Goal: Task Accomplishment & Management: Complete application form

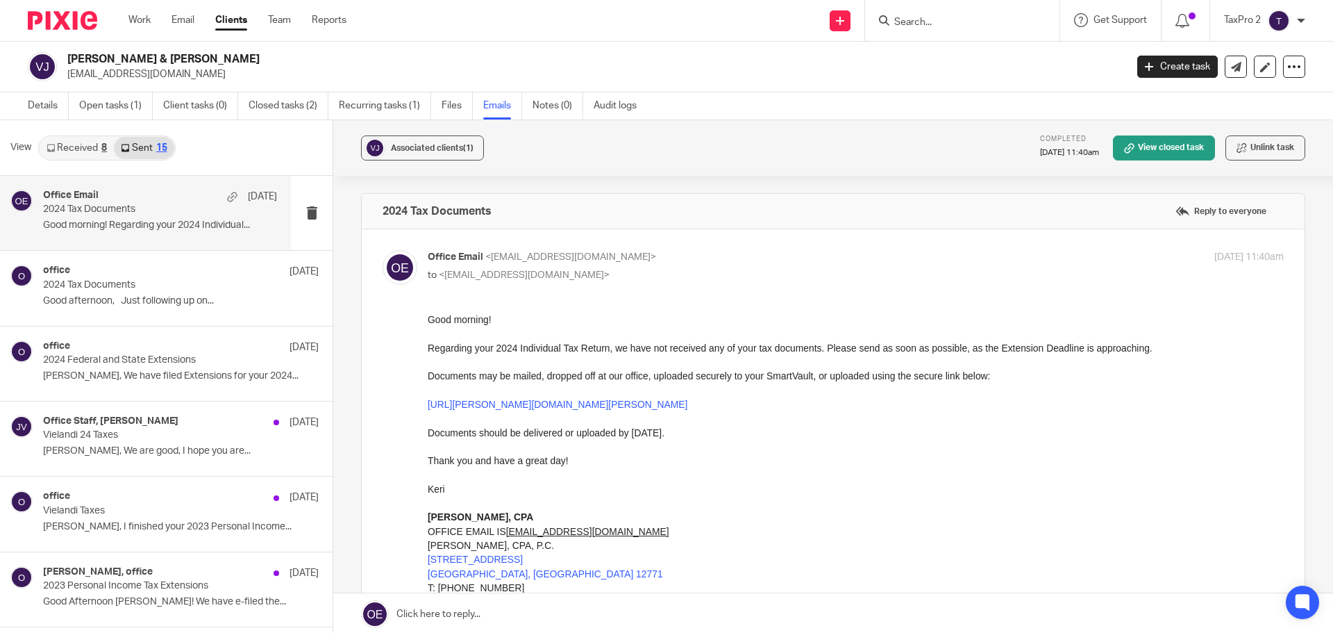
scroll to position [2, 0]
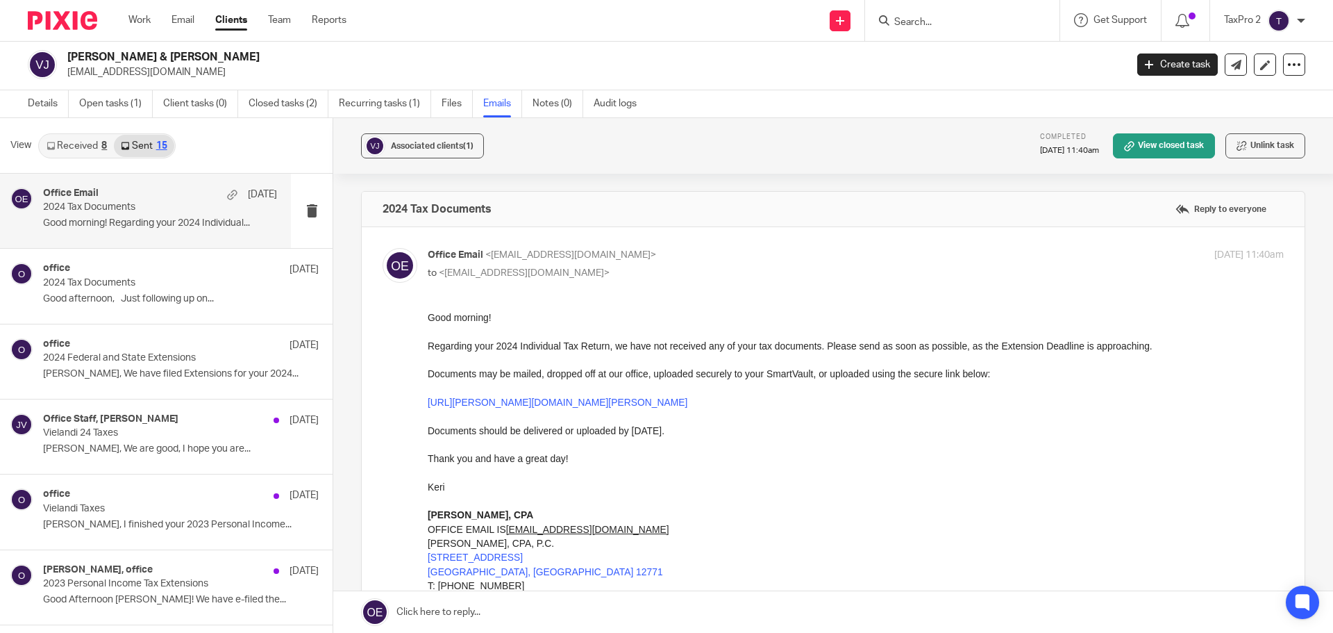
click at [237, 18] on link "Clients" at bounding box center [231, 20] width 32 height 14
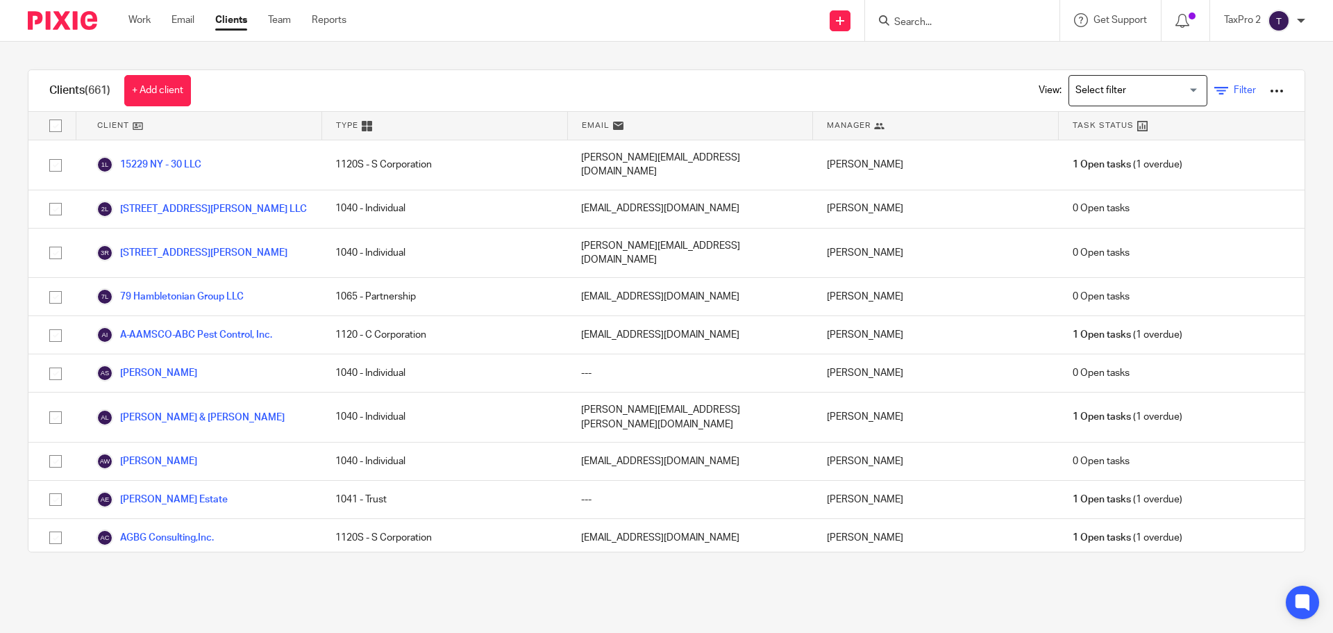
click at [1234, 94] on span "Filter" at bounding box center [1245, 90] width 22 height 10
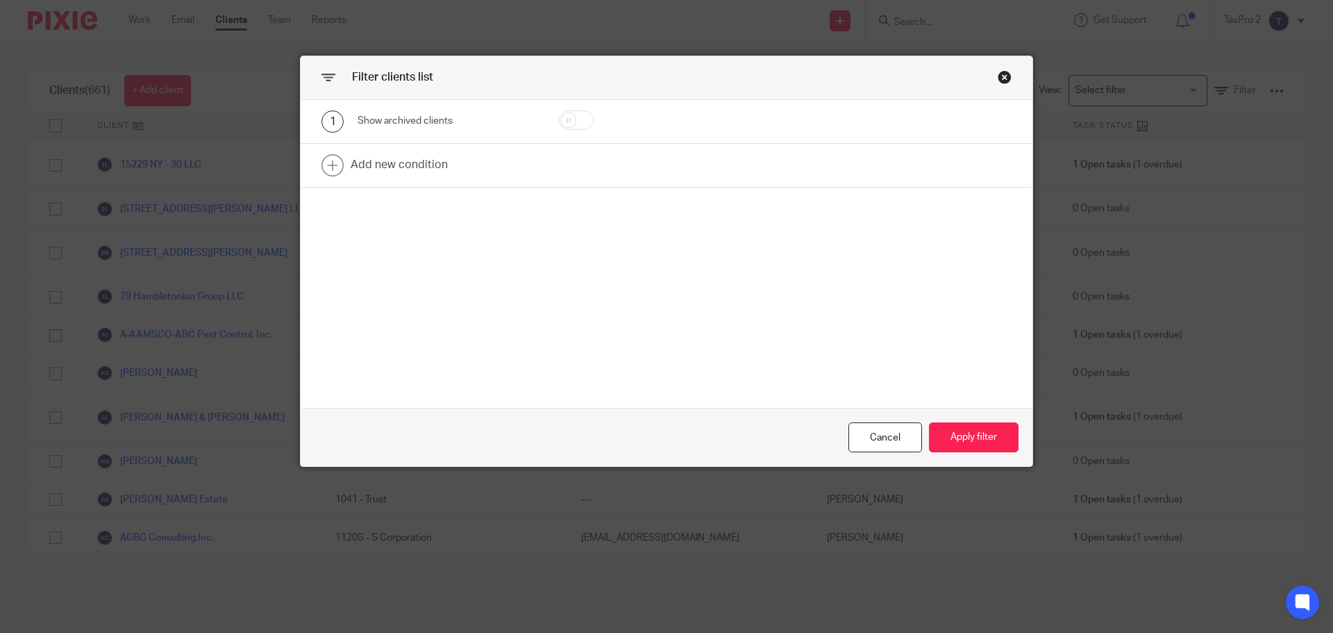
click at [998, 74] on div "Close this dialog window" at bounding box center [1005, 77] width 14 height 14
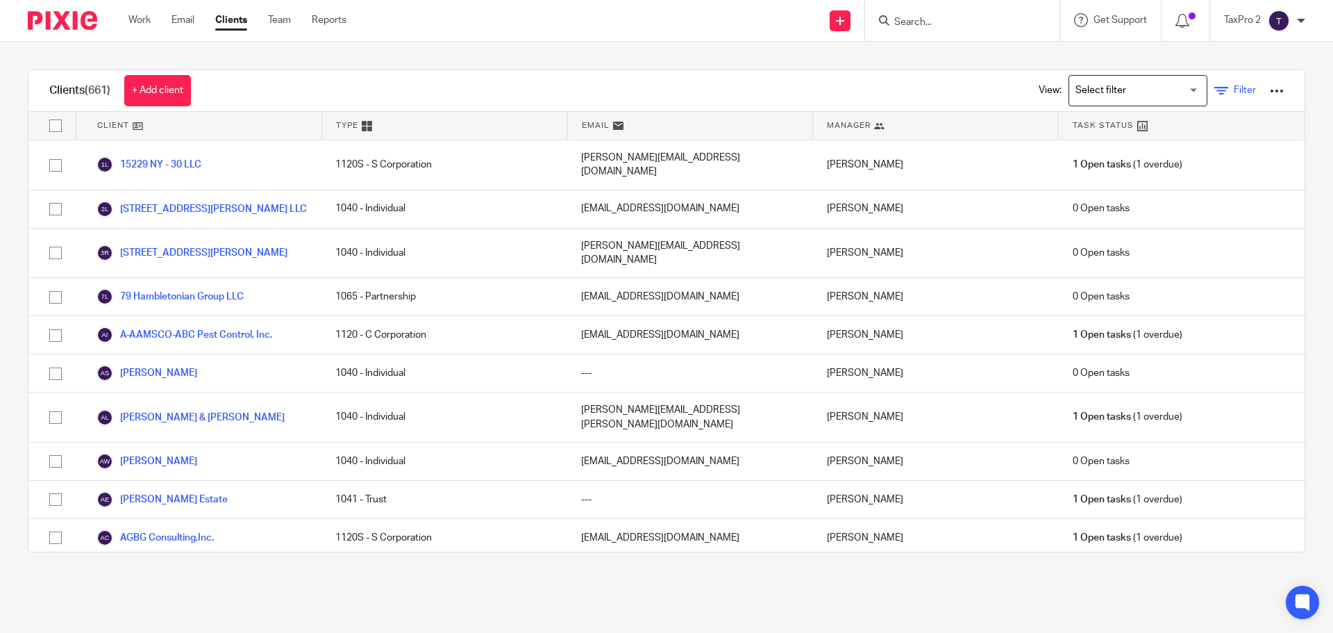
click at [1234, 90] on span "Filter" at bounding box center [1245, 90] width 22 height 10
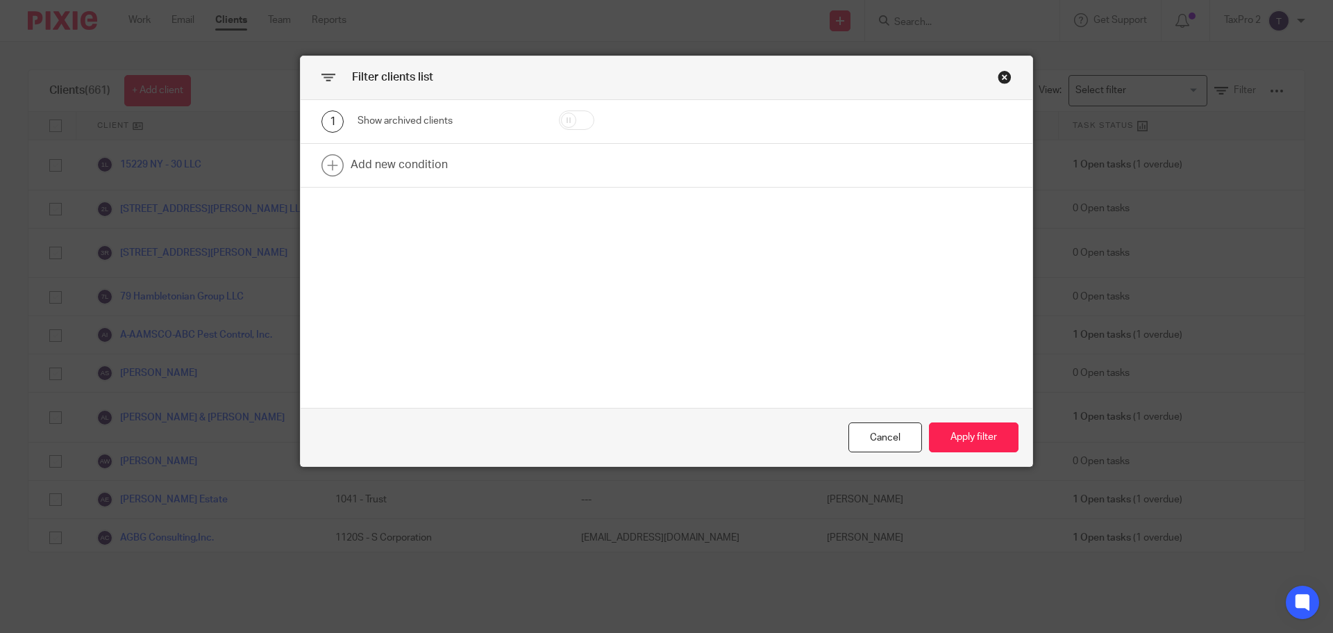
click at [1002, 74] on div "Close this dialog window" at bounding box center [1005, 77] width 14 height 14
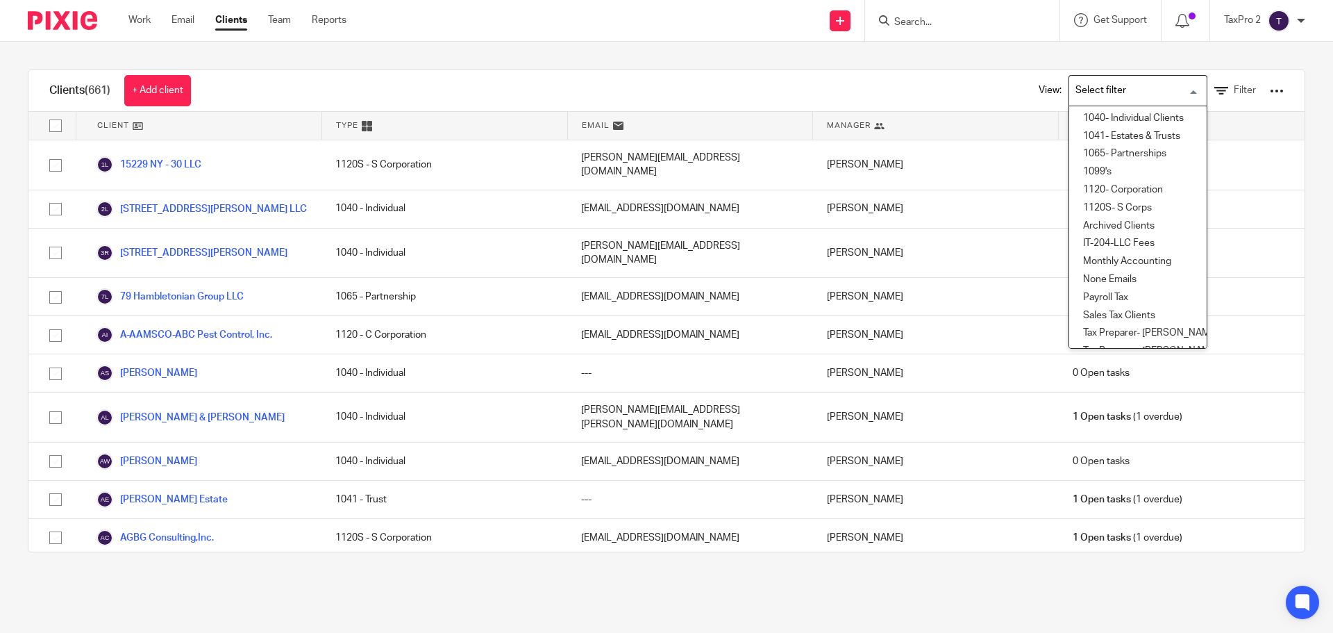
click at [1171, 94] on input "Search for option" at bounding box center [1135, 90] width 128 height 24
click at [1106, 119] on li "1040- Individual Clients" at bounding box center [1139, 119] width 138 height 18
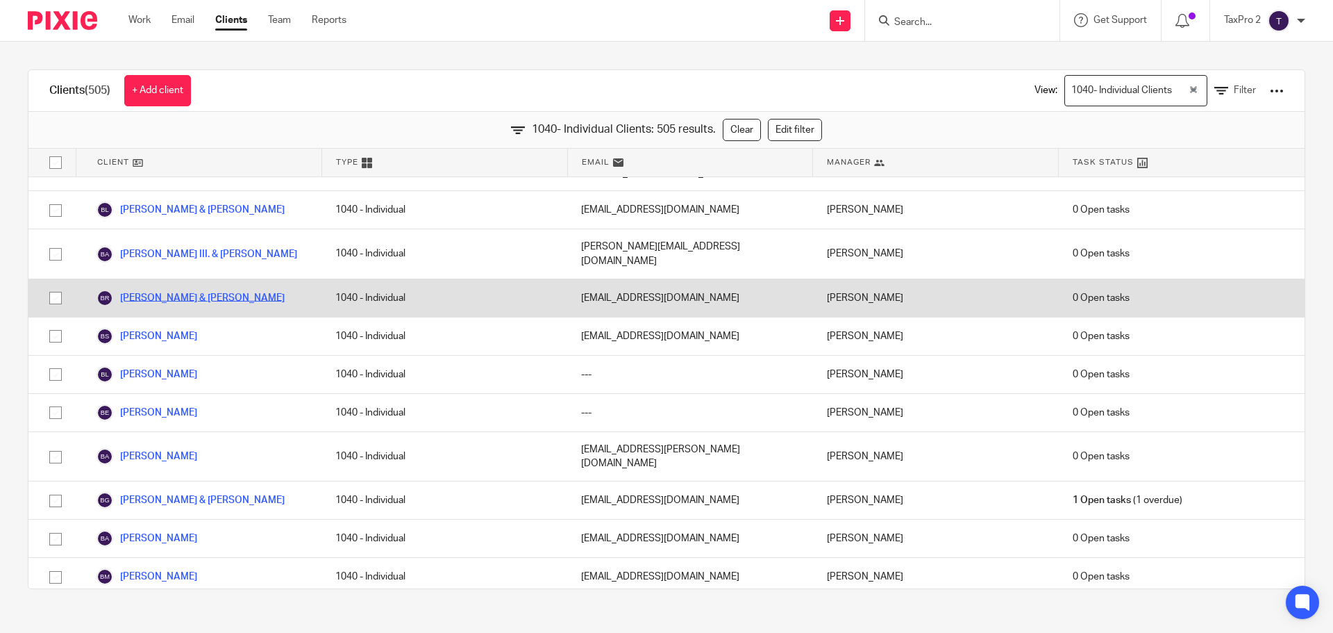
scroll to position [695, 0]
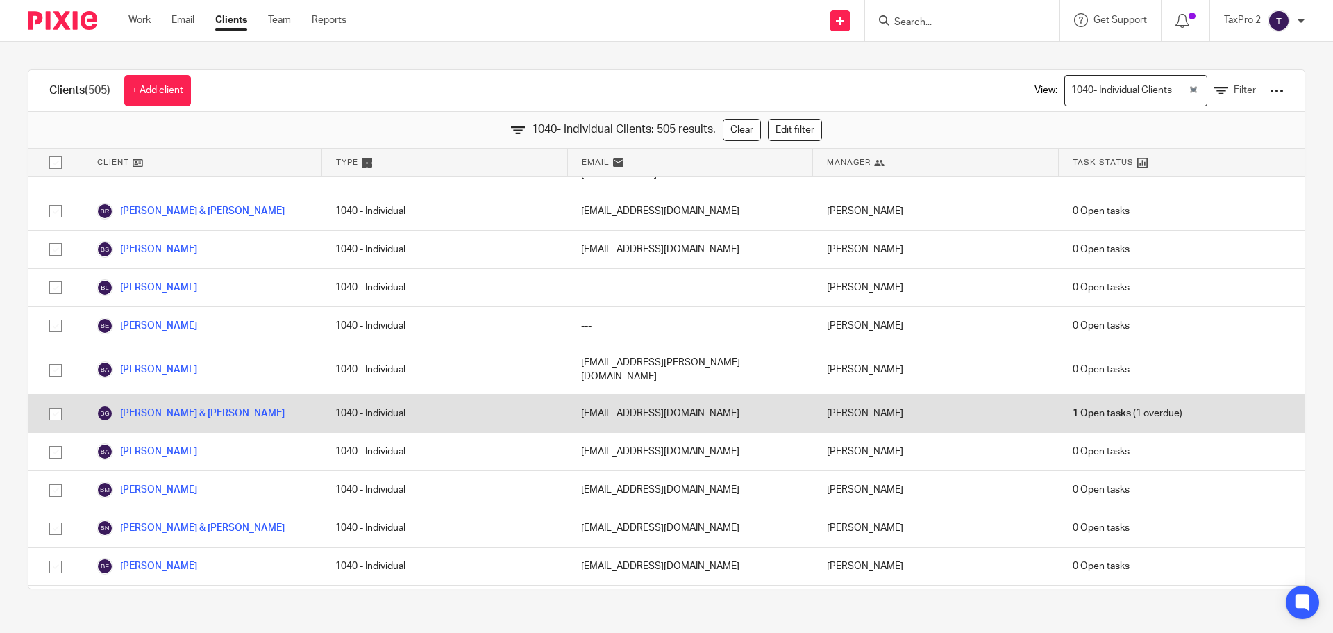
click at [56, 401] on input "checkbox" at bounding box center [55, 414] width 26 height 26
checkbox input "true"
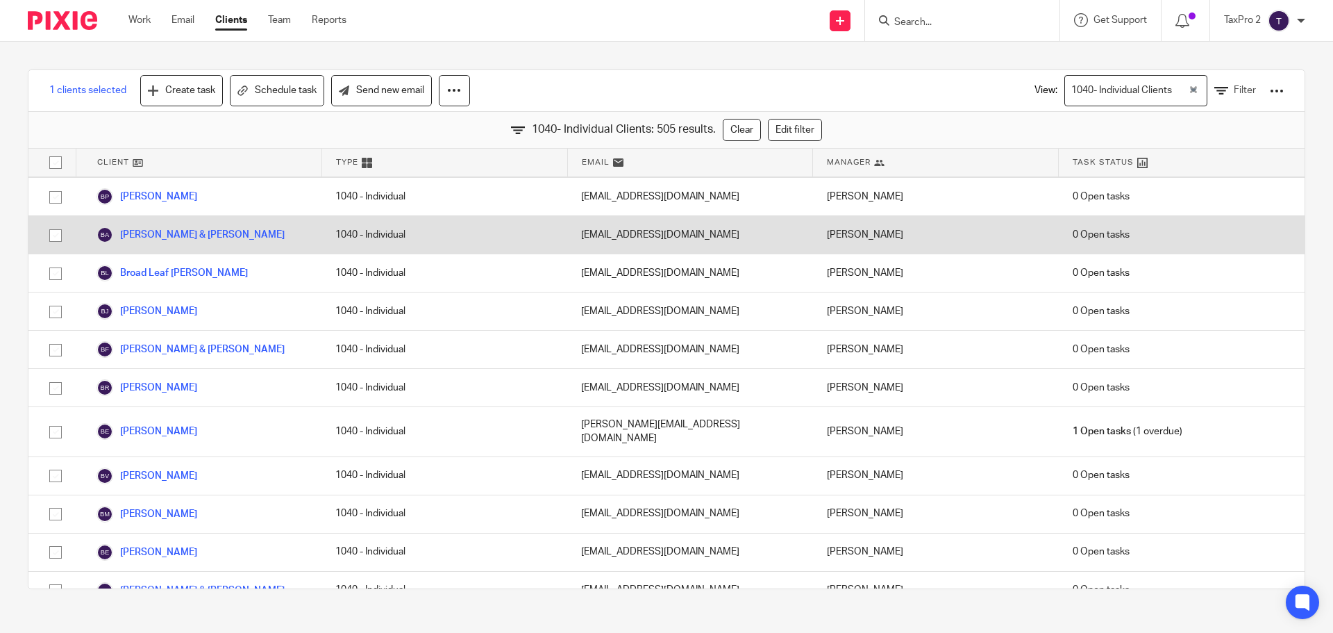
scroll to position [1528, 0]
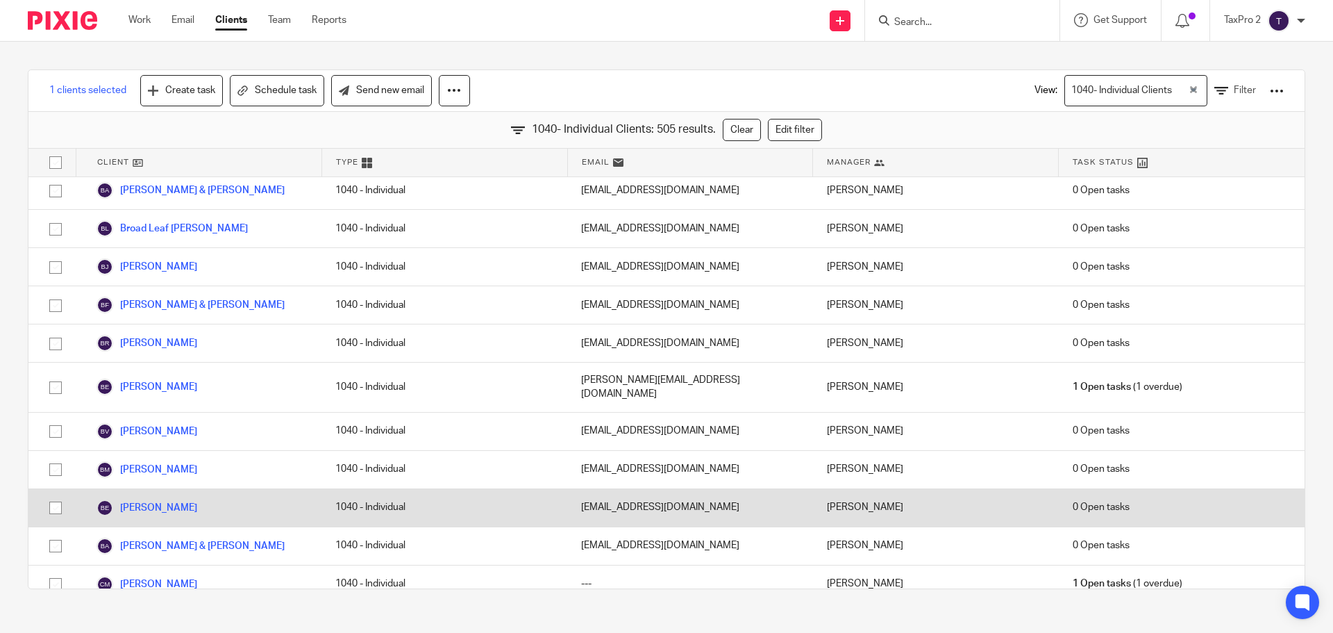
click at [56, 494] on input "checkbox" at bounding box center [55, 507] width 26 height 26
checkbox input "true"
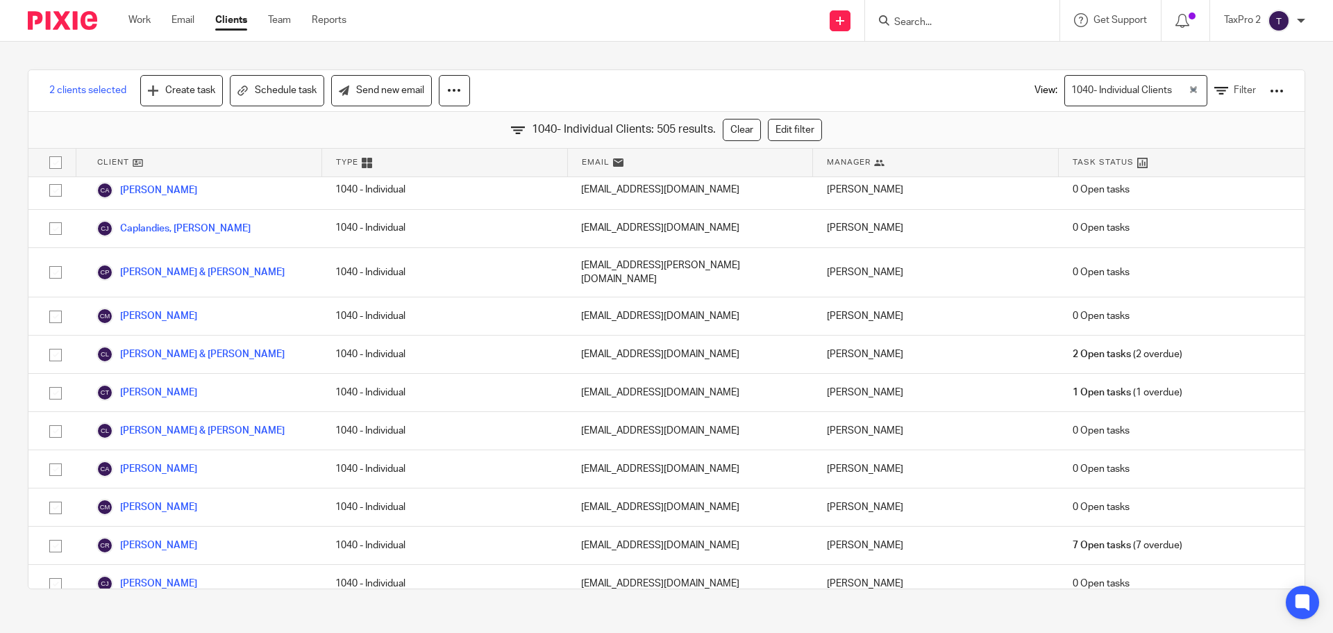
scroll to position [2014, 0]
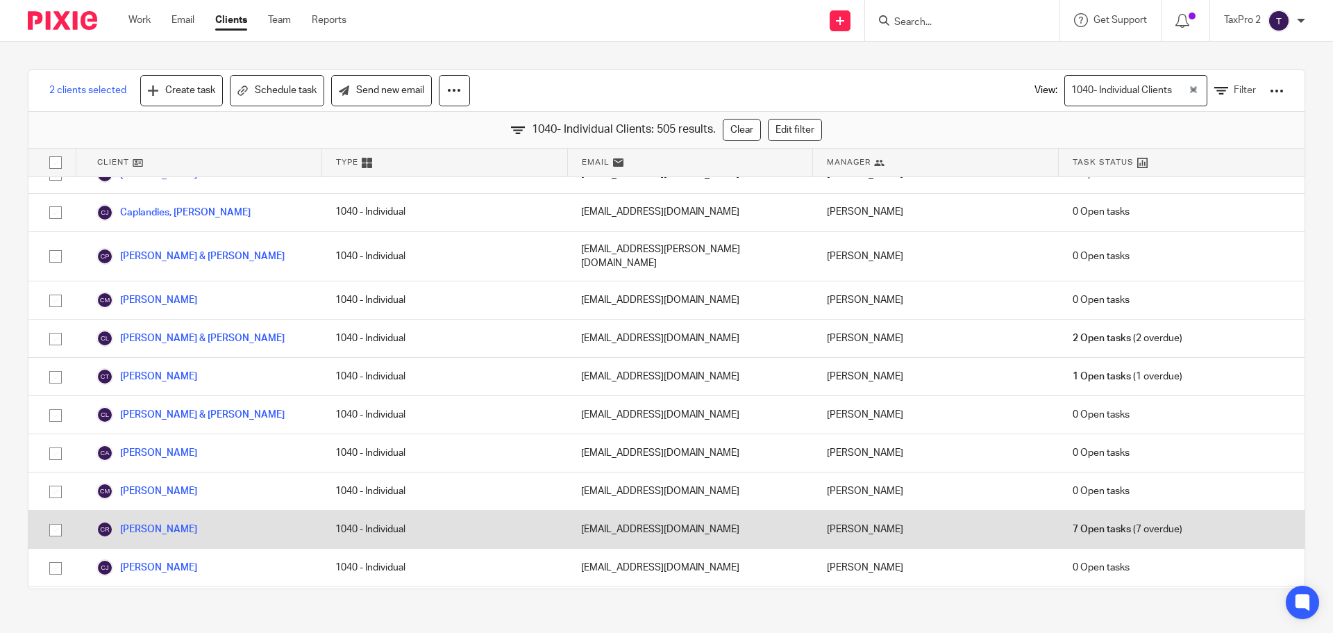
click at [55, 517] on input "checkbox" at bounding box center [55, 530] width 26 height 26
checkbox input "true"
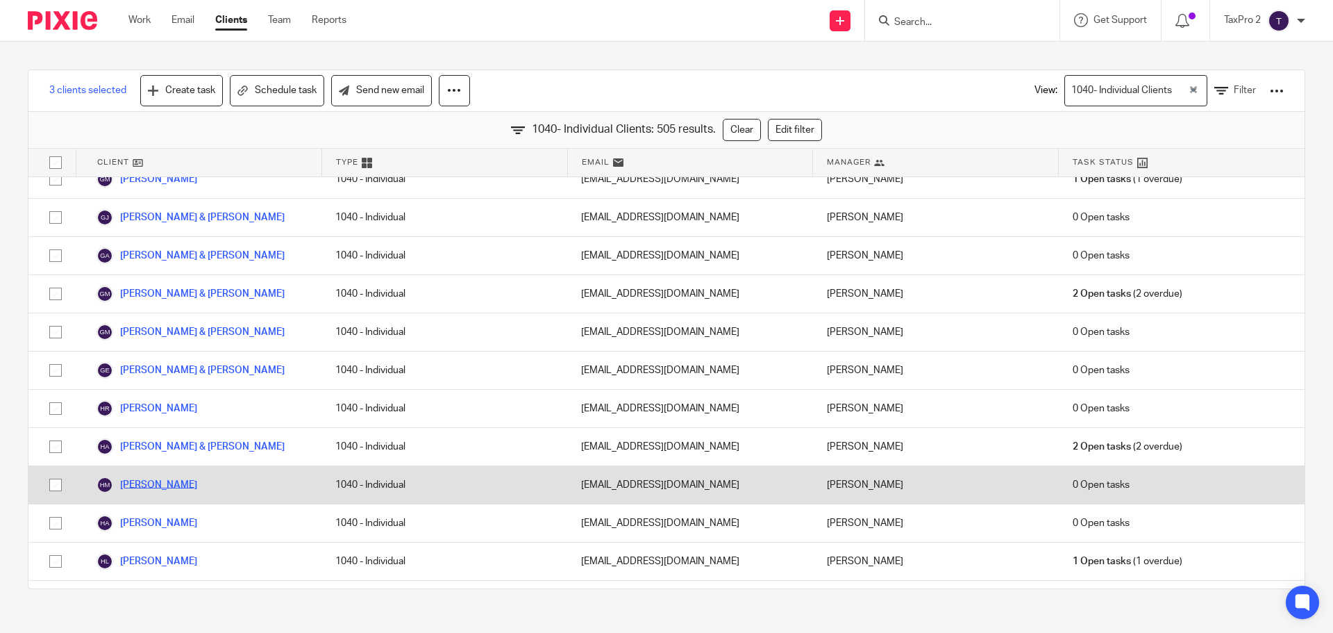
scroll to position [6459, 0]
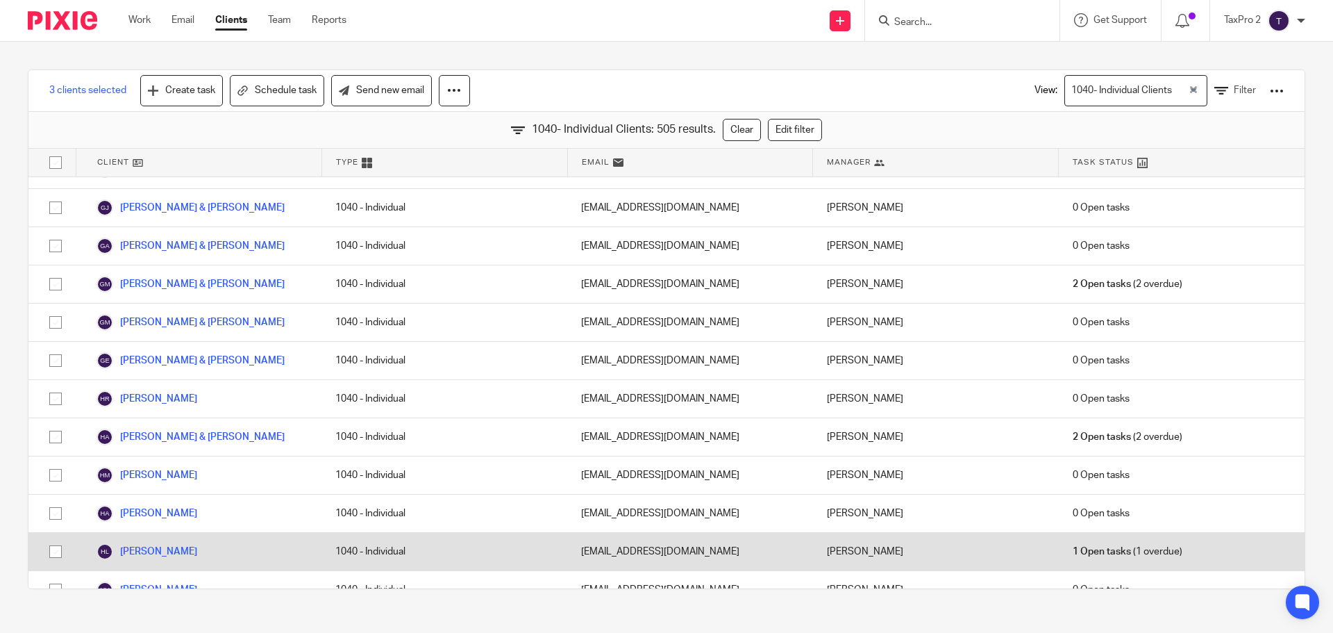
click at [56, 538] on input "checkbox" at bounding box center [55, 551] width 26 height 26
checkbox input "true"
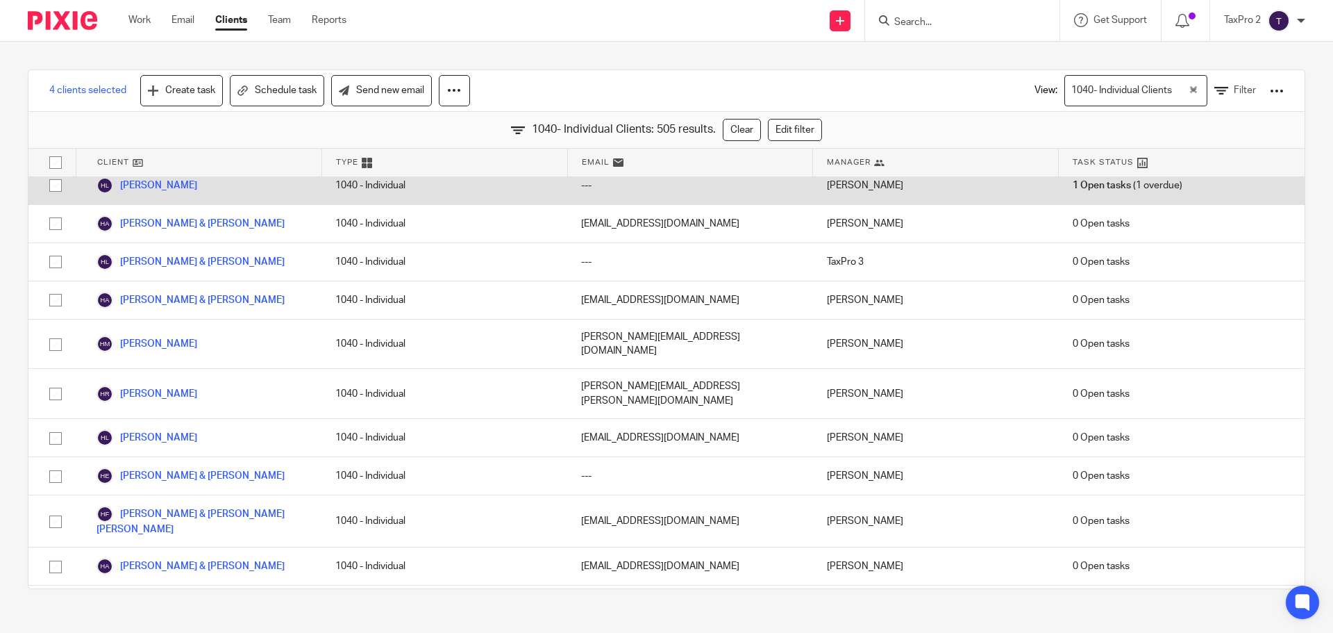
scroll to position [6945, 0]
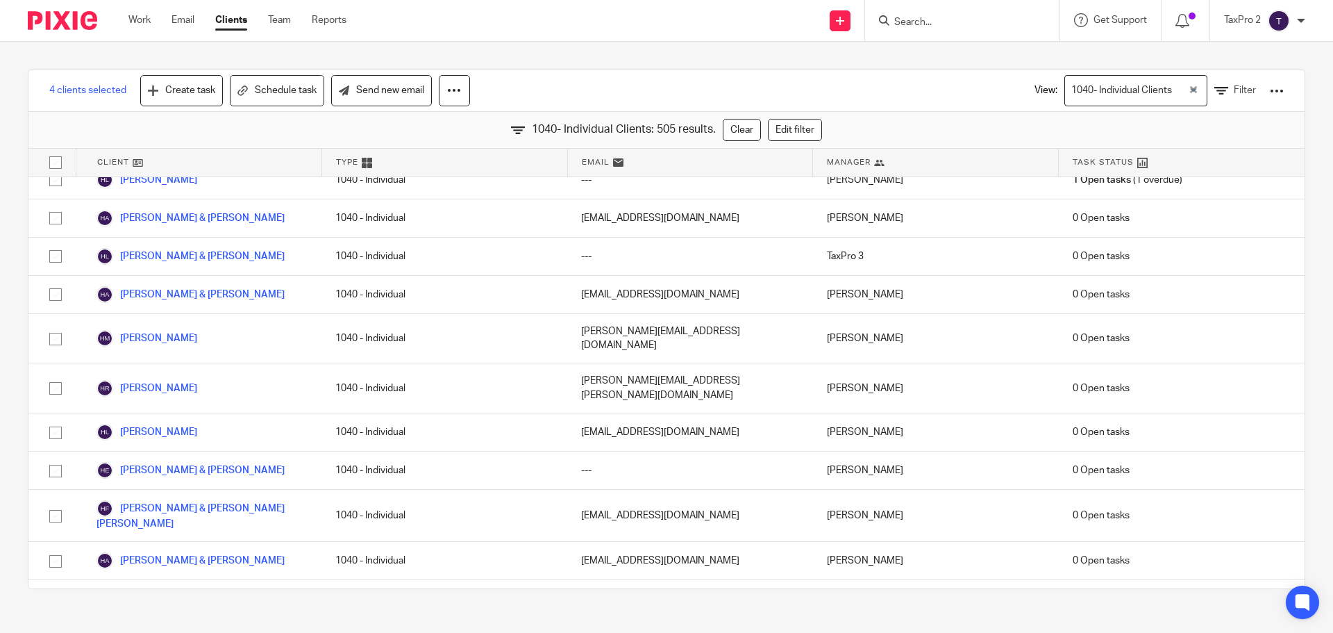
click at [54, 624] on input "checkbox" at bounding box center [55, 637] width 26 height 26
checkbox input "true"
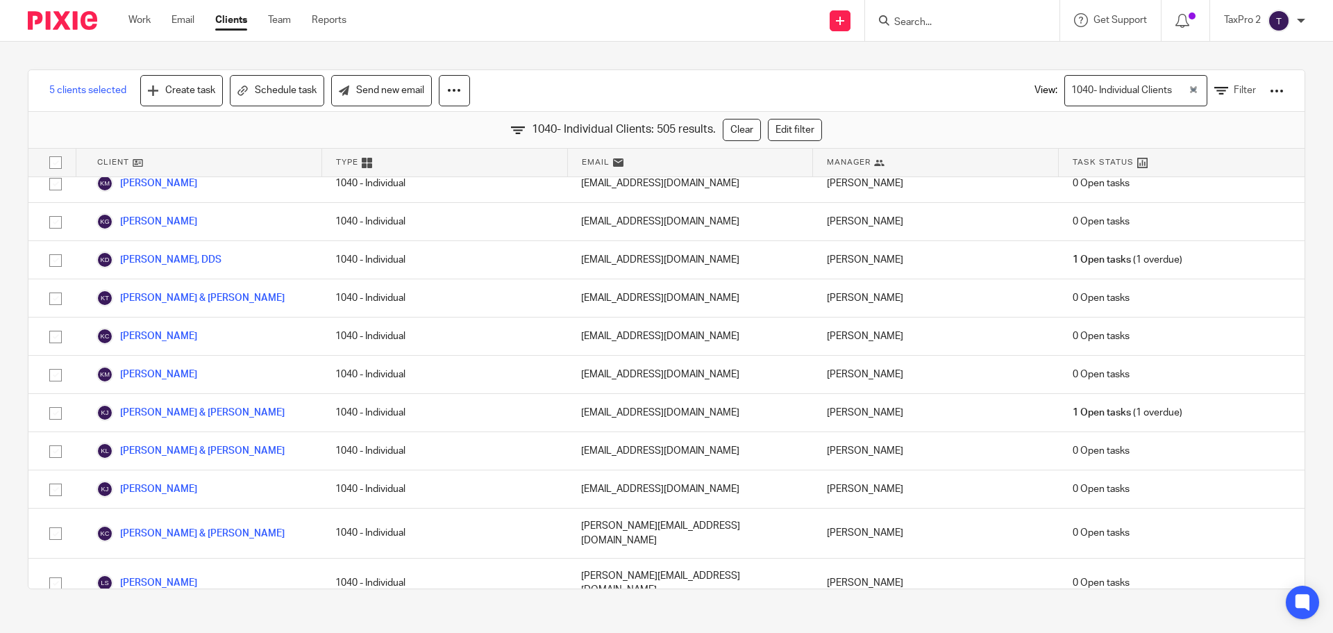
scroll to position [8682, 0]
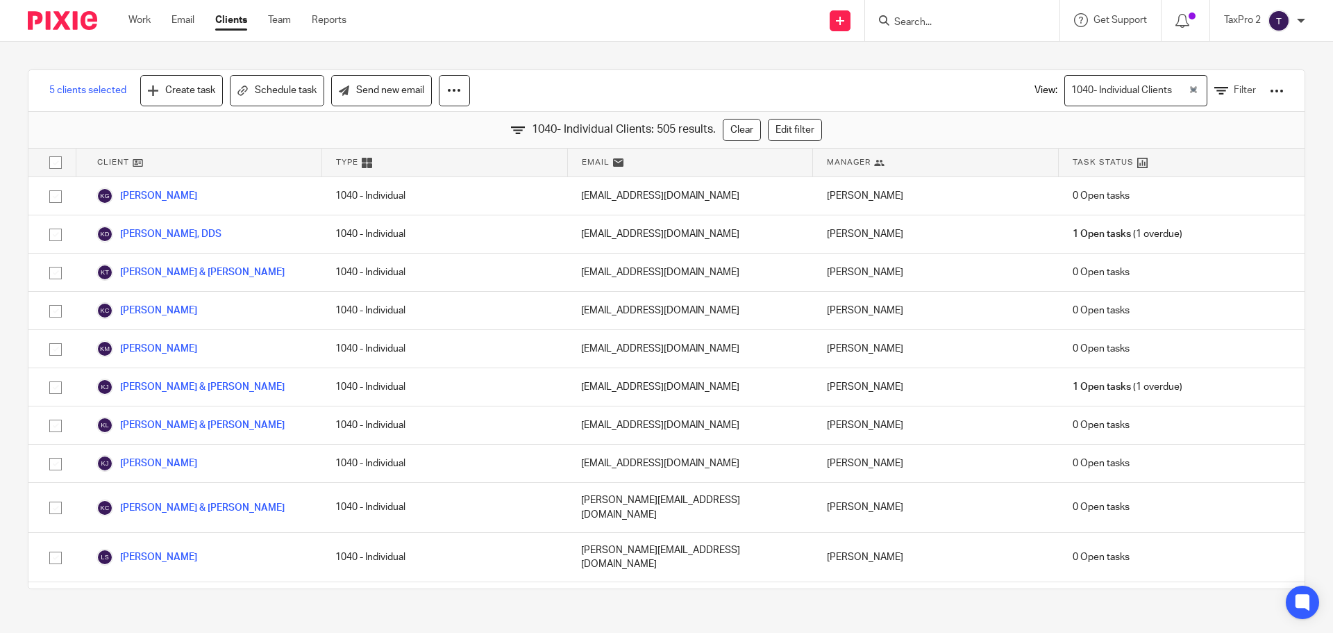
checkbox input "true"
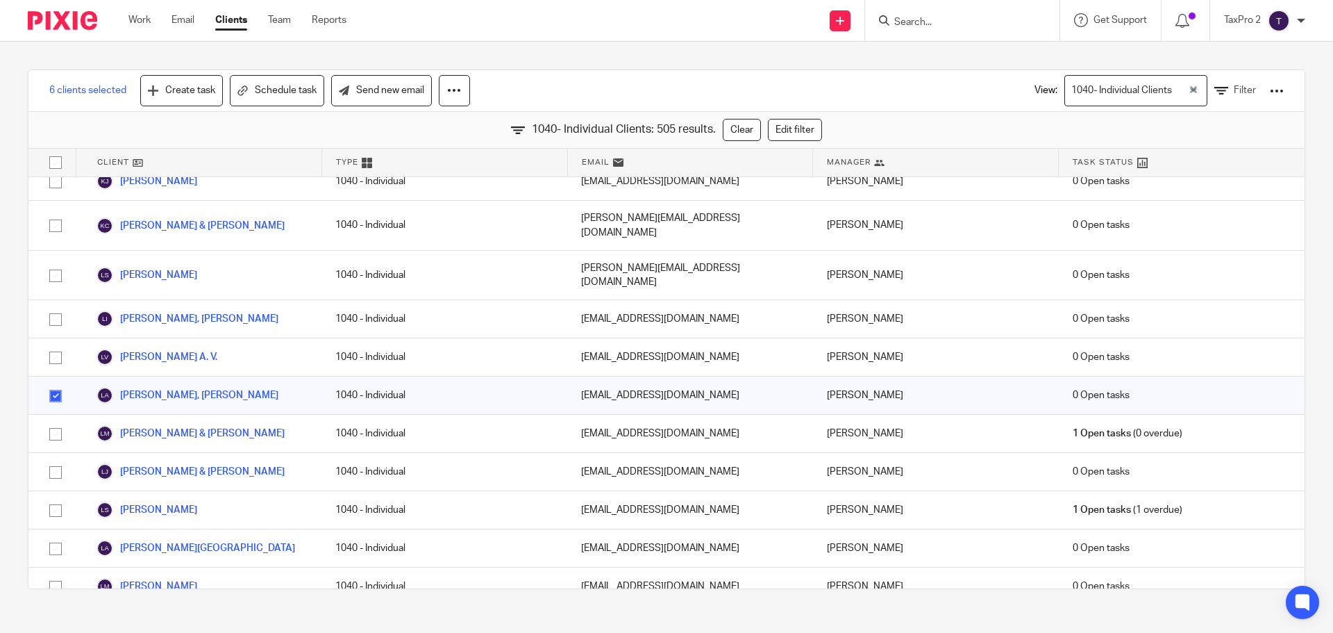
scroll to position [8959, 0]
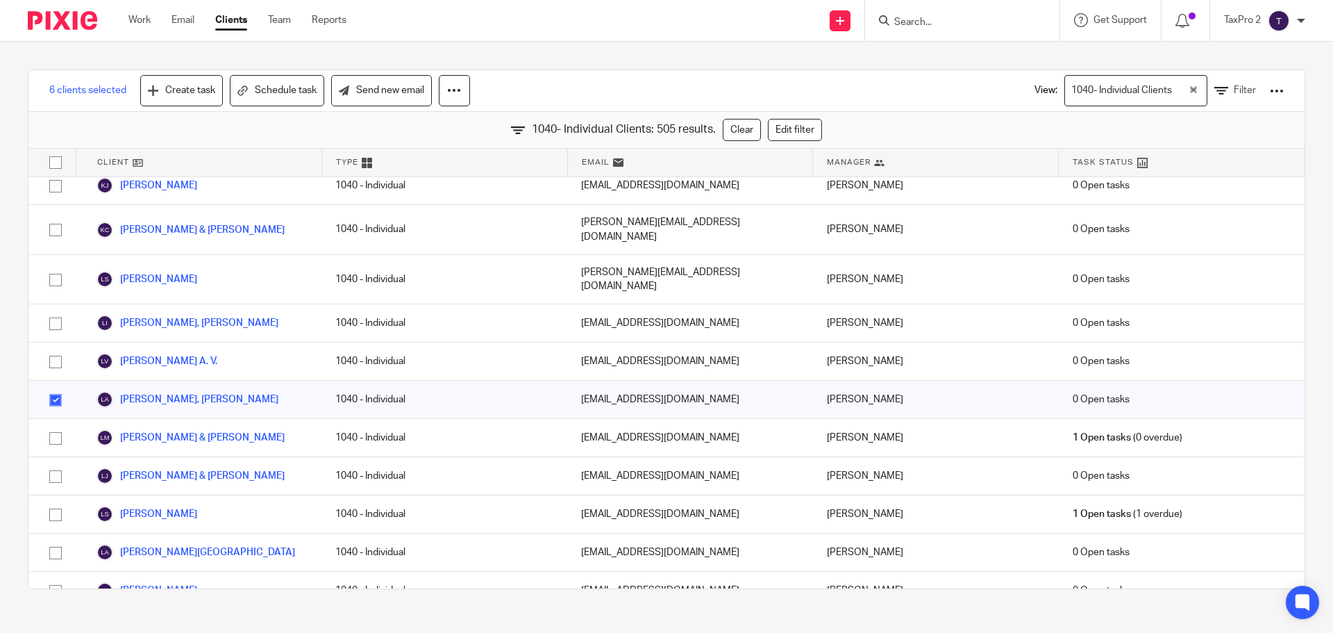
checkbox input "true"
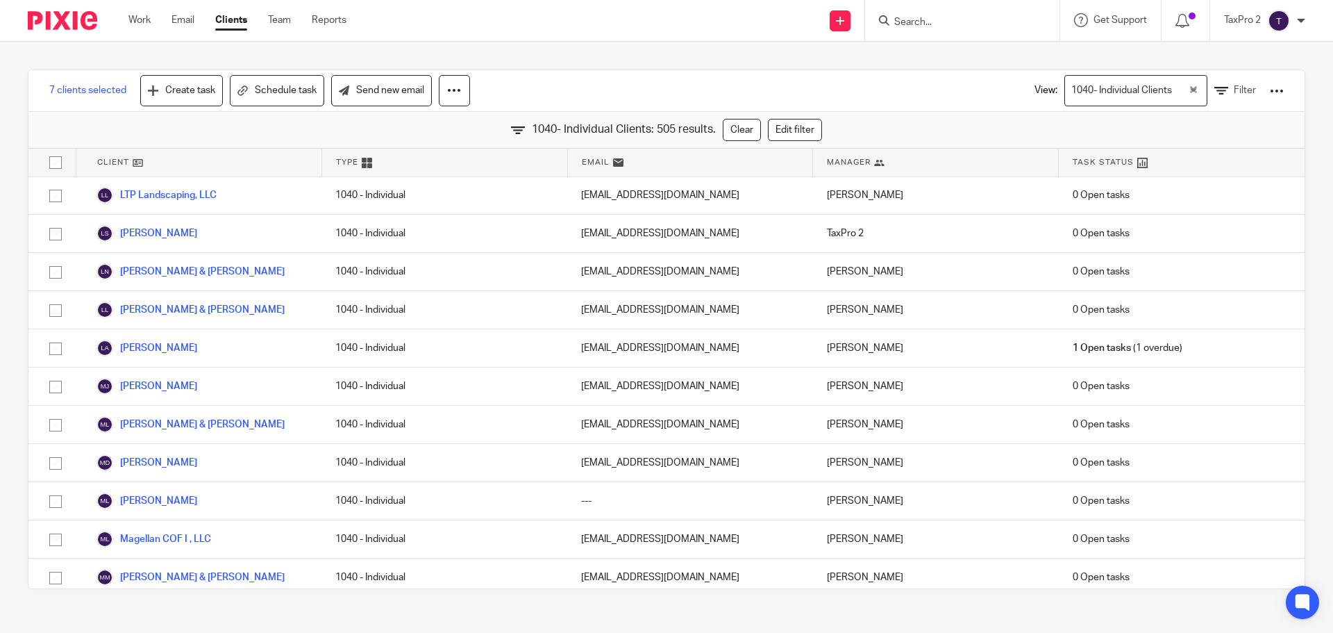
scroll to position [9932, 0]
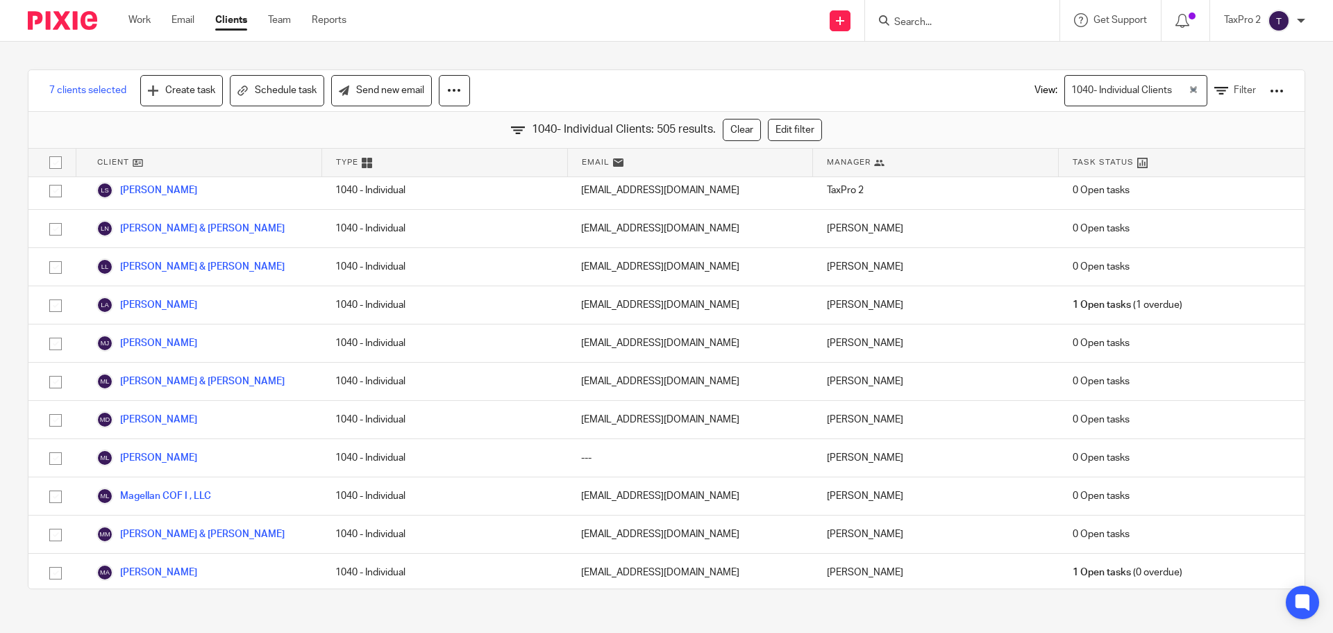
checkbox input "true"
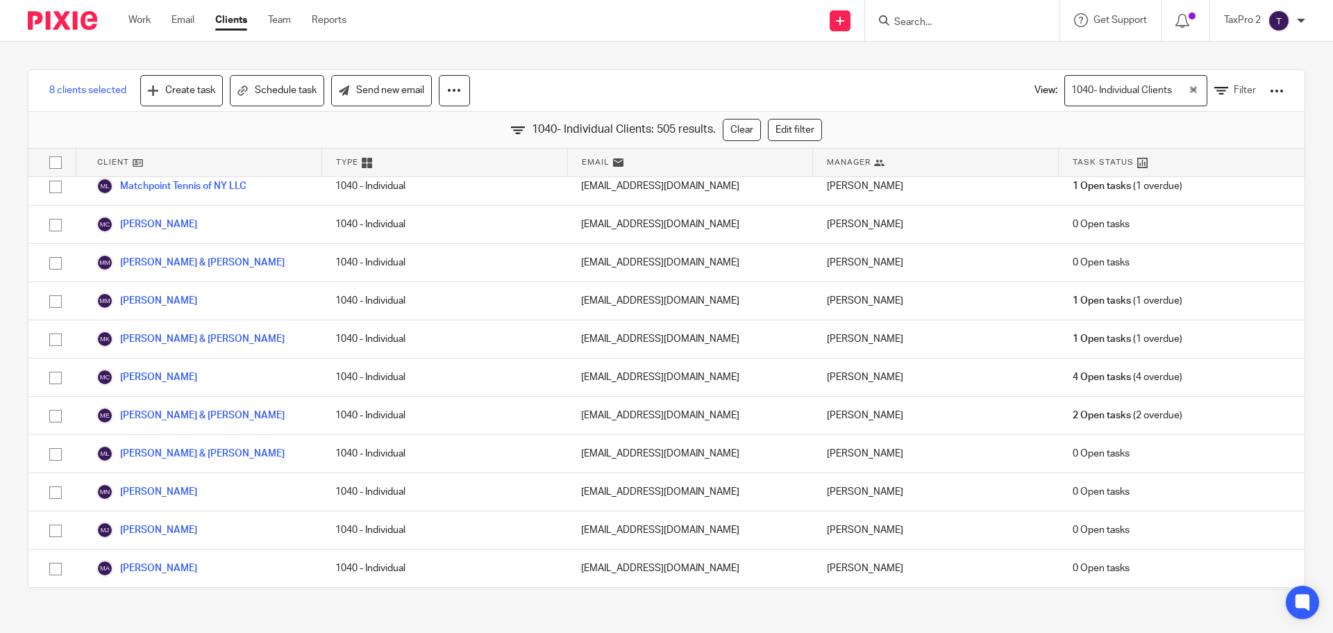
scroll to position [10696, 0]
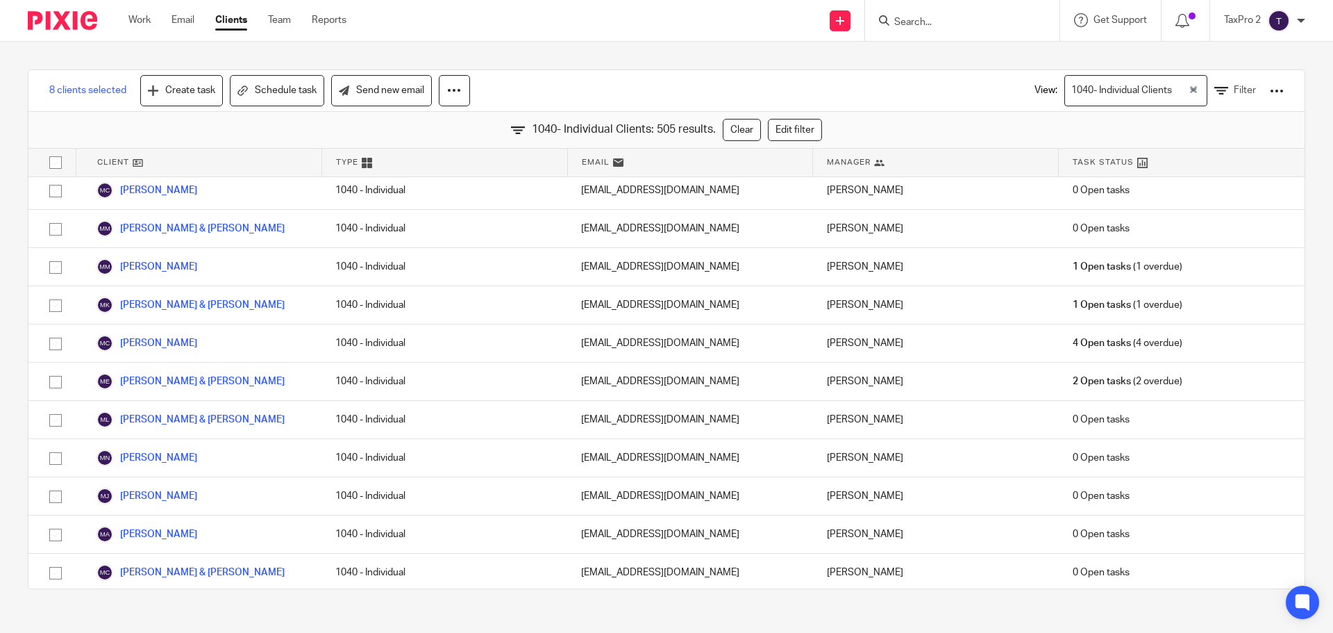
checkbox input "true"
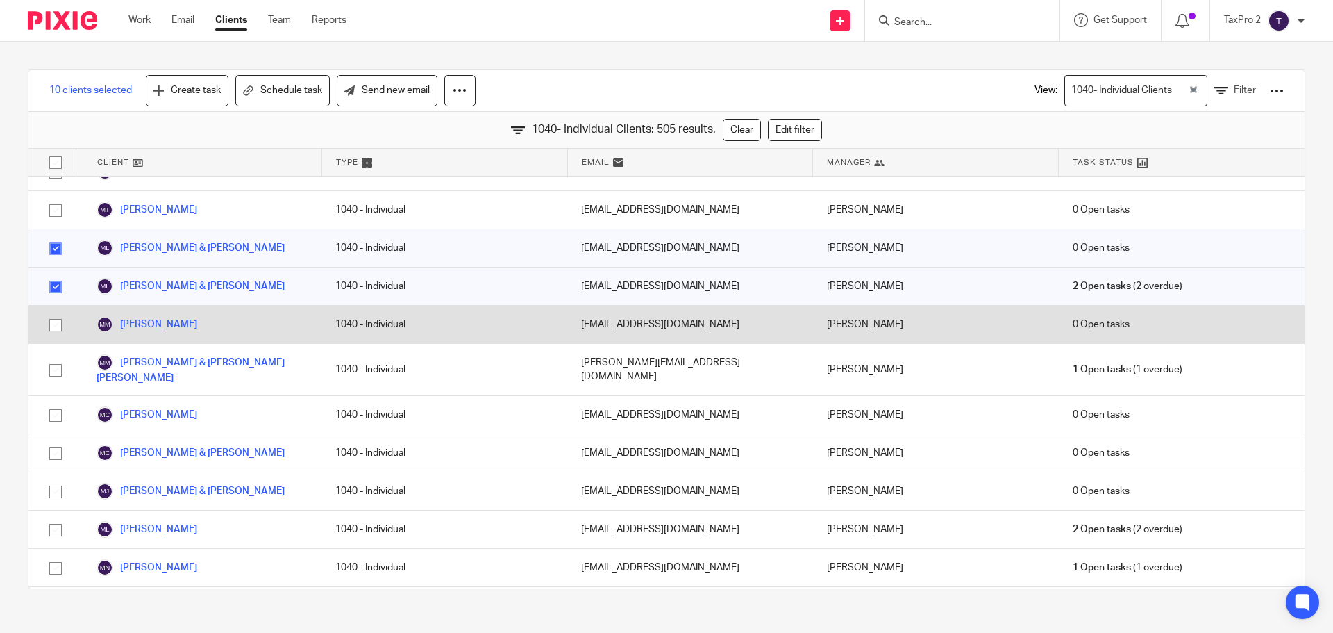
scroll to position [11182, 0]
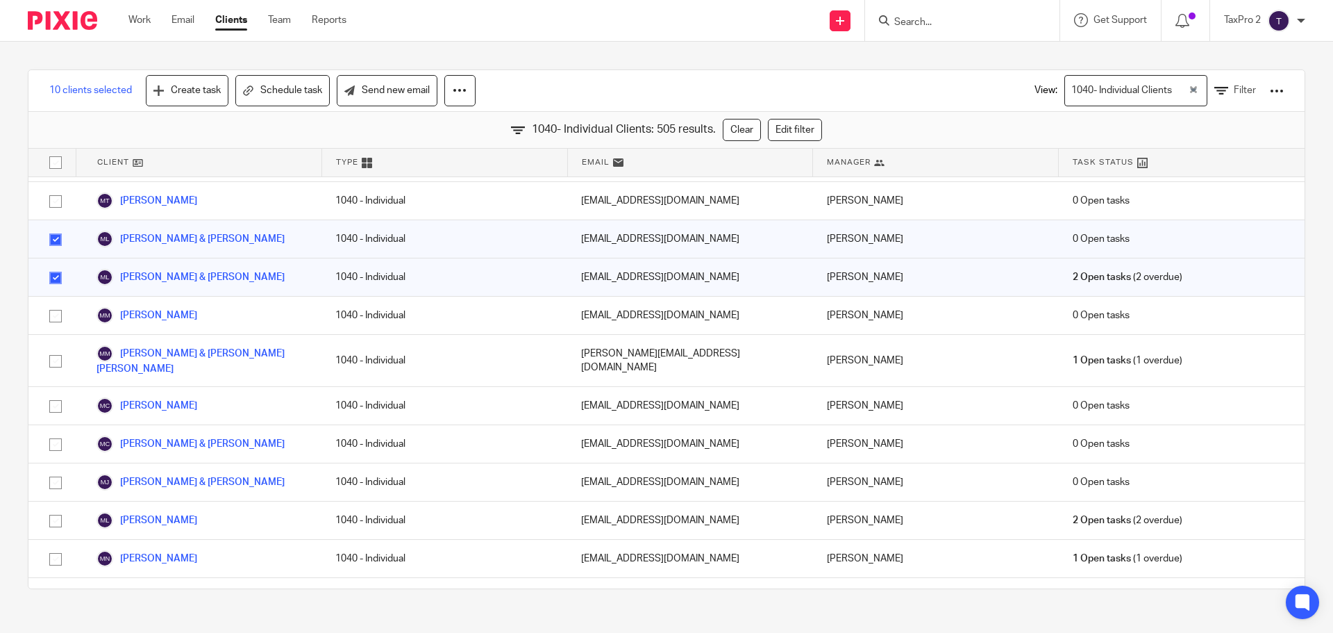
checkbox input "true"
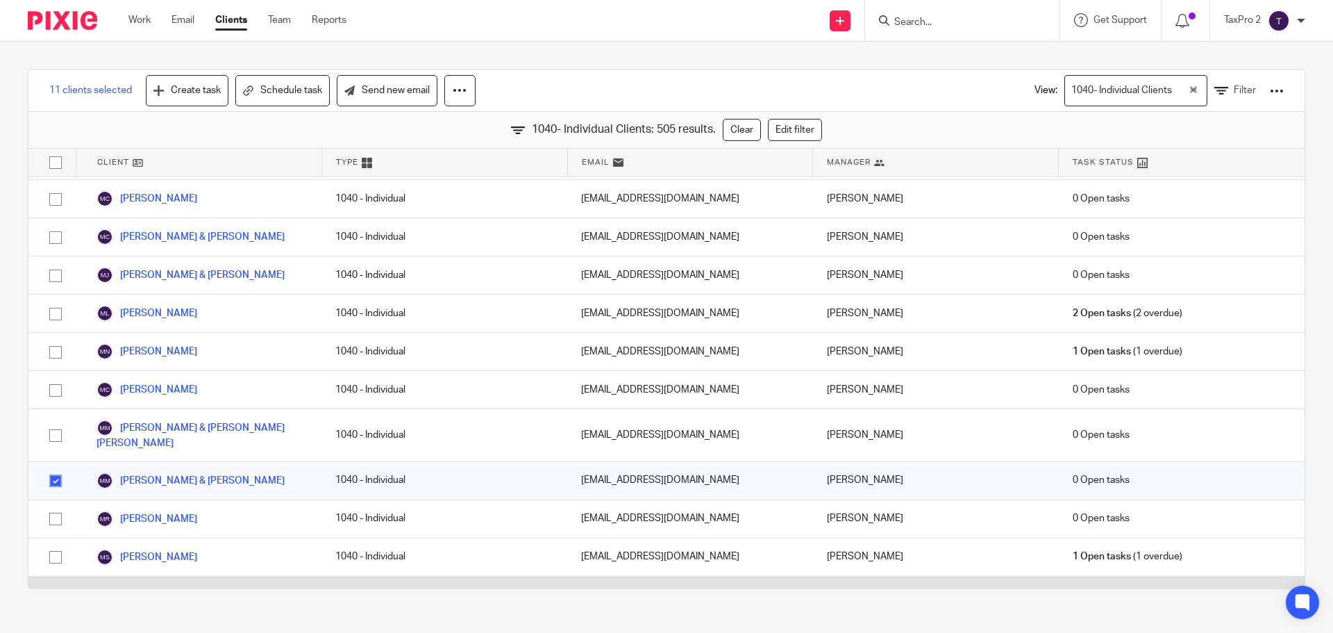
scroll to position [11390, 0]
click at [57, 588] on input "checkbox" at bounding box center [55, 601] width 26 height 26
checkbox input "true"
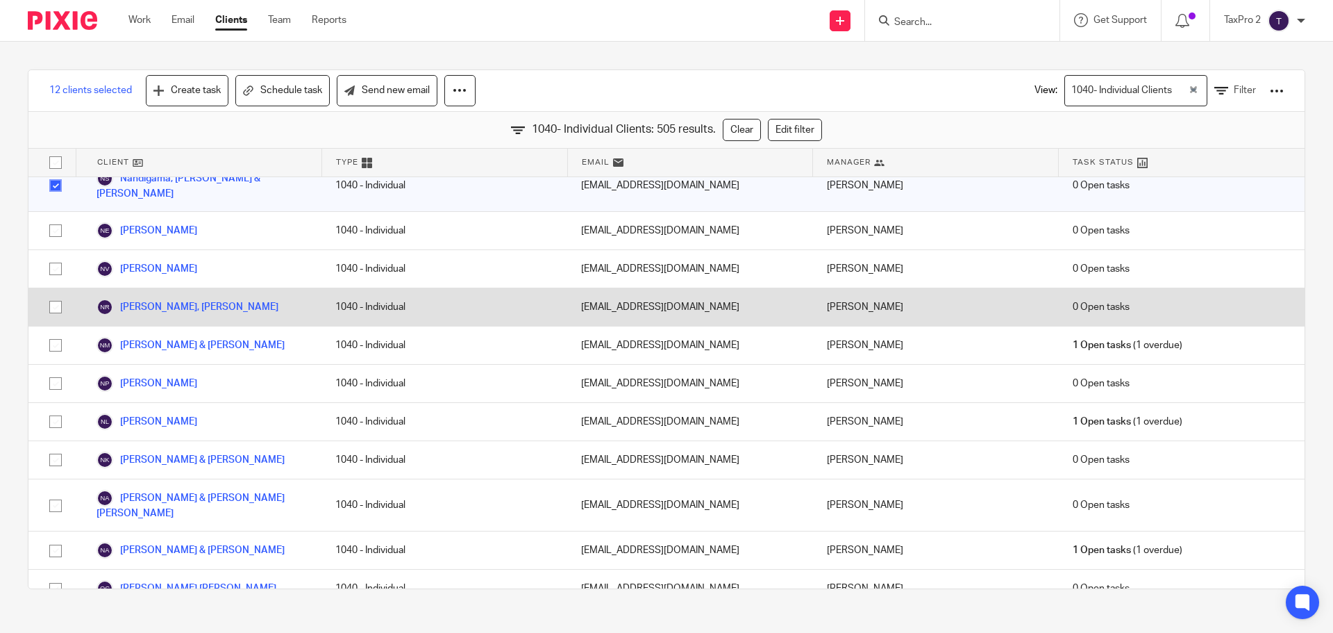
scroll to position [11807, 0]
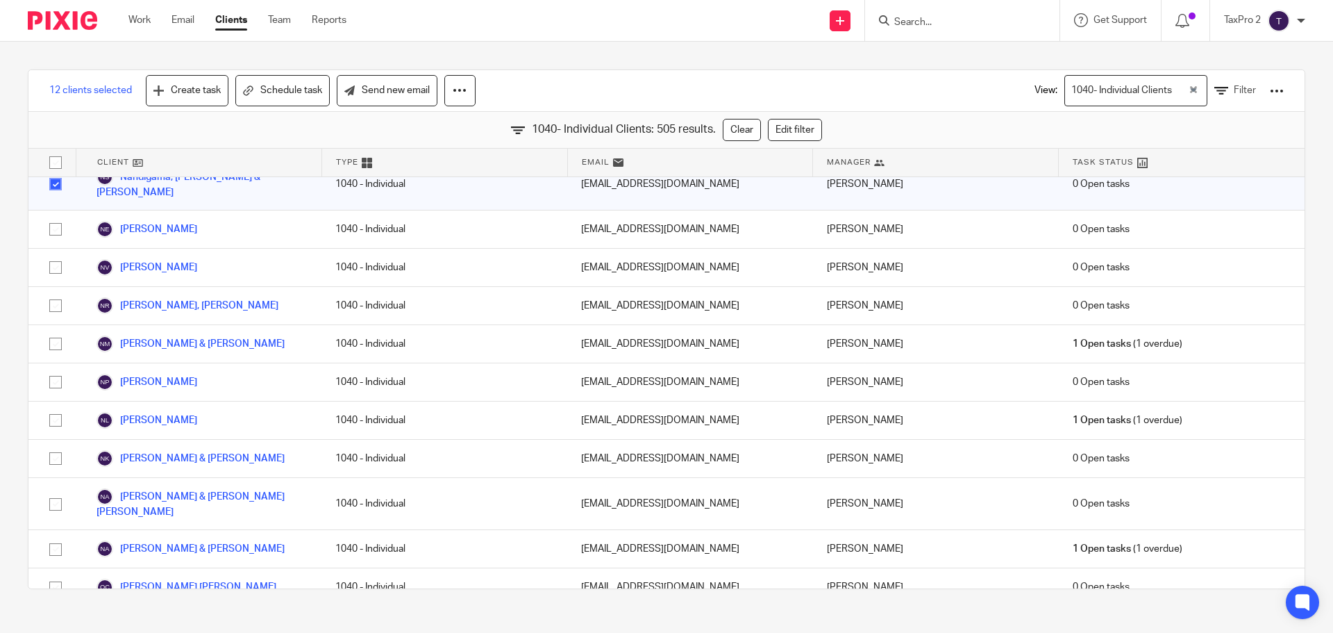
checkbox input "true"
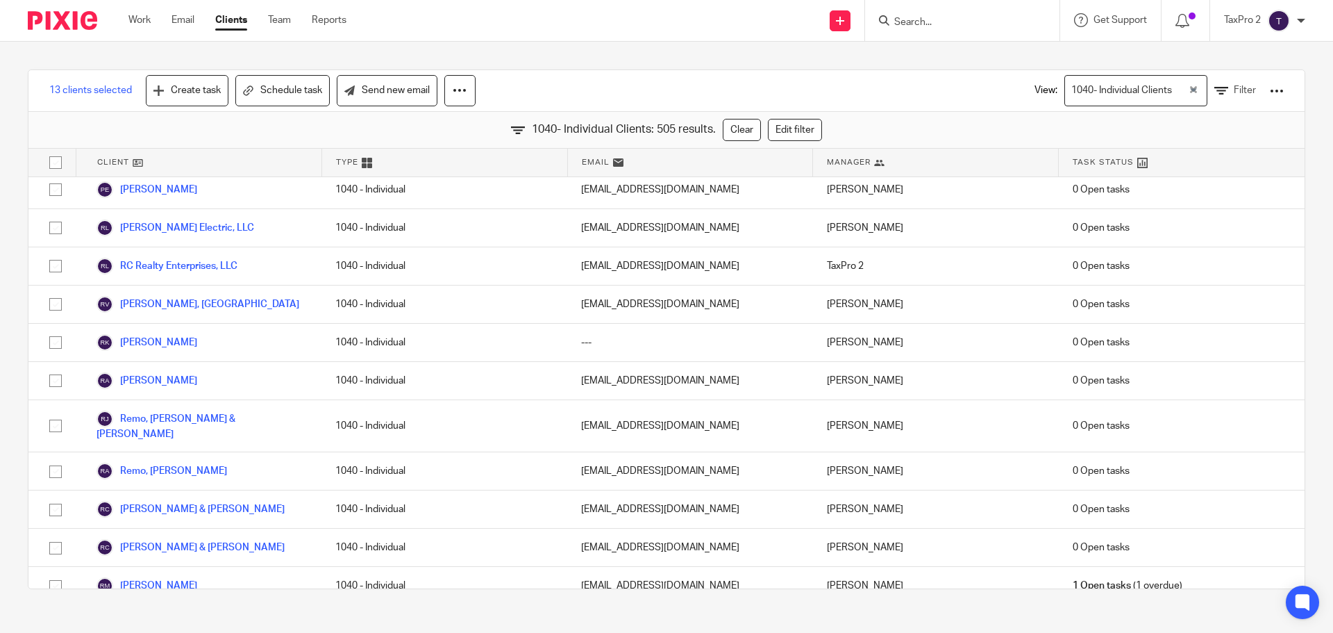
scroll to position [13752, 0]
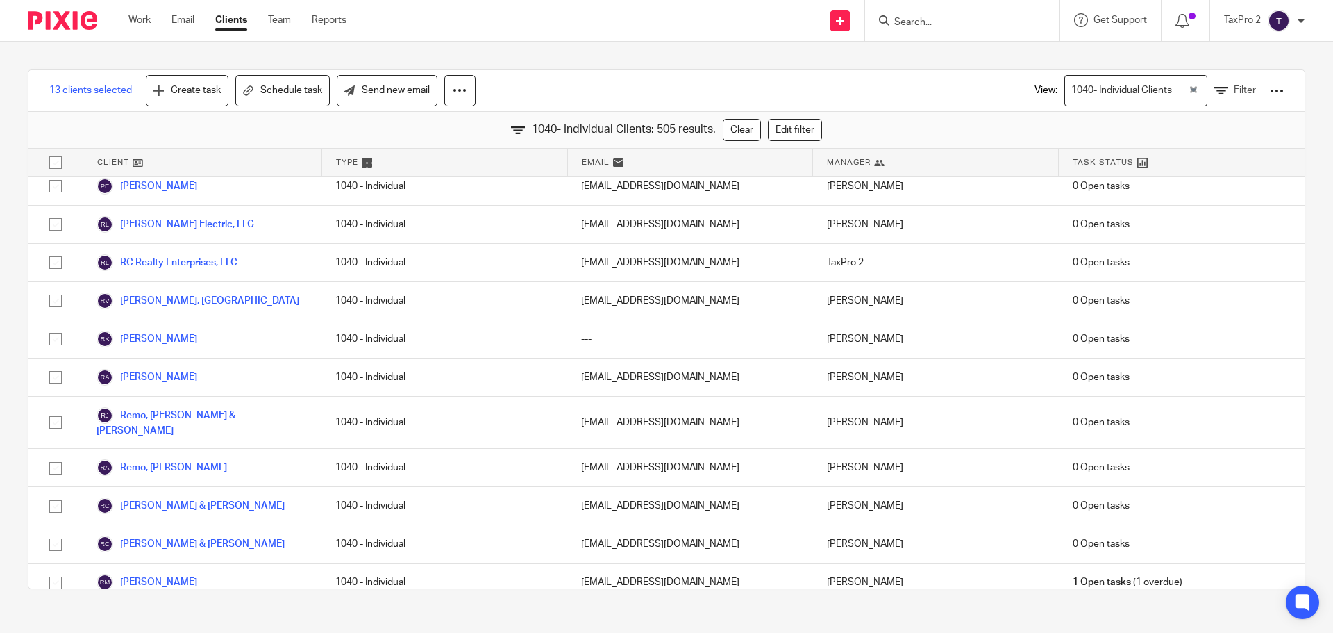
checkbox input "true"
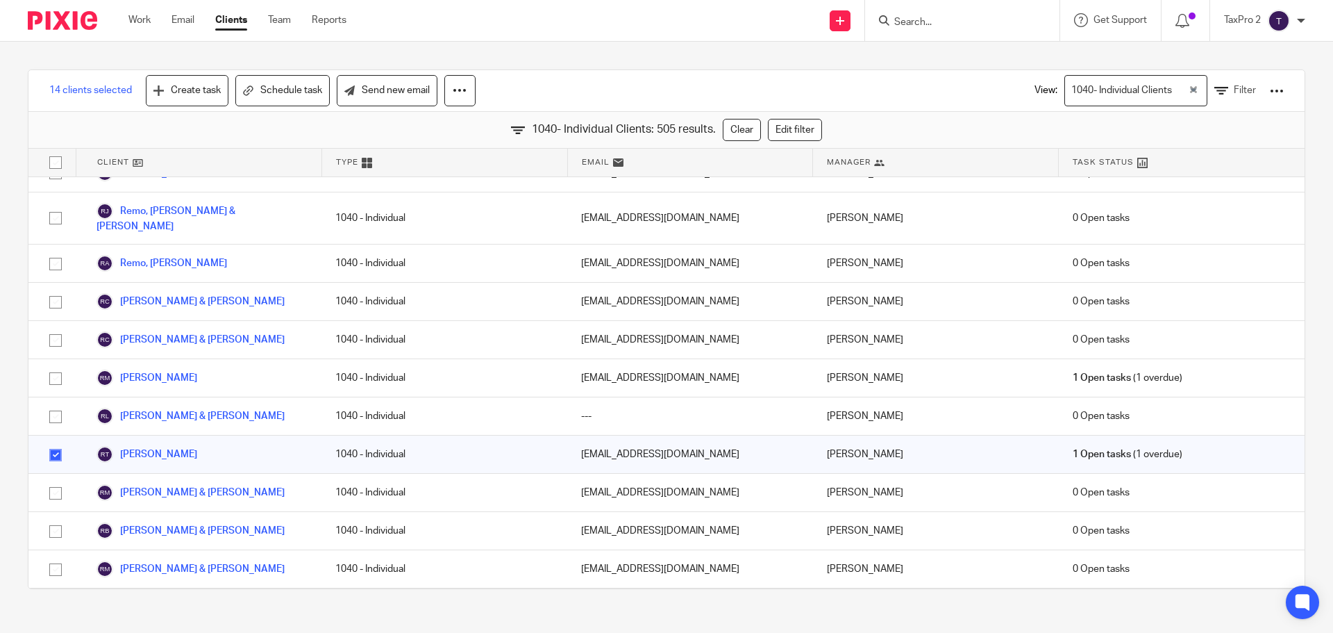
scroll to position [14168, 0]
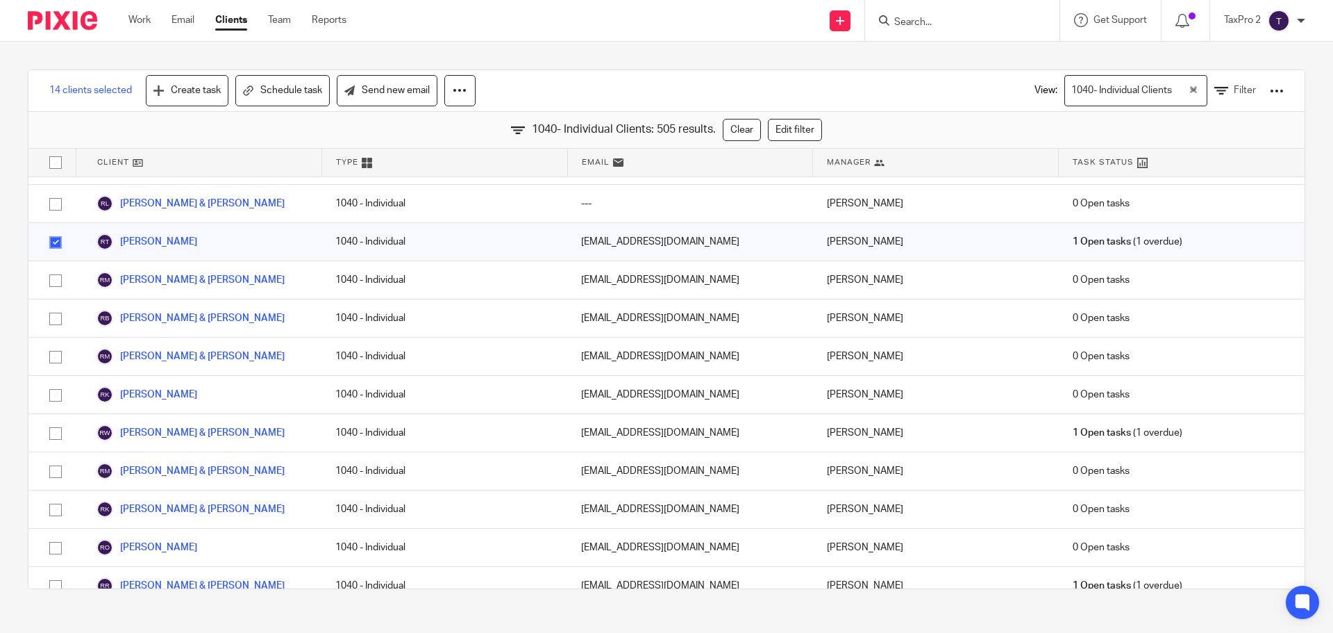
drag, startPoint x: 51, startPoint y: 481, endPoint x: 69, endPoint y: 476, distance: 18.0
checkbox input "true"
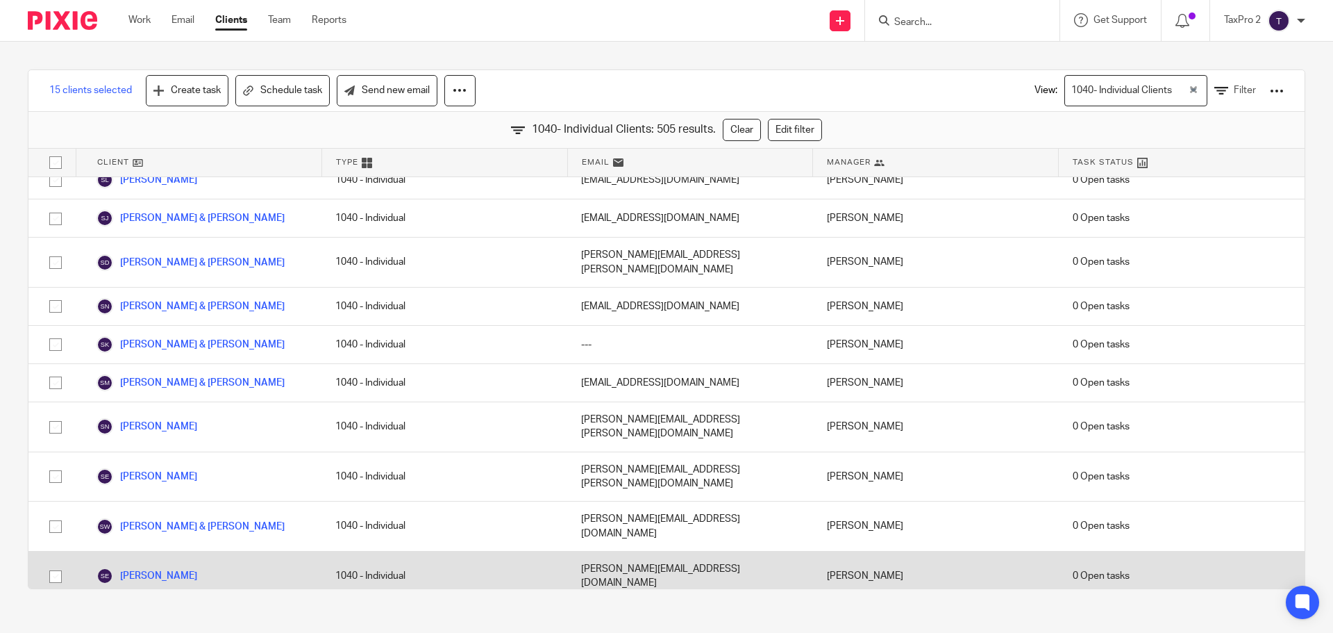
scroll to position [15557, 0]
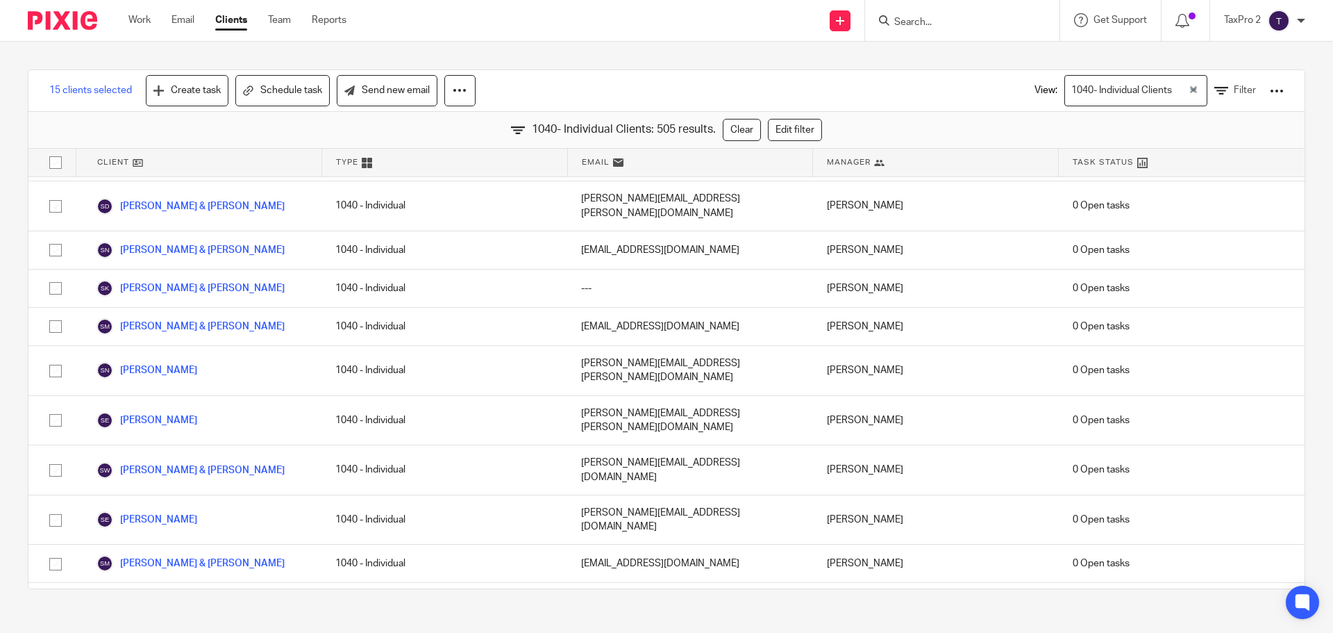
checkbox input "true"
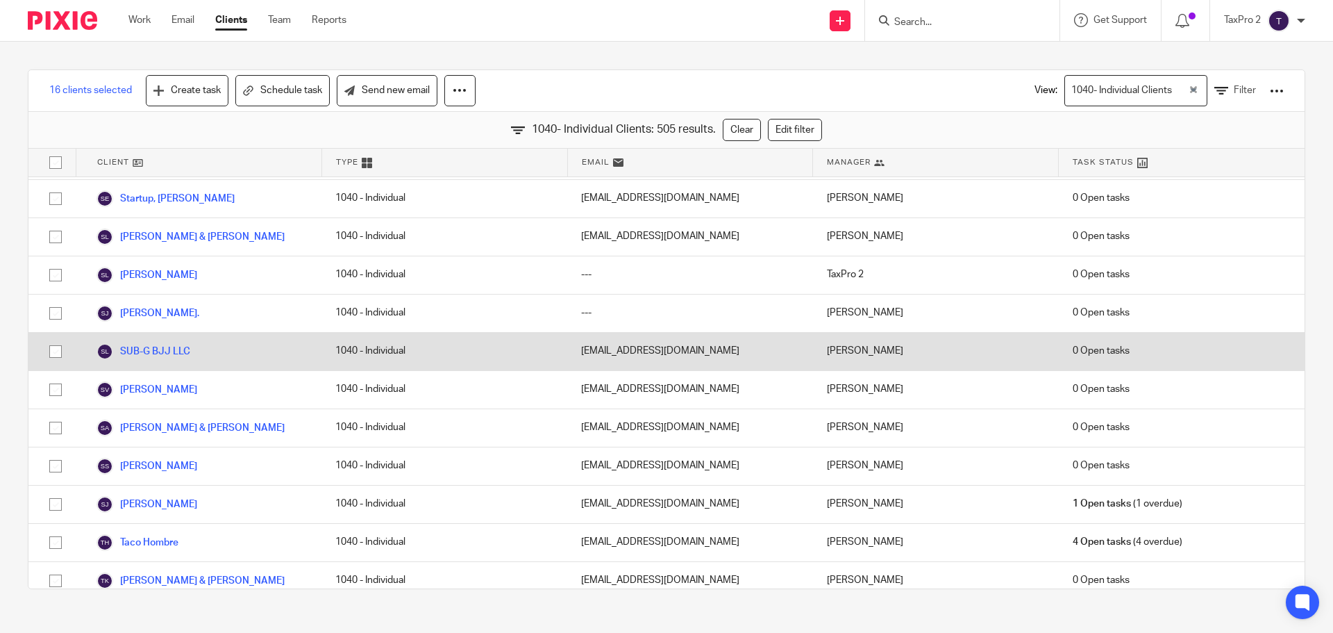
scroll to position [17016, 0]
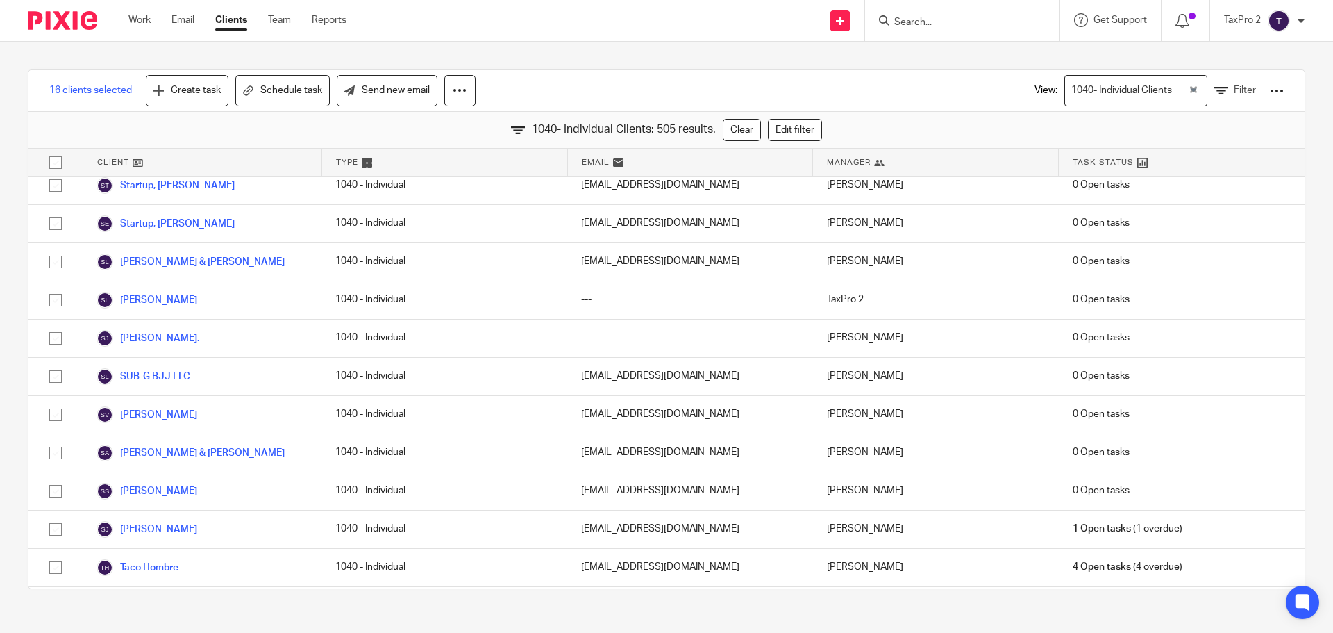
checkbox input "true"
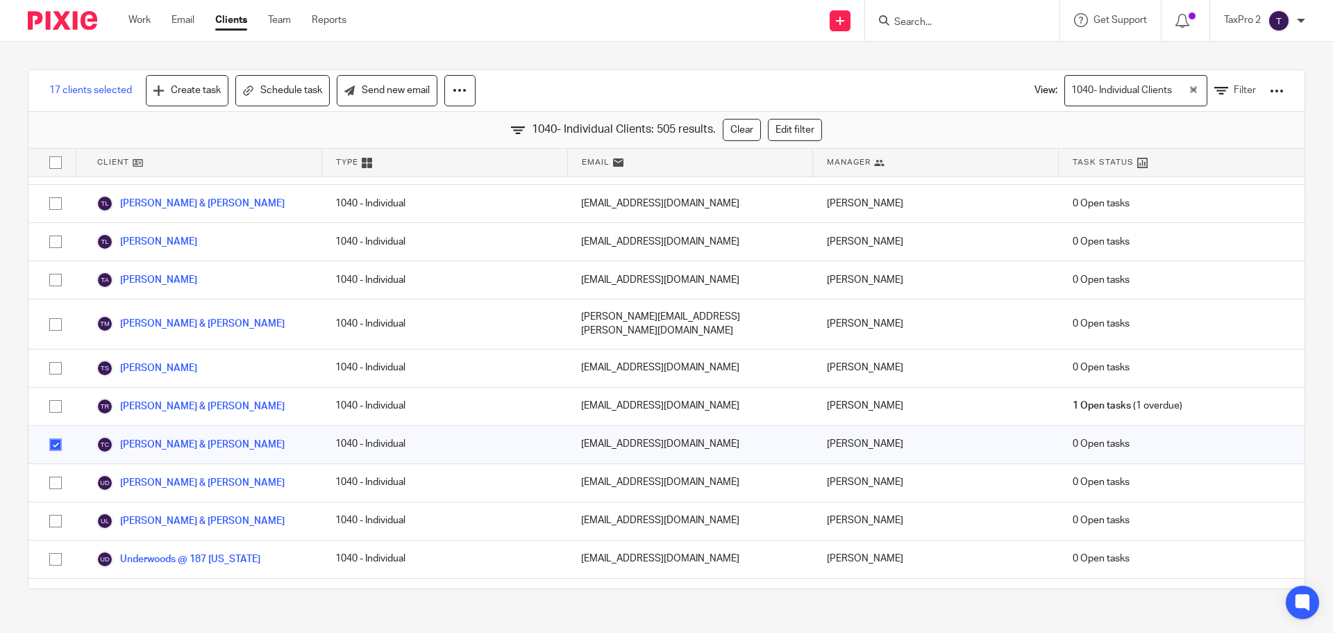
scroll to position [17571, 0]
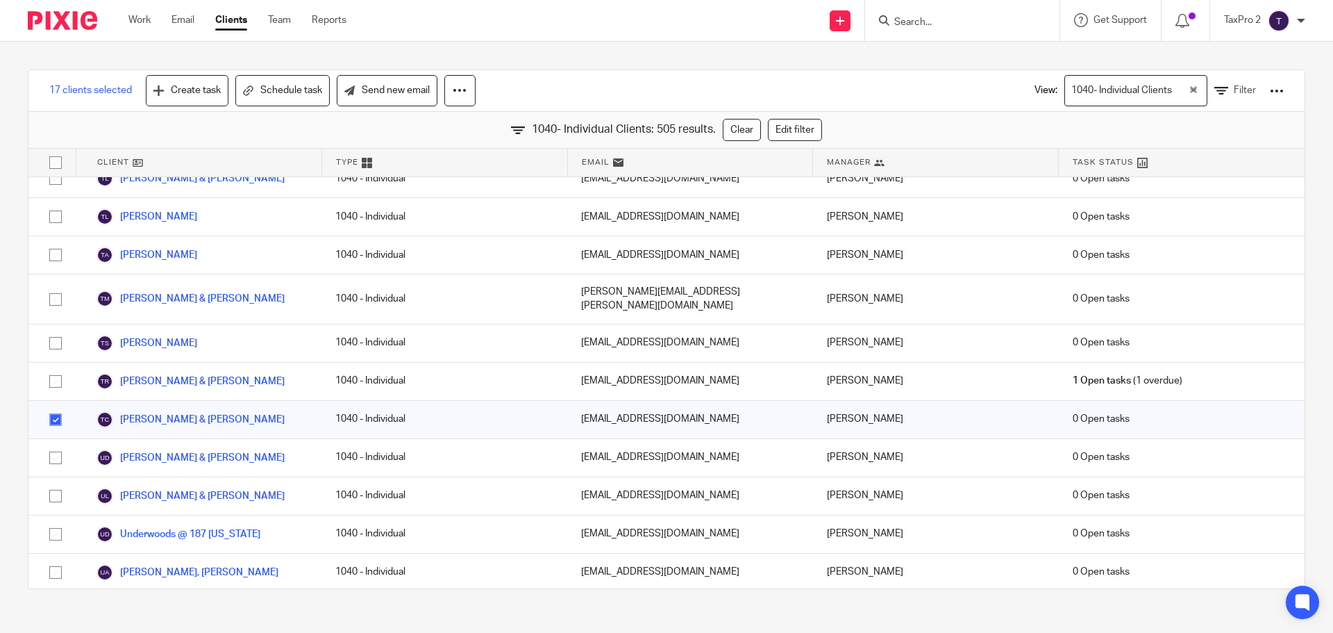
checkbox input "true"
click at [199, 97] on link "Create task" at bounding box center [187, 90] width 83 height 31
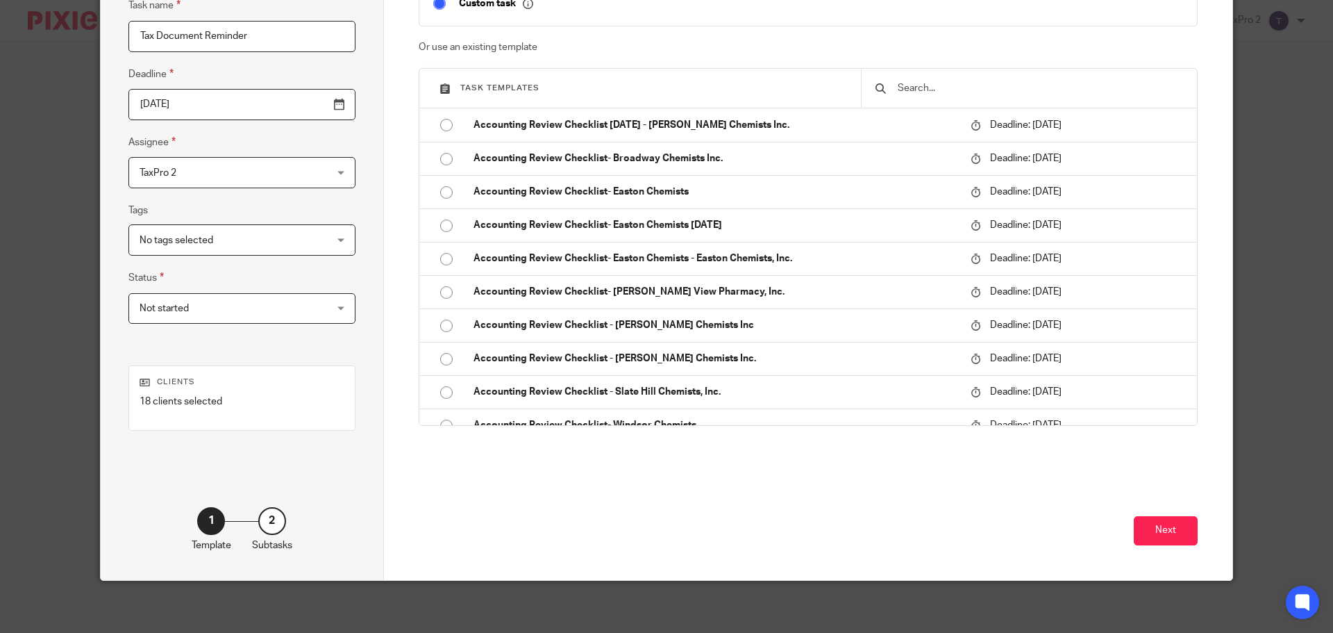
scroll to position [142, 0]
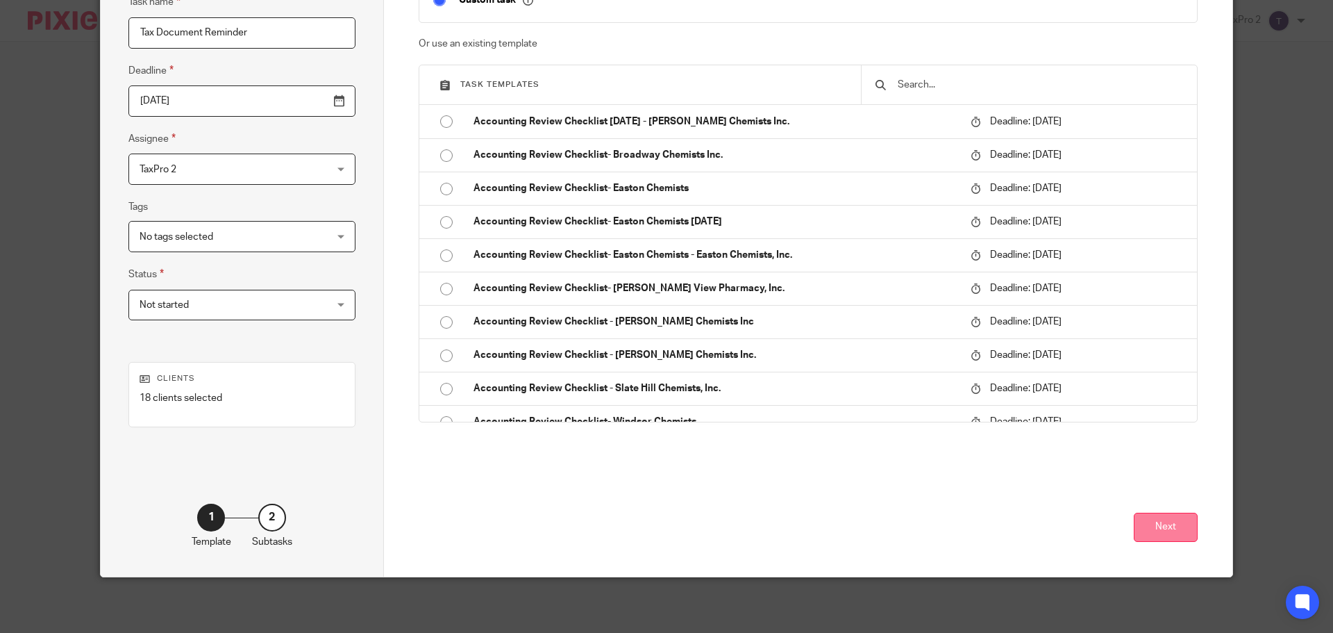
type input "Tax Document Reminder"
click at [1163, 529] on button "Next" at bounding box center [1166, 528] width 64 height 30
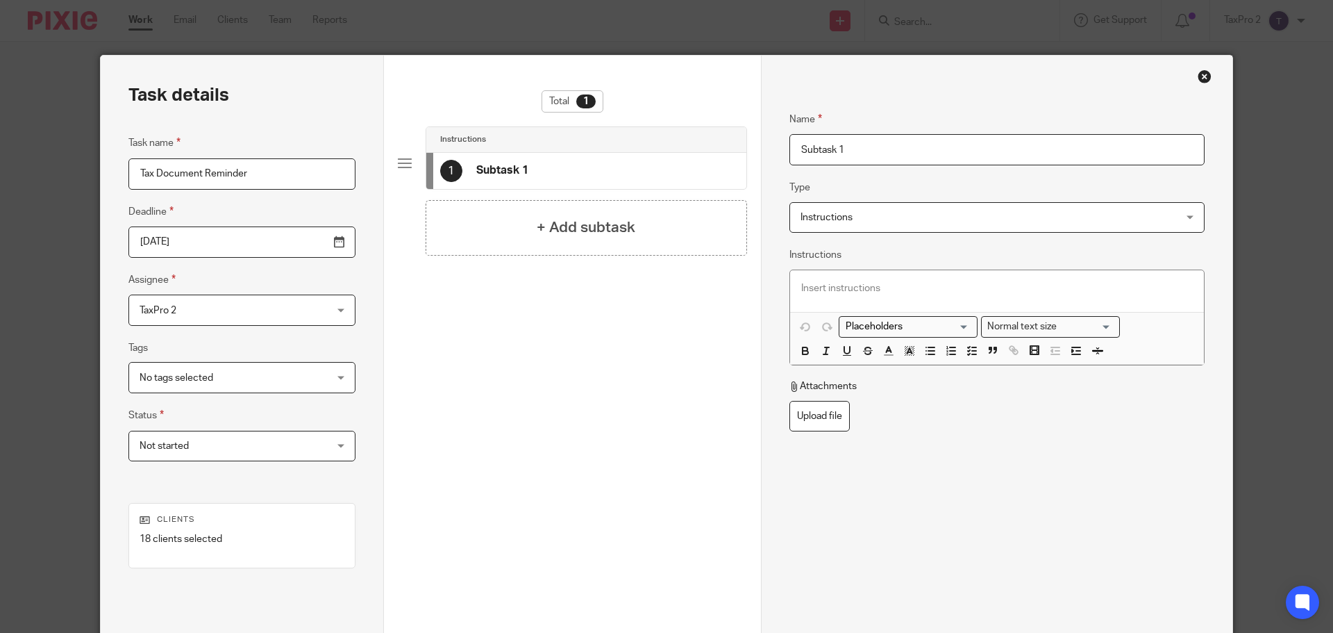
scroll to position [0, 0]
click at [522, 176] on h4 "Subtask 1" at bounding box center [502, 171] width 52 height 15
drag, startPoint x: 857, startPoint y: 149, endPoint x: 767, endPoint y: 165, distance: 91.8
click at [767, 165] on div "Name Subtask 1 Type Instructions Instructions Instructions Document signing - r…" at bounding box center [997, 387] width 472 height 662
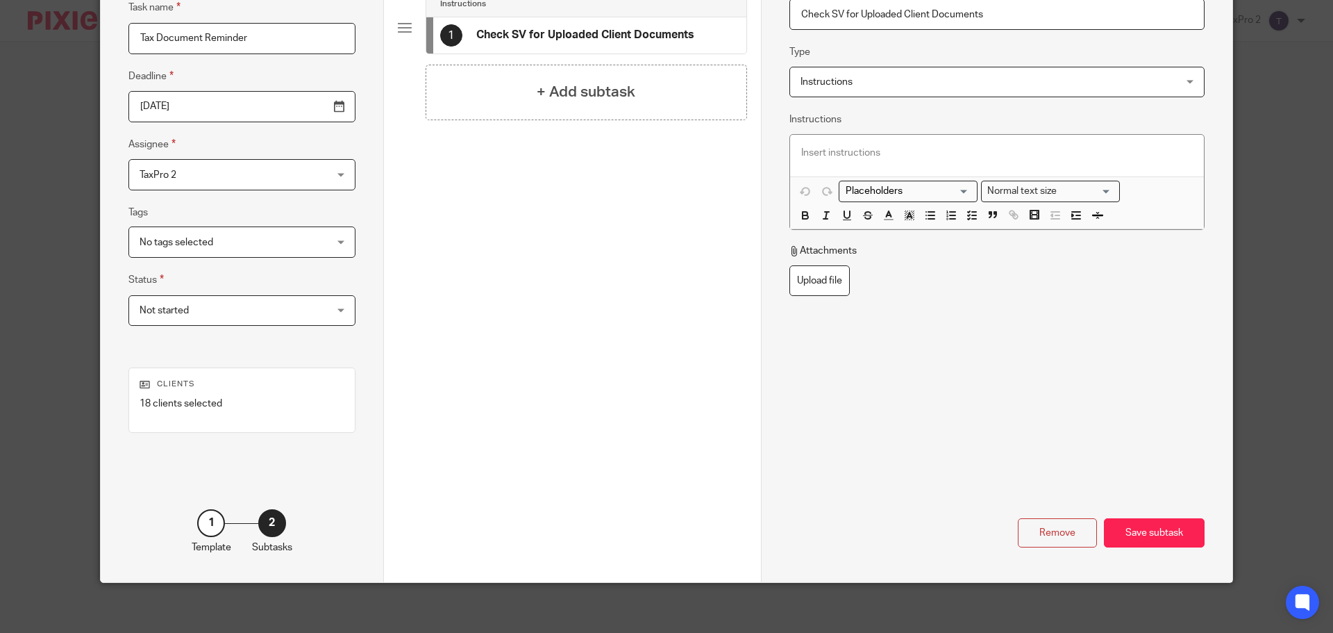
scroll to position [139, 0]
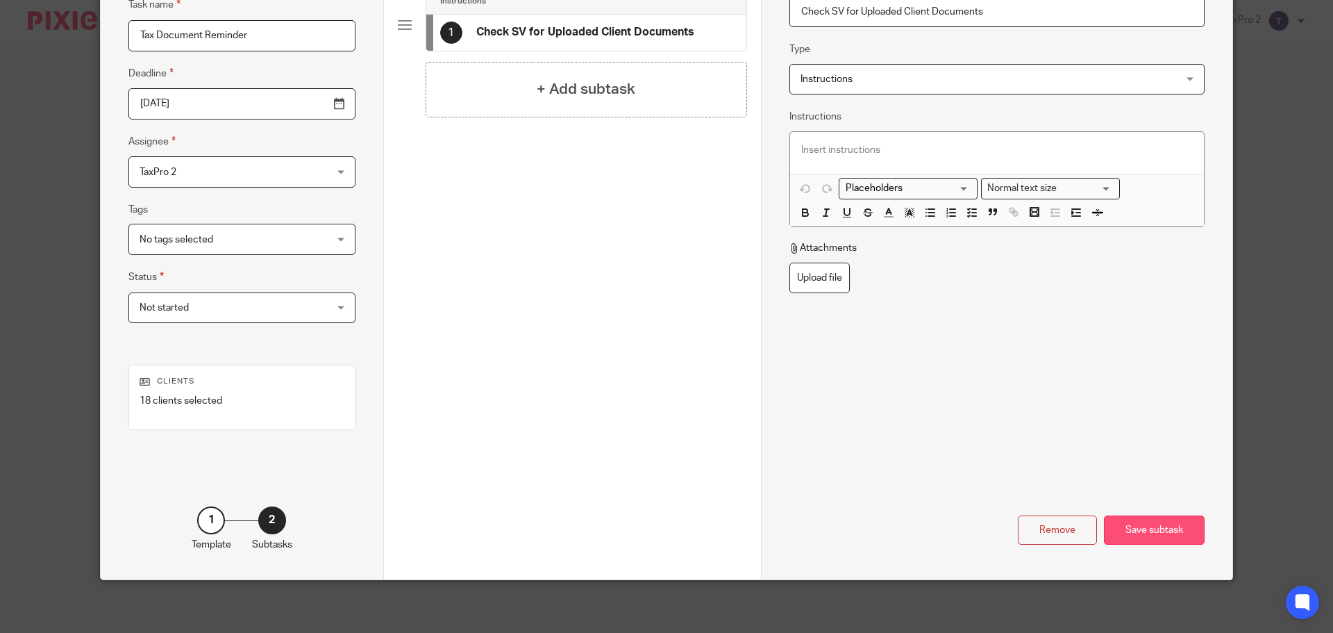
type input "Check SV for Uploaded Client Documents"
click at [1152, 528] on div "Save subtask" at bounding box center [1154, 530] width 101 height 30
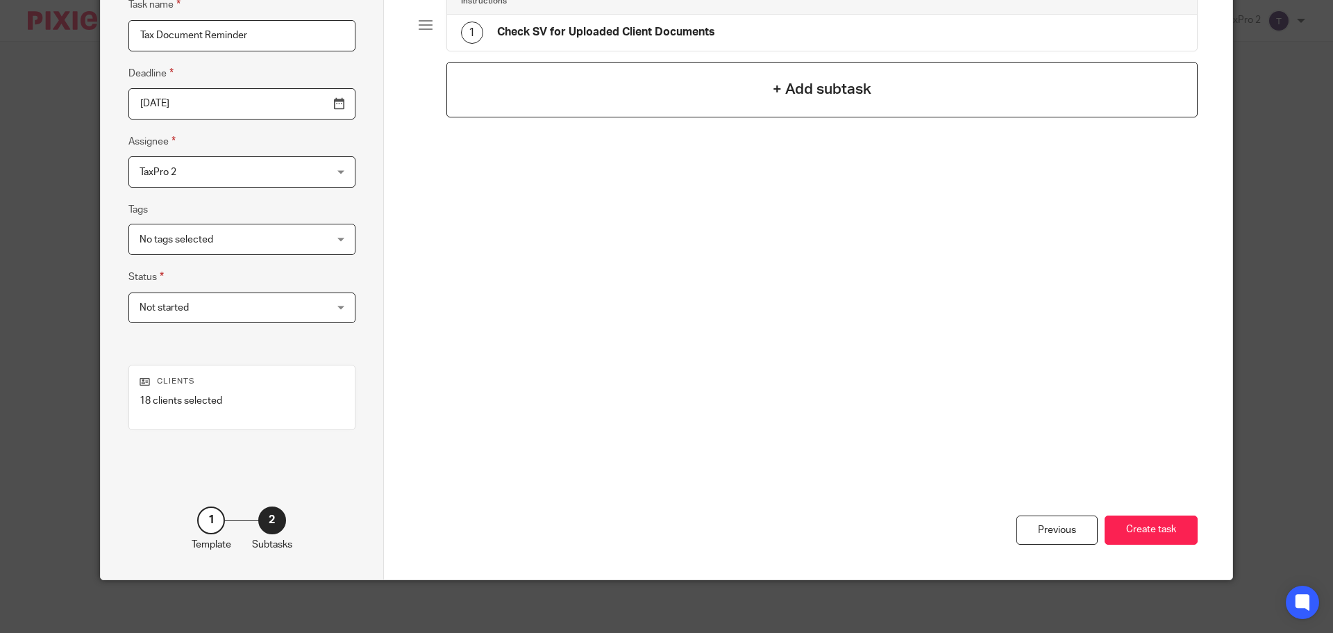
click at [787, 94] on h4 "+ Add subtask" at bounding box center [822, 89] width 99 height 22
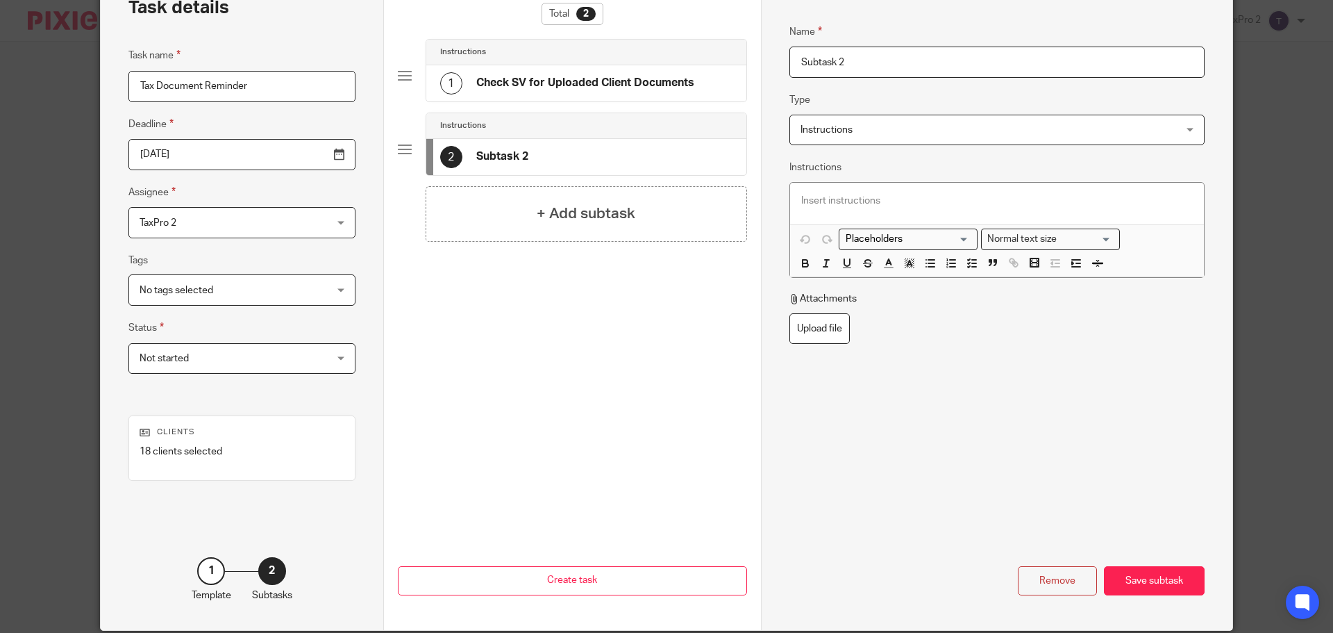
scroll to position [0, 0]
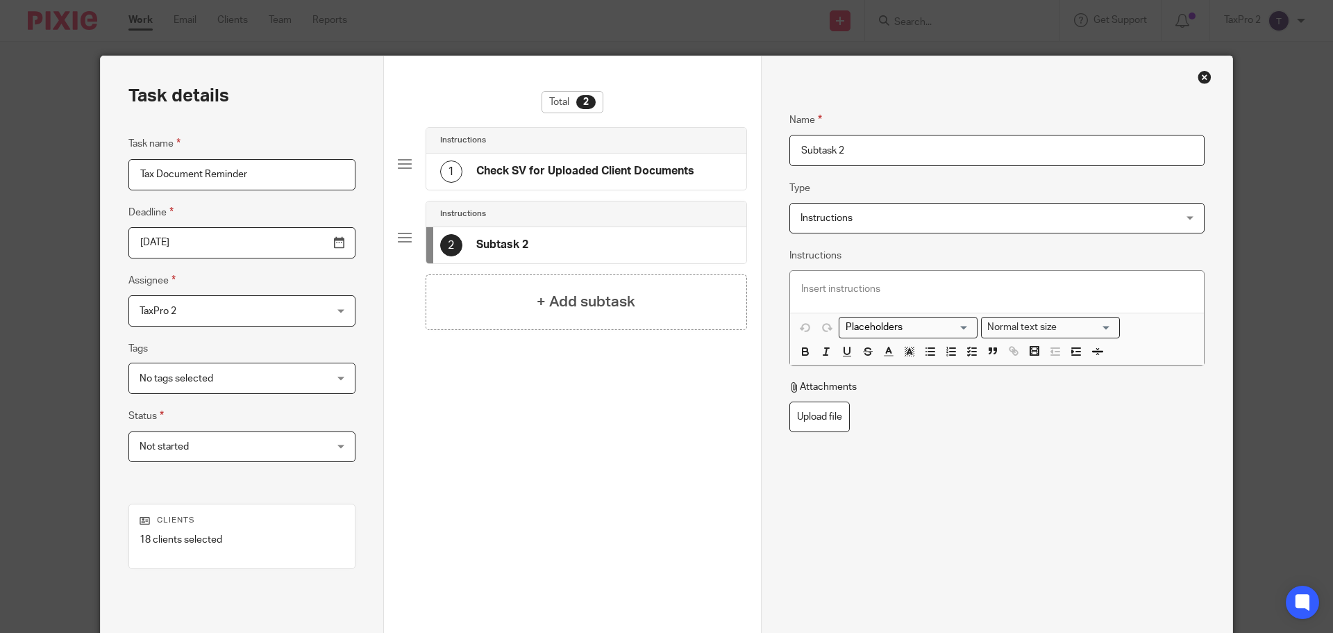
drag, startPoint x: 857, startPoint y: 142, endPoint x: 760, endPoint y: 143, distance: 96.5
click at [761, 143] on div "Name Check SV for Uploaded Client Documents Type Instructions Instructions Inst…" at bounding box center [997, 387] width 472 height 662
type input "Email Client Reminder"
click at [897, 213] on span "Instructions" at bounding box center [962, 217] width 323 height 29
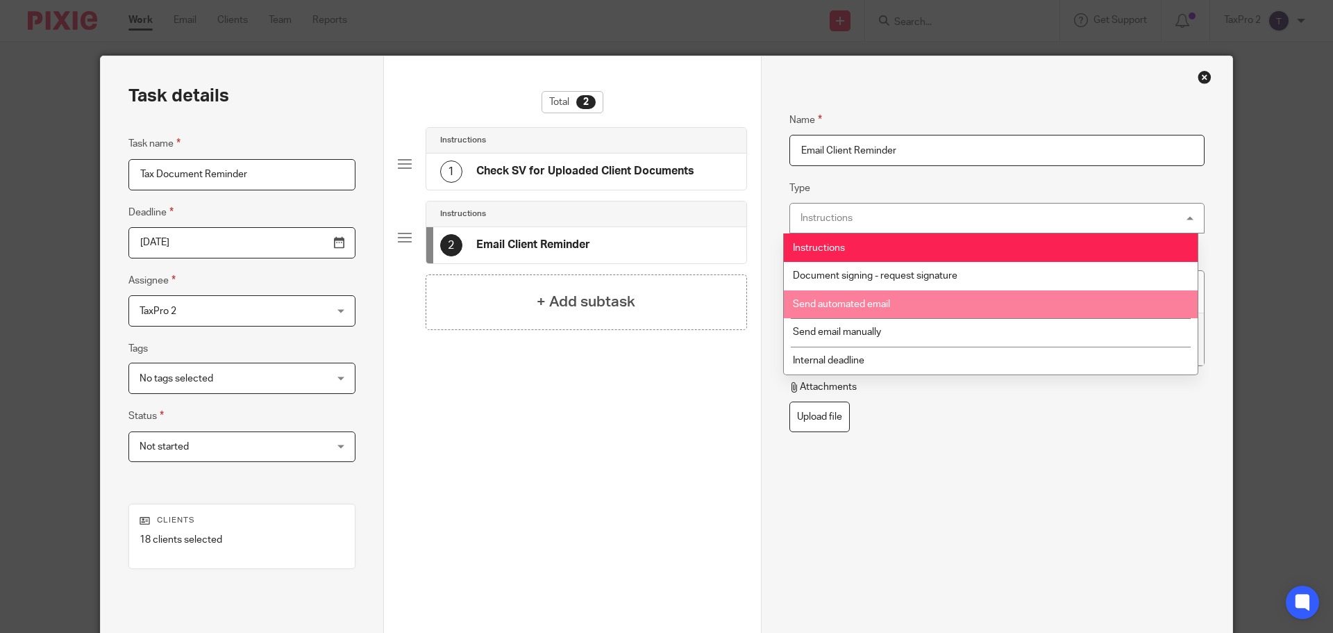
click at [866, 307] on span "Send automated email" at bounding box center [841, 304] width 97 height 10
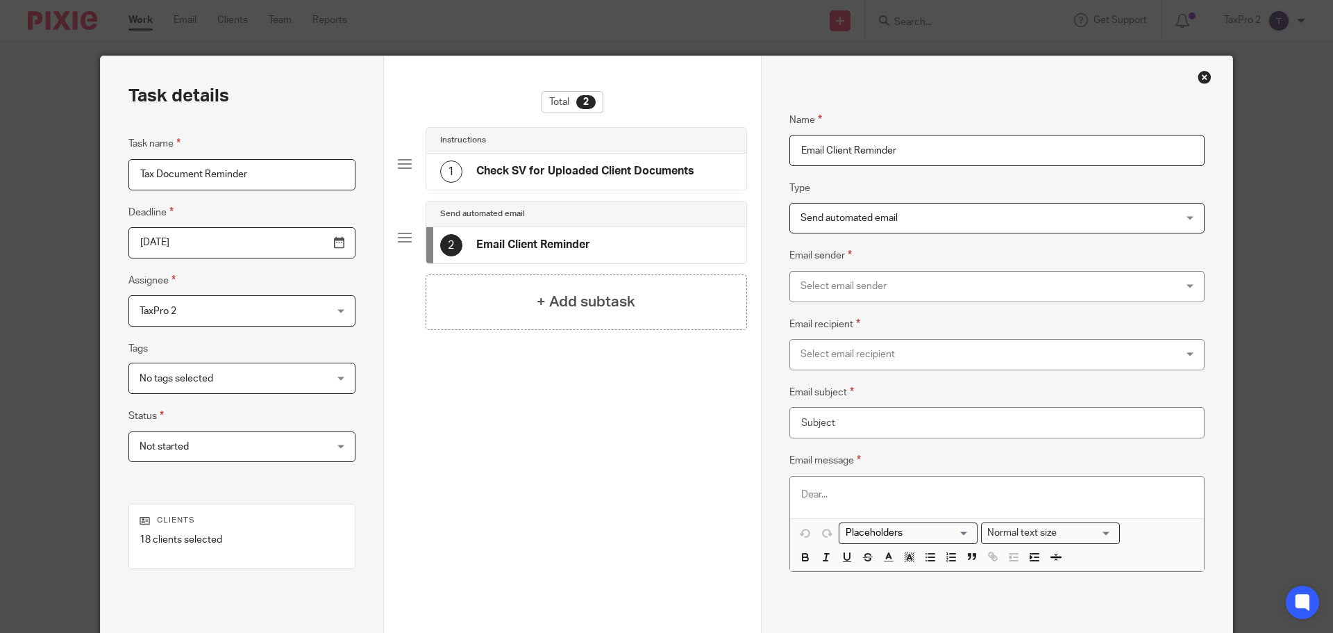
click at [879, 285] on div "Select email sender" at bounding box center [962, 286] width 323 height 29
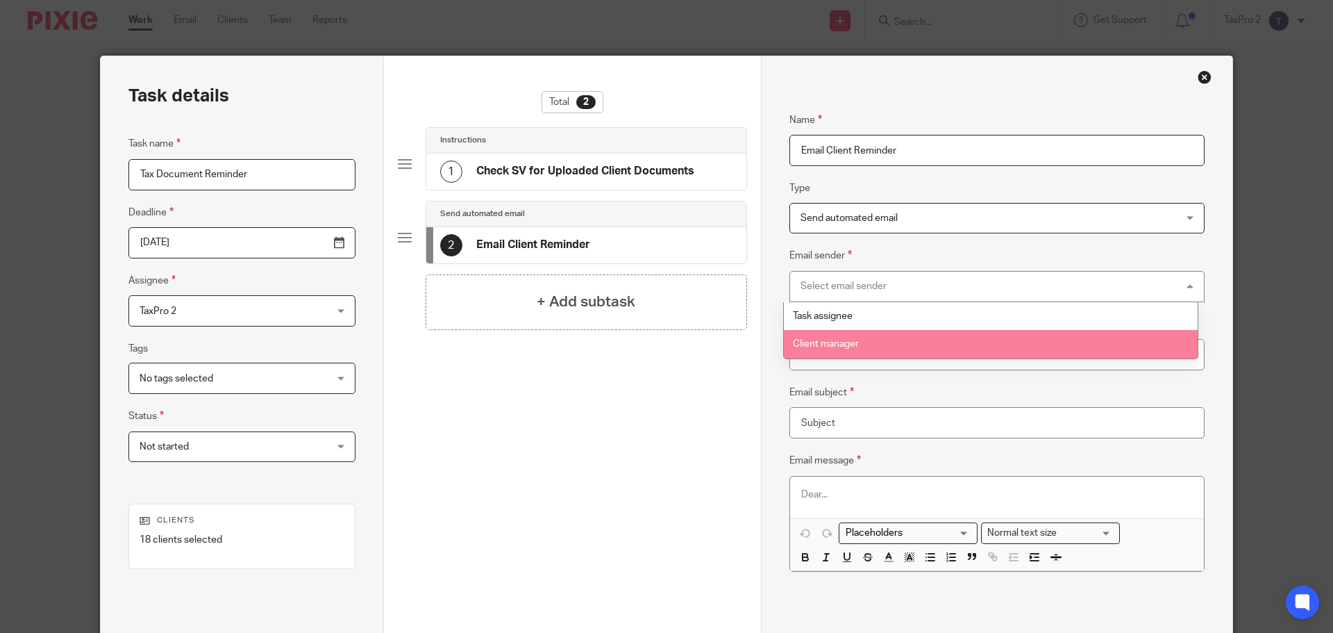
click at [859, 351] on li "Client manager" at bounding box center [991, 344] width 414 height 28
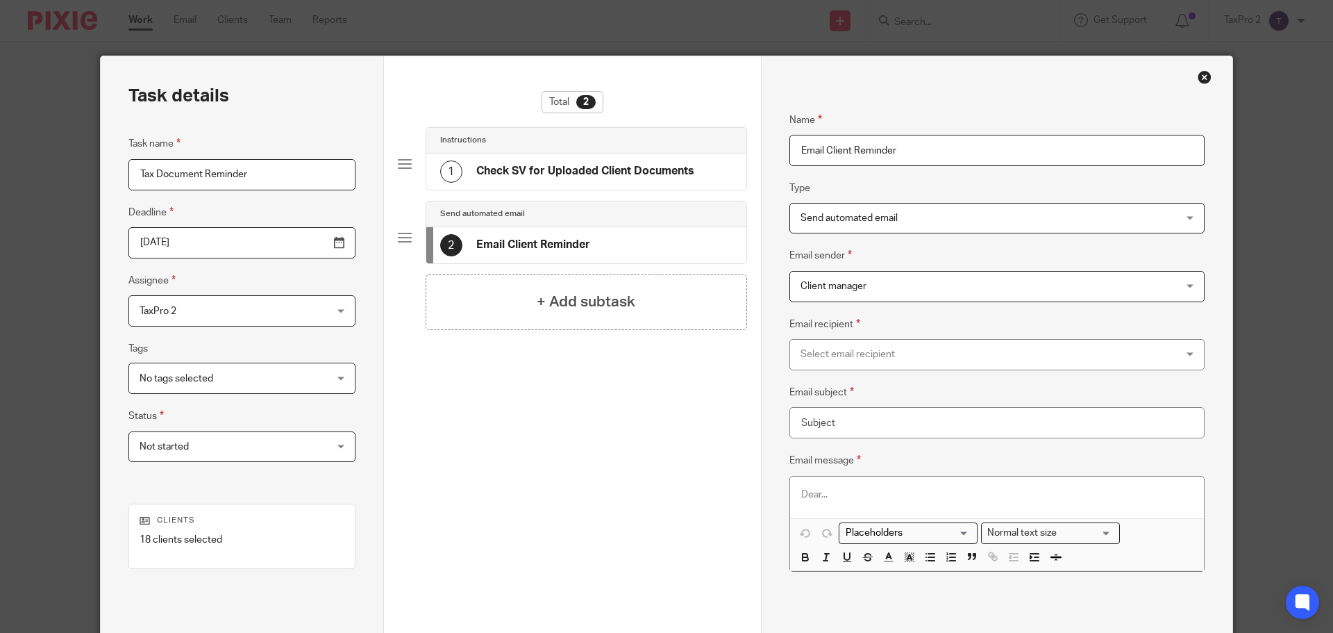
click at [913, 356] on div "Select email recipient" at bounding box center [962, 354] width 323 height 29
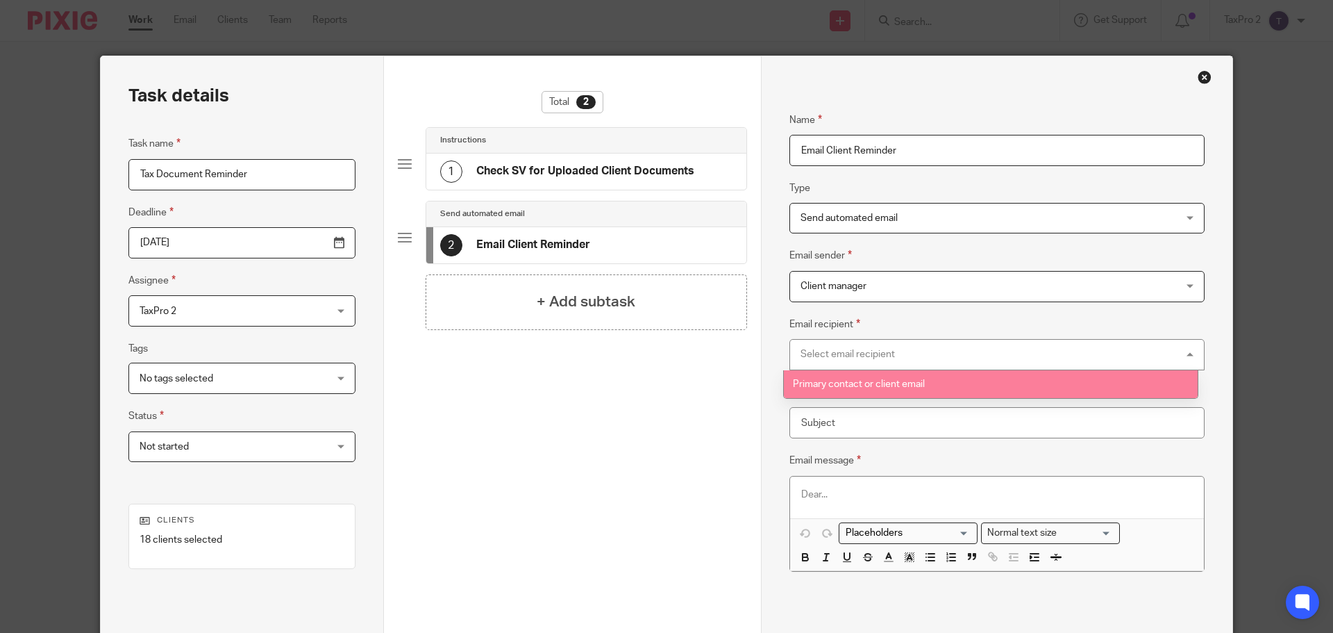
click at [895, 386] on span "Primary contact or client email" at bounding box center [859, 384] width 132 height 10
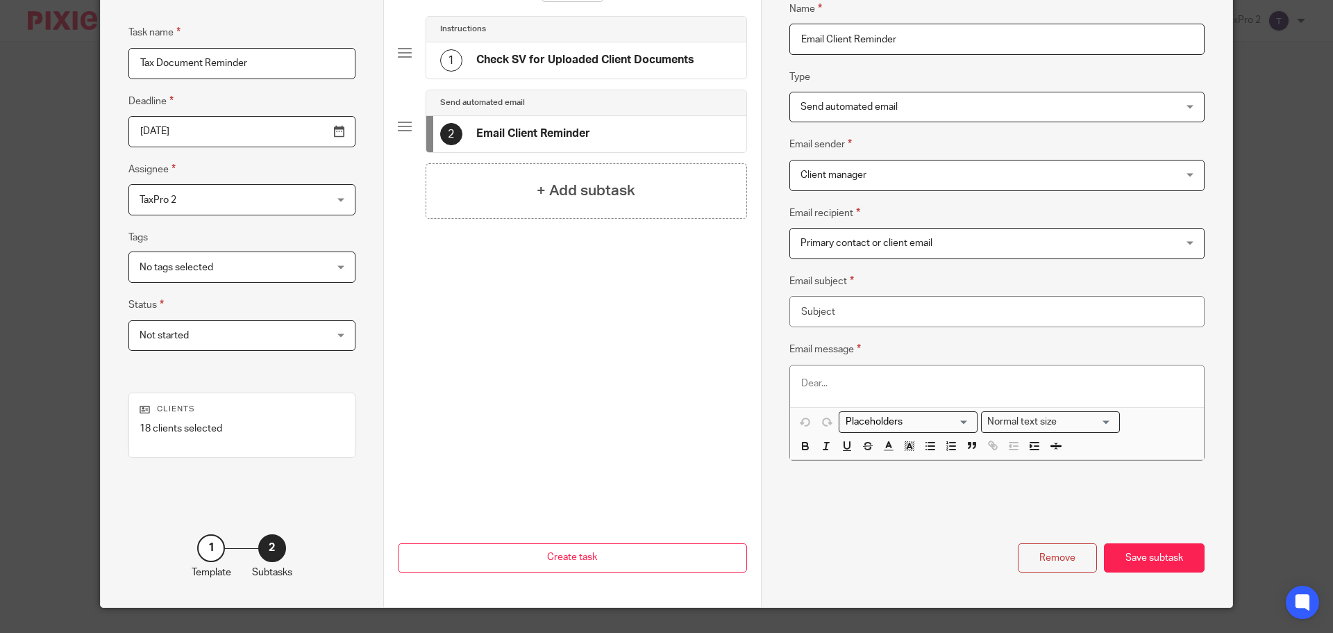
scroll to position [142, 0]
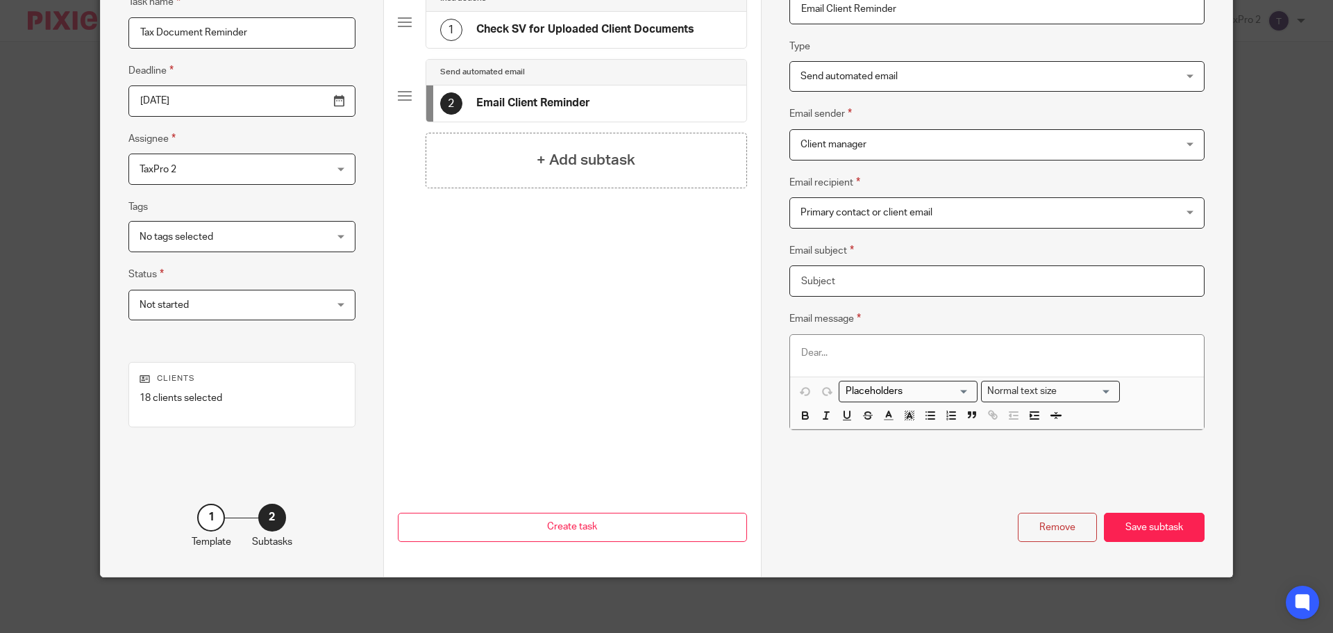
click at [847, 279] on input "Email subject" at bounding box center [997, 280] width 415 height 31
type input "2024 Tax Documents"
click at [801, 351] on p at bounding box center [997, 353] width 392 height 14
click at [794, 351] on div at bounding box center [997, 356] width 414 height 42
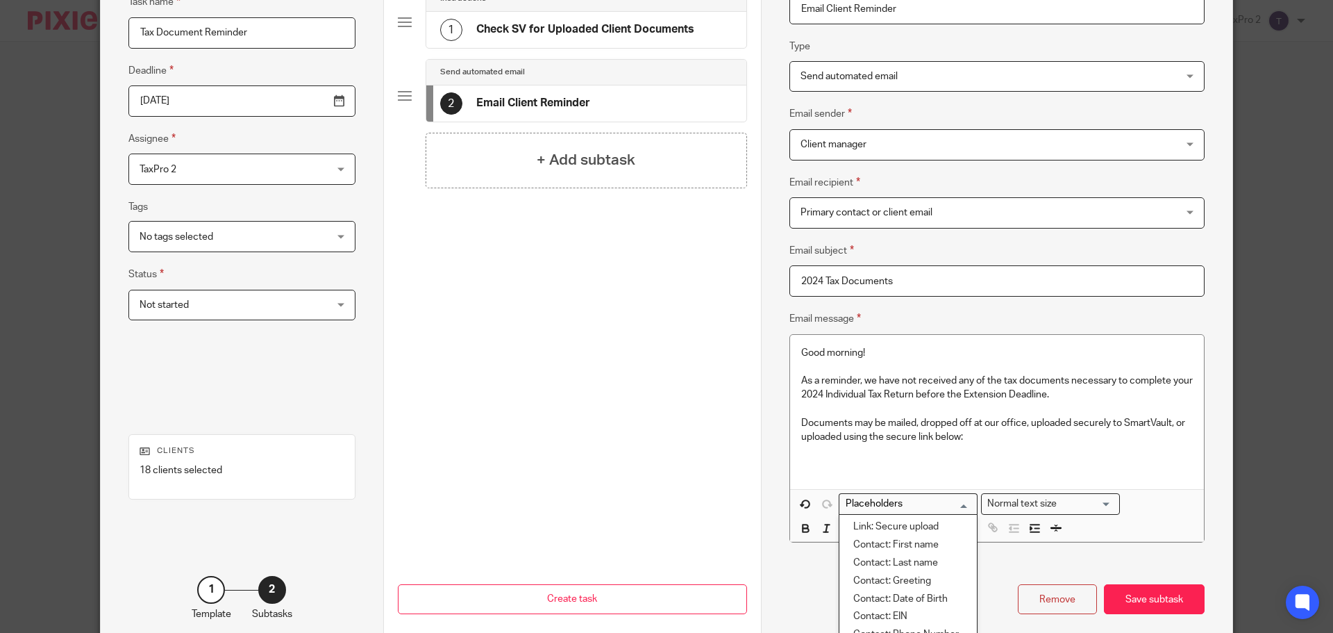
click at [892, 504] on input "Search for option" at bounding box center [905, 504] width 128 height 15
click at [891, 523] on li "Link: Secure upload" at bounding box center [909, 527] width 138 height 18
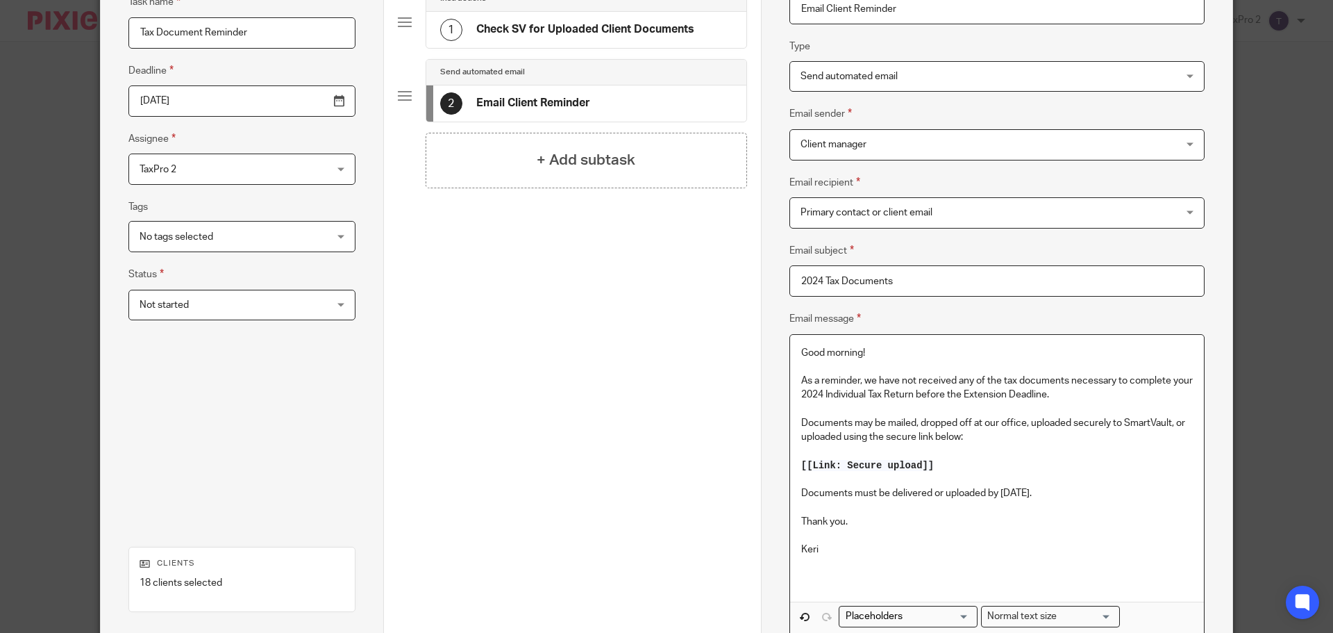
click at [794, 570] on div "Good morning! As a reminder, we have not received any of the tax documents nece…" at bounding box center [997, 468] width 414 height 267
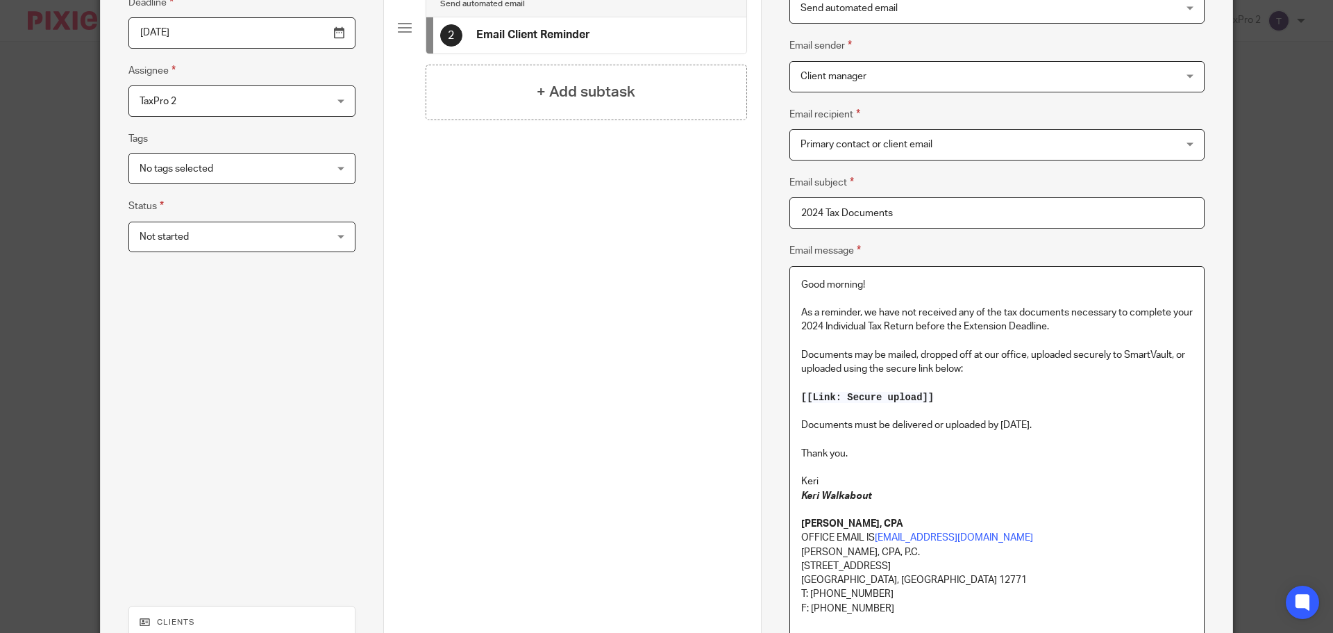
click at [794, 498] on div "Good morning! As a reminder, we have not received any of the tax documents nece…" at bounding box center [997, 464] width 414 height 394
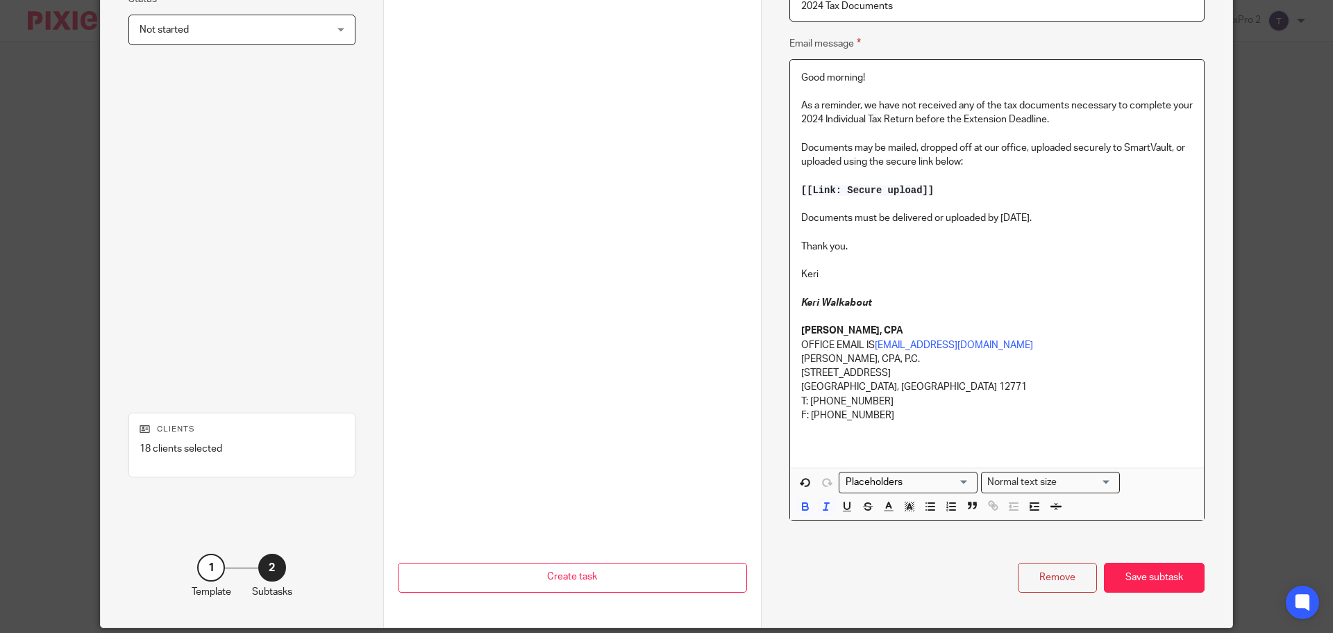
scroll to position [467, 0]
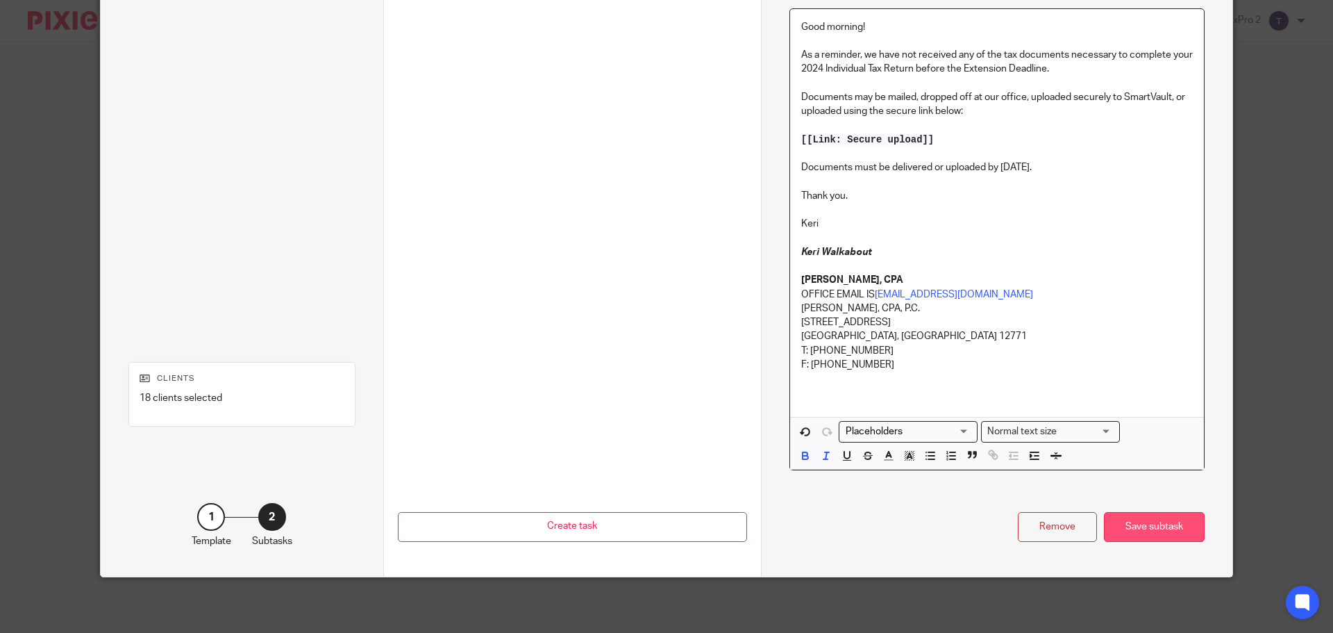
click at [1161, 529] on div "Save subtask" at bounding box center [1154, 527] width 101 height 30
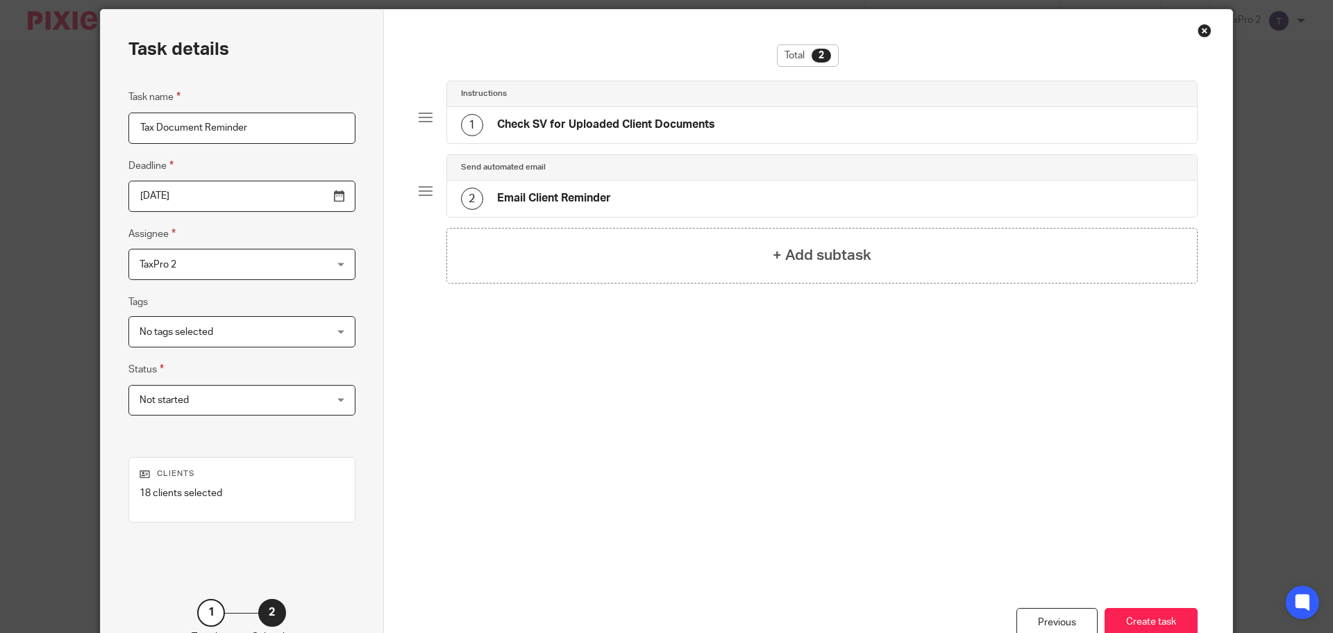
scroll to position [142, 0]
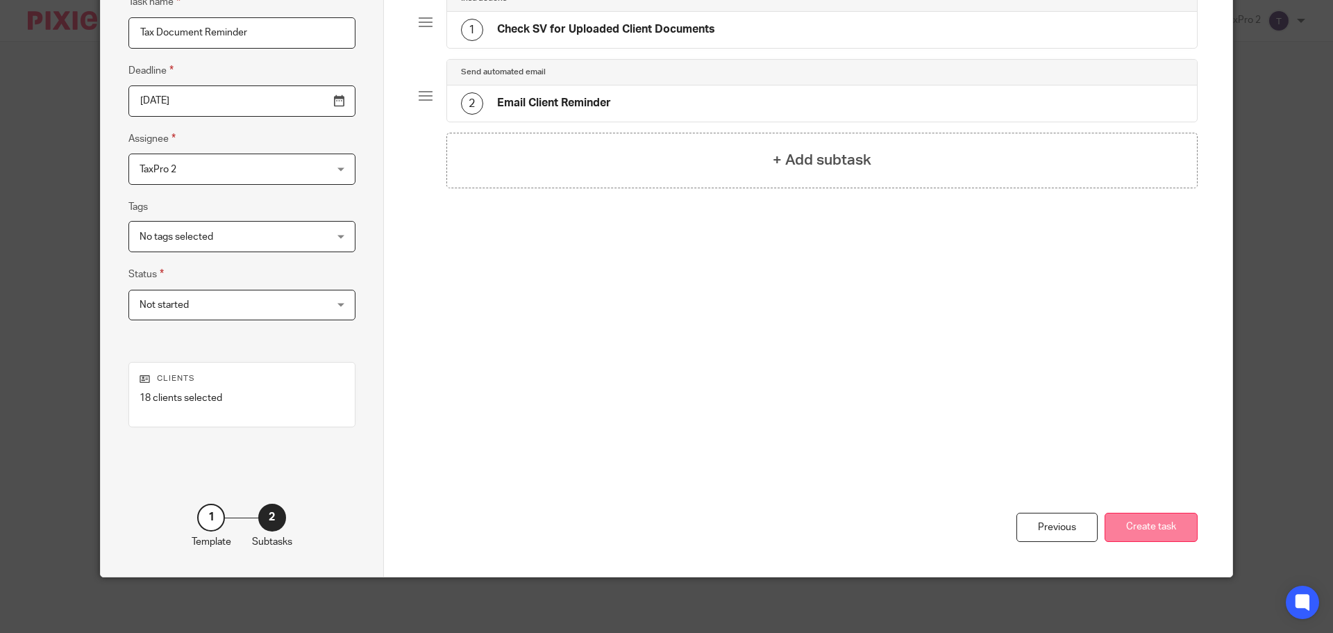
click at [1164, 524] on button "Create task" at bounding box center [1151, 528] width 93 height 30
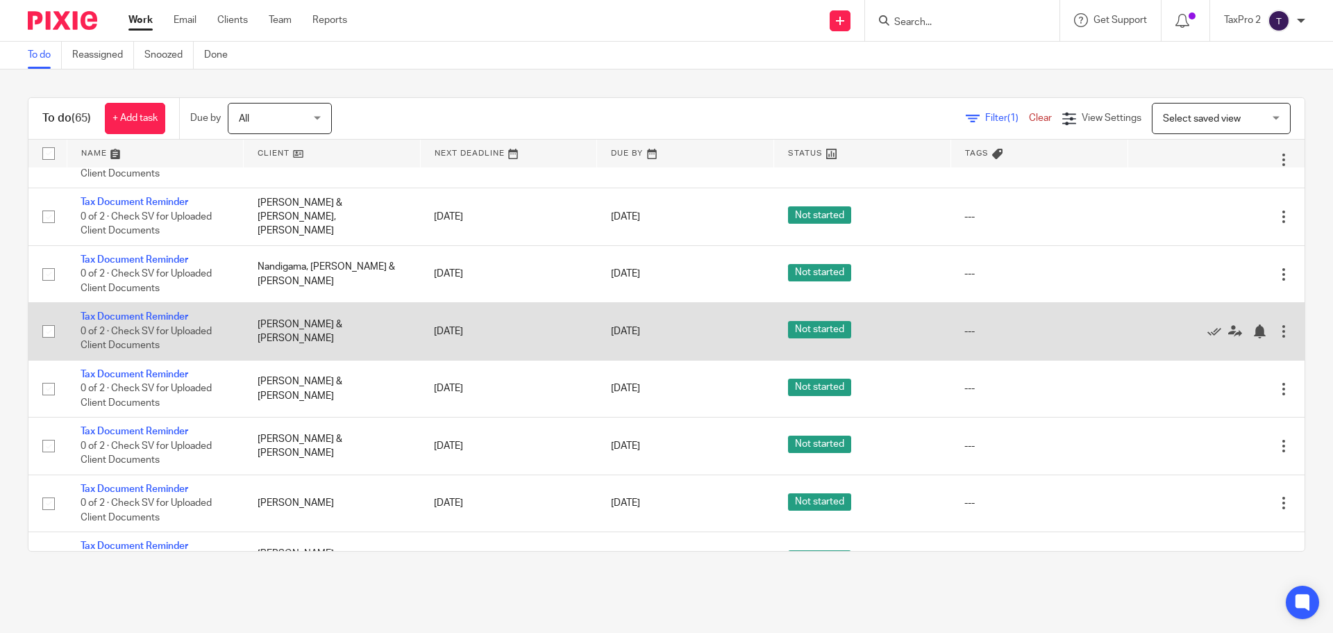
scroll to position [2902, 0]
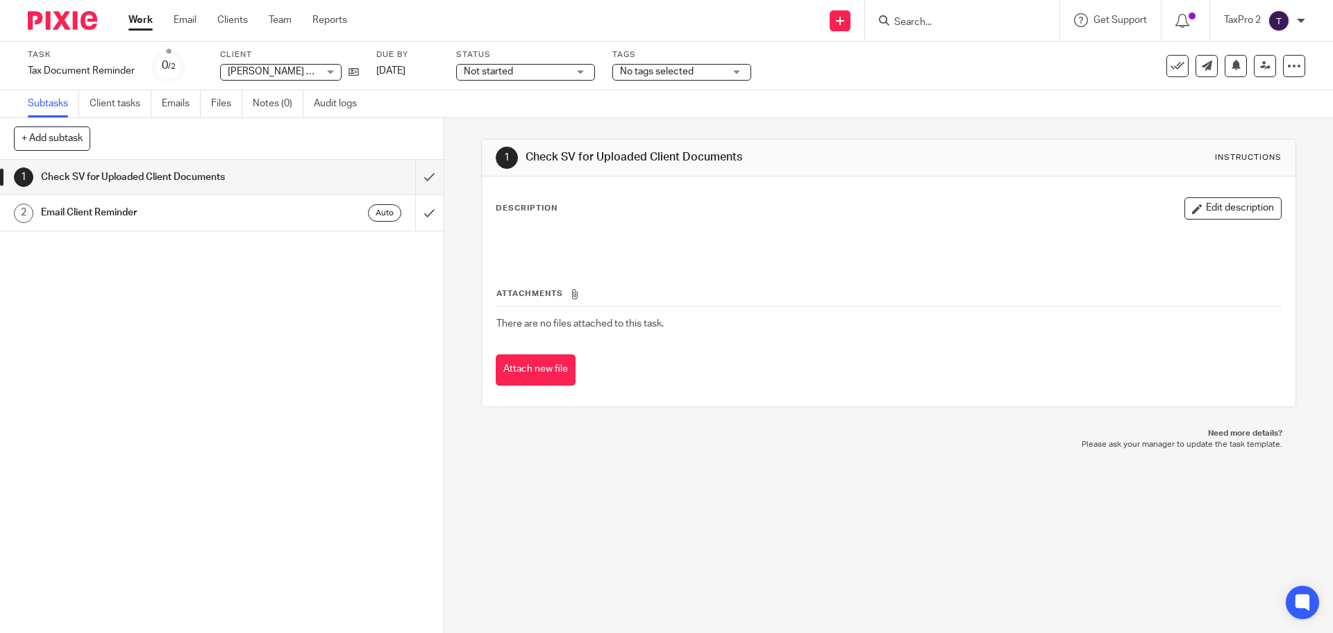
click at [152, 215] on h1 "Email Client Reminder" at bounding box center [161, 212] width 240 height 21
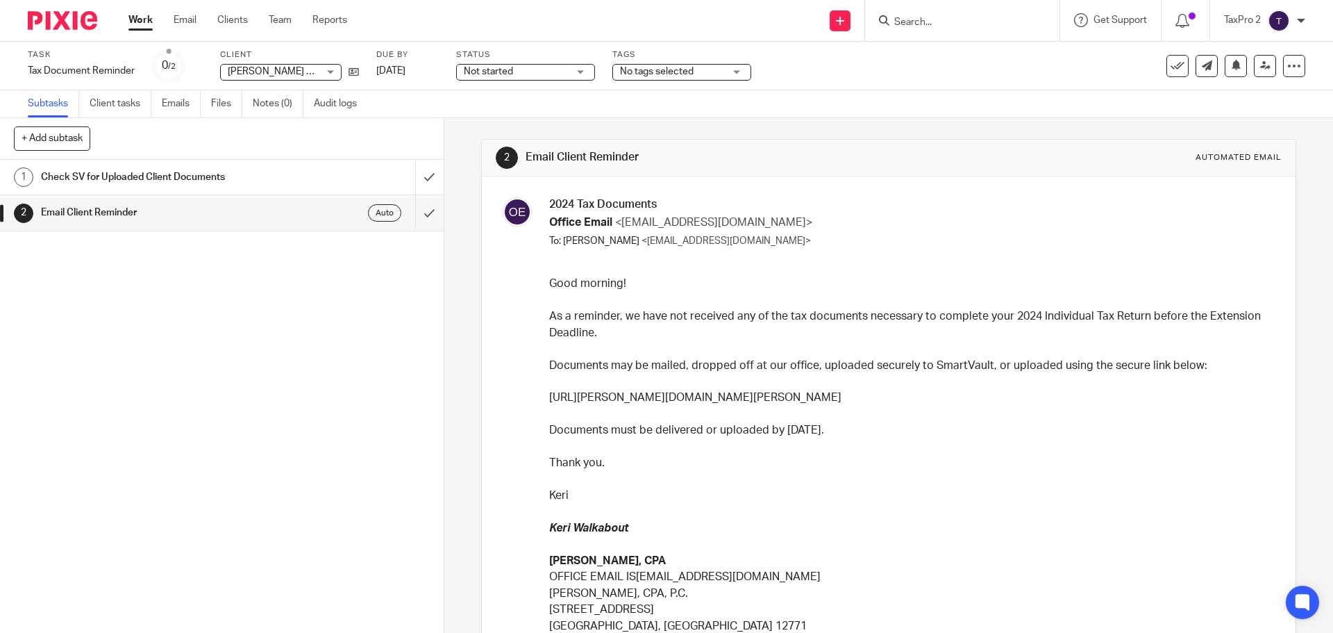
click at [162, 179] on h1 "Check SV for Uploaded Client Documents" at bounding box center [161, 177] width 240 height 21
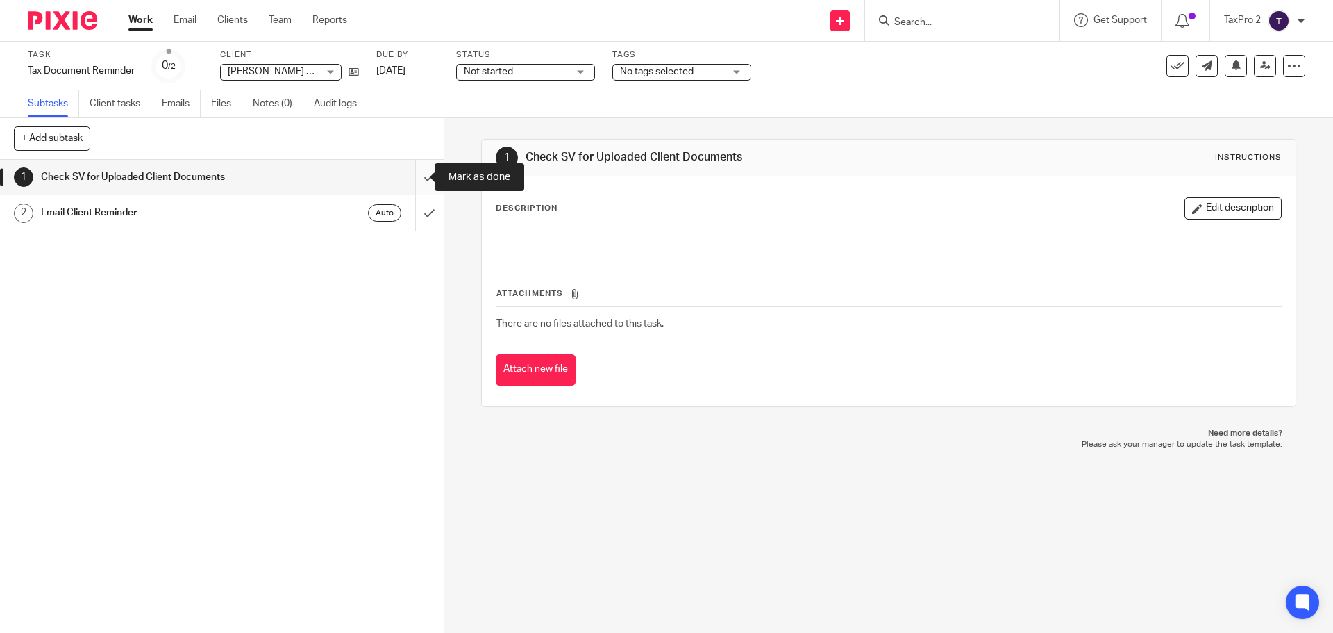
click at [412, 176] on input "submit" at bounding box center [222, 177] width 444 height 35
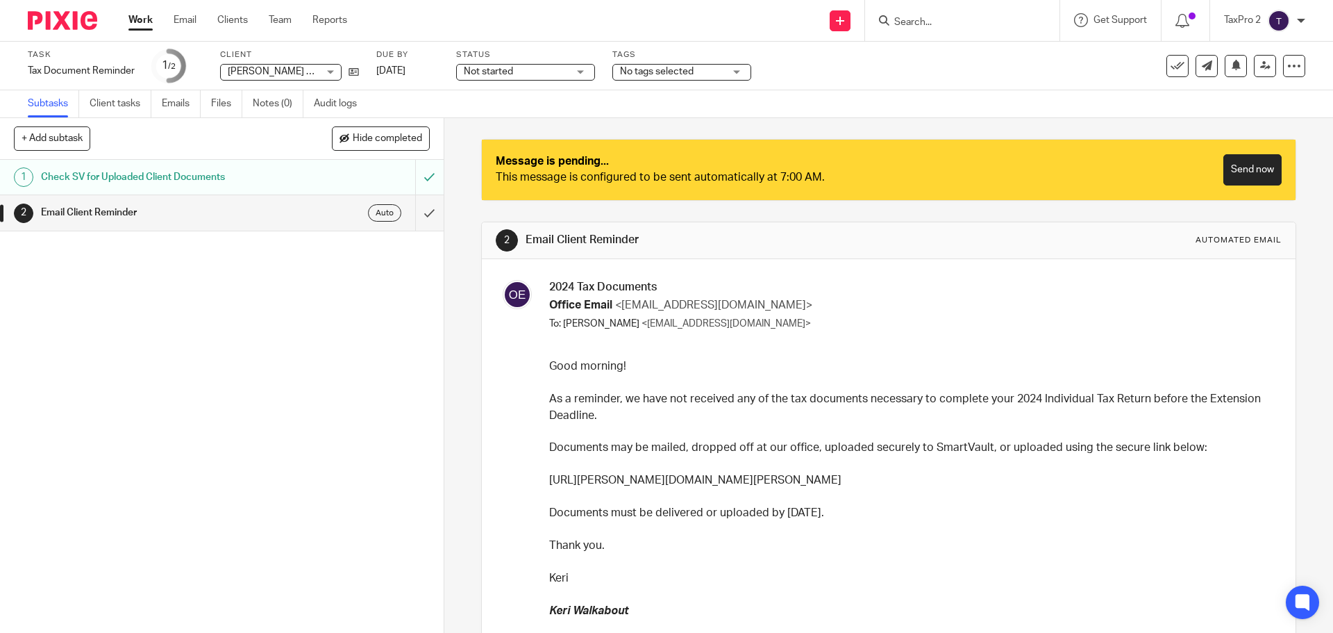
click at [139, 17] on link "Work" at bounding box center [140, 20] width 24 height 14
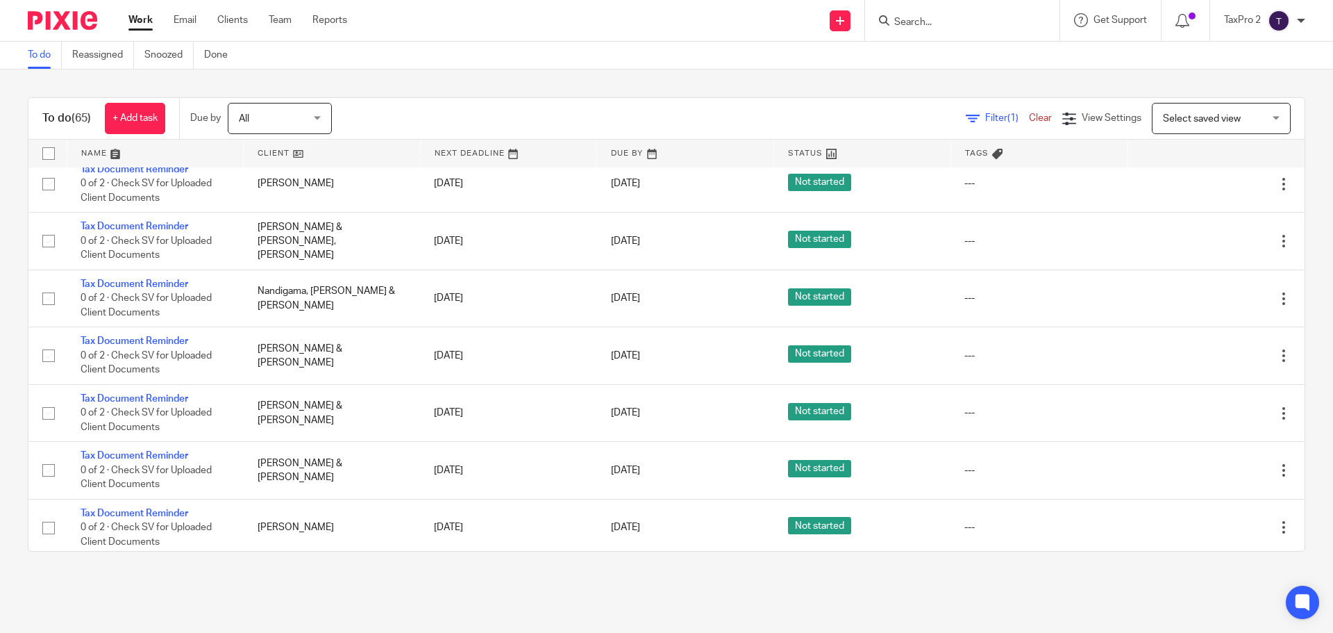
scroll to position [2894, 0]
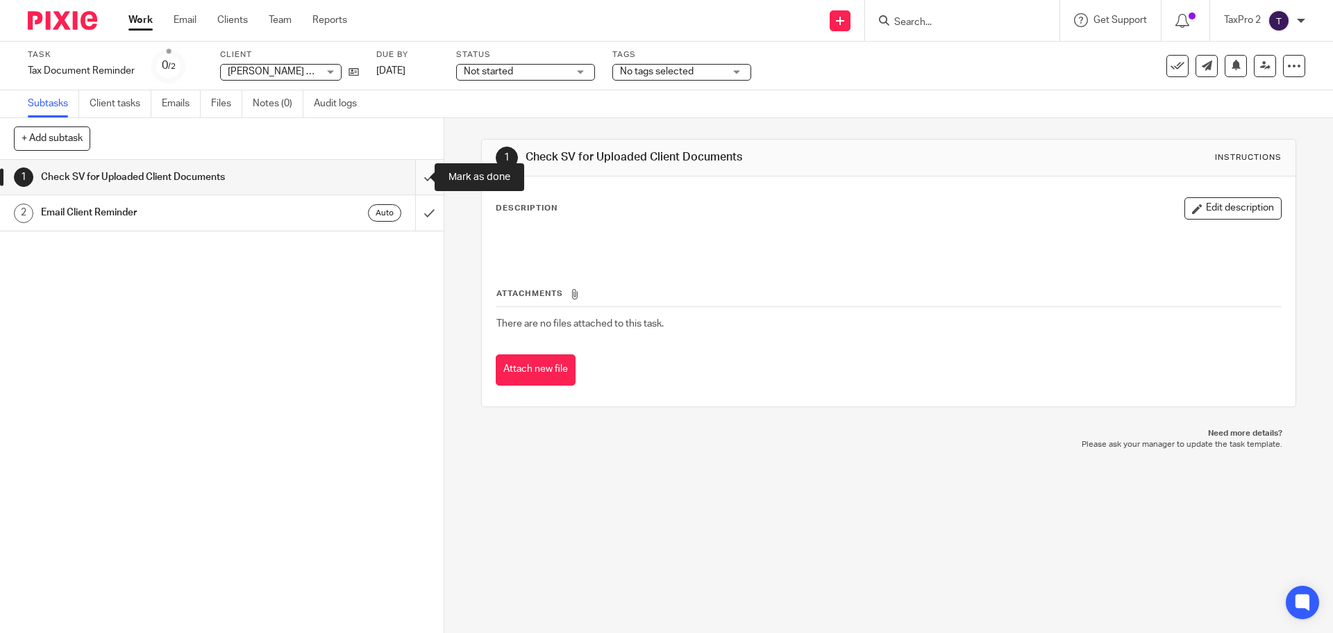
click at [412, 176] on input "submit" at bounding box center [222, 177] width 444 height 35
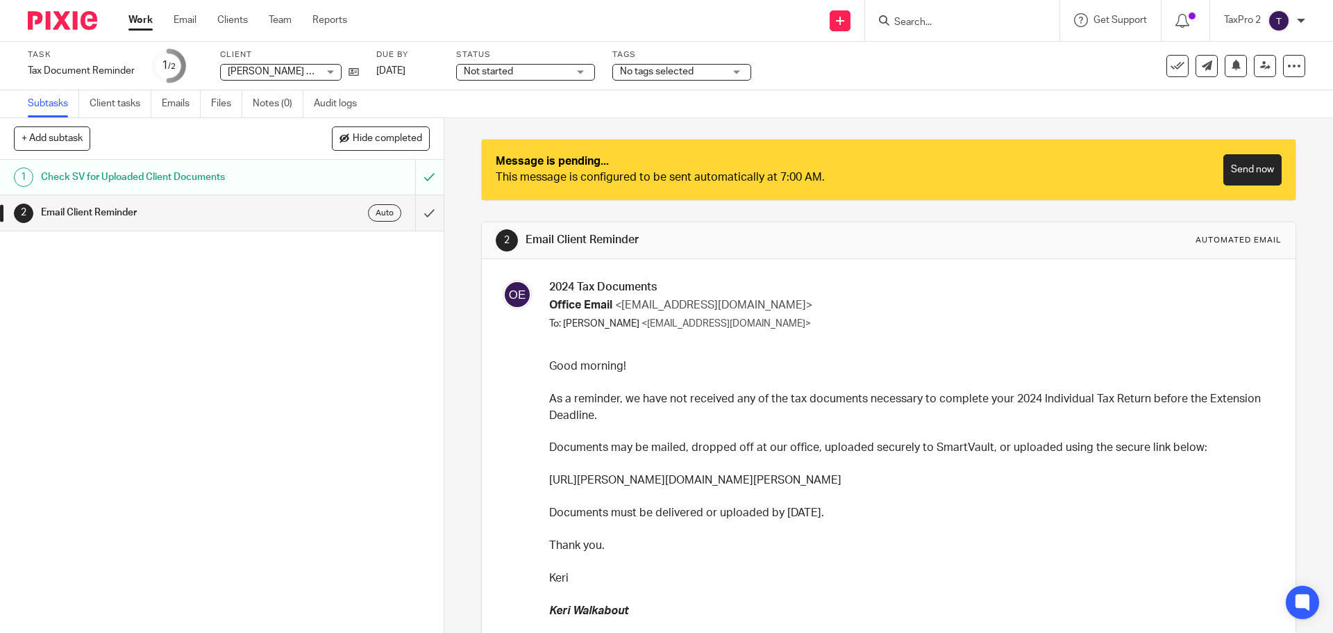
click at [132, 24] on link "Work" at bounding box center [140, 20] width 24 height 14
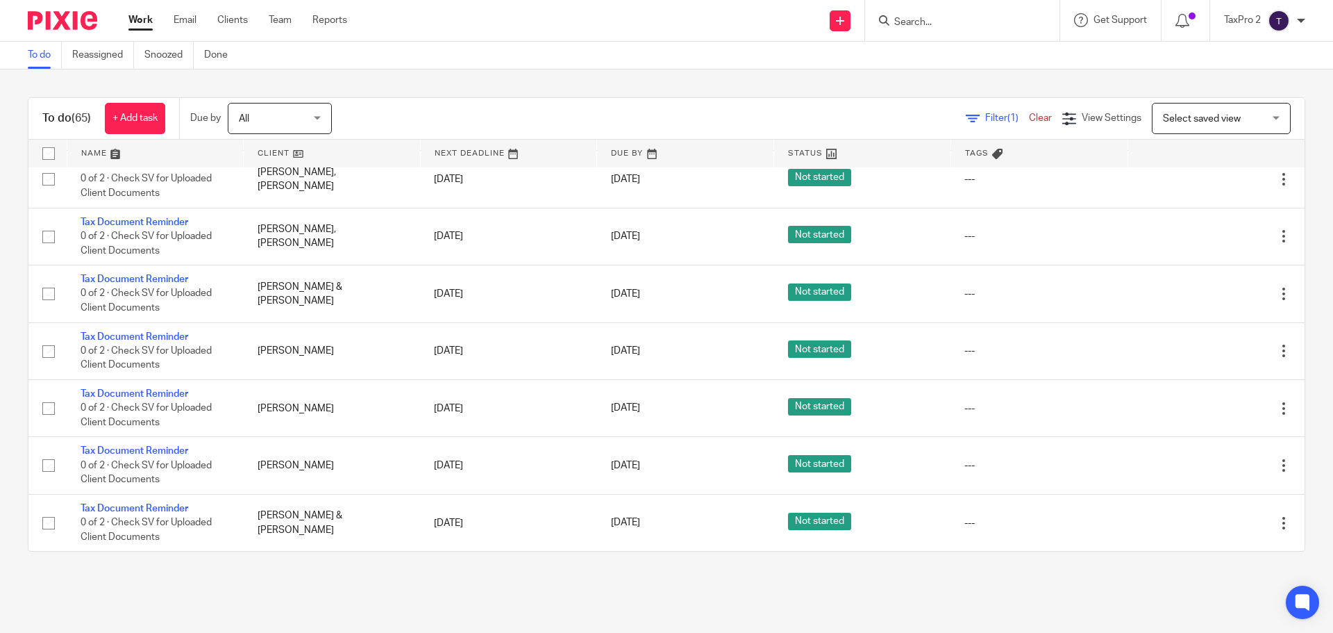
scroll to position [3650, 0]
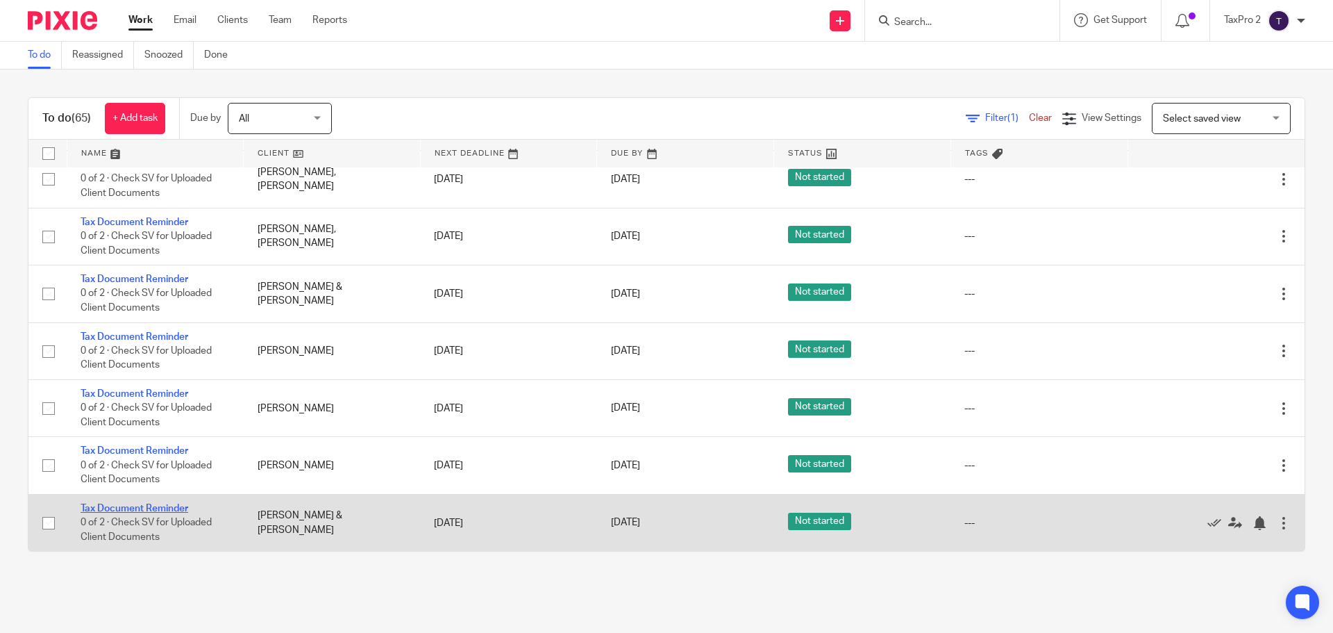
click at [162, 505] on link "Tax Document Reminder" at bounding box center [135, 509] width 108 height 10
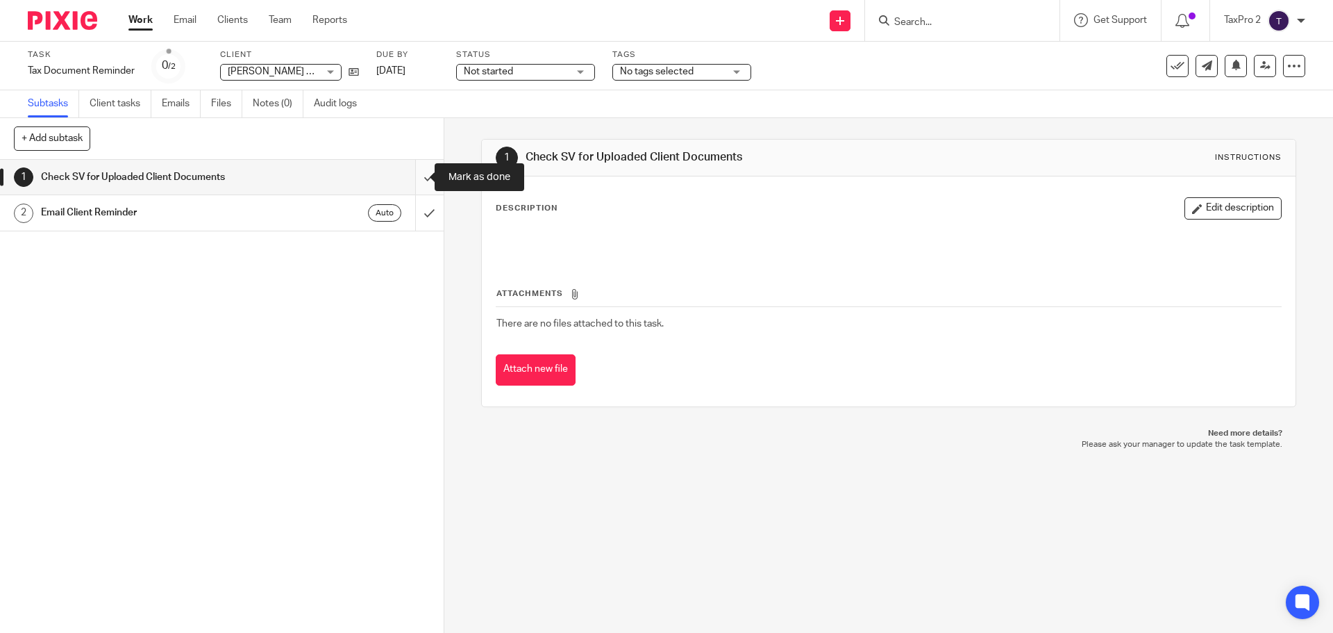
click at [418, 178] on input "submit" at bounding box center [222, 177] width 444 height 35
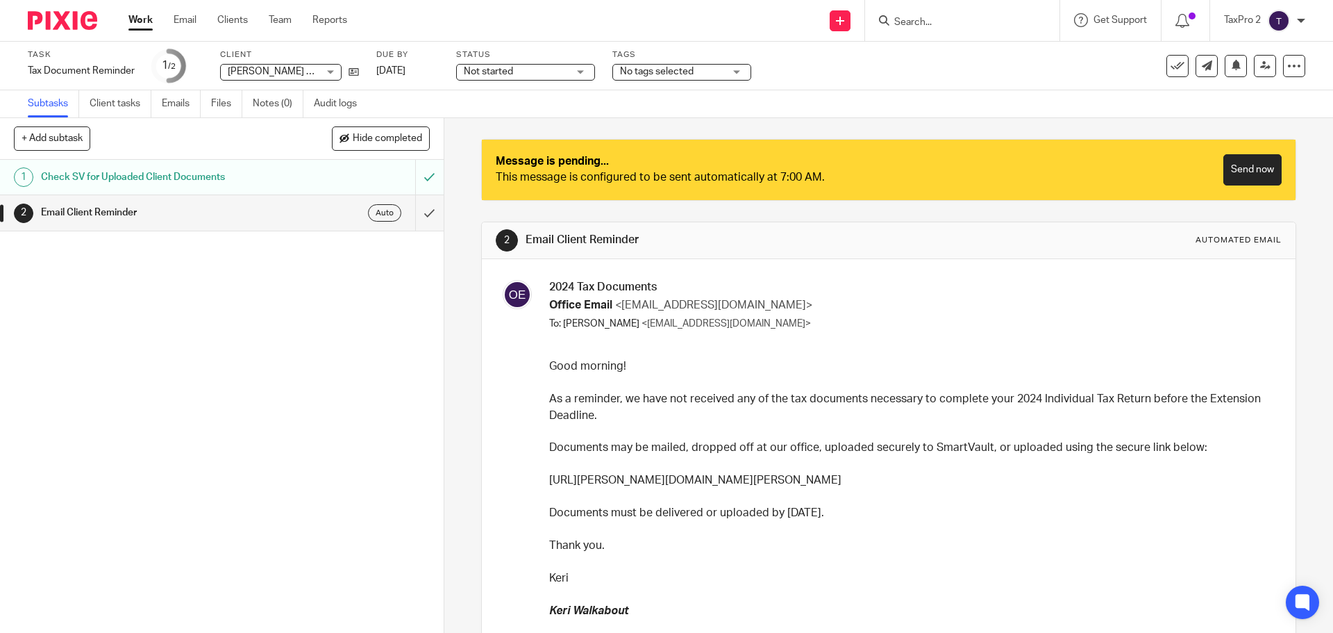
click at [581, 71] on div "Not started Not started" at bounding box center [525, 72] width 139 height 17
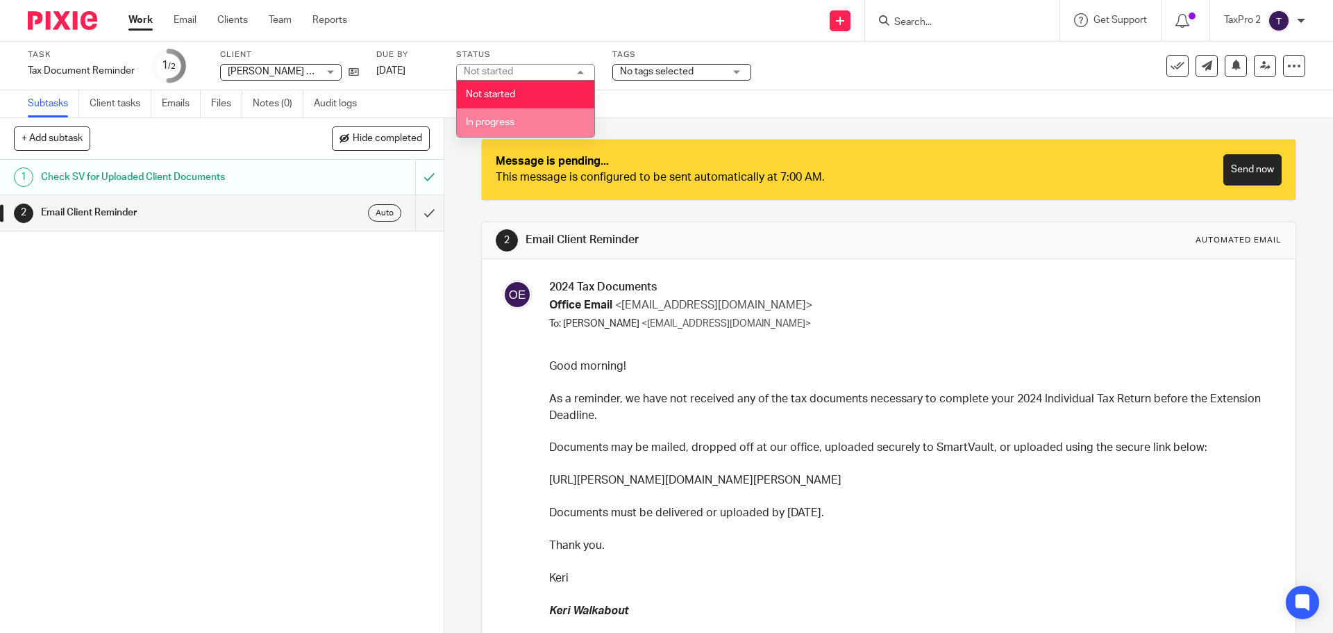
click at [540, 120] on li "In progress" at bounding box center [526, 122] width 138 height 28
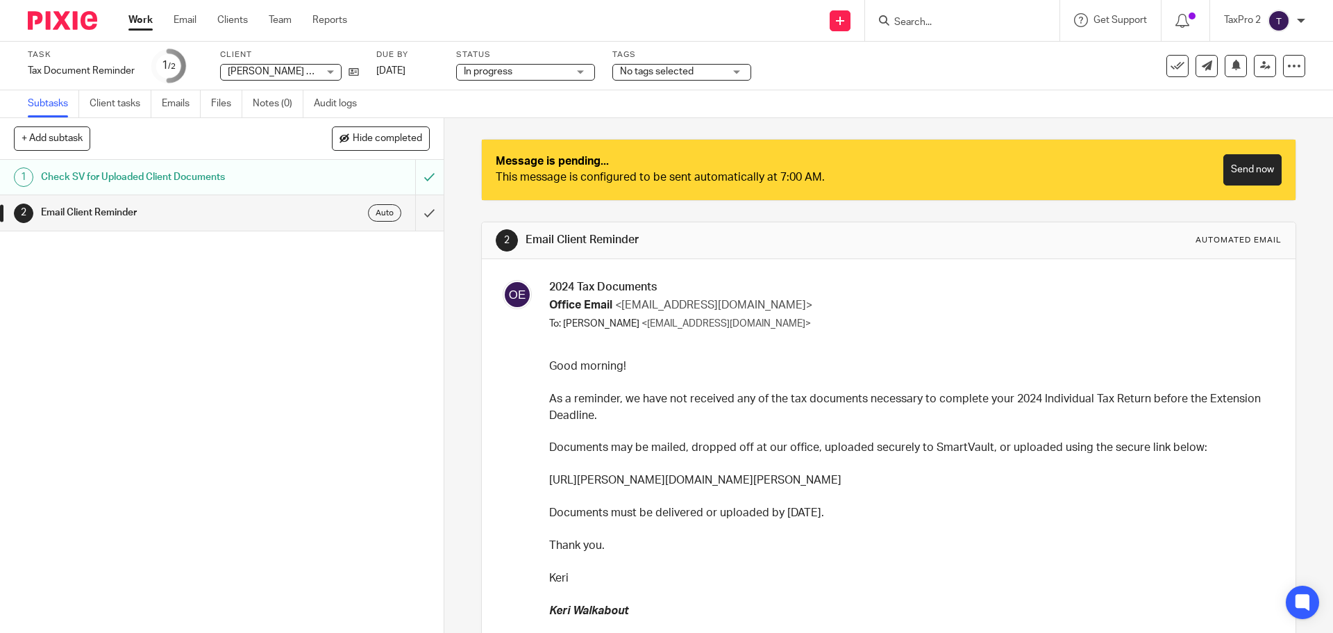
click at [128, 20] on div "Work Email Clients Team Reports Work Email Clients Team Reports Settings" at bounding box center [241, 20] width 253 height 41
click at [139, 21] on link "Work" at bounding box center [140, 20] width 24 height 14
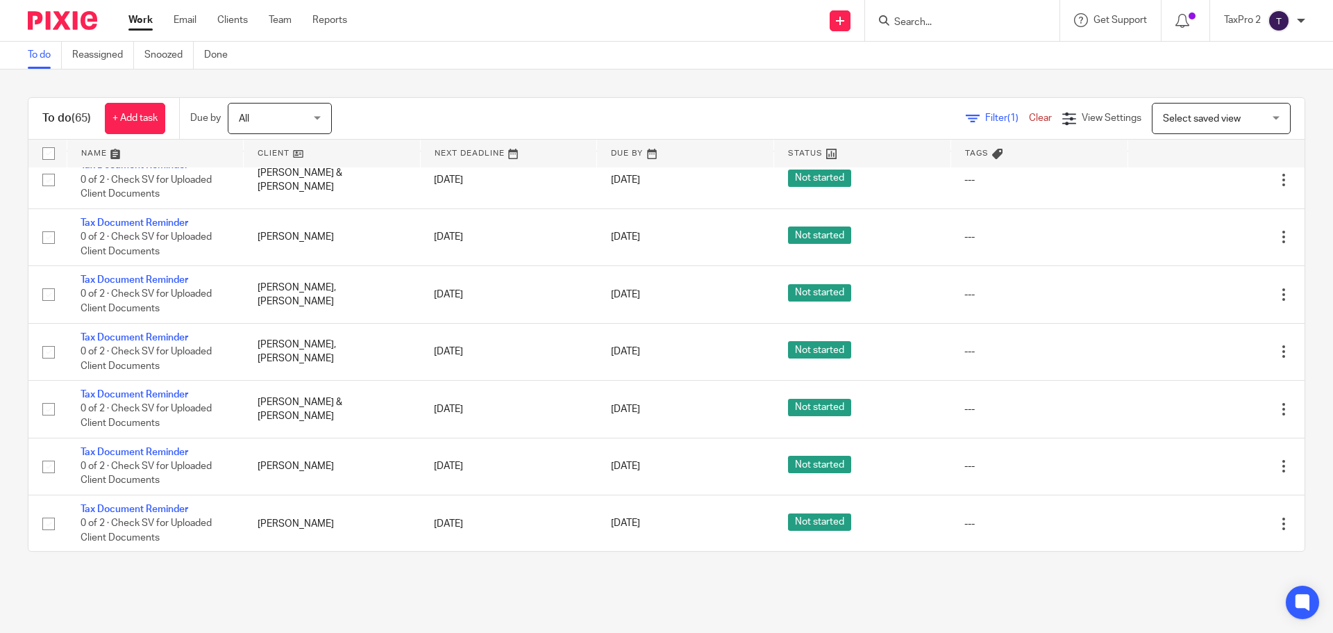
scroll to position [3643, 0]
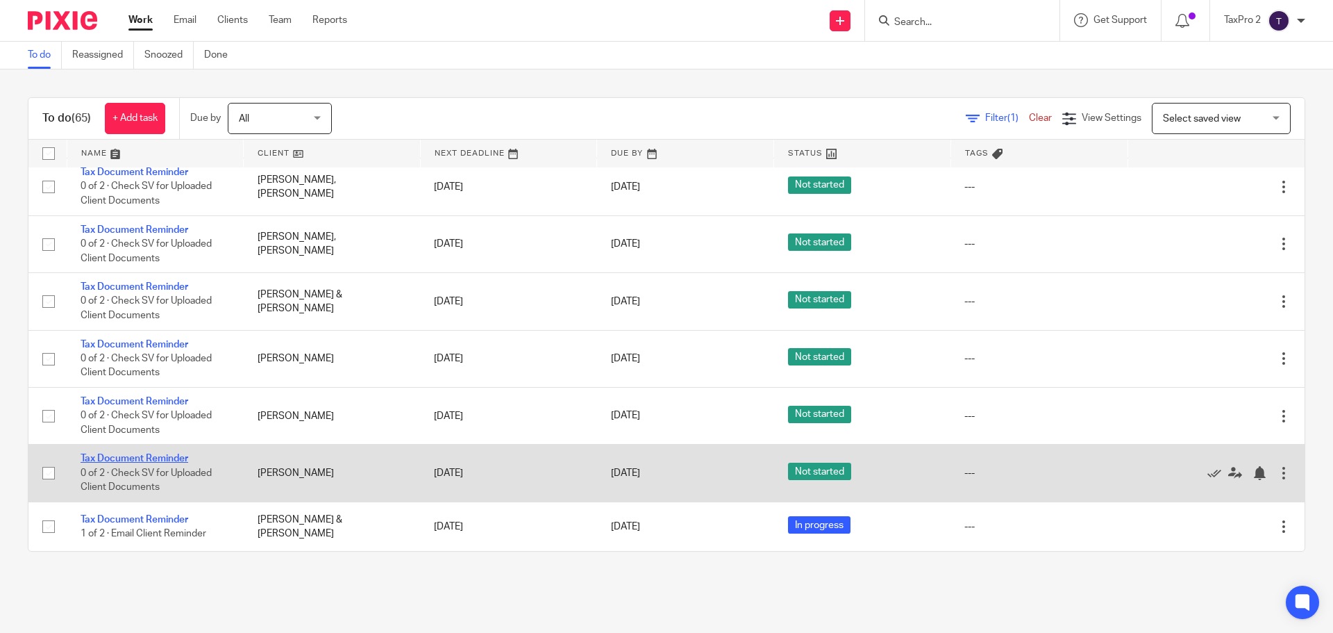
click at [131, 458] on link "Tax Document Reminder" at bounding box center [135, 459] width 108 height 10
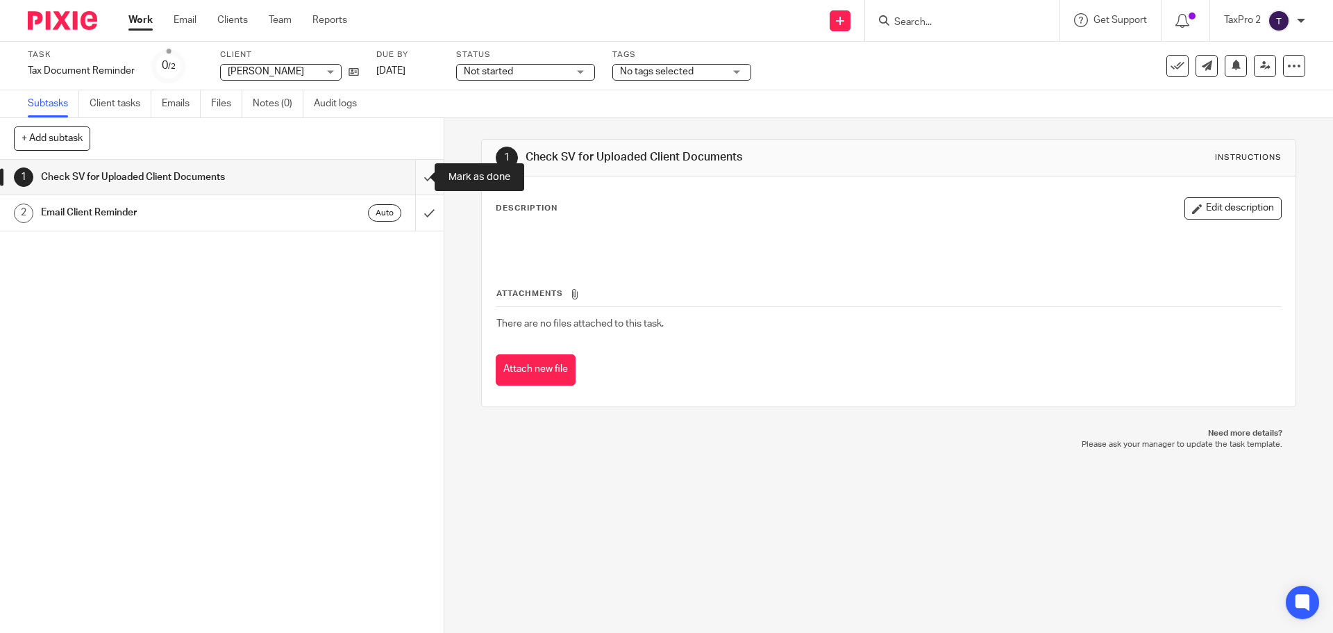
click at [413, 177] on input "submit" at bounding box center [222, 177] width 444 height 35
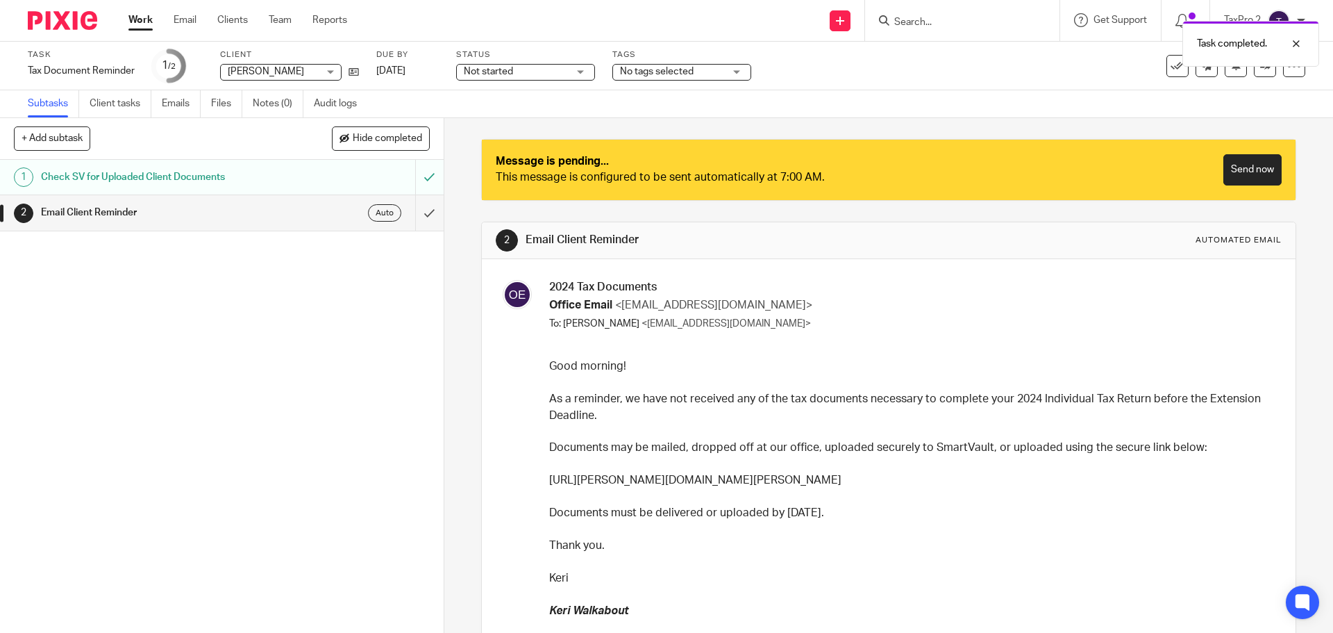
click at [513, 74] on span "Not started" at bounding box center [488, 72] width 49 height 10
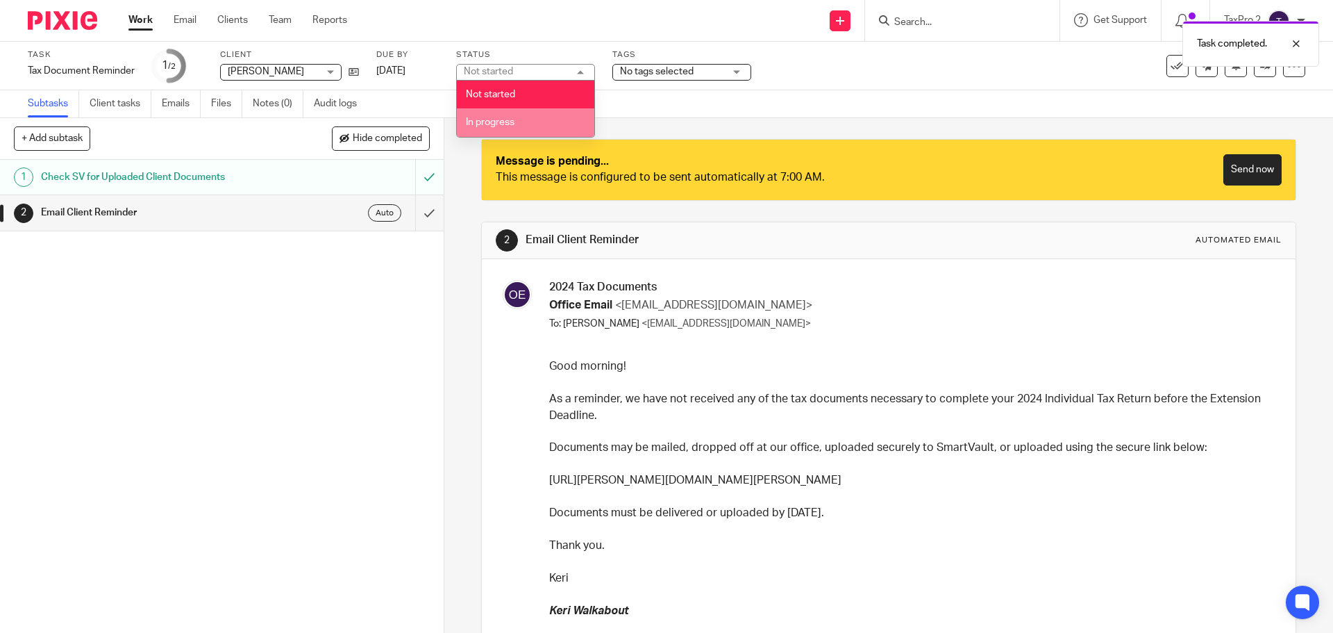
click at [510, 124] on span "In progress" at bounding box center [490, 122] width 49 height 10
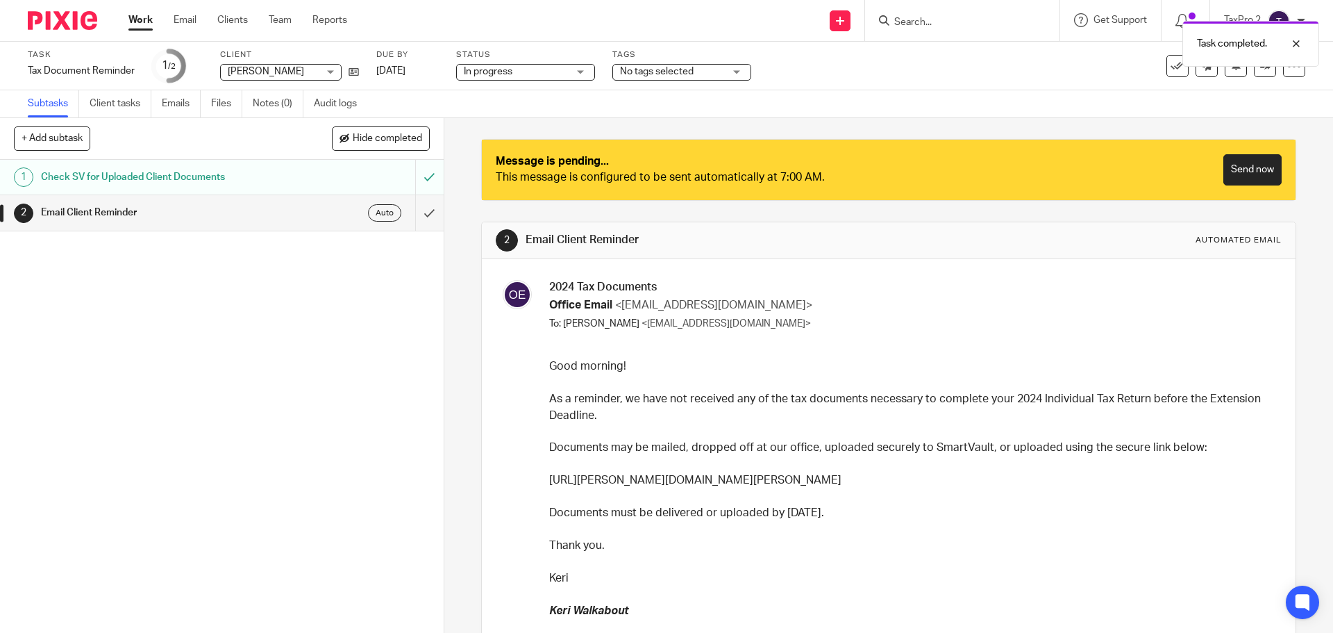
click at [139, 17] on link "Work" at bounding box center [140, 20] width 24 height 14
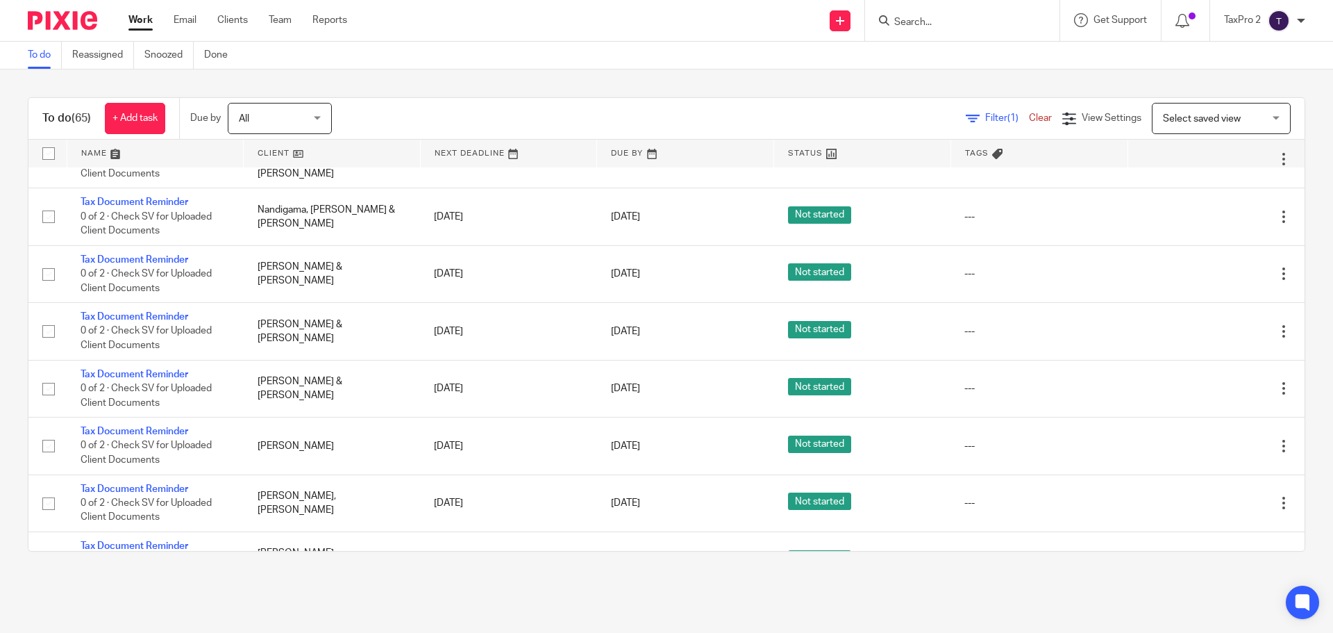
scroll to position [3635, 0]
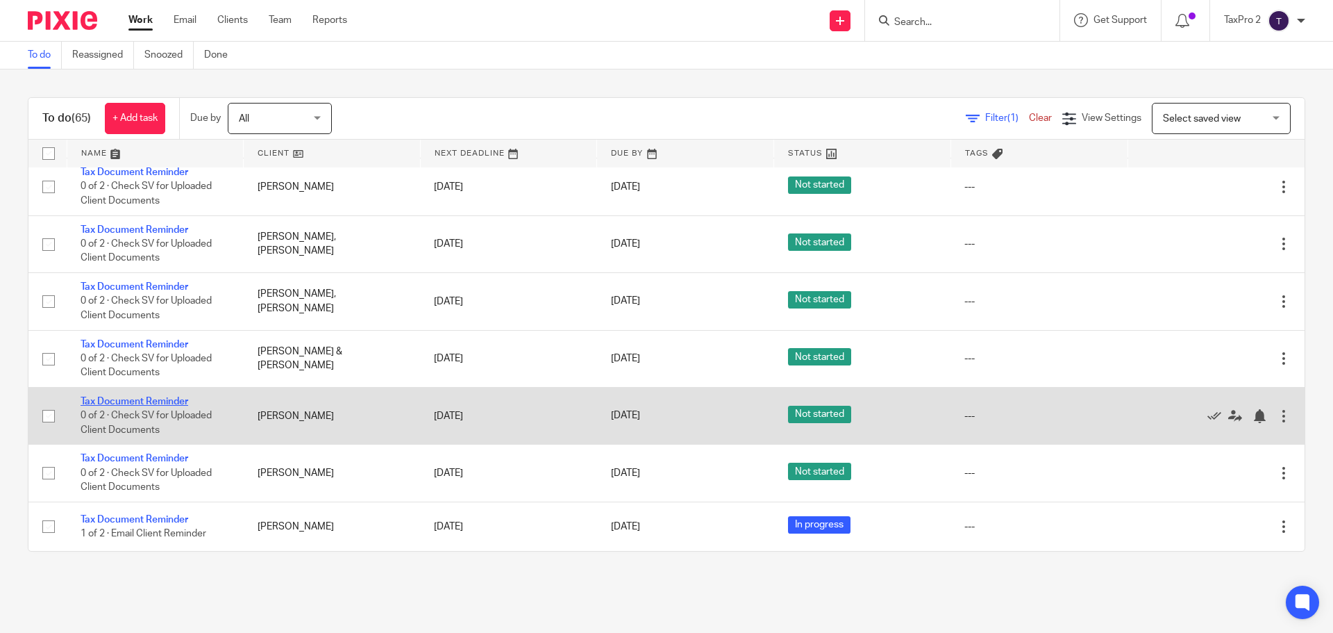
click at [140, 399] on link "Tax Document Reminder" at bounding box center [135, 402] width 108 height 10
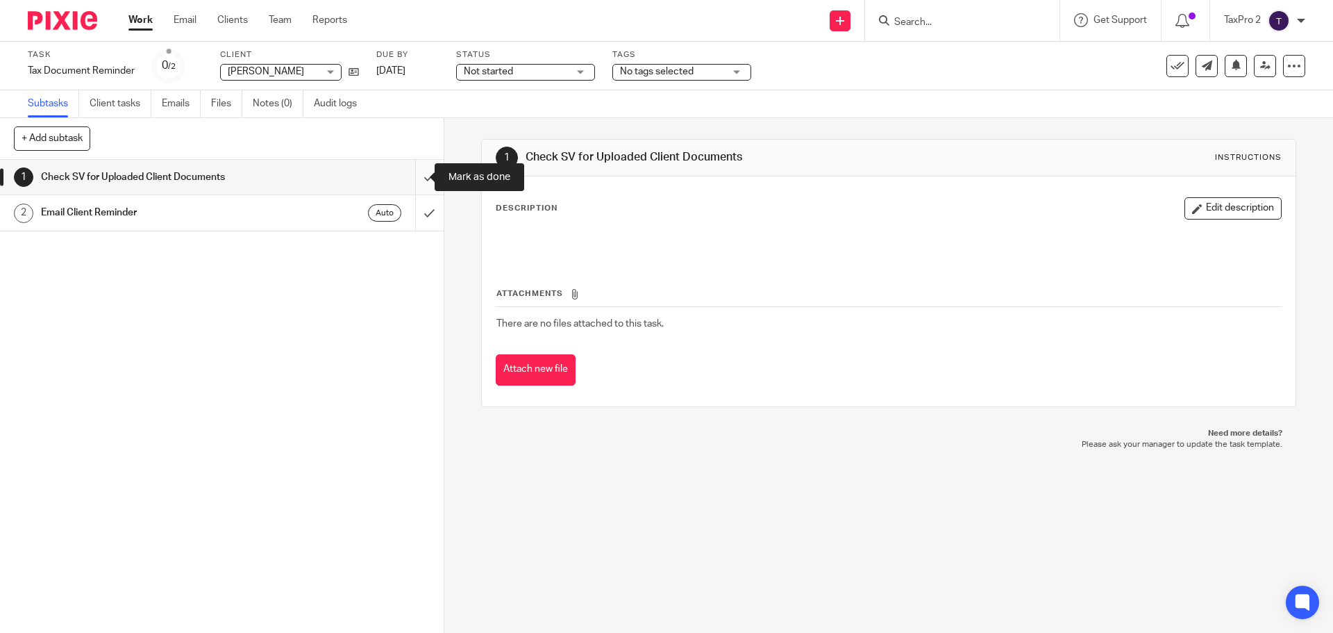
click at [411, 177] on input "submit" at bounding box center [222, 177] width 444 height 35
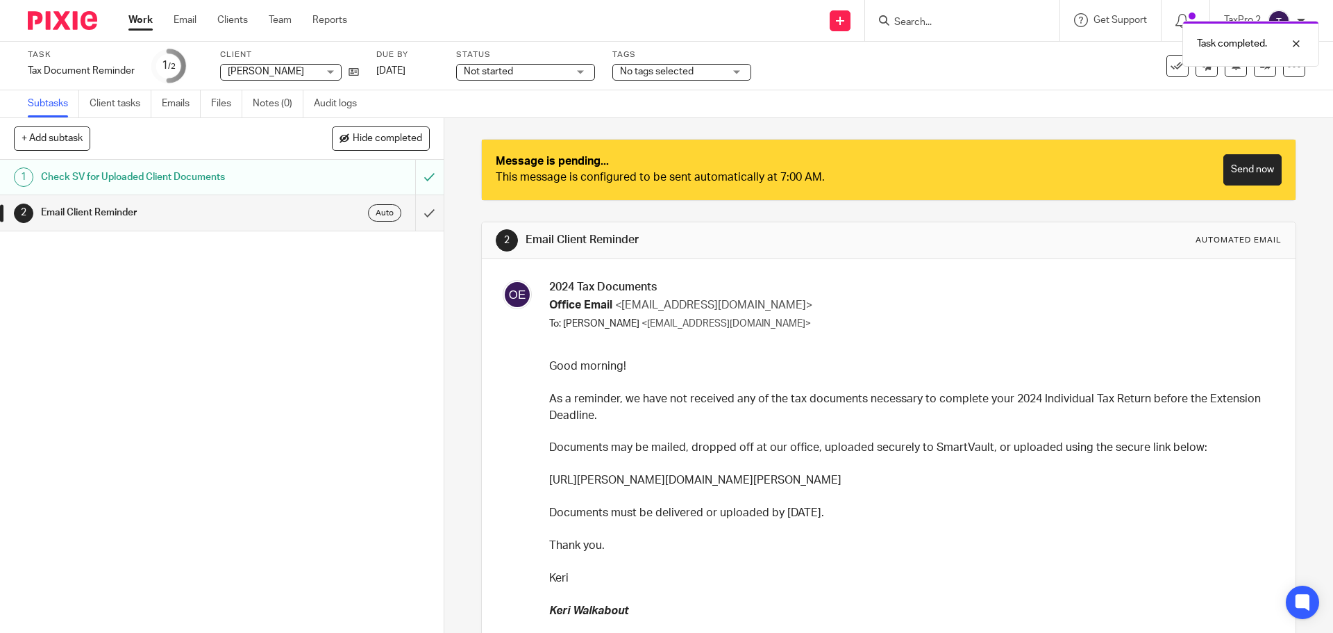
click at [513, 72] on span "Not started" at bounding box center [488, 72] width 49 height 10
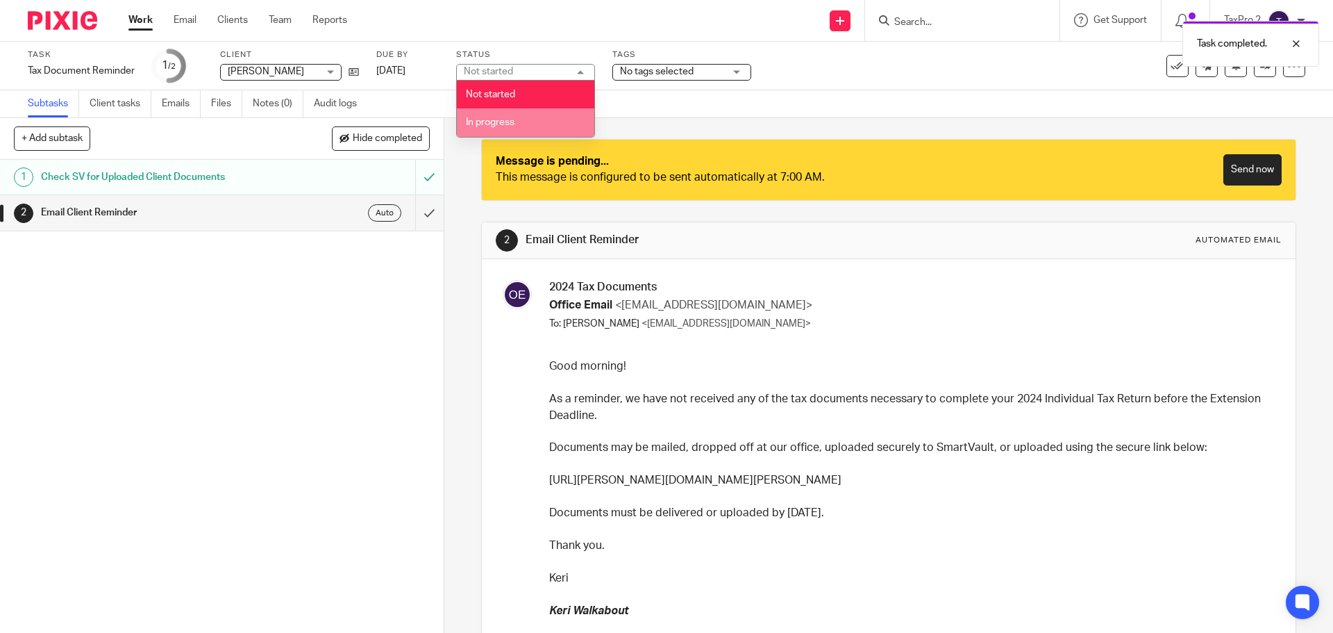
click at [516, 128] on li "In progress" at bounding box center [526, 122] width 138 height 28
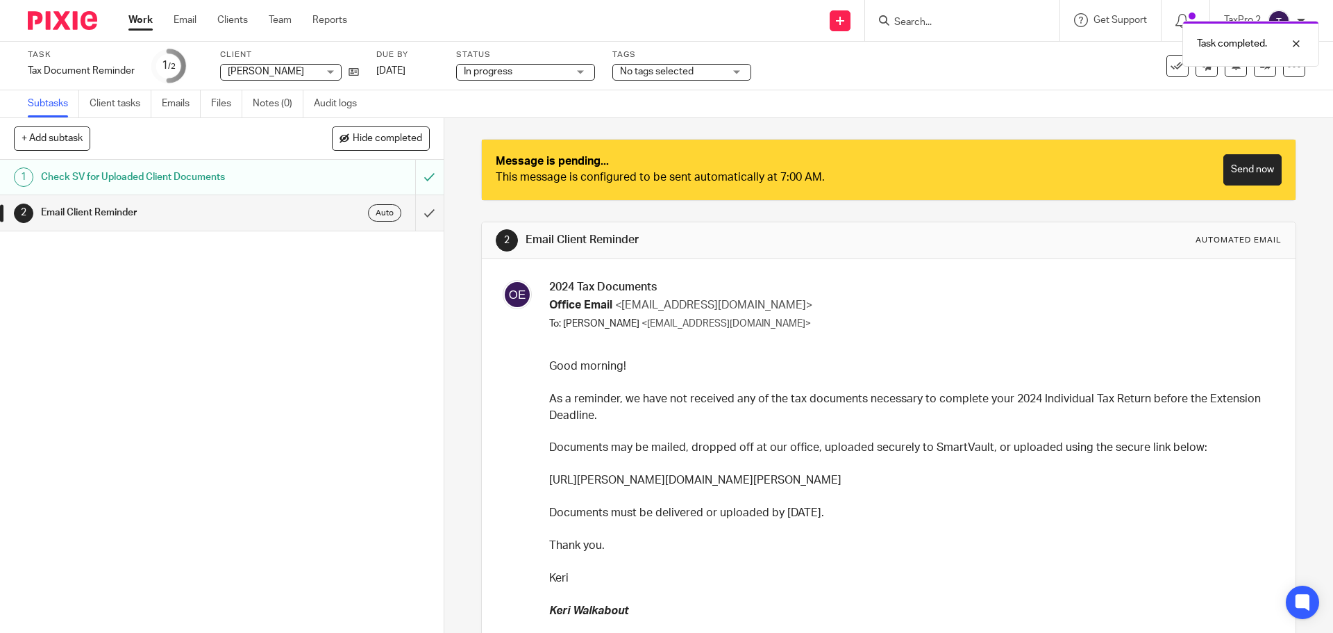
click at [149, 22] on link "Work" at bounding box center [140, 20] width 24 height 14
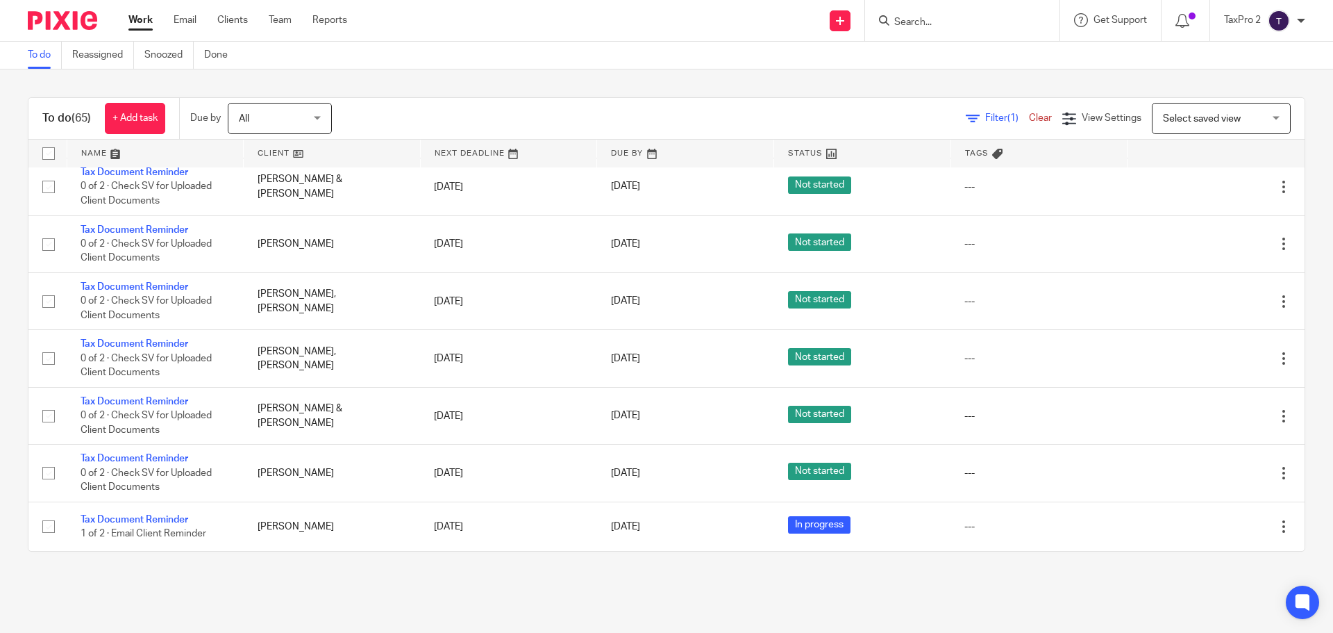
scroll to position [3627, 0]
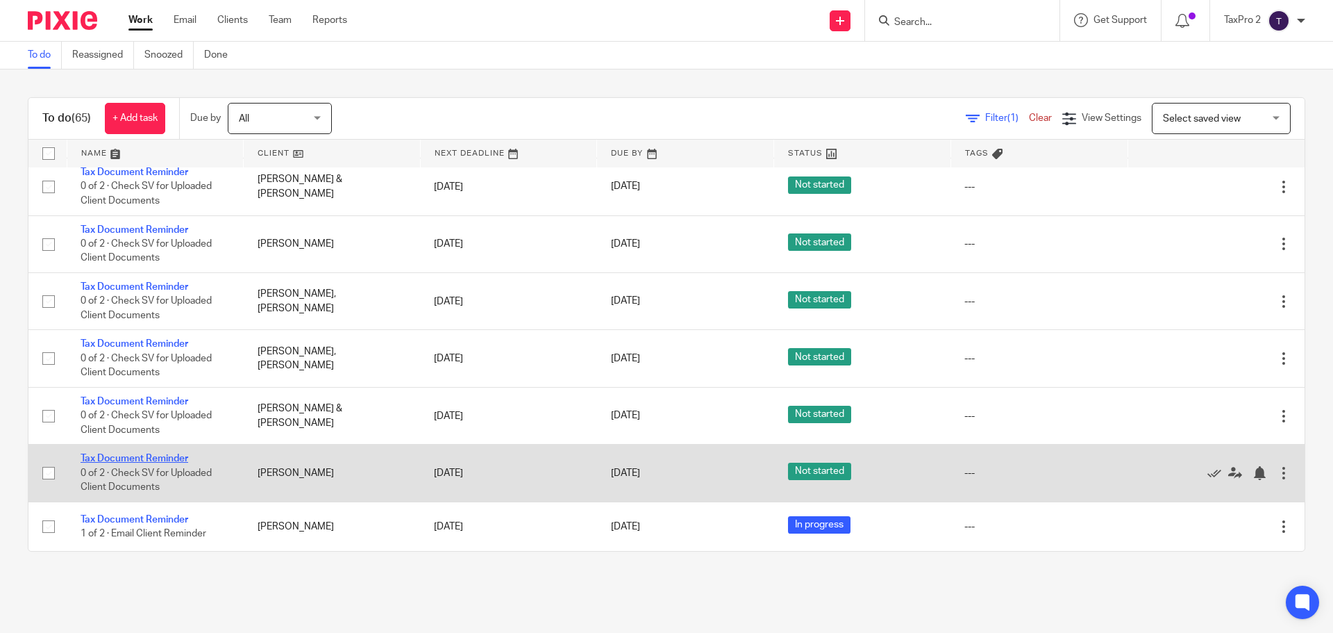
click at [140, 455] on link "Tax Document Reminder" at bounding box center [135, 459] width 108 height 10
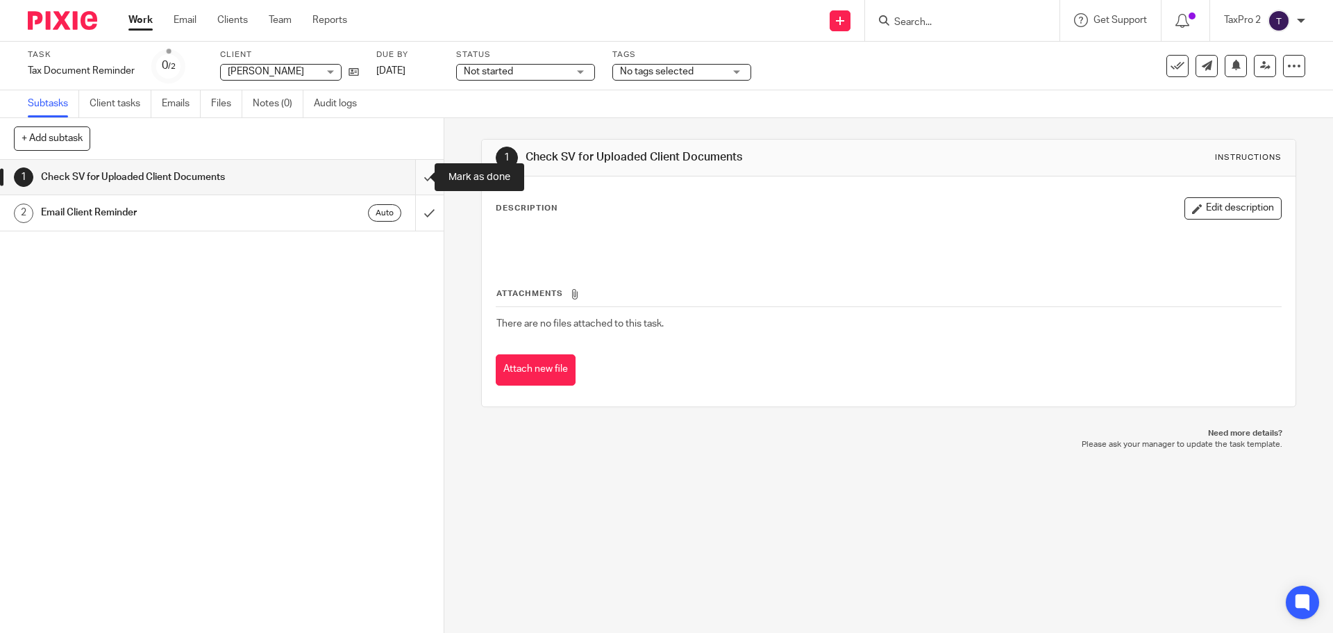
click at [408, 179] on input "submit" at bounding box center [222, 177] width 444 height 35
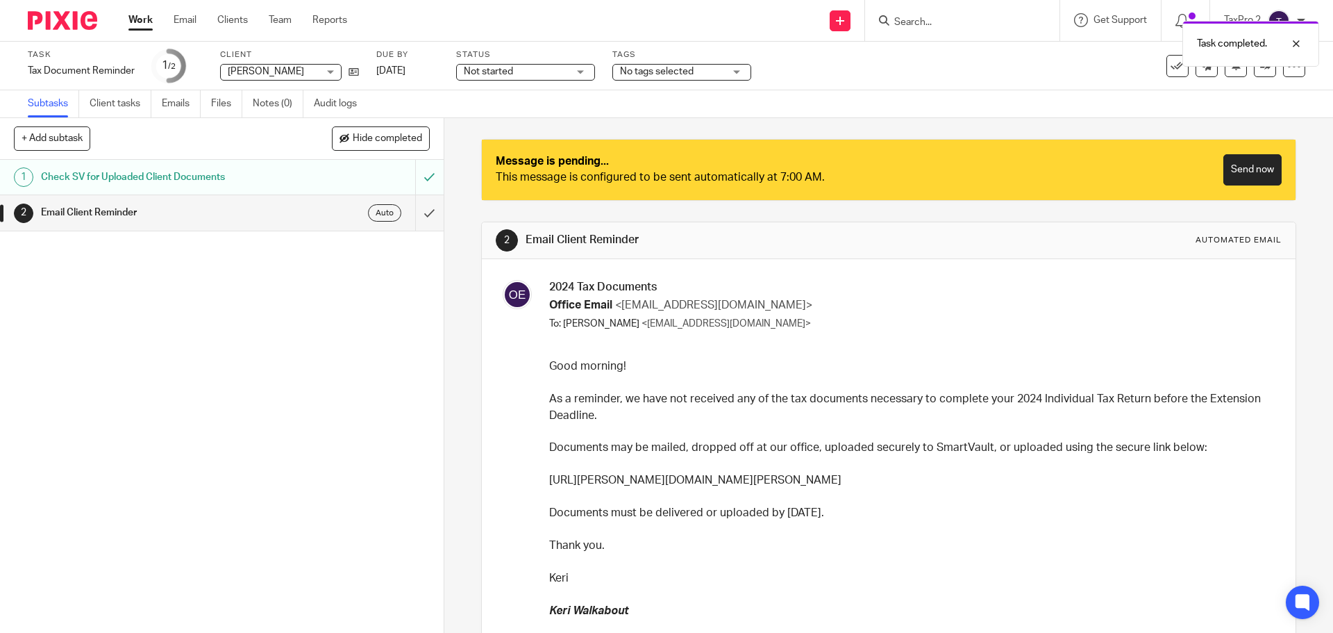
click at [516, 74] on span "Not started" at bounding box center [516, 72] width 104 height 15
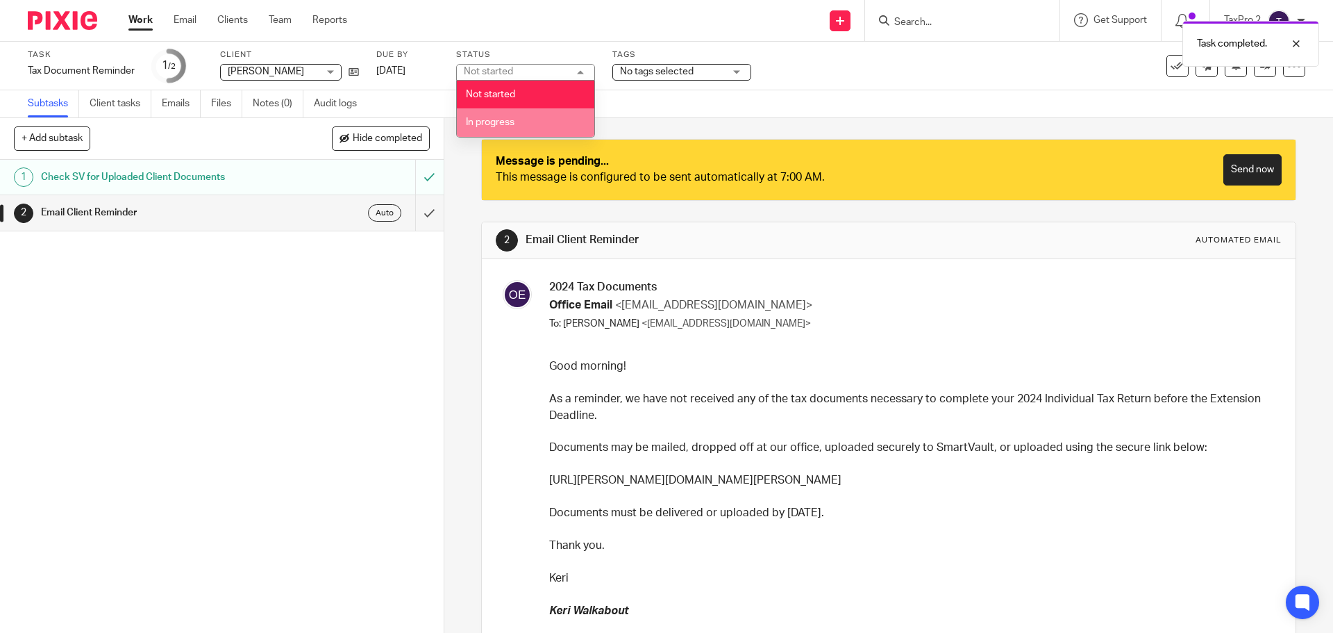
click at [508, 124] on span "In progress" at bounding box center [490, 122] width 49 height 10
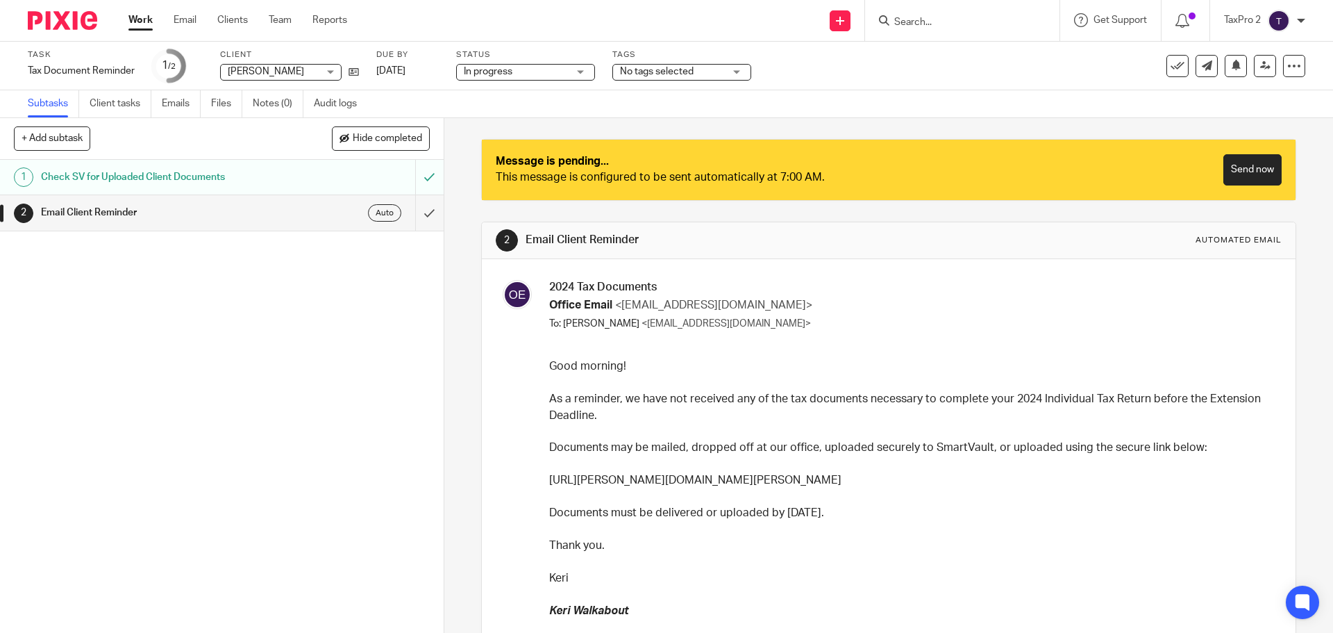
click at [141, 22] on link "Work" at bounding box center [140, 20] width 24 height 14
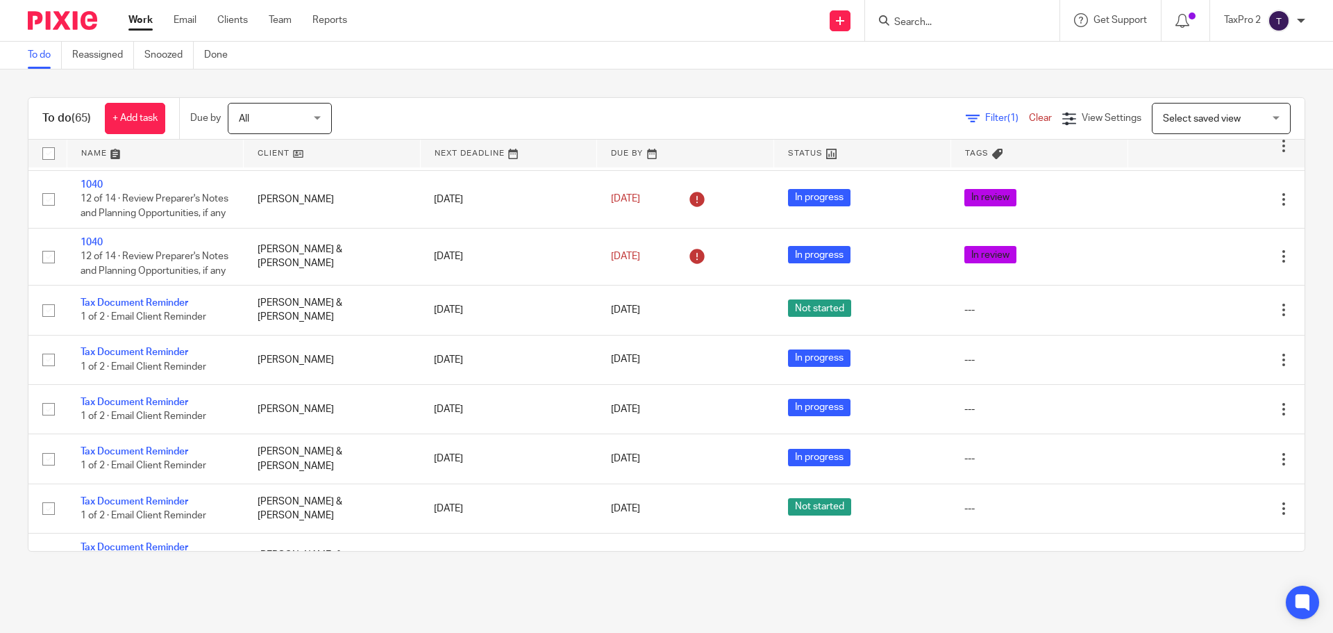
scroll to position [3620, 0]
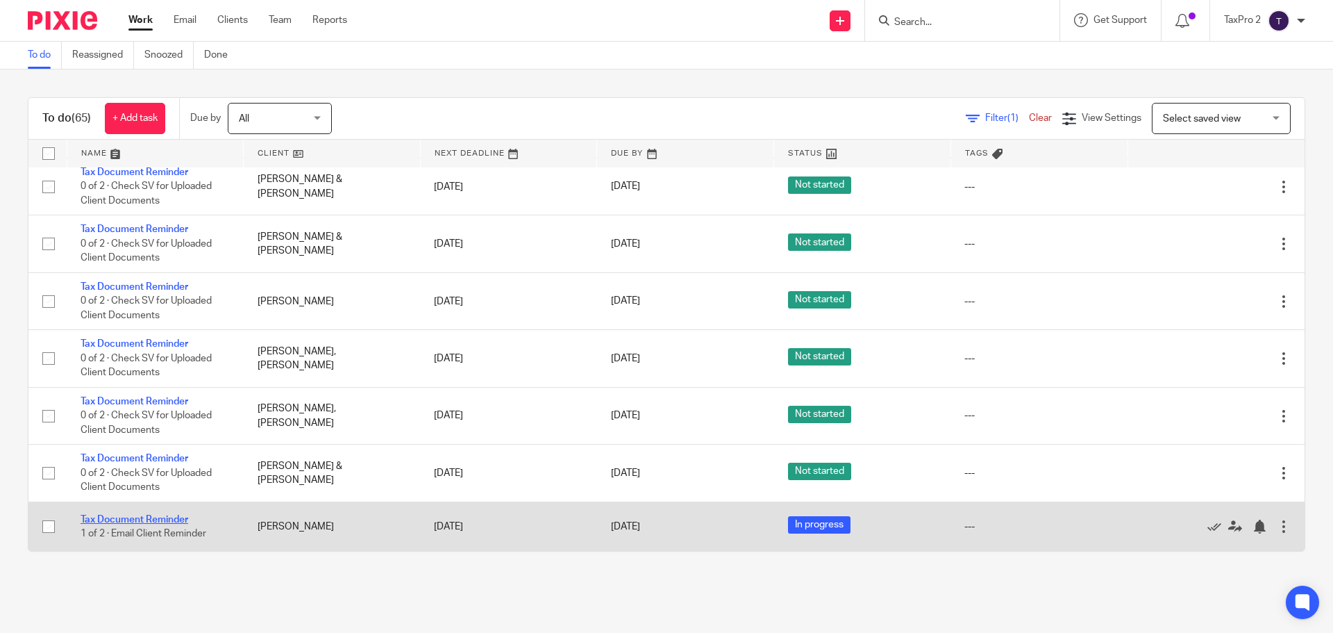
click at [121, 517] on link "Tax Document Reminder" at bounding box center [135, 520] width 108 height 10
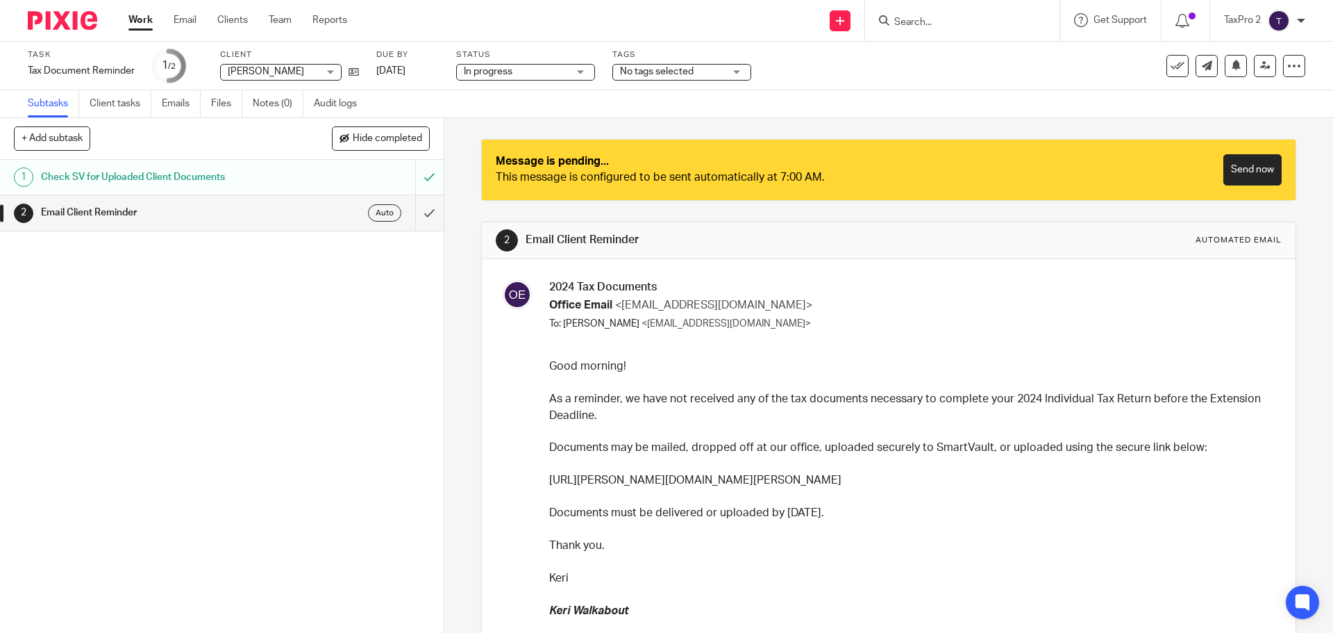
click at [142, 20] on link "Work" at bounding box center [140, 20] width 24 height 14
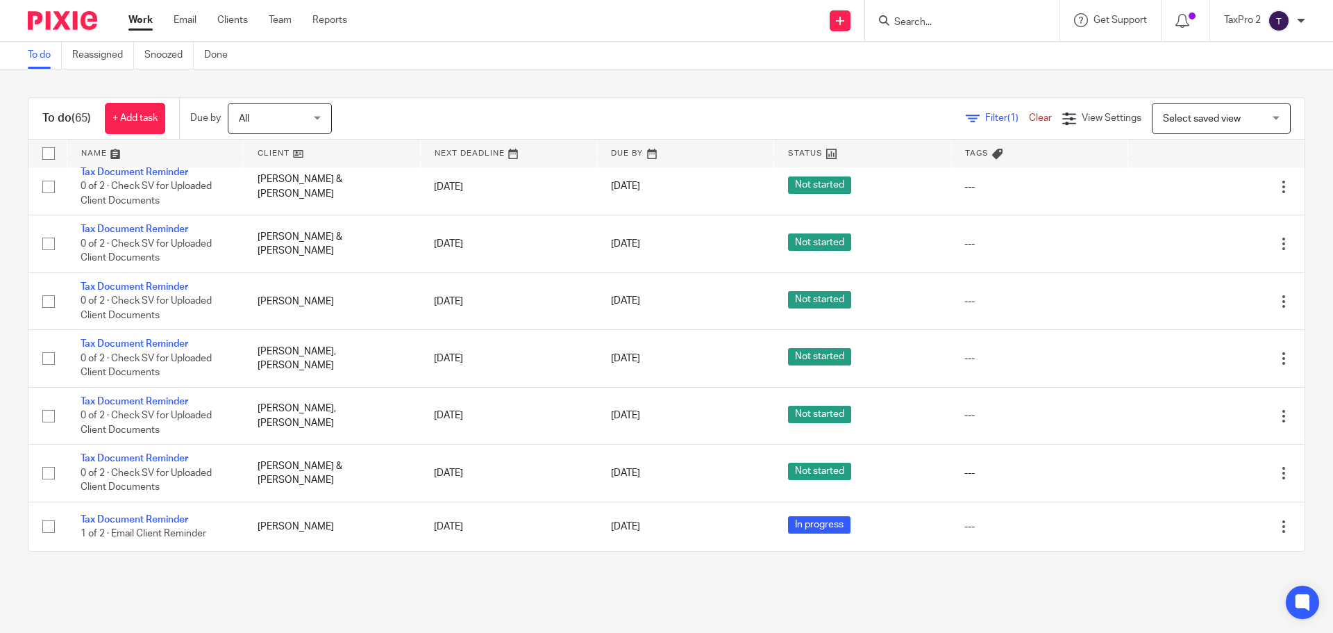
scroll to position [3620, 0]
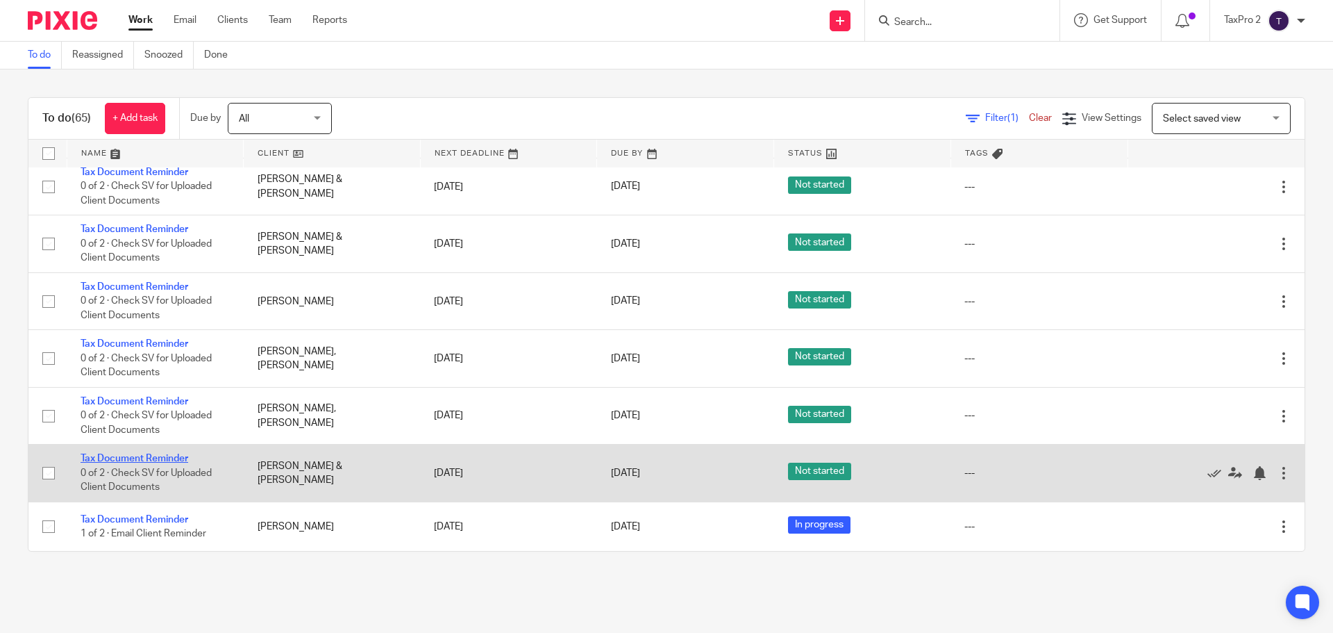
click at [127, 458] on link "Tax Document Reminder" at bounding box center [135, 459] width 108 height 10
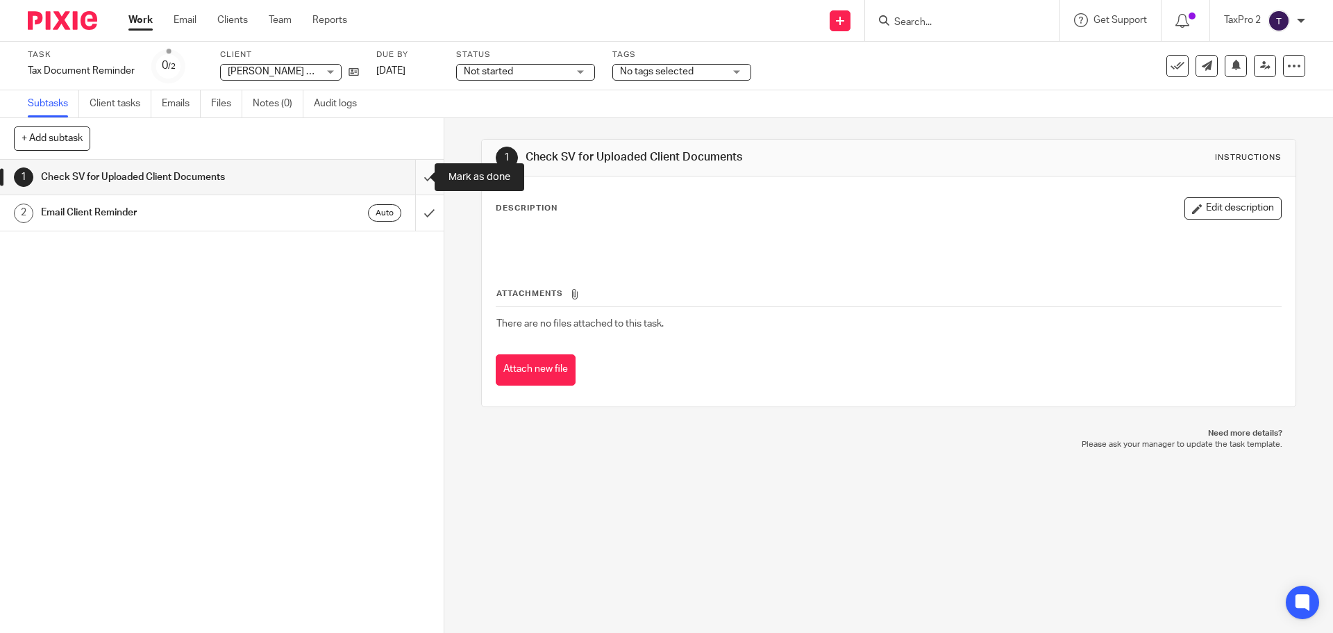
click at [412, 180] on input "submit" at bounding box center [222, 177] width 444 height 35
click at [417, 176] on input "submit" at bounding box center [222, 177] width 444 height 35
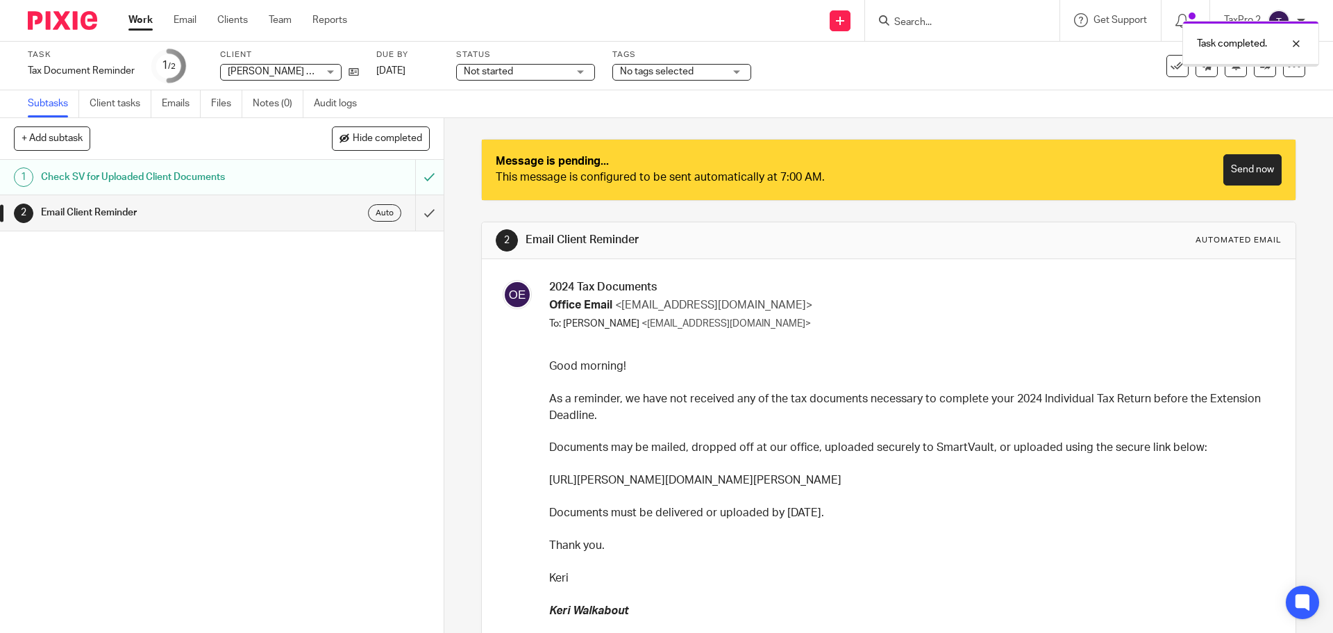
click at [501, 72] on span "Not started" at bounding box center [488, 72] width 49 height 10
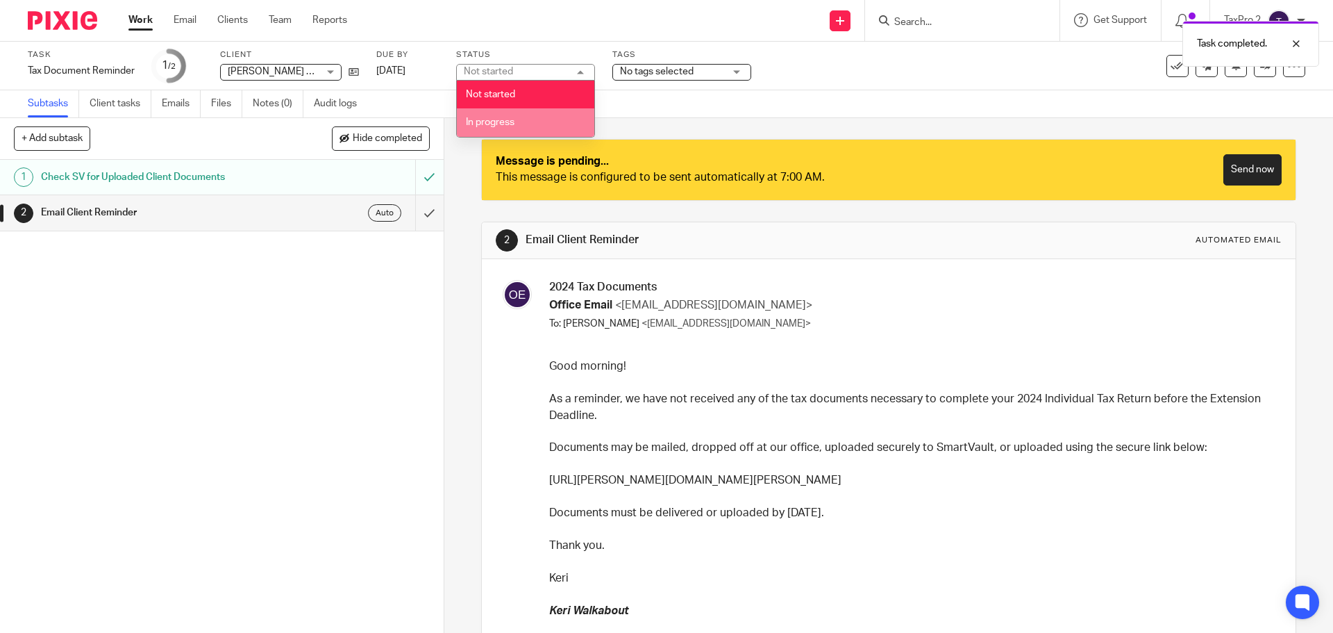
click at [501, 123] on span "In progress" at bounding box center [490, 122] width 49 height 10
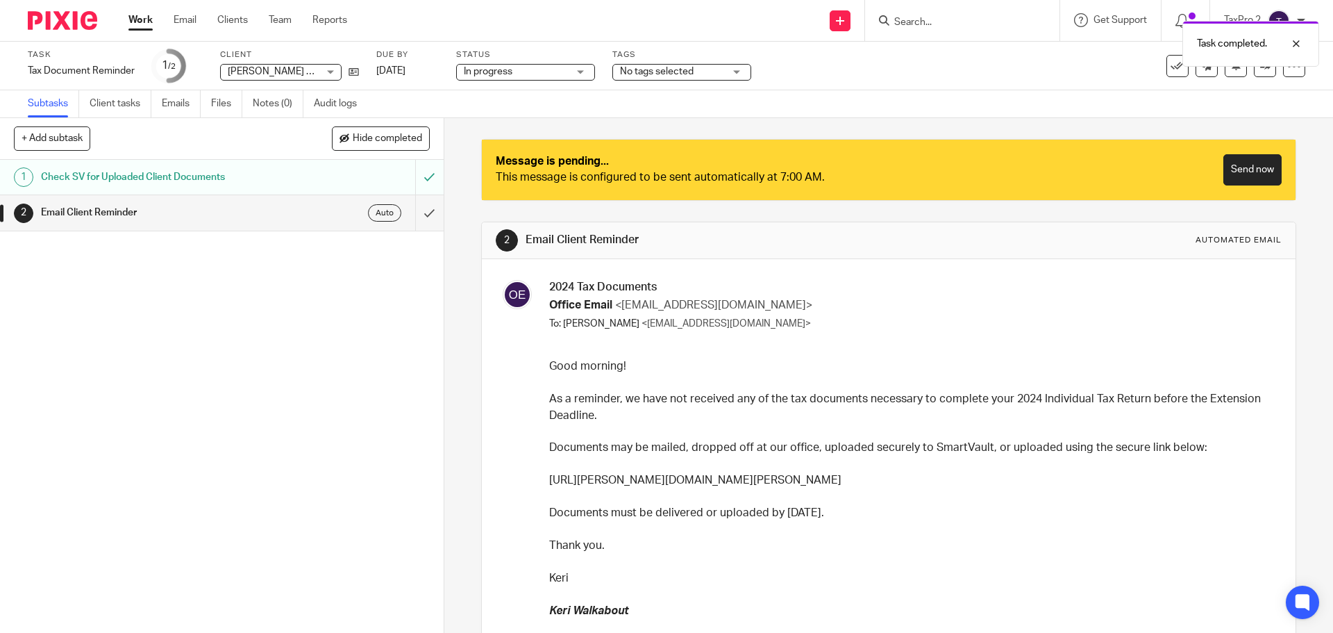
click at [136, 20] on link "Work" at bounding box center [140, 20] width 24 height 14
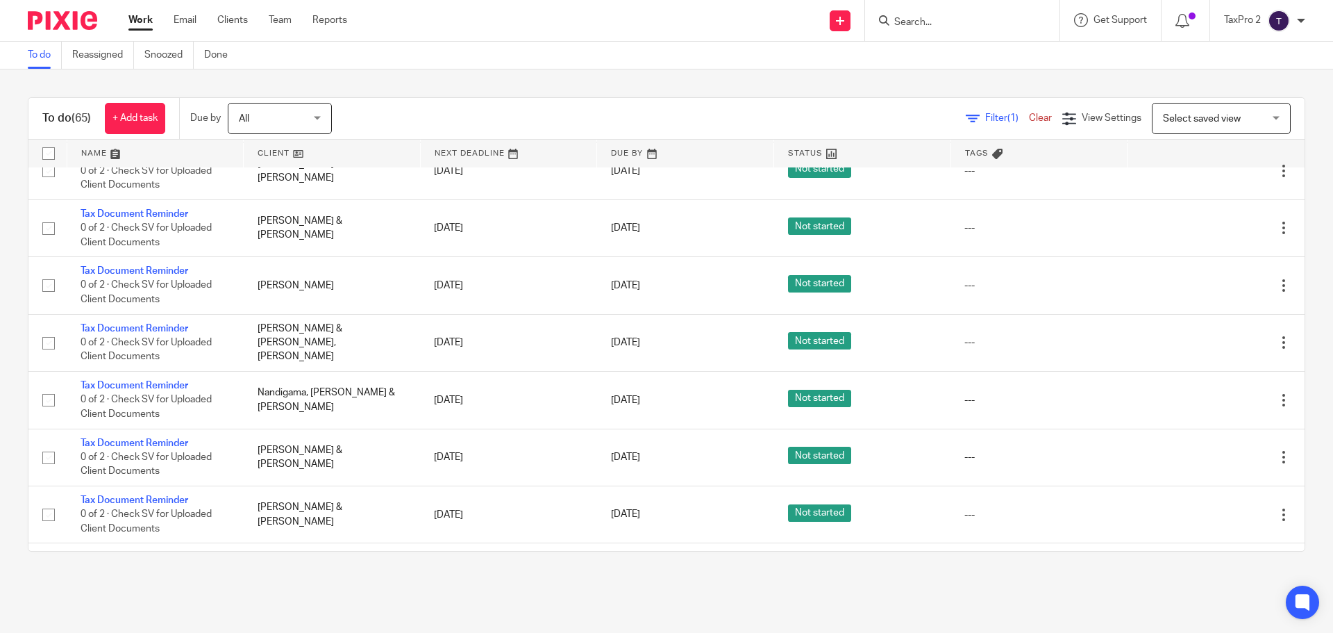
scroll to position [2863, 0]
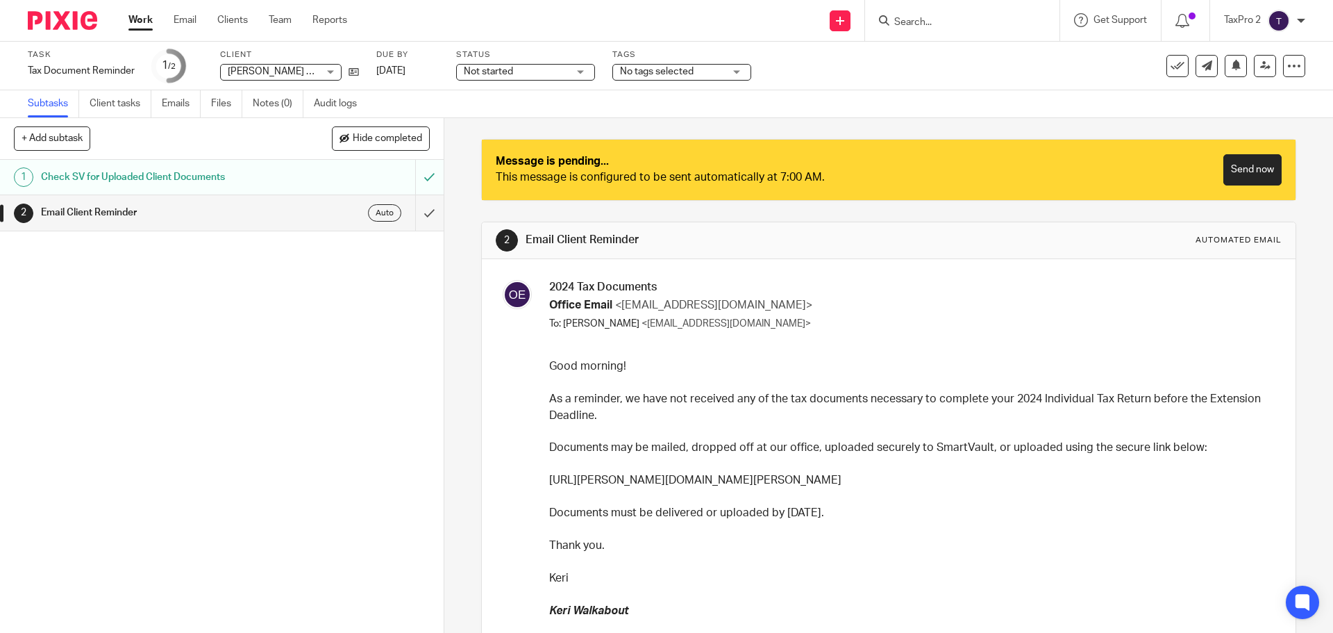
click at [536, 74] on span "Not started" at bounding box center [516, 72] width 104 height 15
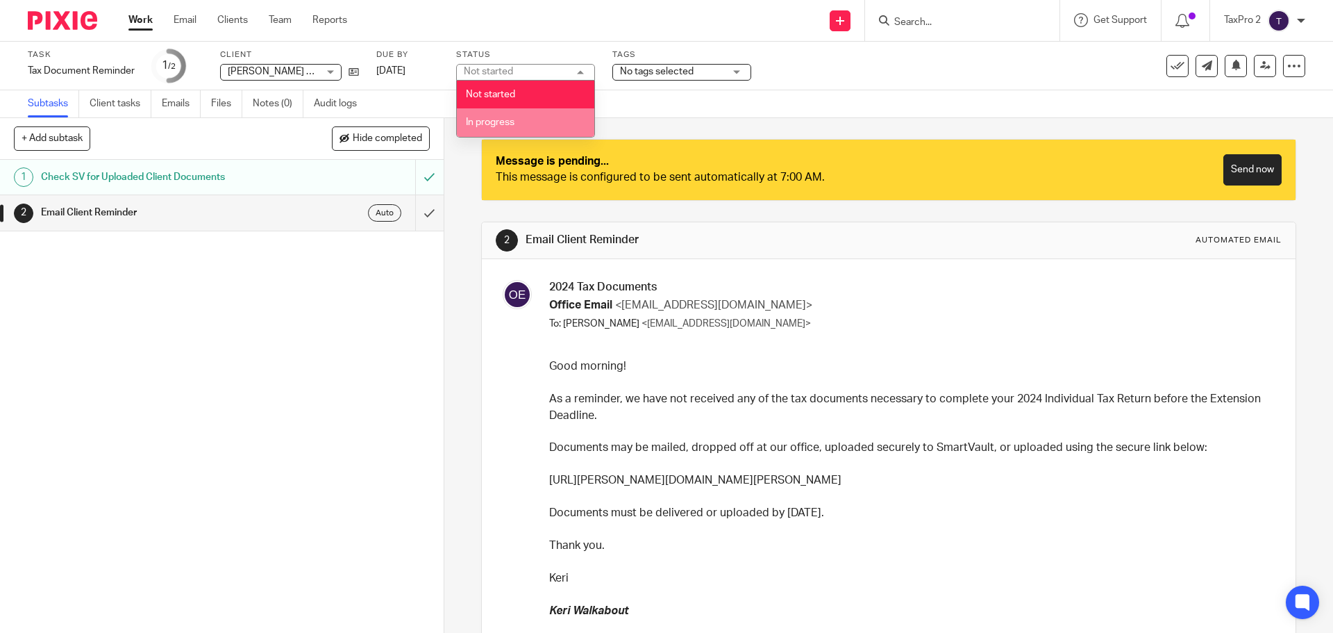
click at [522, 124] on li "In progress" at bounding box center [526, 122] width 138 height 28
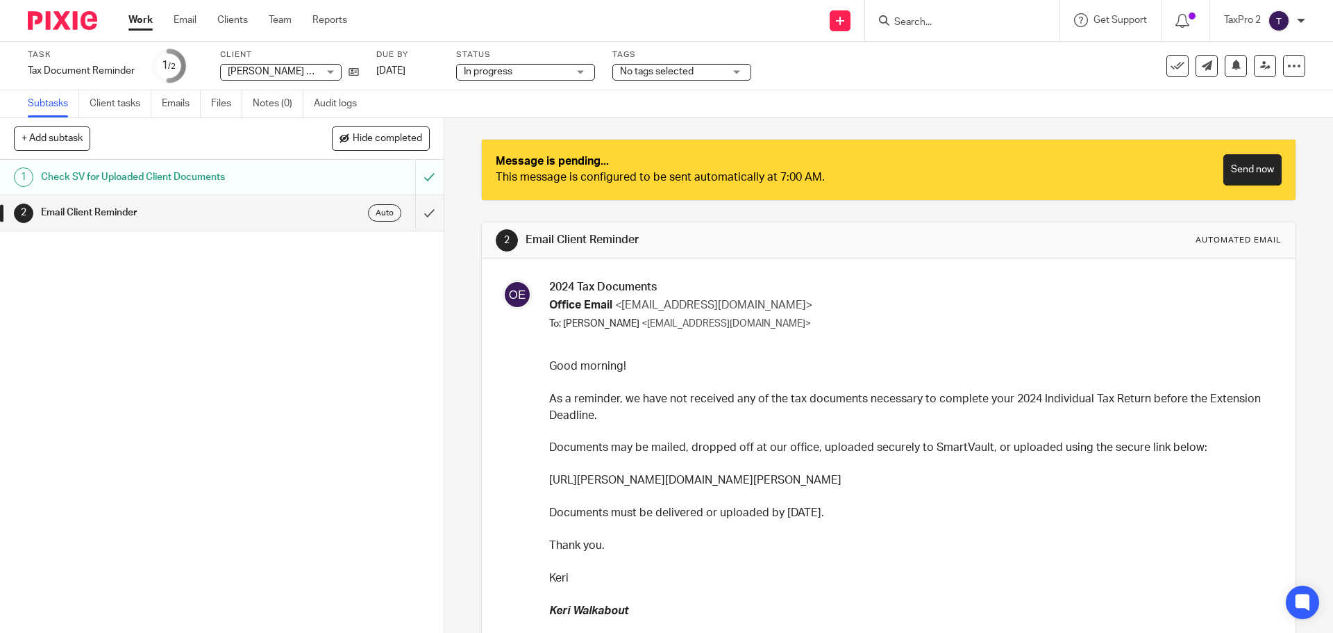
click at [138, 21] on link "Work" at bounding box center [140, 20] width 24 height 14
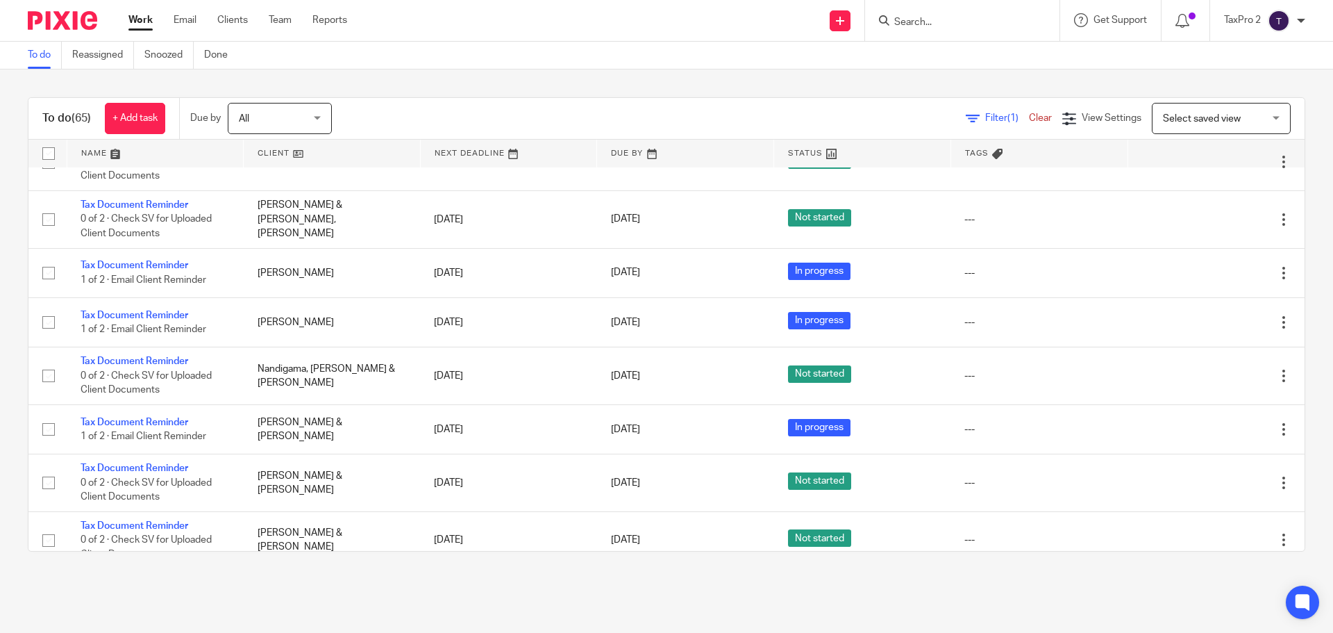
scroll to position [3612, 0]
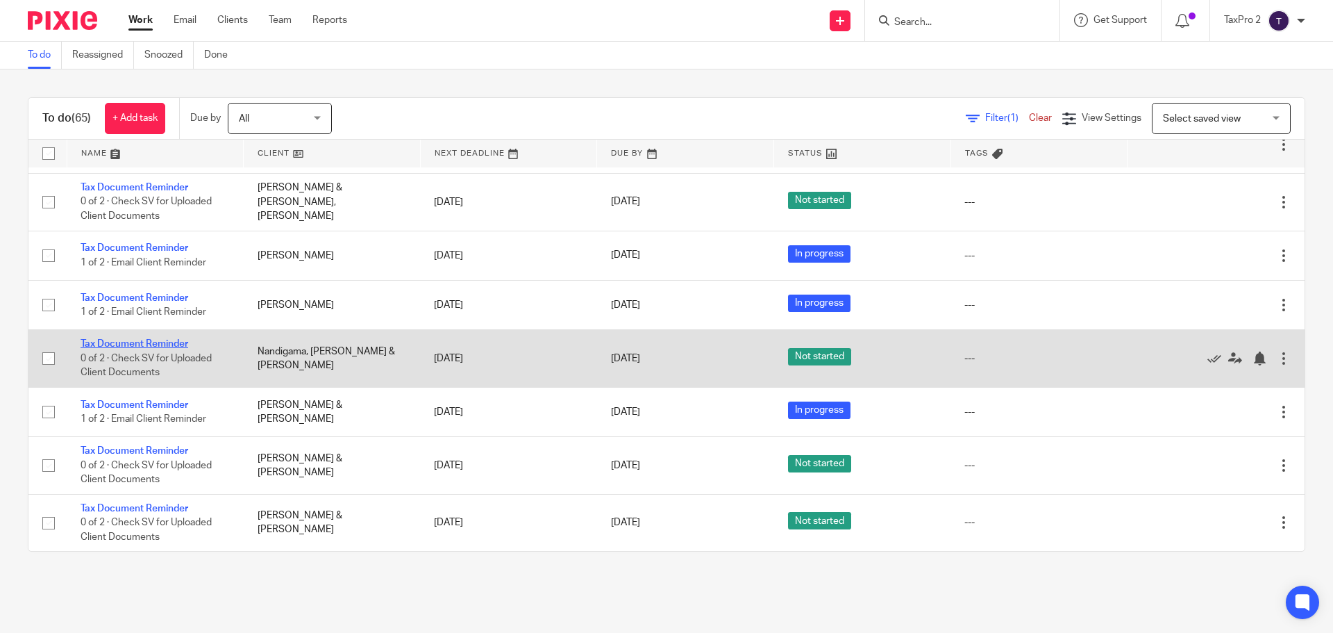
click at [122, 340] on link "Tax Document Reminder" at bounding box center [135, 344] width 108 height 10
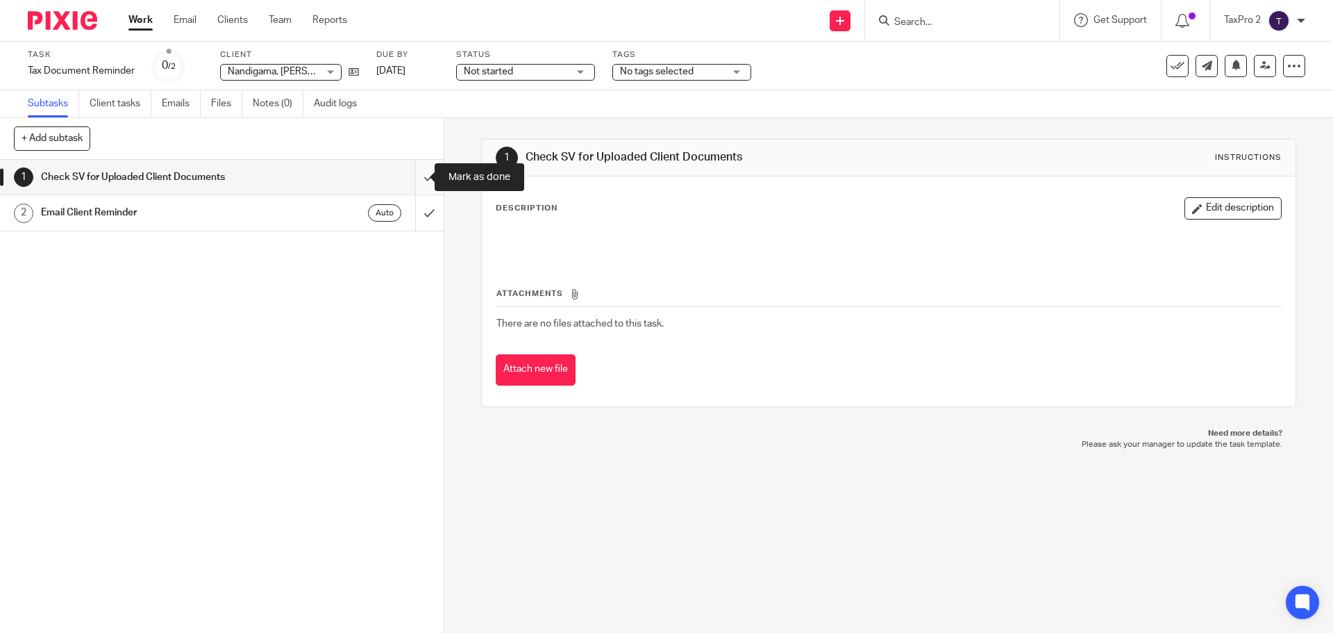
click at [411, 175] on input "submit" at bounding box center [222, 177] width 444 height 35
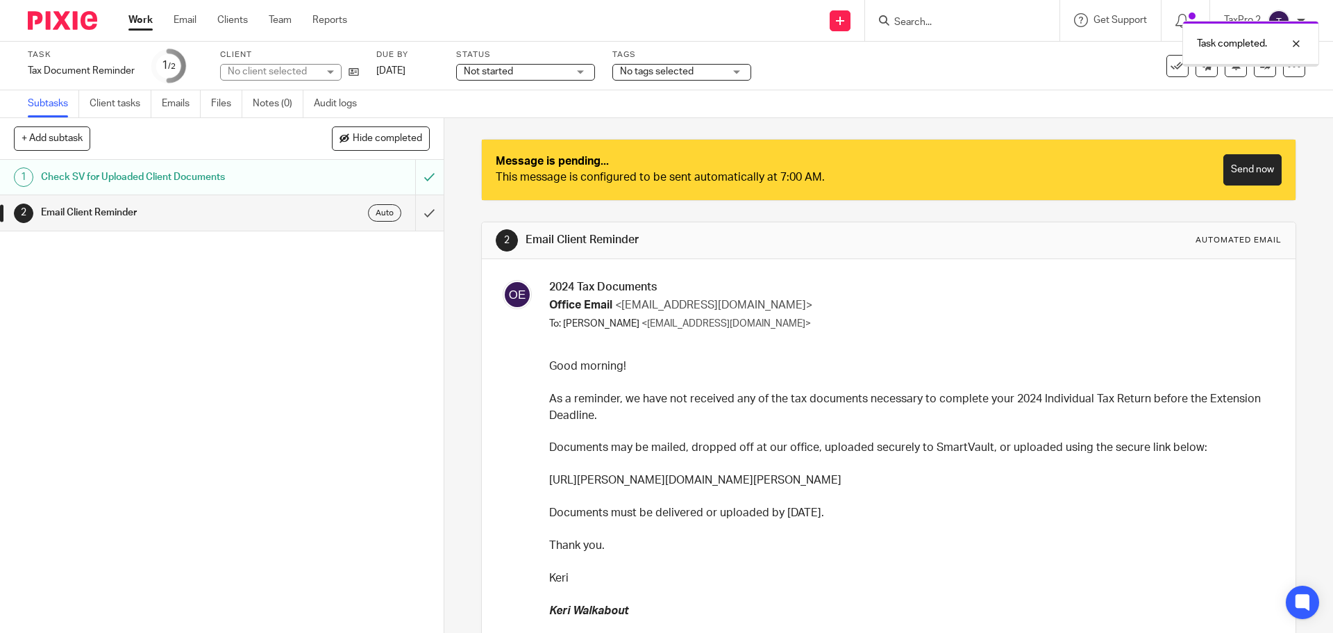
click at [581, 71] on div "Not started Not started" at bounding box center [525, 72] width 139 height 17
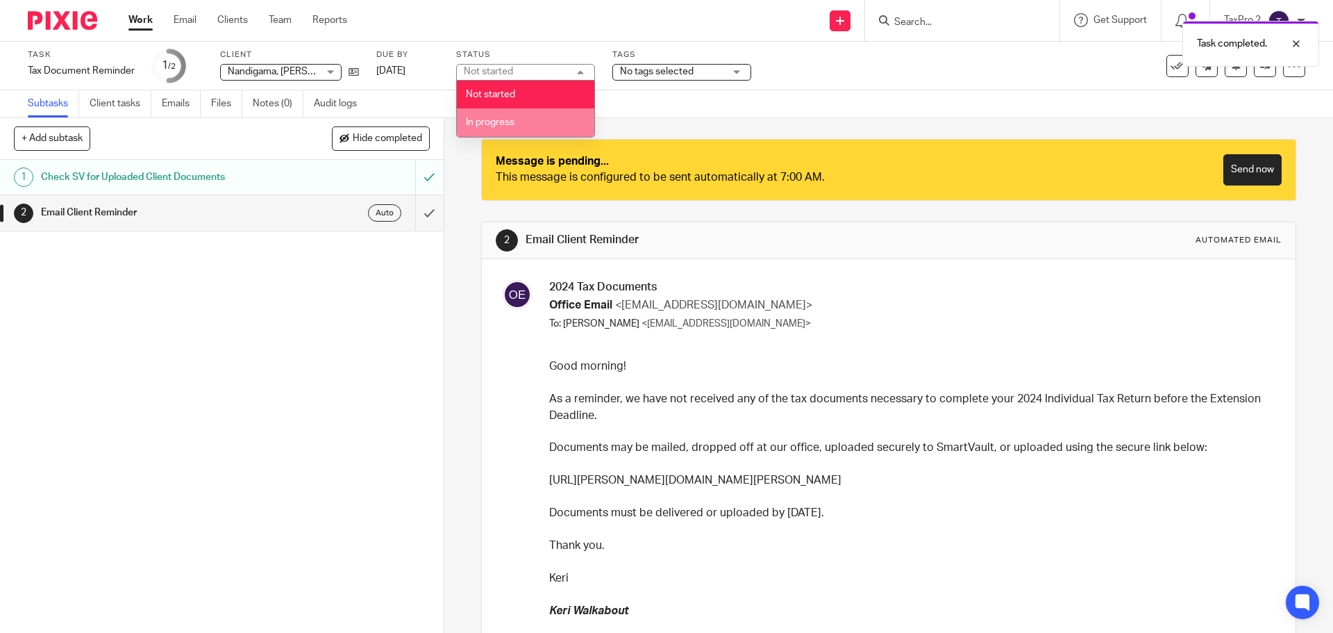
click at [498, 118] on span "In progress" at bounding box center [490, 122] width 49 height 10
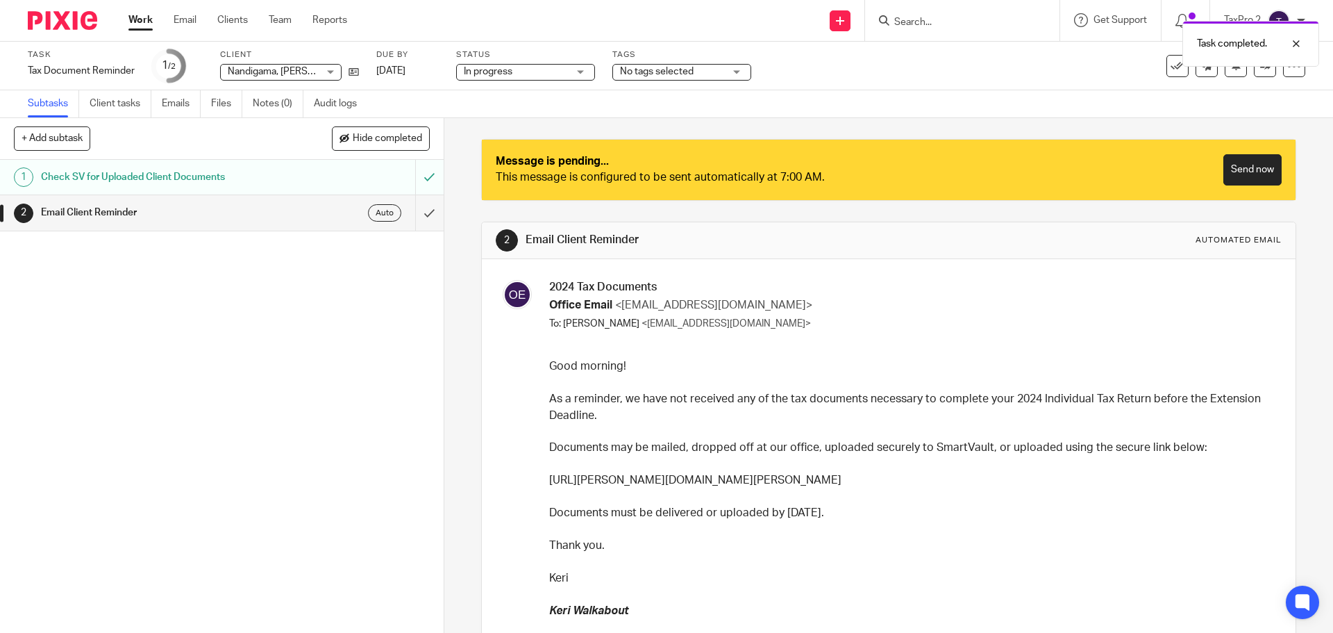
click at [140, 22] on link "Work" at bounding box center [140, 20] width 24 height 14
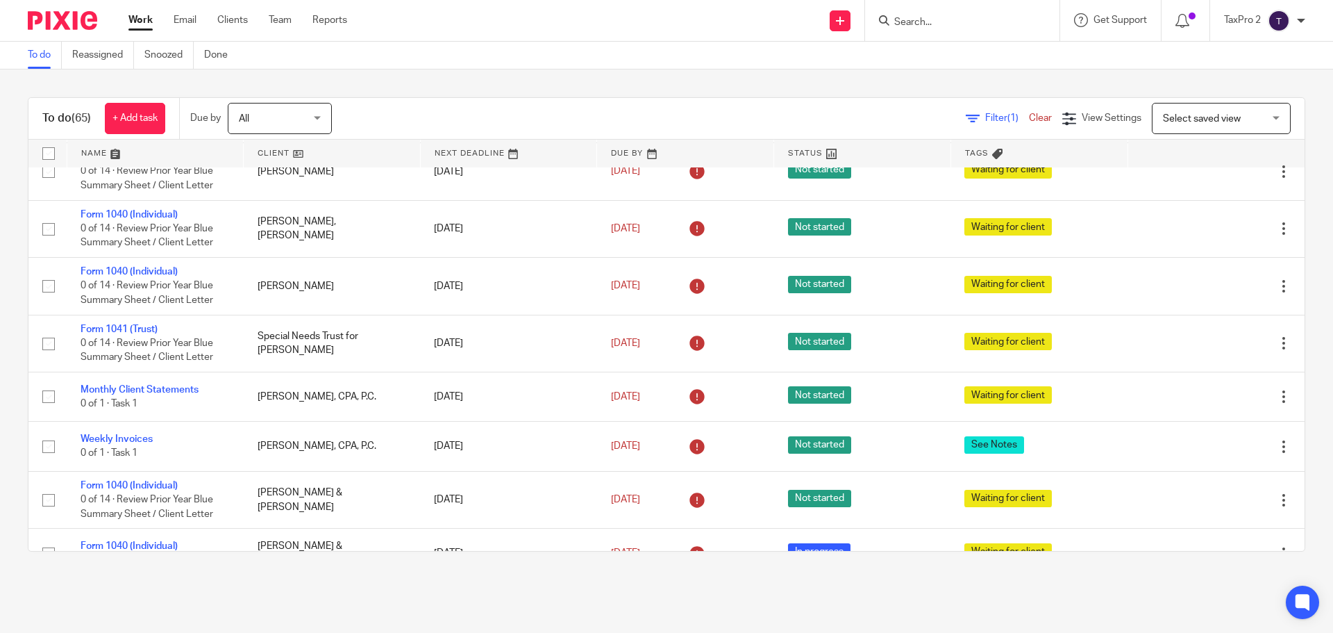
scroll to position [3605, 0]
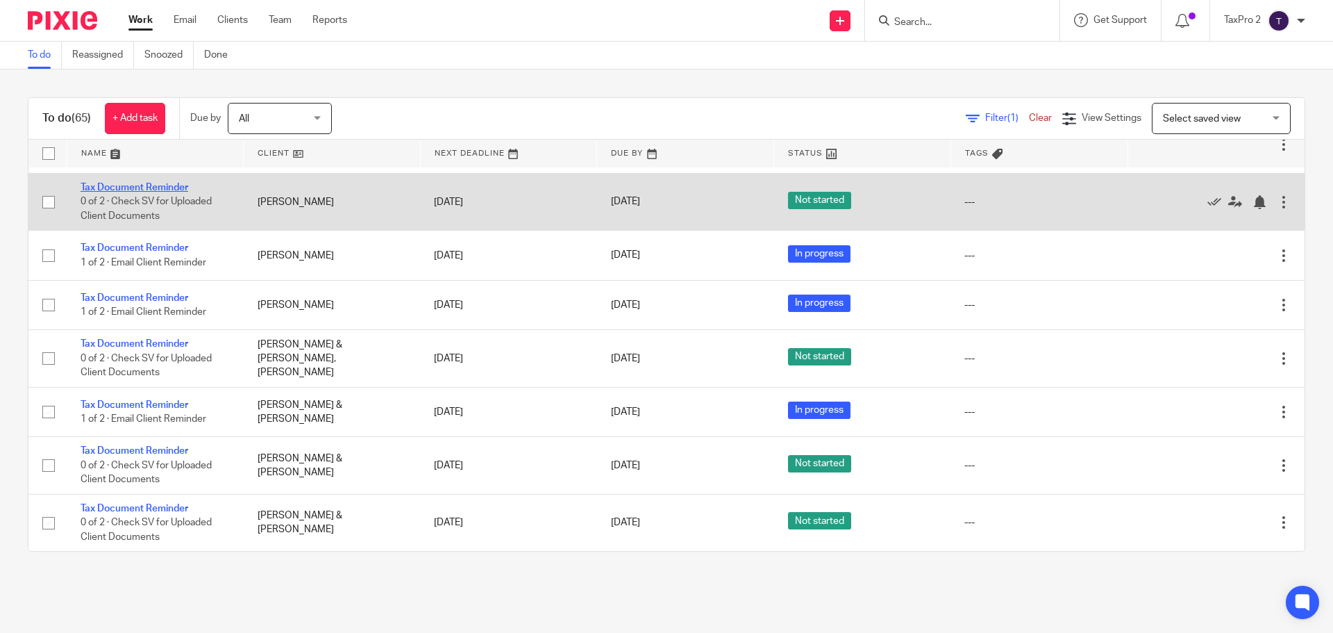
click at [138, 185] on link "Tax Document Reminder" at bounding box center [135, 188] width 108 height 10
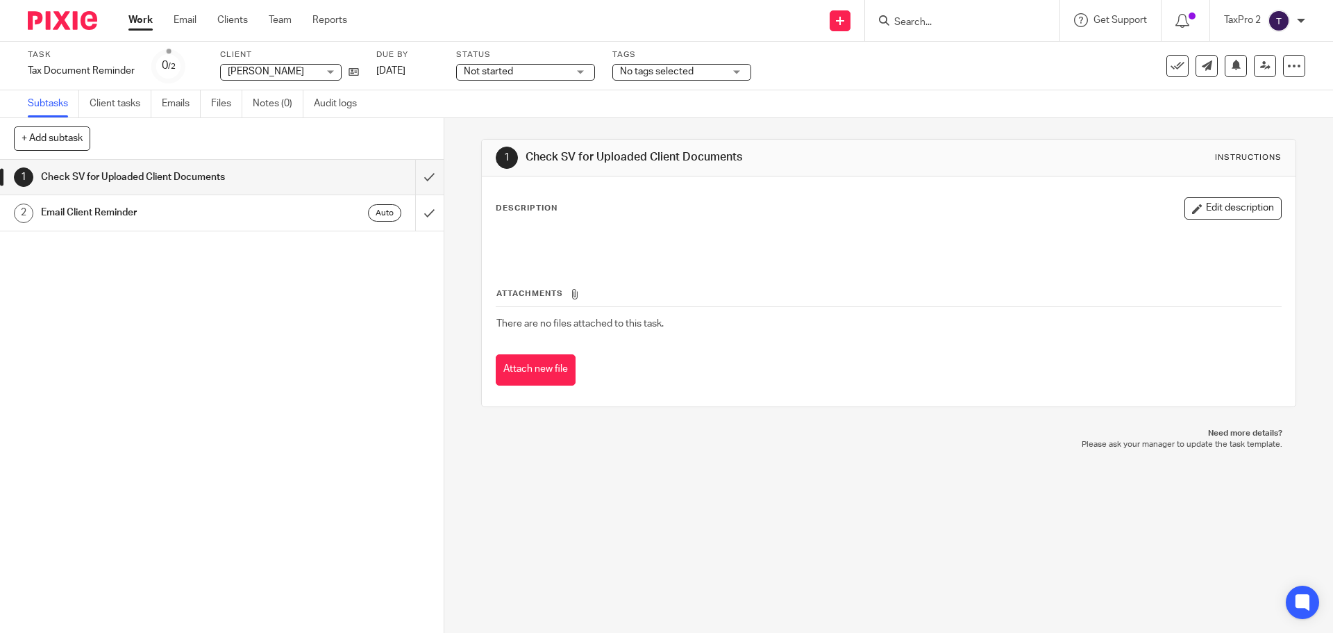
click at [581, 70] on div "Not started Not started" at bounding box center [525, 72] width 139 height 17
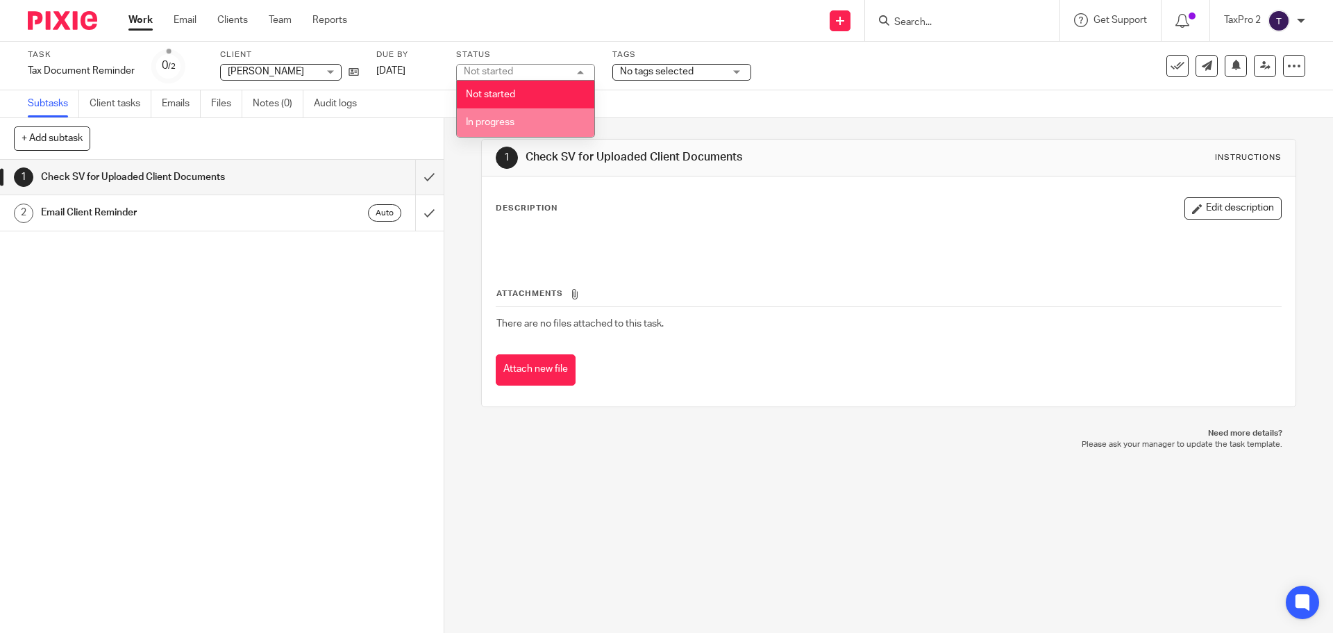
click at [497, 124] on span "In progress" at bounding box center [490, 122] width 49 height 10
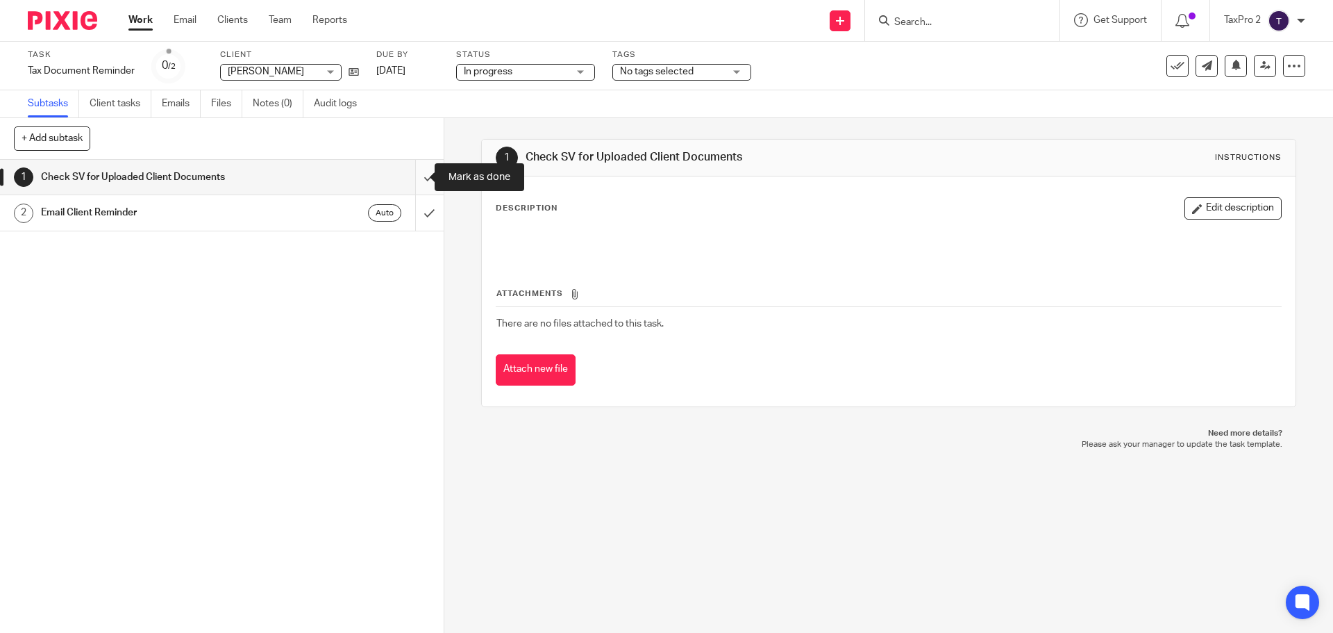
click at [412, 176] on input "submit" at bounding box center [222, 177] width 444 height 35
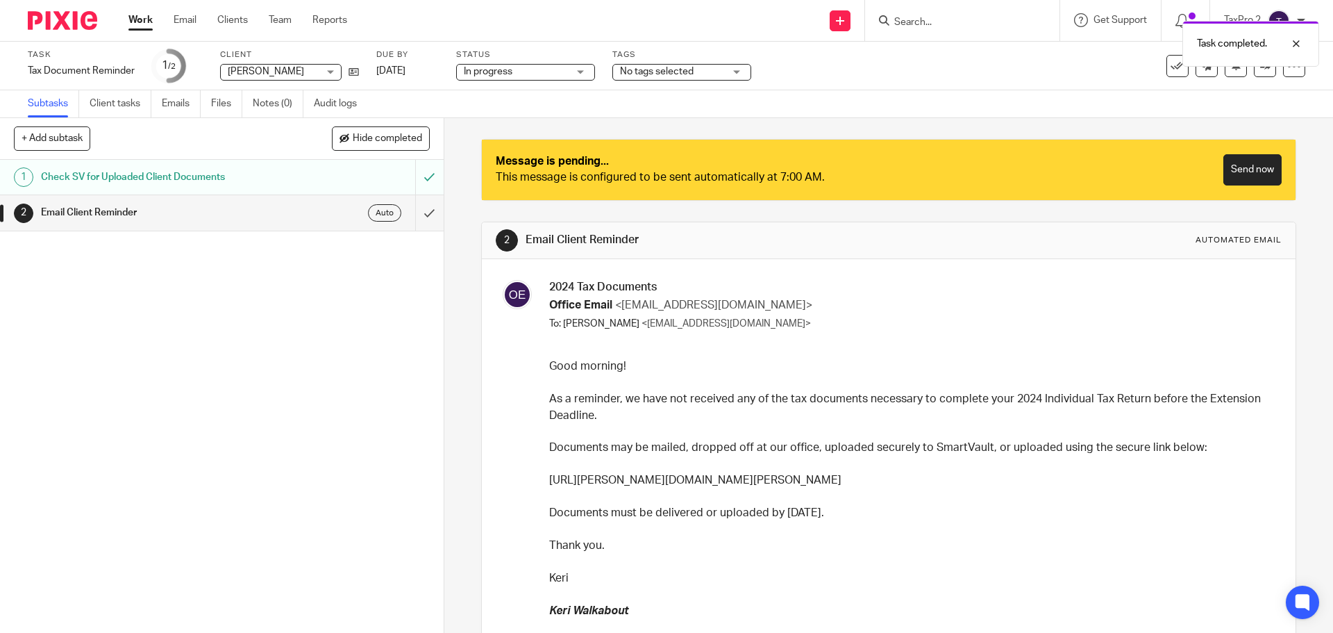
click at [140, 22] on link "Work" at bounding box center [140, 20] width 24 height 14
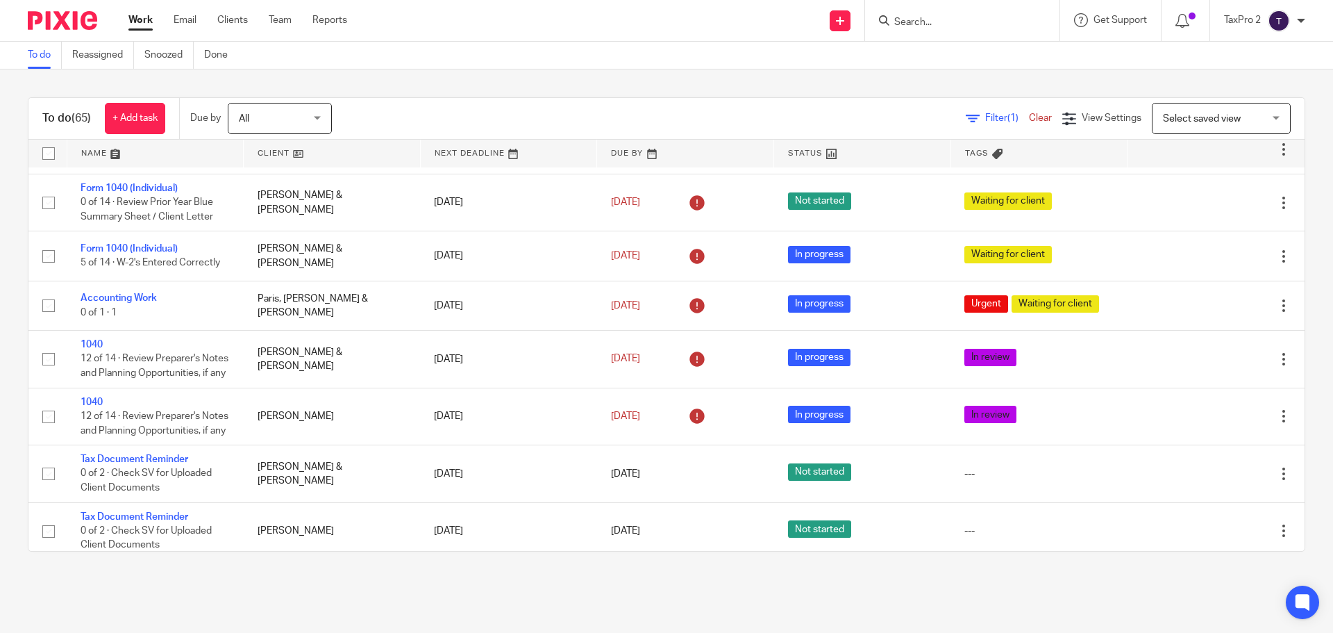
scroll to position [3597, 0]
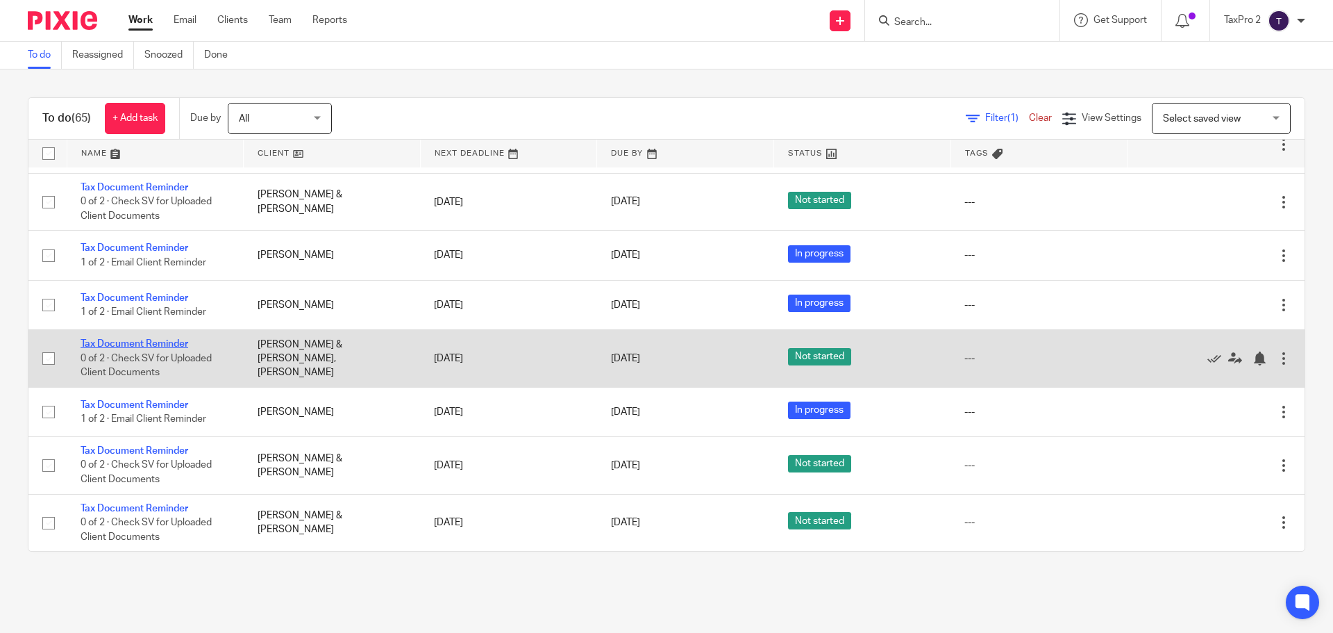
click at [161, 339] on link "Tax Document Reminder" at bounding box center [135, 344] width 108 height 10
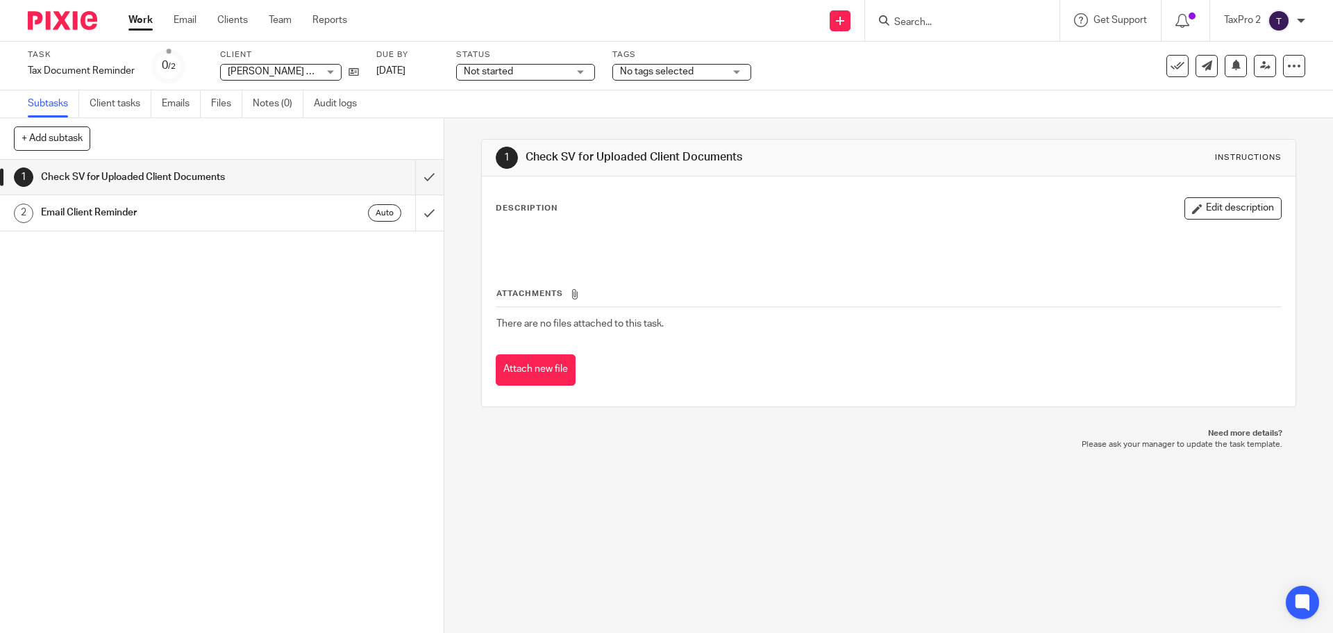
click at [549, 72] on span "Not started" at bounding box center [516, 72] width 104 height 15
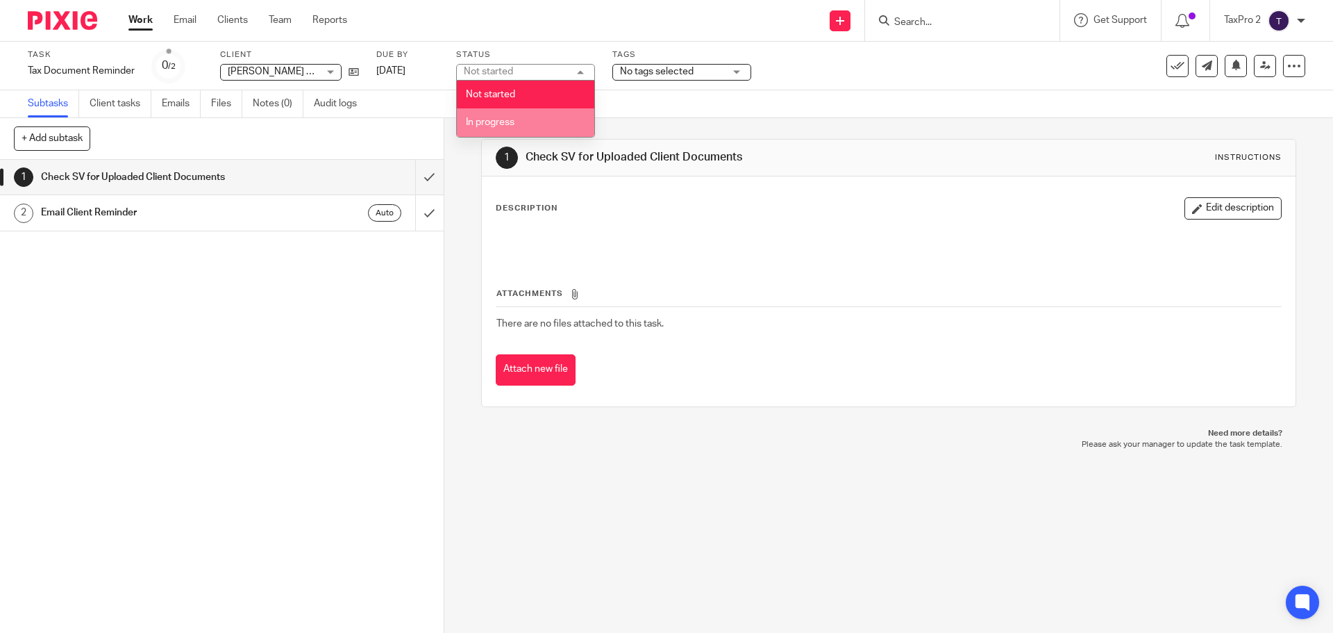
click at [520, 123] on li "In progress" at bounding box center [526, 122] width 138 height 28
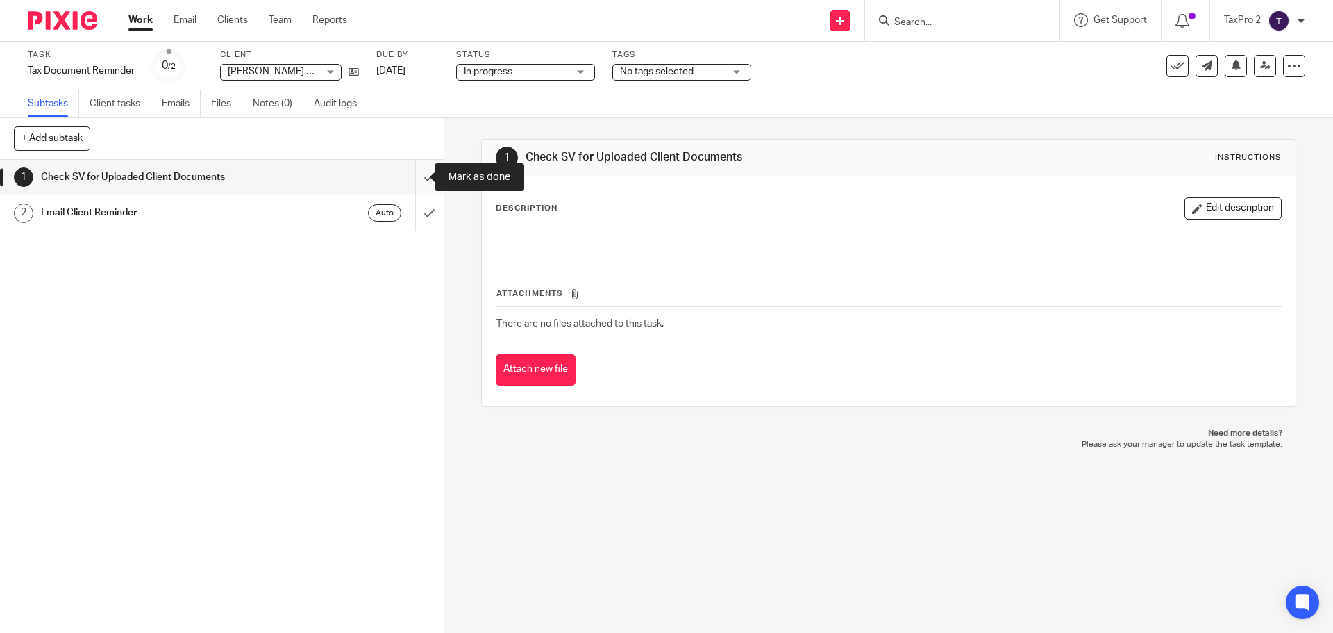
click at [413, 176] on input "submit" at bounding box center [222, 177] width 444 height 35
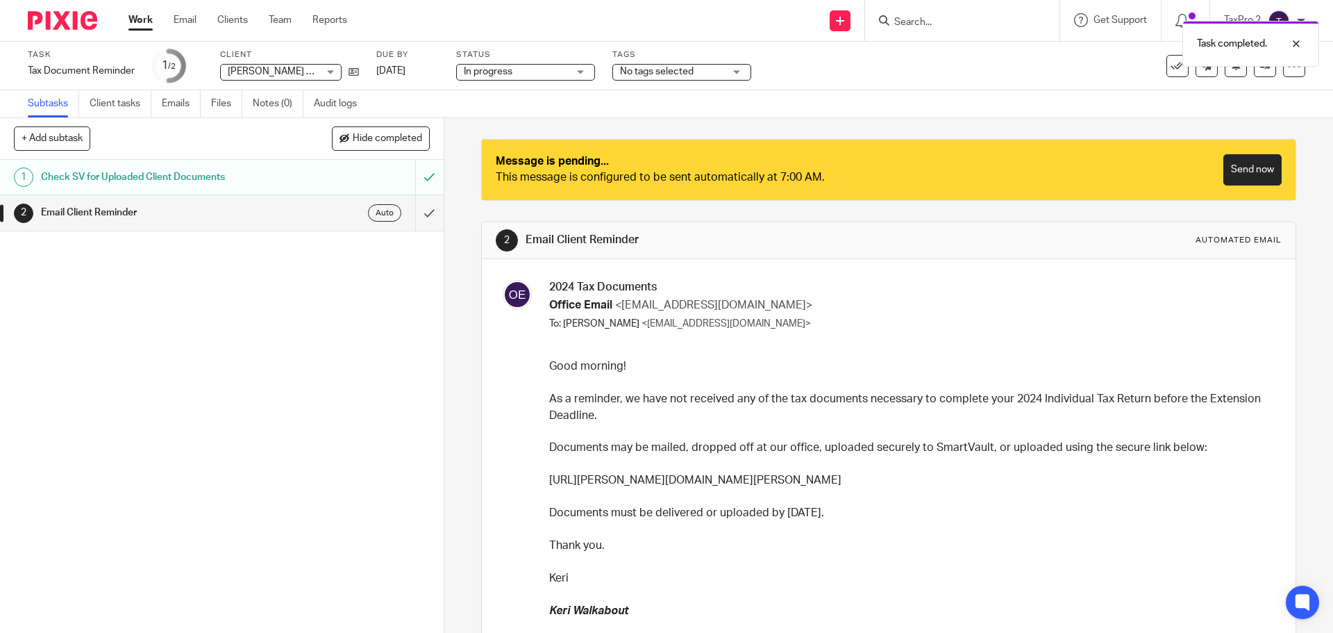
click at [135, 17] on link "Work" at bounding box center [140, 20] width 24 height 14
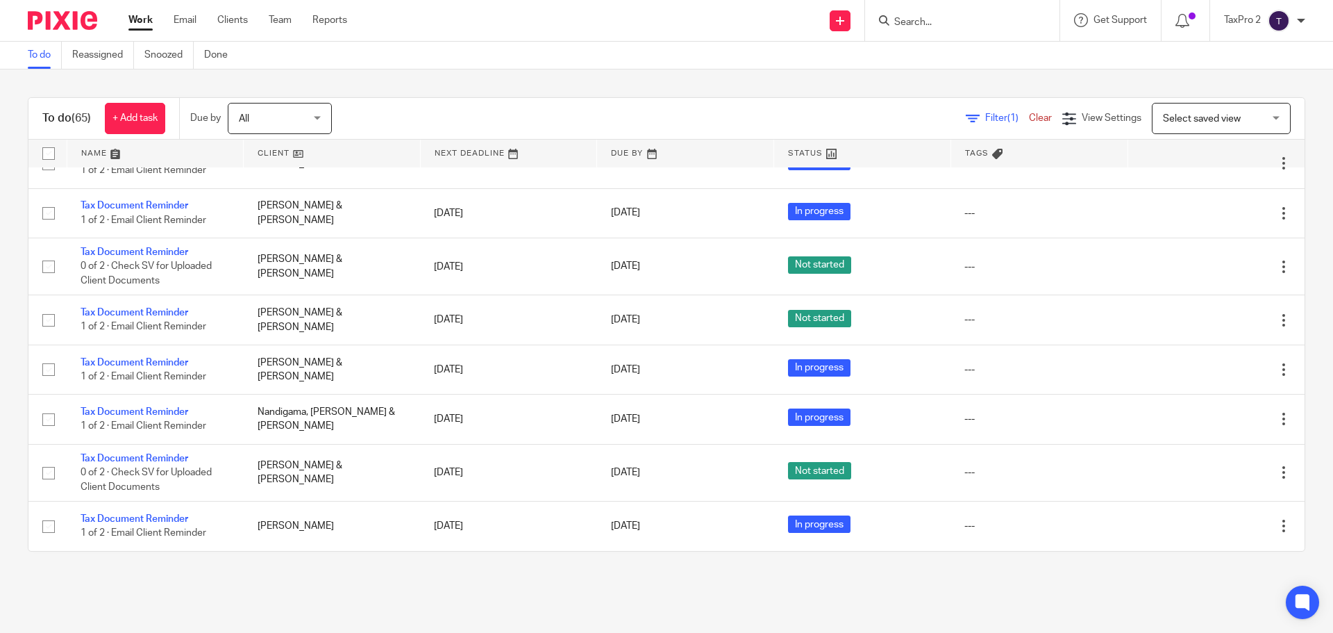
scroll to position [3589, 0]
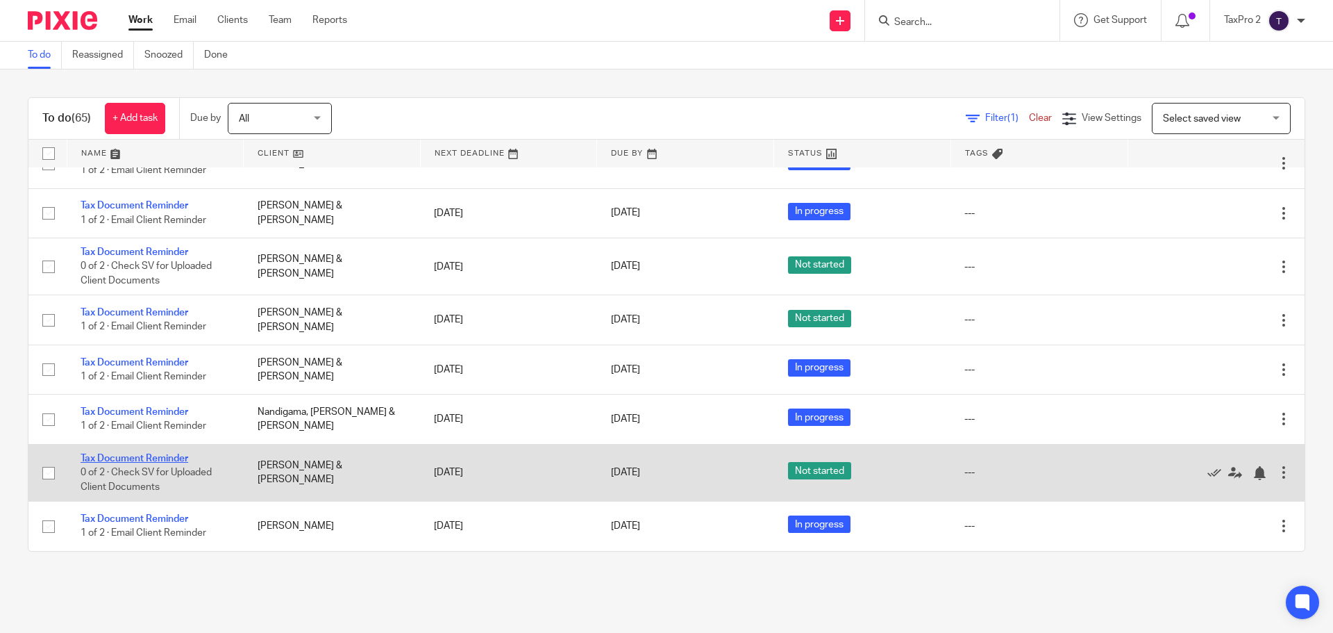
click at [148, 459] on link "Tax Document Reminder" at bounding box center [135, 459] width 108 height 10
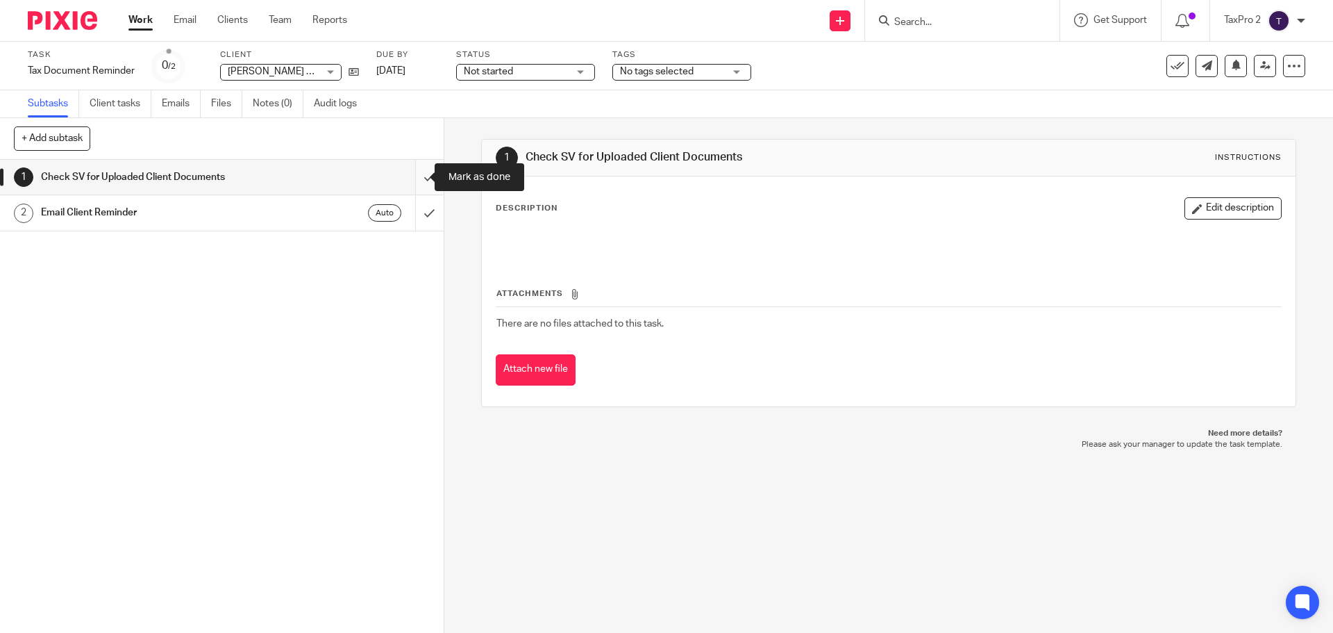
click at [410, 175] on input "submit" at bounding box center [222, 177] width 444 height 35
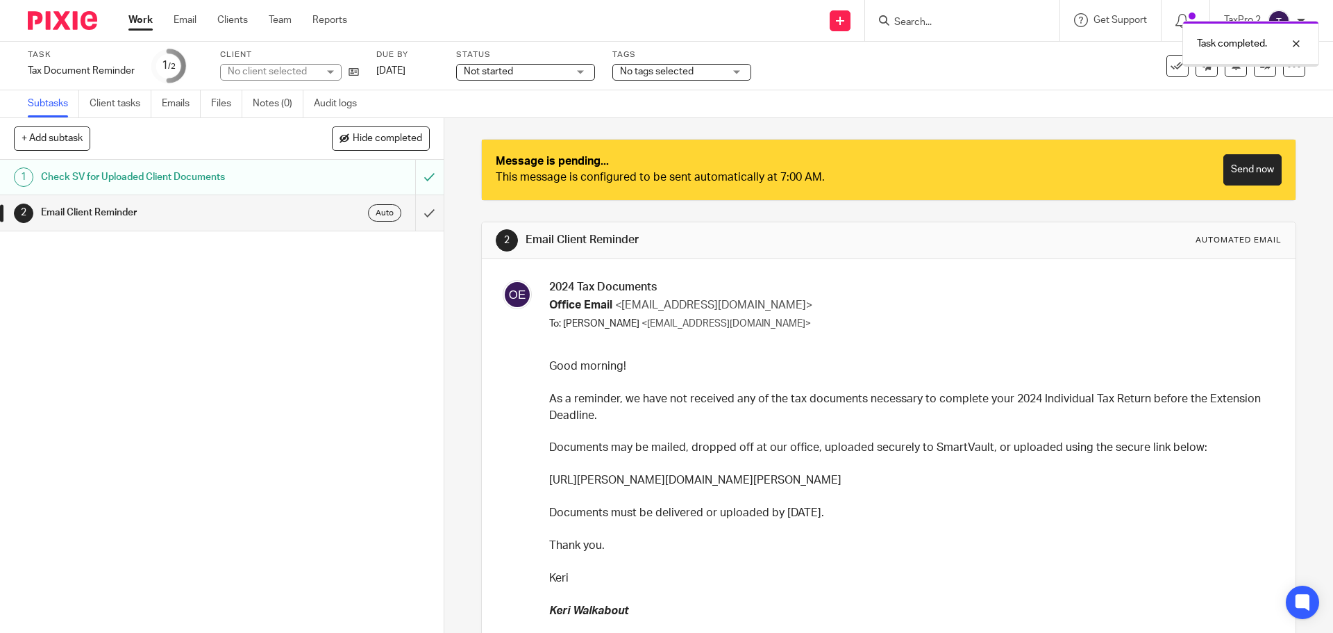
click at [499, 72] on span "Not started" at bounding box center [488, 72] width 49 height 10
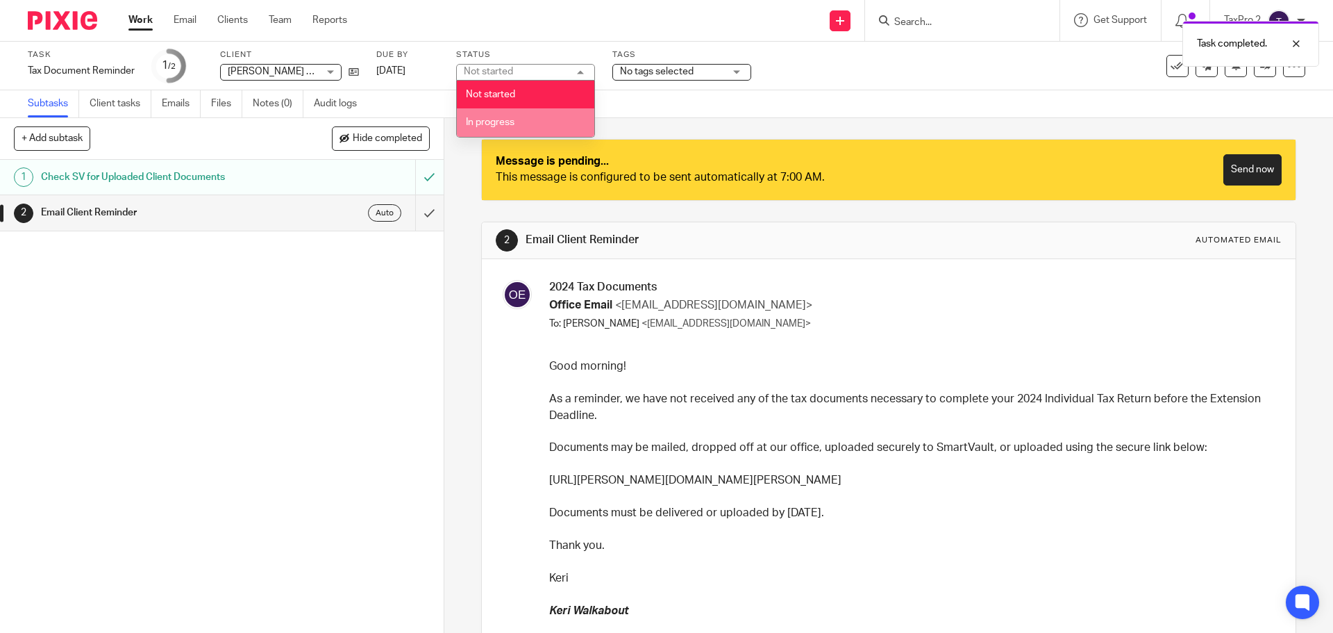
click at [502, 122] on span "In progress" at bounding box center [490, 122] width 49 height 10
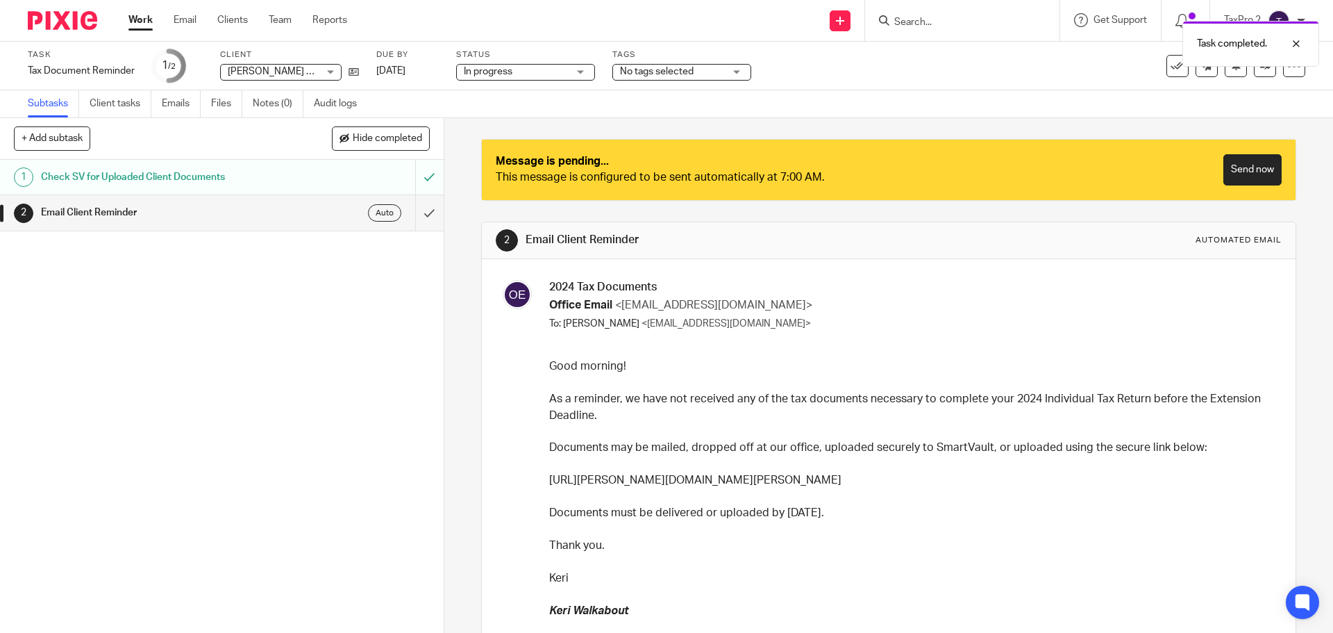
click at [135, 20] on link "Work" at bounding box center [140, 20] width 24 height 14
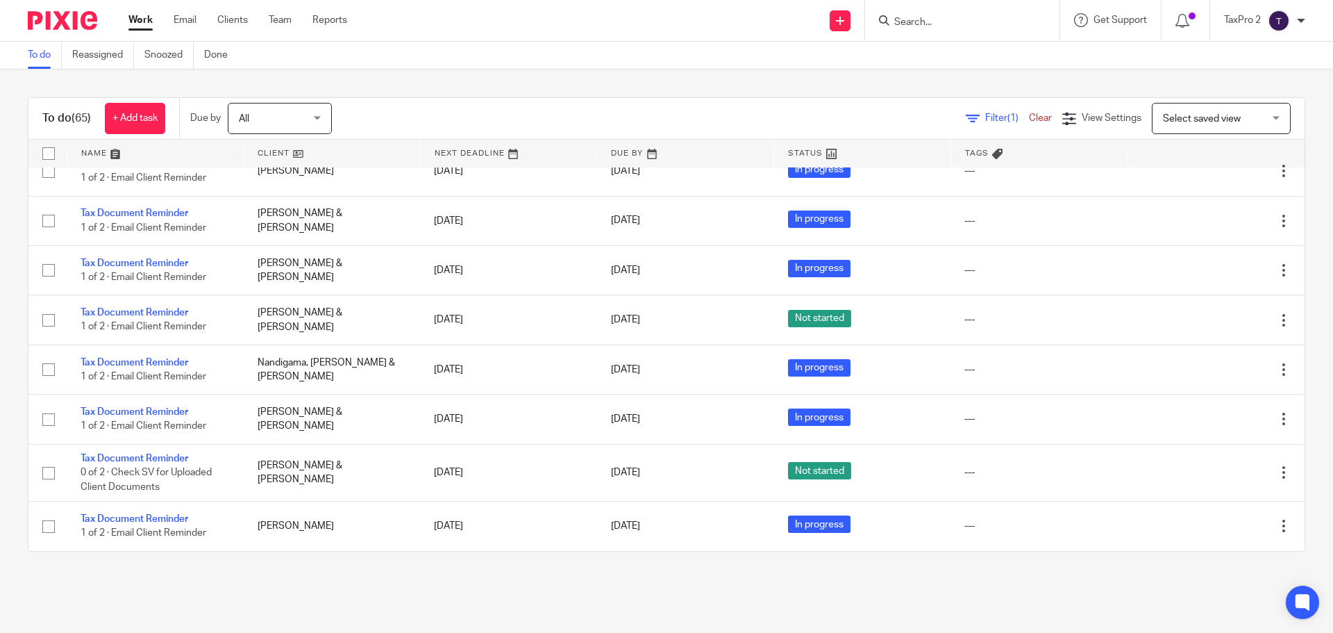
scroll to position [3581, 0]
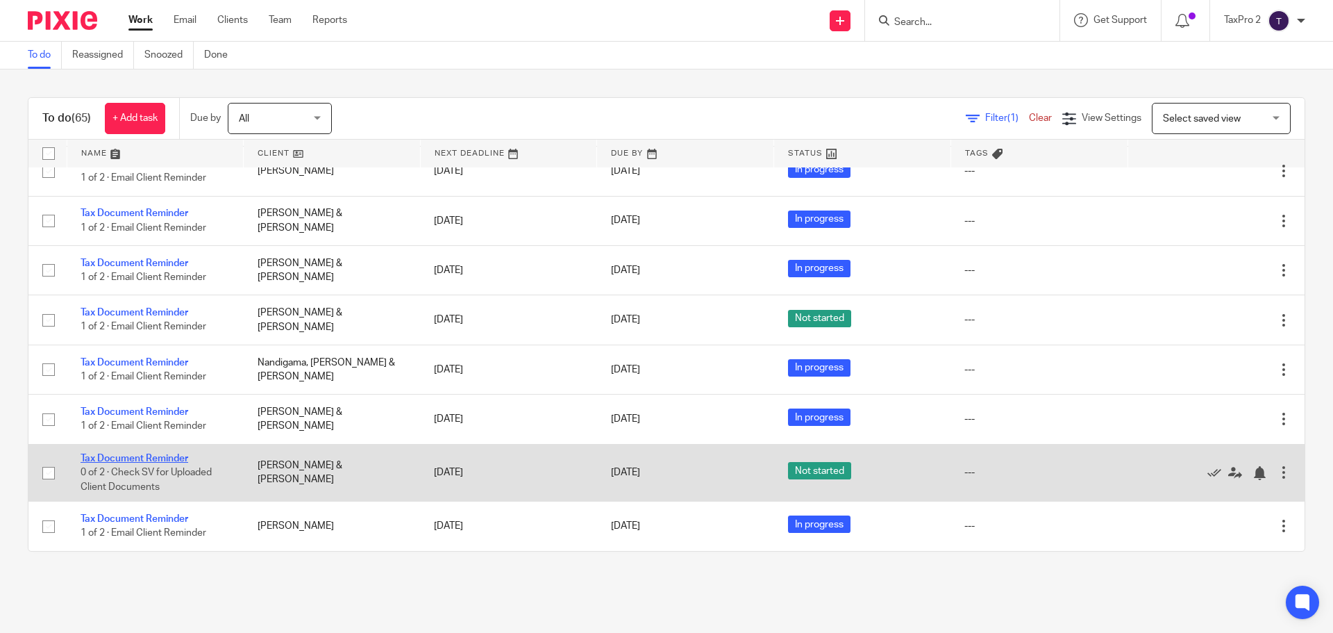
click at [136, 456] on link "Tax Document Reminder" at bounding box center [135, 459] width 108 height 10
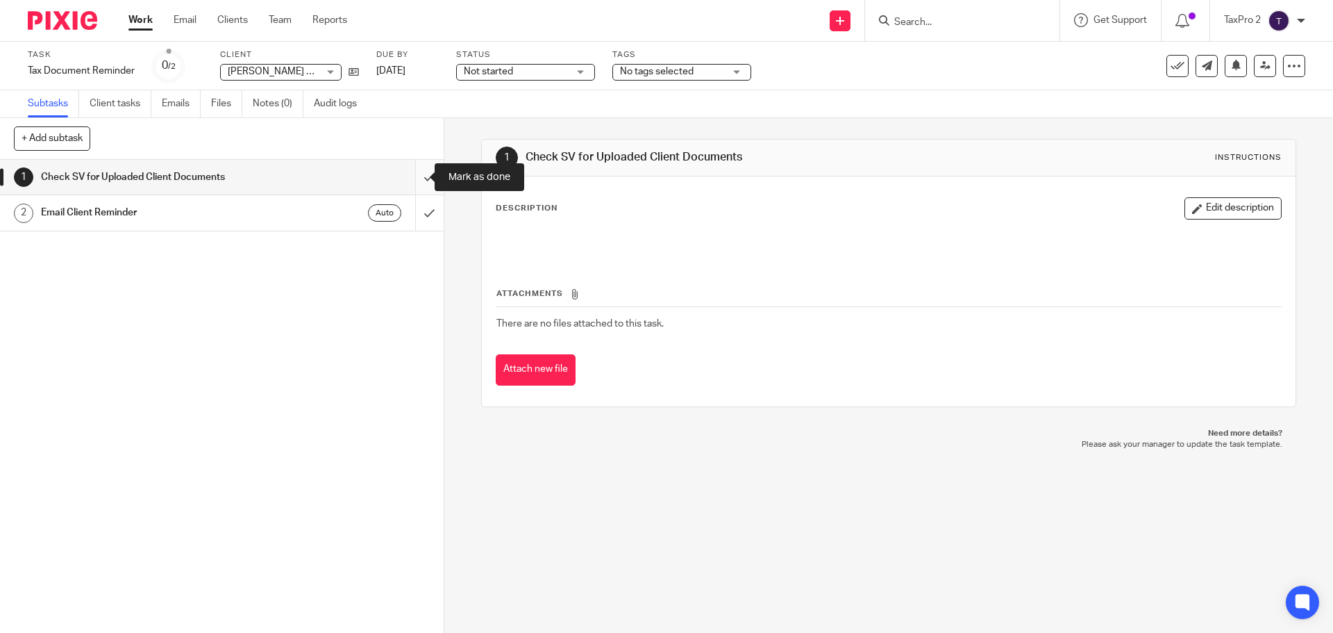
click at [410, 178] on input "submit" at bounding box center [222, 177] width 444 height 35
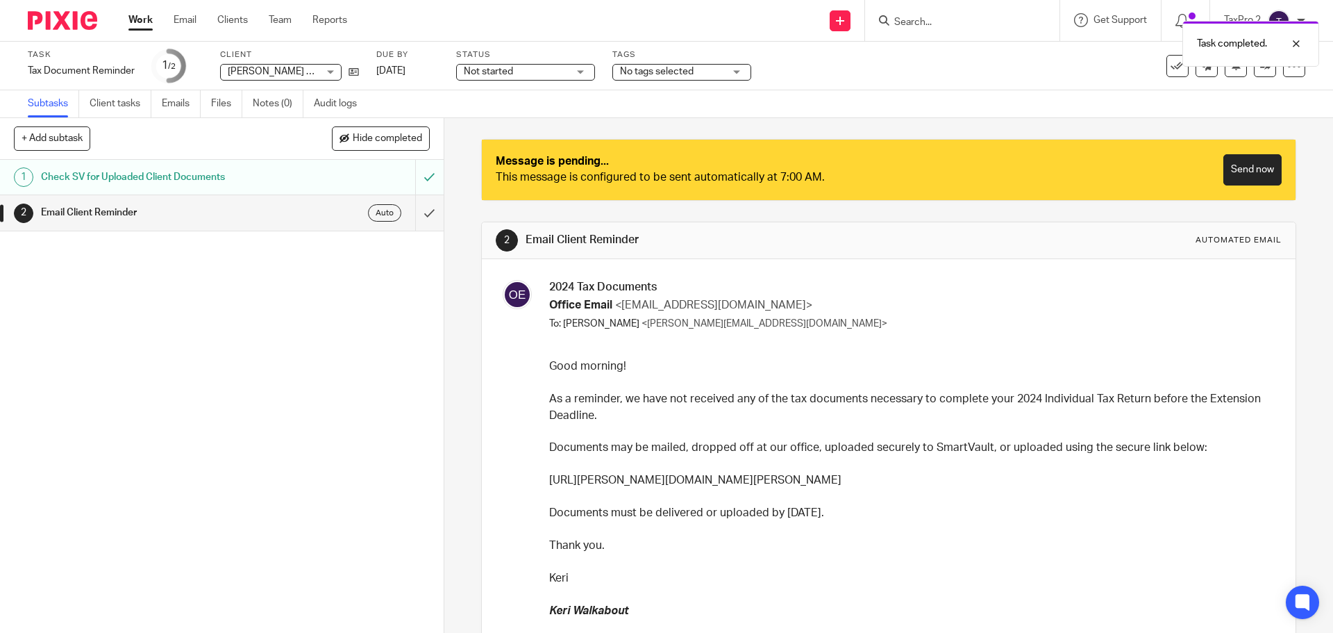
click at [574, 69] on div "Not started Not started" at bounding box center [525, 72] width 139 height 17
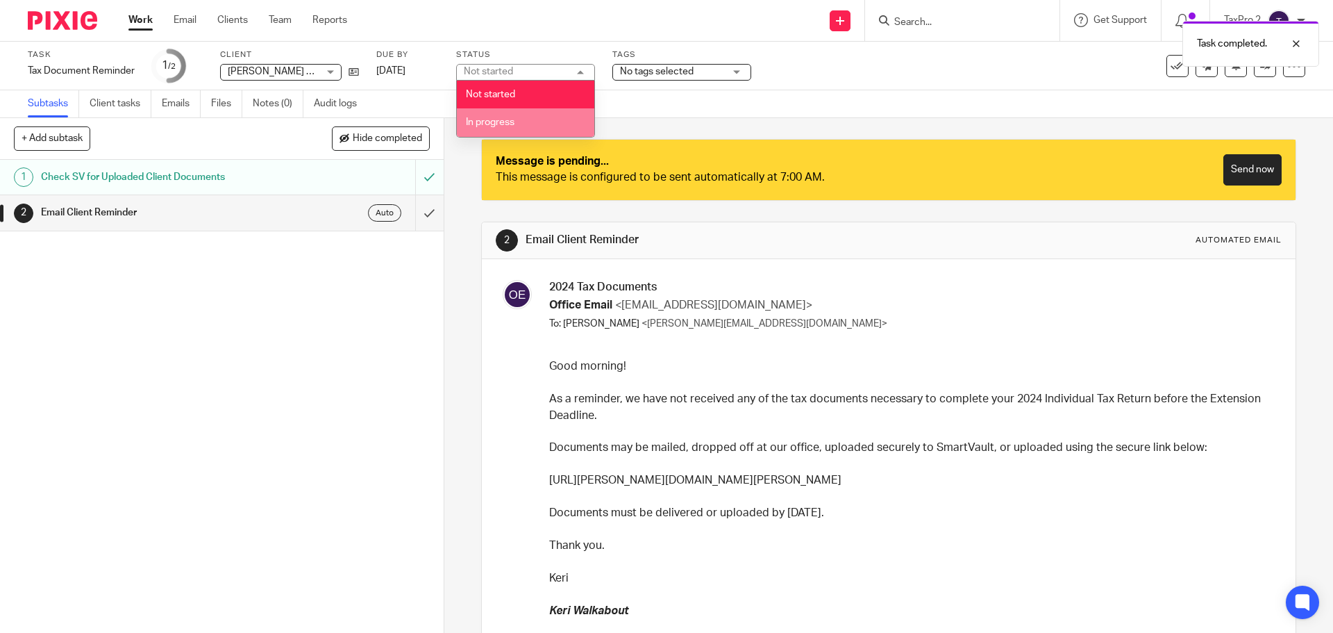
click at [489, 126] on span "In progress" at bounding box center [490, 122] width 49 height 10
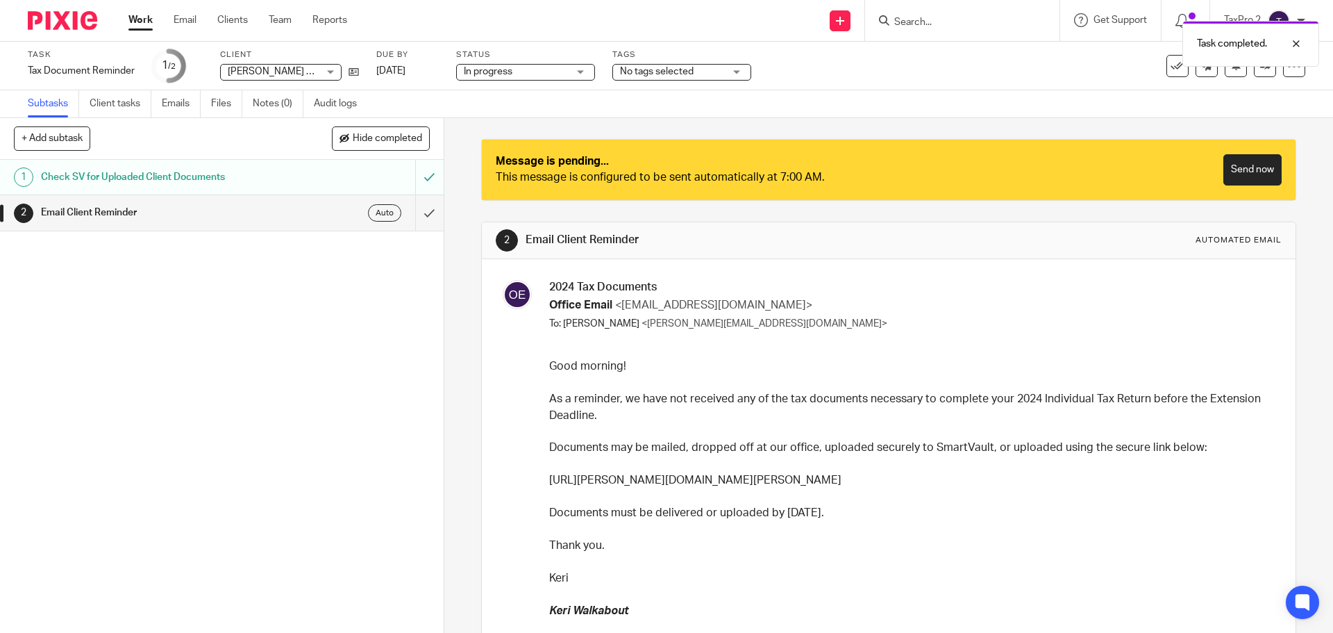
click at [139, 21] on link "Work" at bounding box center [140, 20] width 24 height 14
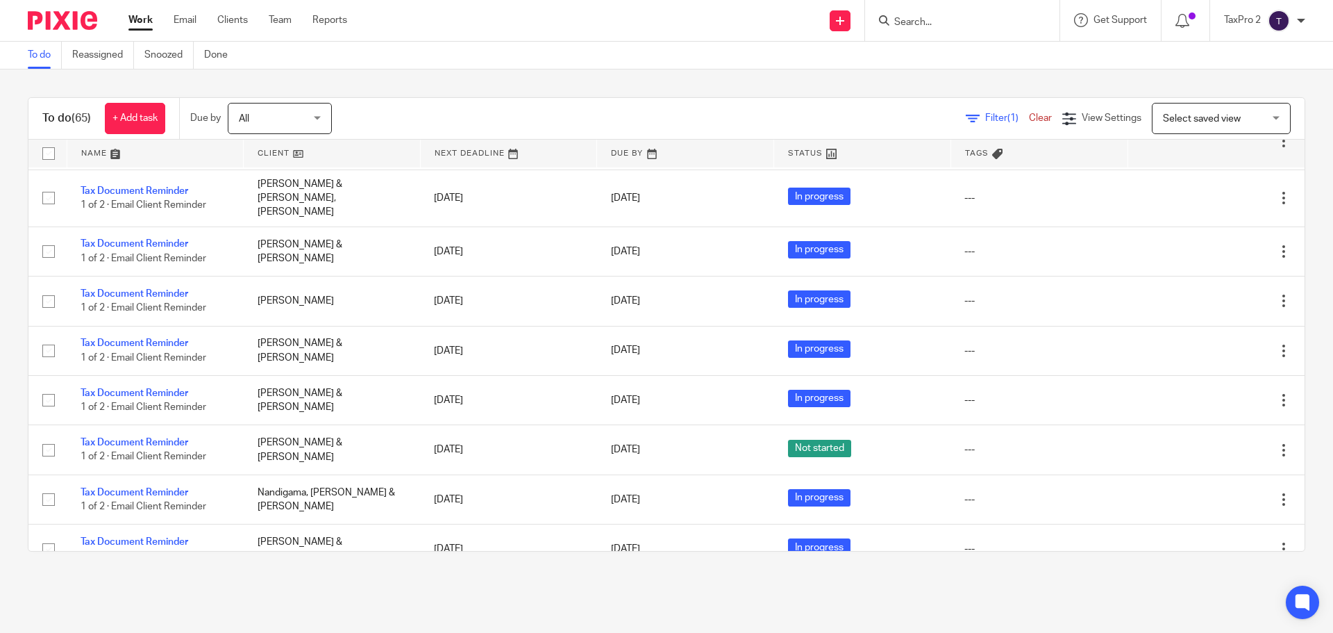
scroll to position [3573, 0]
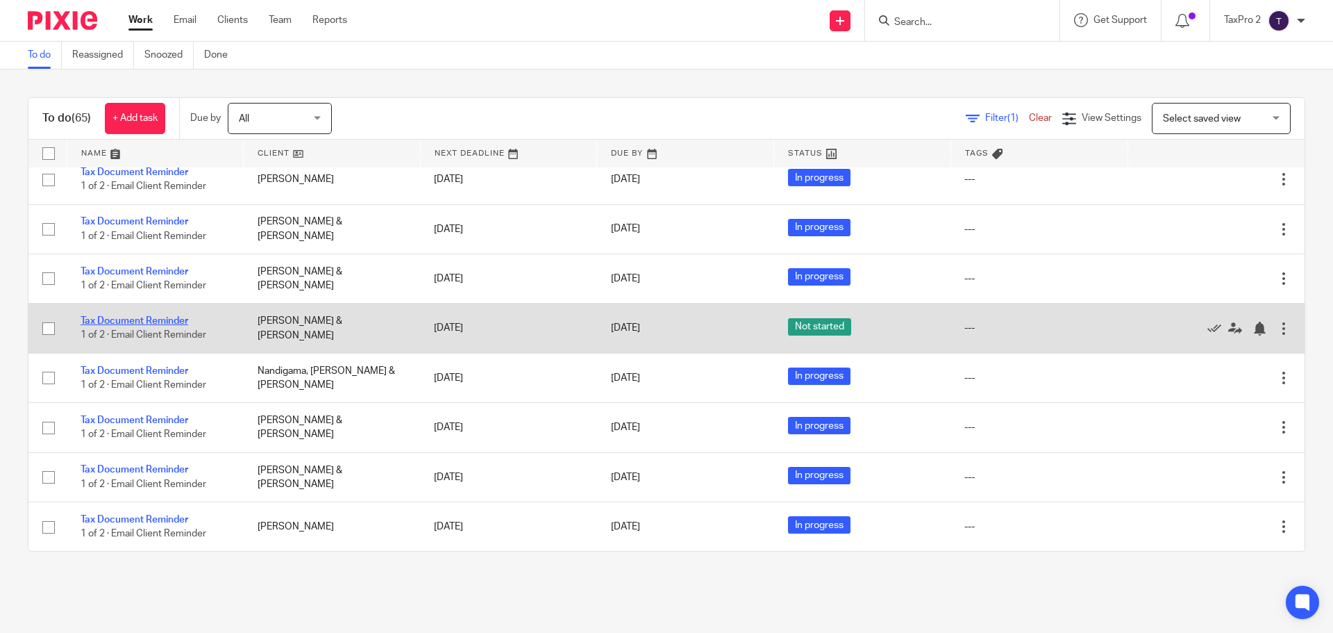
click at [114, 319] on link "Tax Document Reminder" at bounding box center [135, 321] width 108 height 10
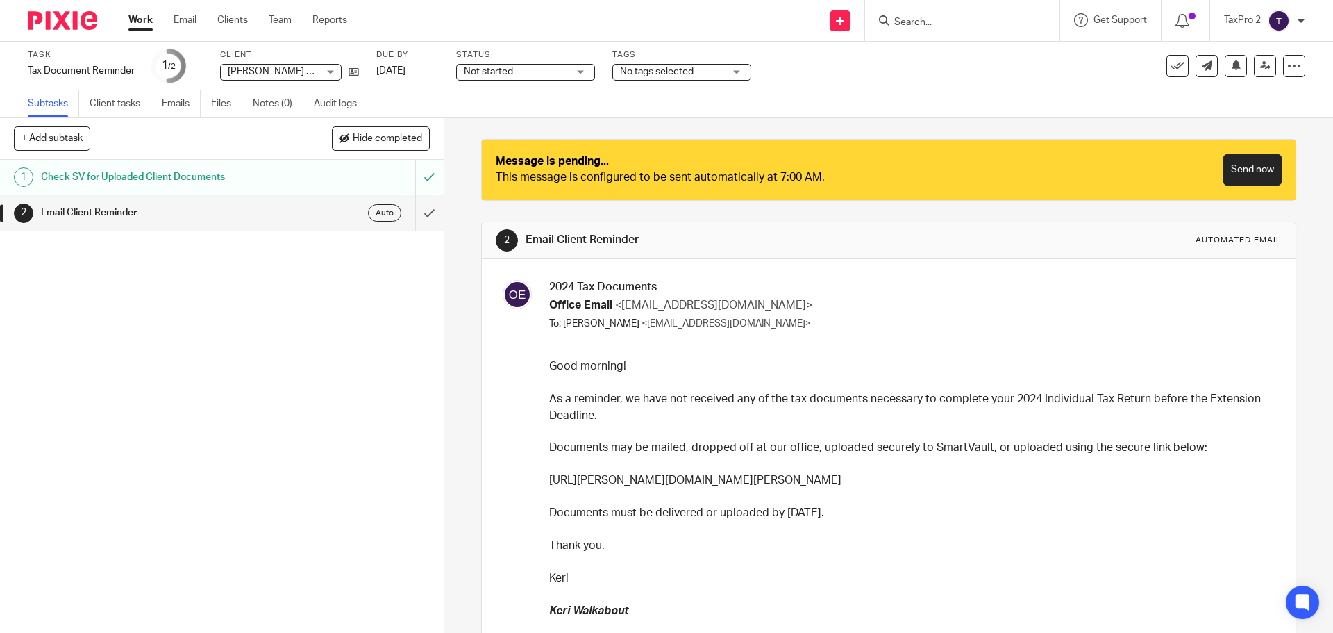
click at [540, 65] on span "Not started" at bounding box center [516, 72] width 104 height 15
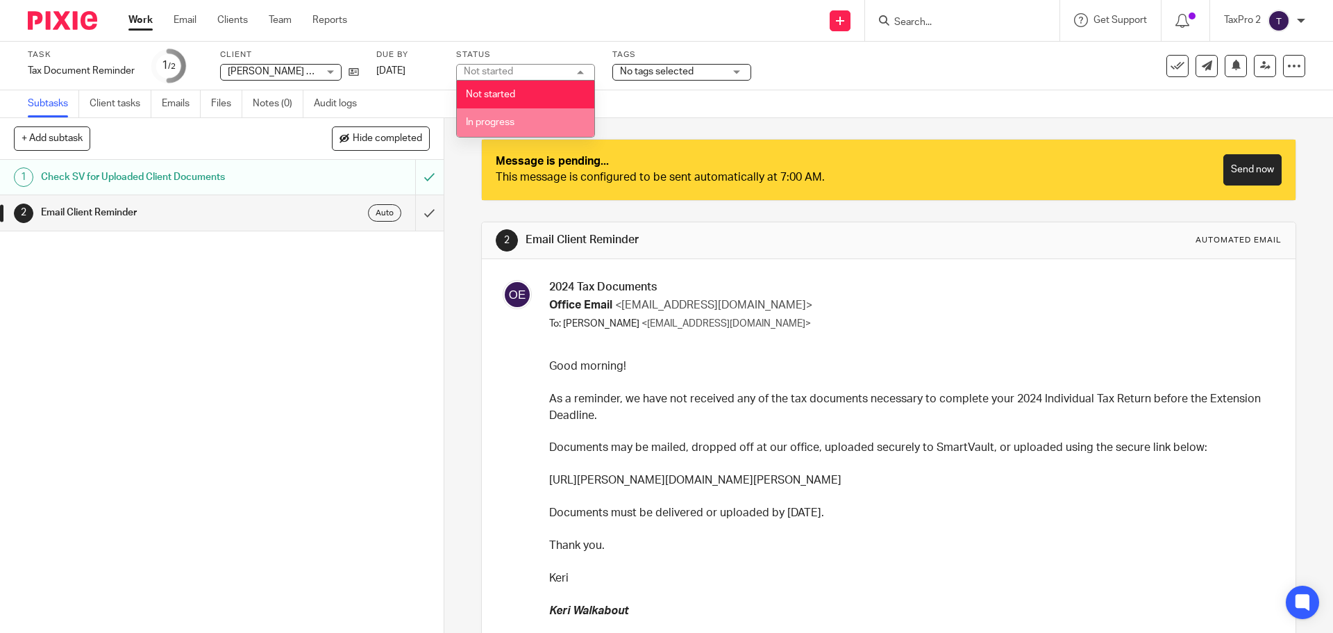
click at [509, 124] on span "In progress" at bounding box center [490, 122] width 49 height 10
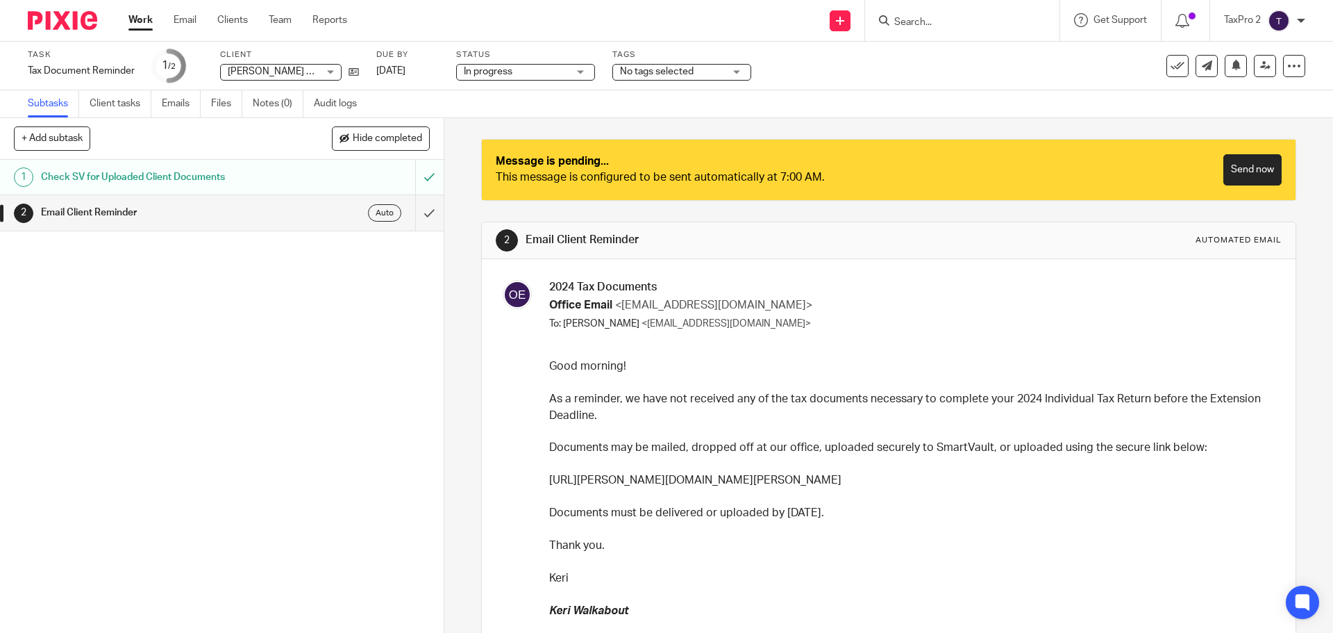
click at [143, 17] on link "Work" at bounding box center [140, 20] width 24 height 14
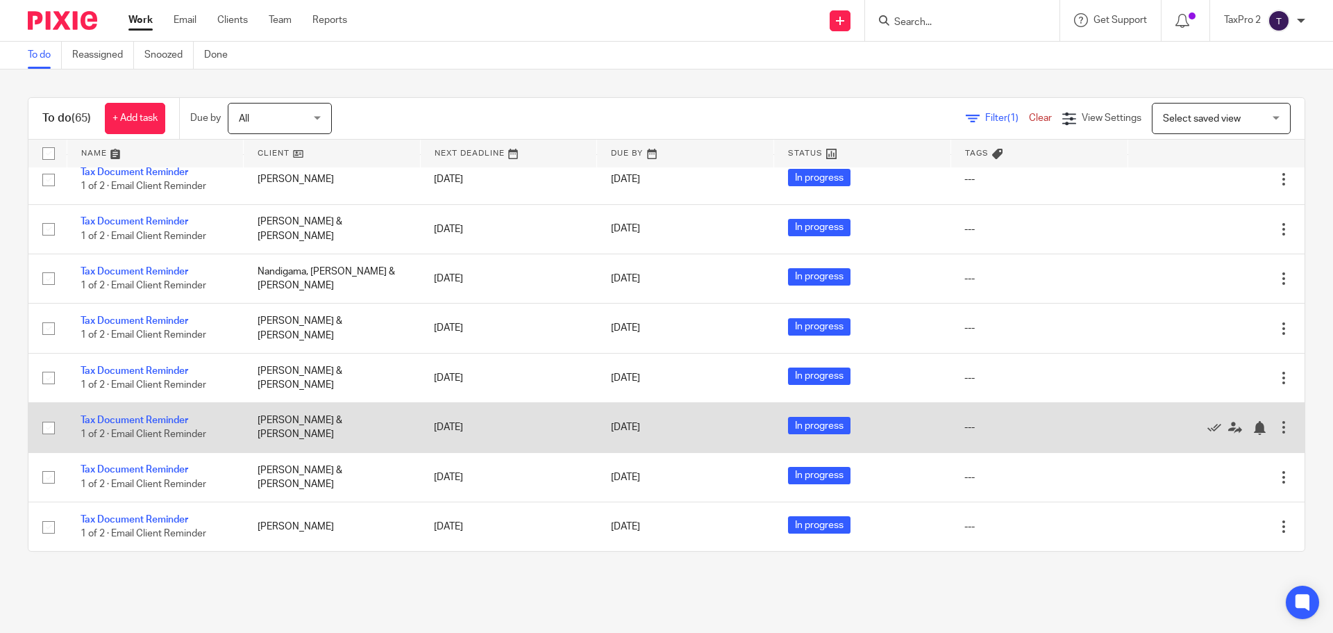
scroll to position [3226, 0]
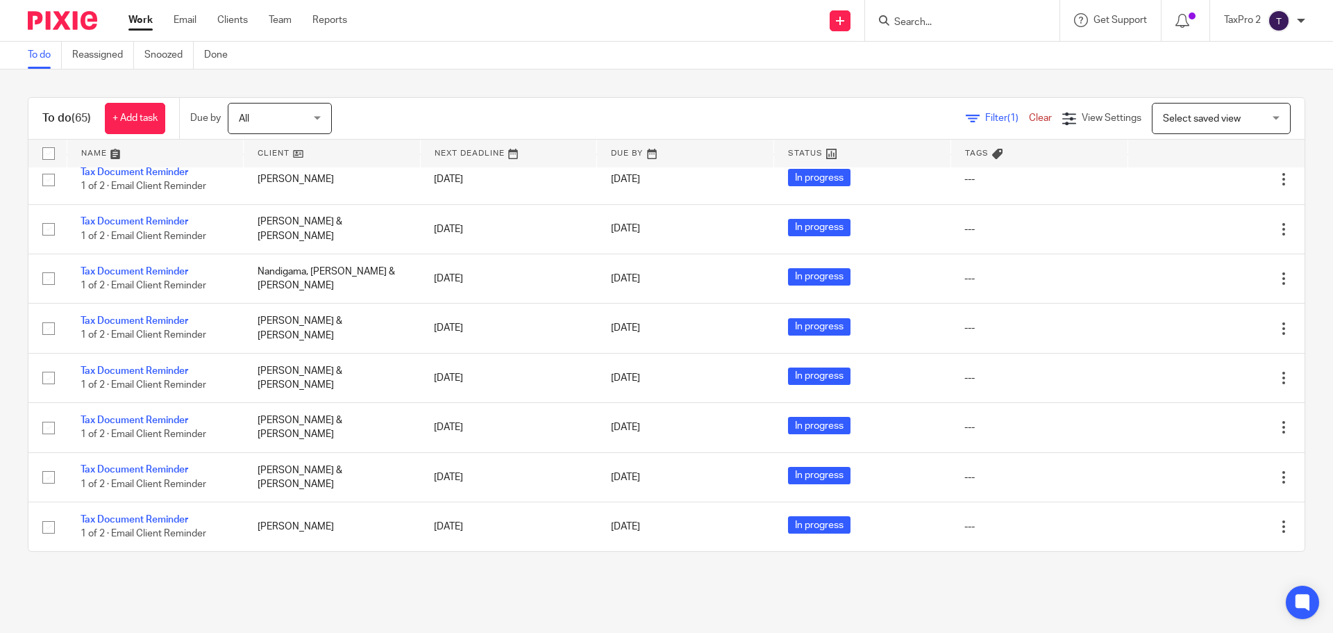
click at [108, 48] on td "Tax Document Reminder 0 of 2 · Check SV for Uploaded Client Documents" at bounding box center [155, 19] width 177 height 57
click at [109, 10] on link "Tax Document Reminder" at bounding box center [135, 5] width 108 height 10
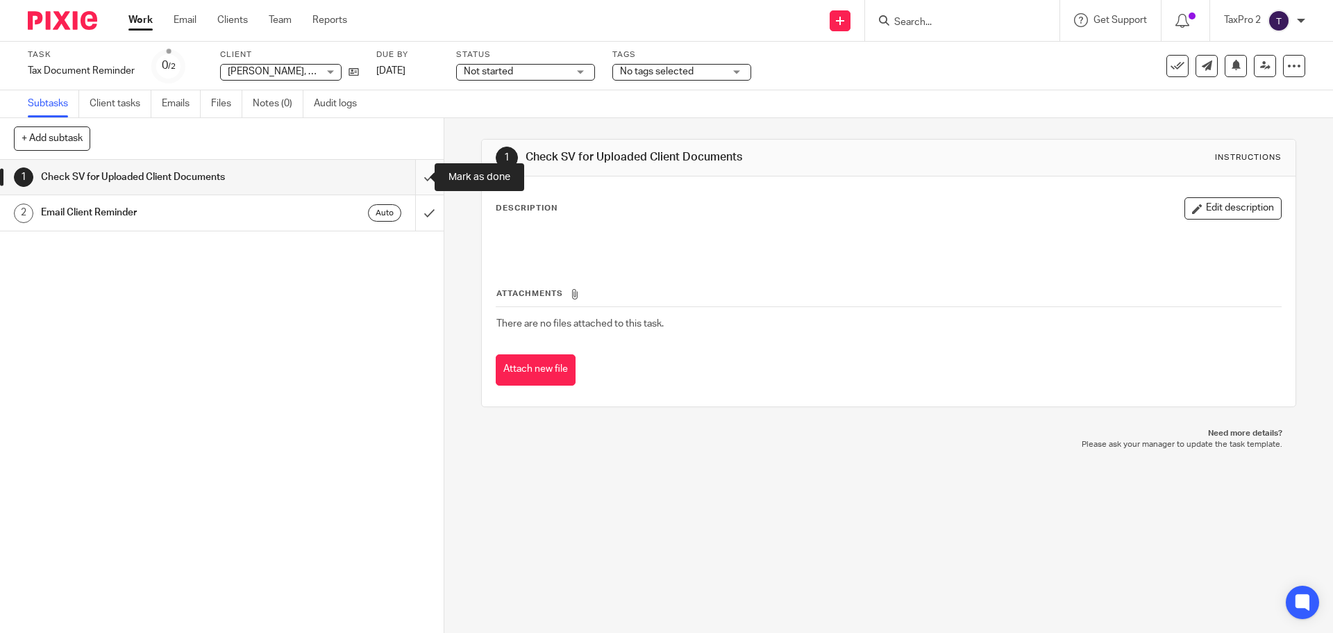
click at [416, 178] on input "submit" at bounding box center [222, 177] width 444 height 35
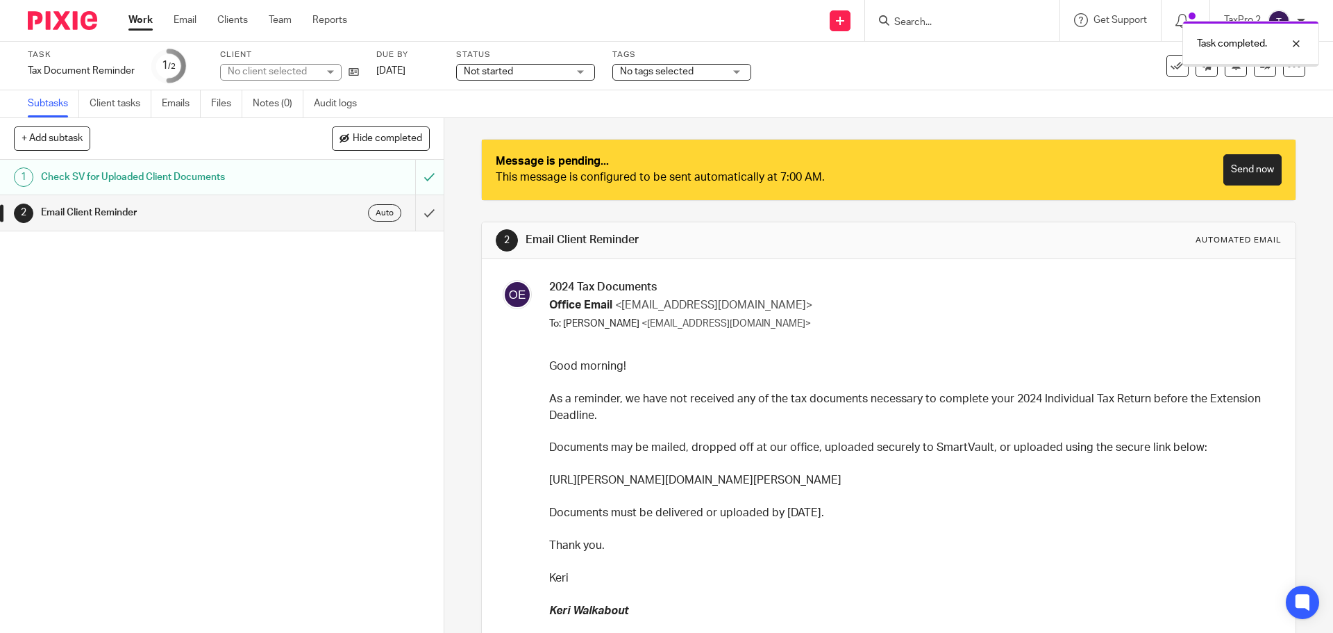
click at [542, 69] on span "Not started" at bounding box center [516, 72] width 104 height 15
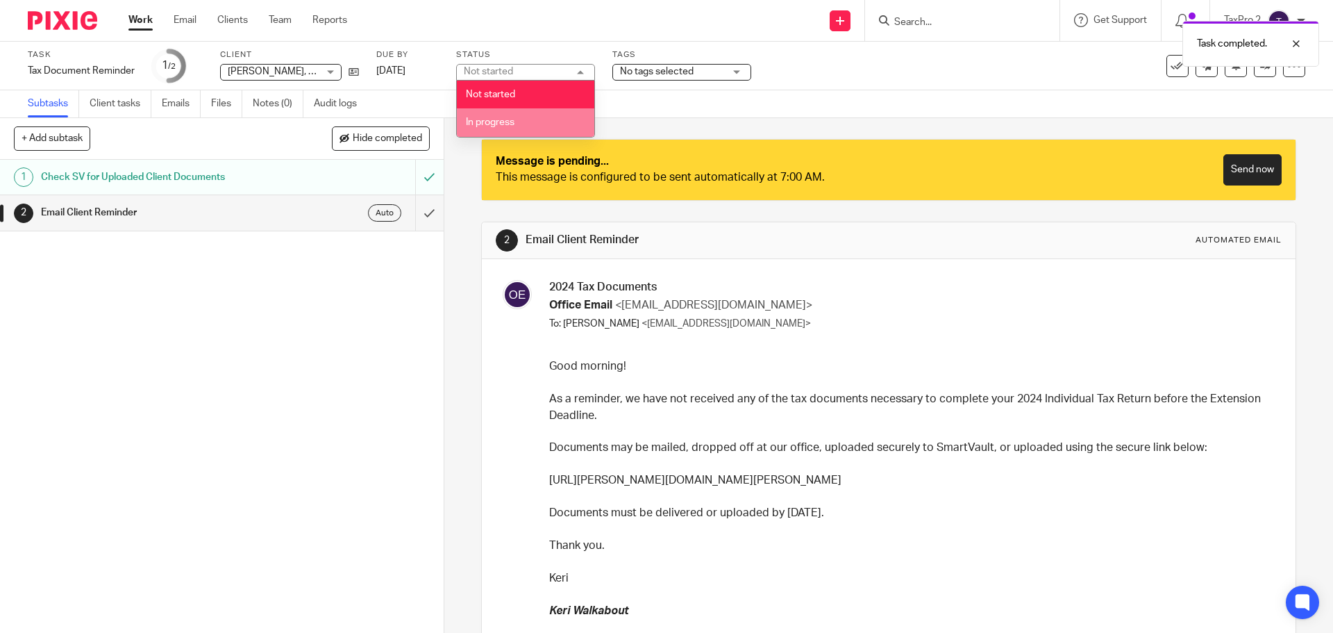
click at [512, 129] on li "In progress" at bounding box center [526, 122] width 138 height 28
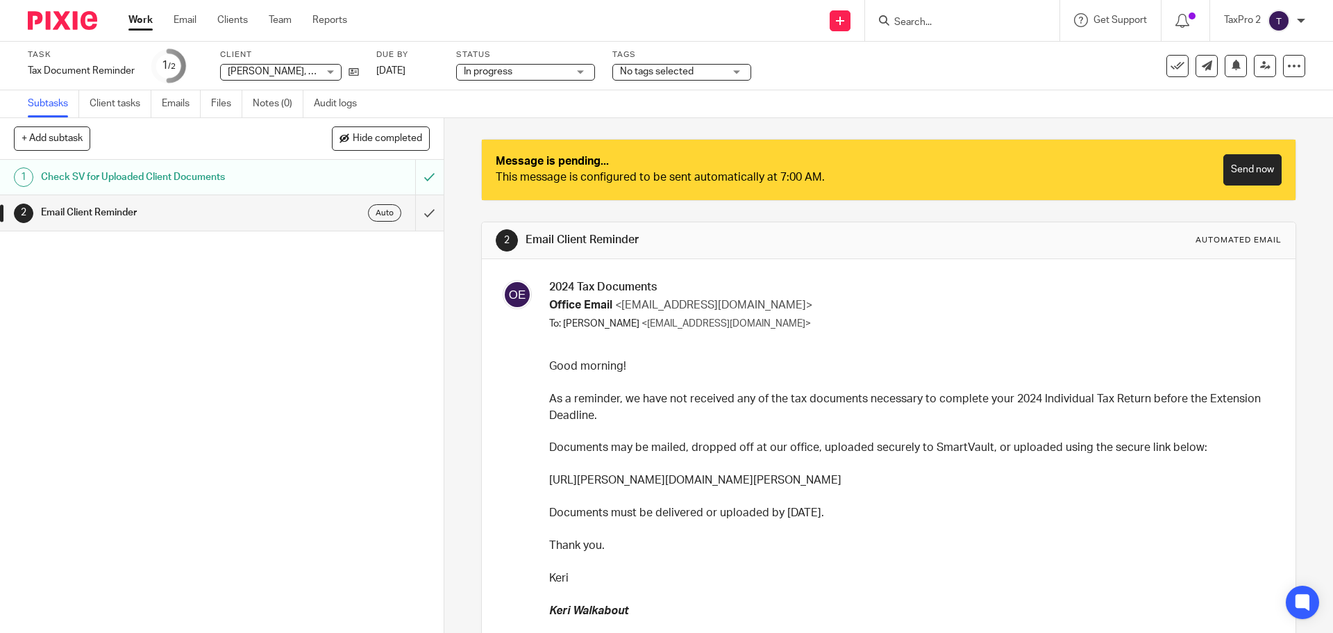
click at [142, 24] on link "Work" at bounding box center [140, 20] width 24 height 14
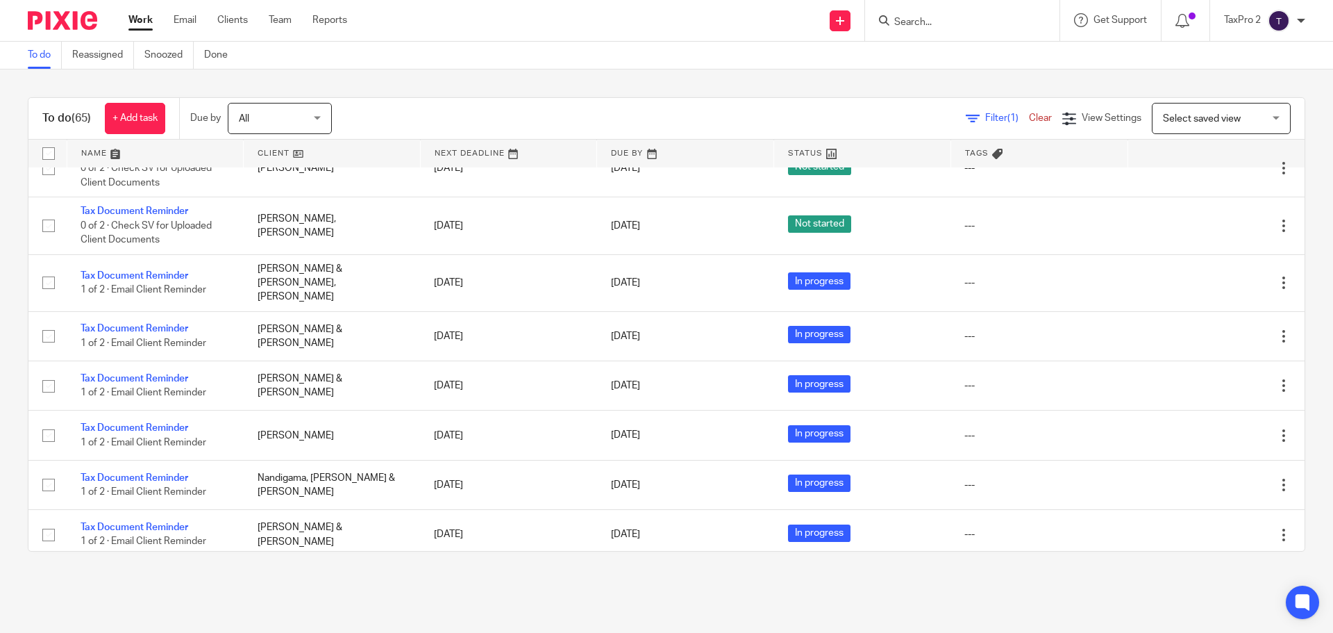
scroll to position [3052, 0]
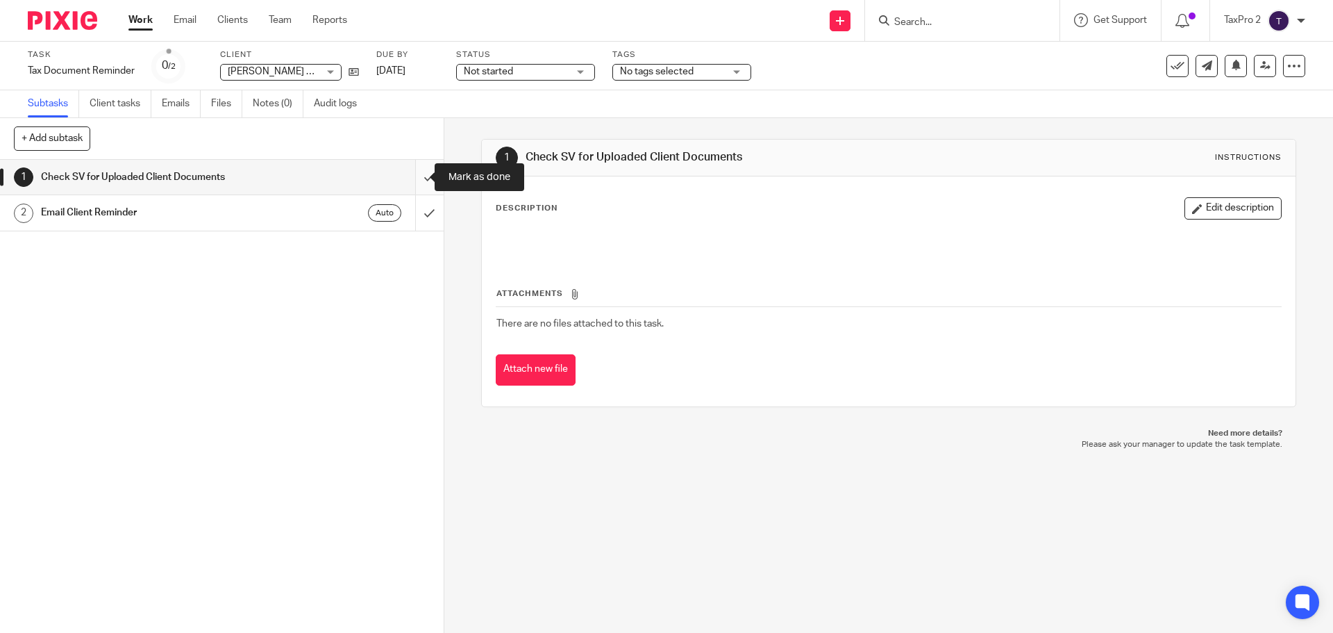
click at [413, 178] on input "submit" at bounding box center [222, 177] width 444 height 35
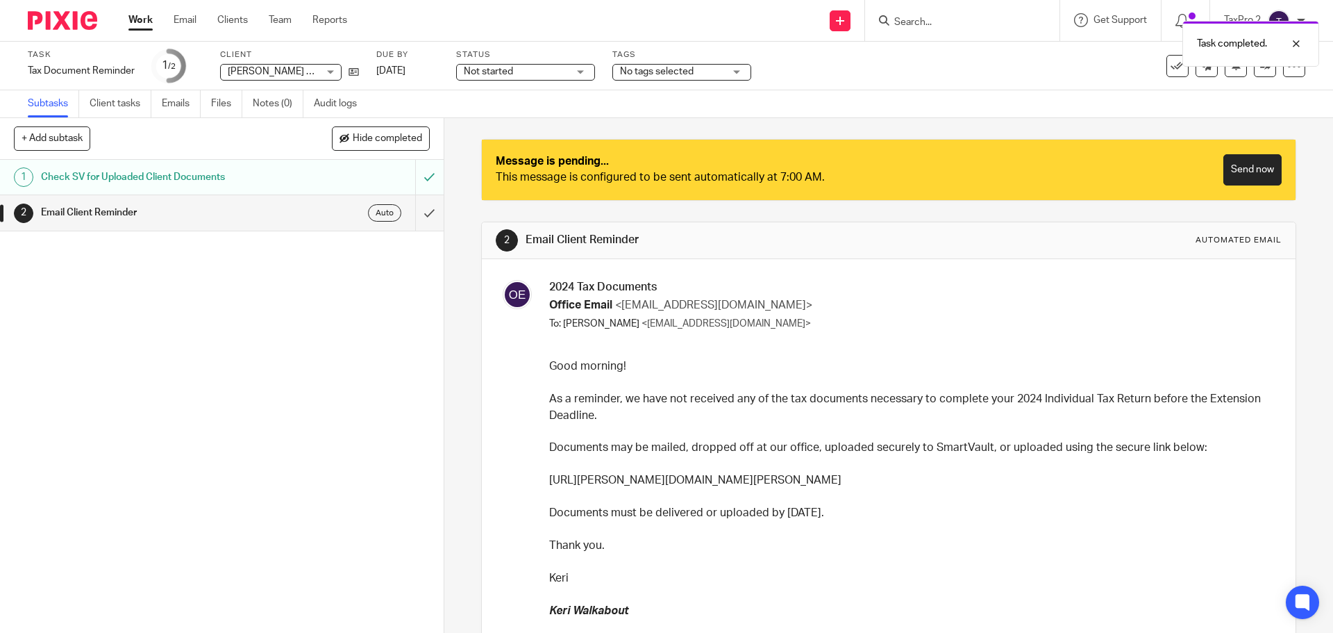
click at [581, 70] on div "Not started Not started" at bounding box center [525, 72] width 139 height 17
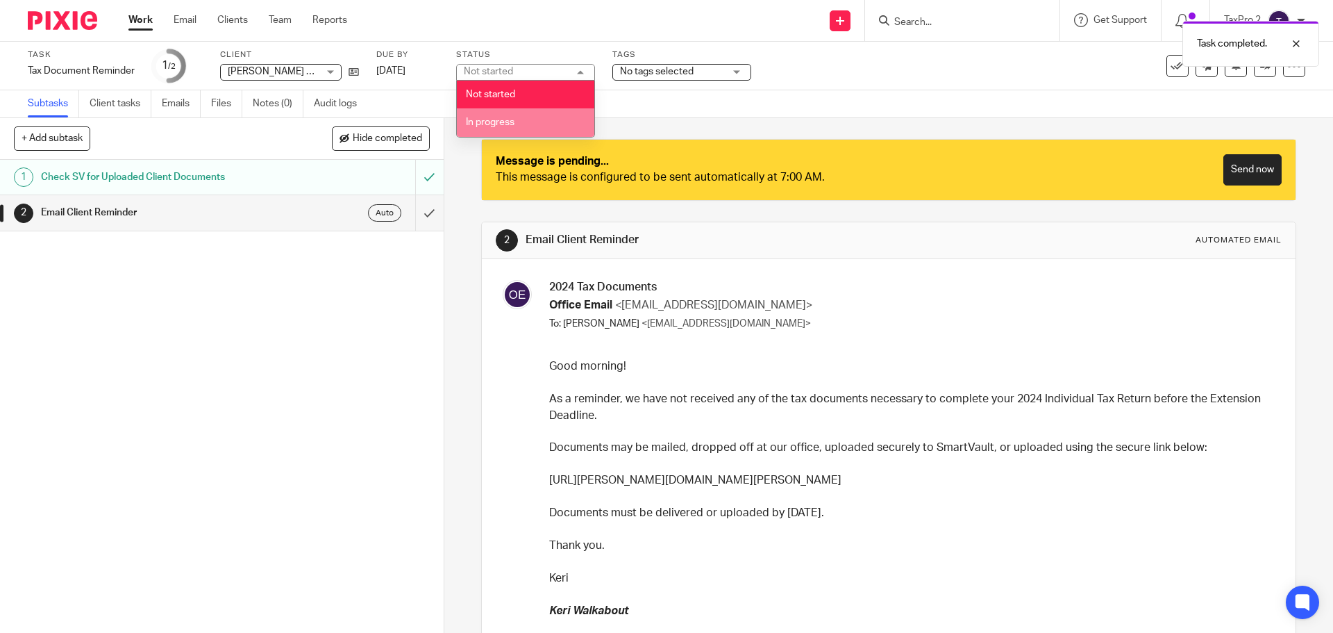
click at [505, 127] on li "In progress" at bounding box center [526, 122] width 138 height 28
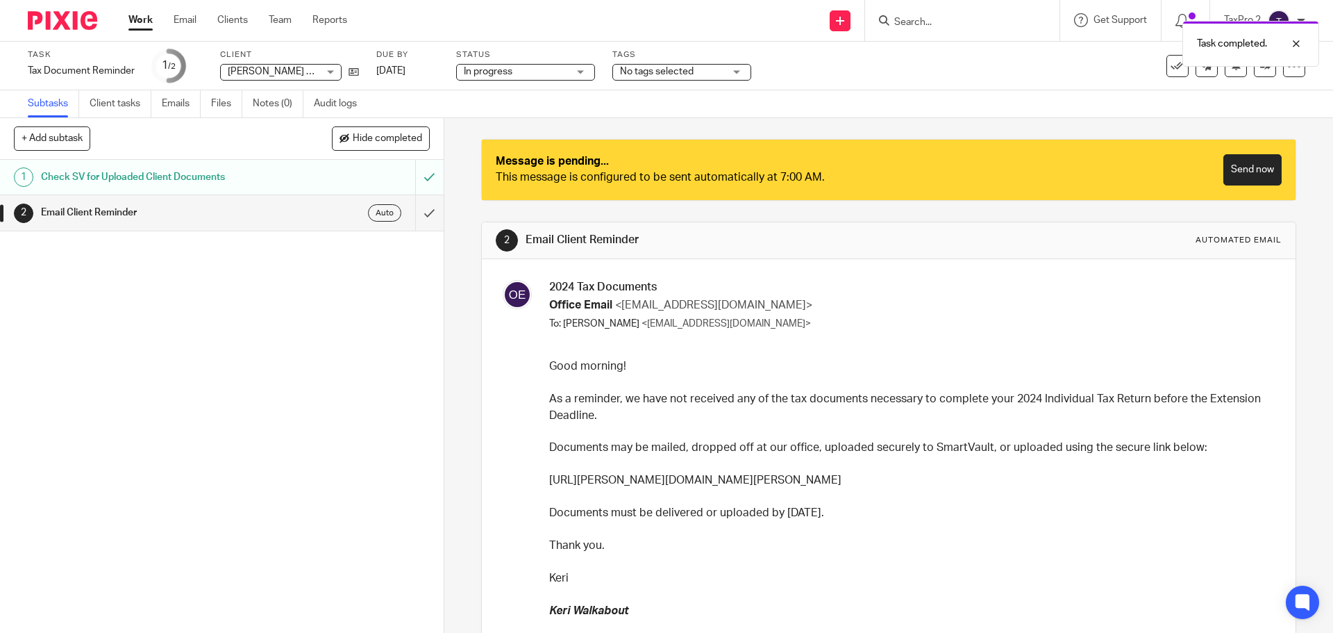
click at [141, 21] on link "Work" at bounding box center [140, 20] width 24 height 14
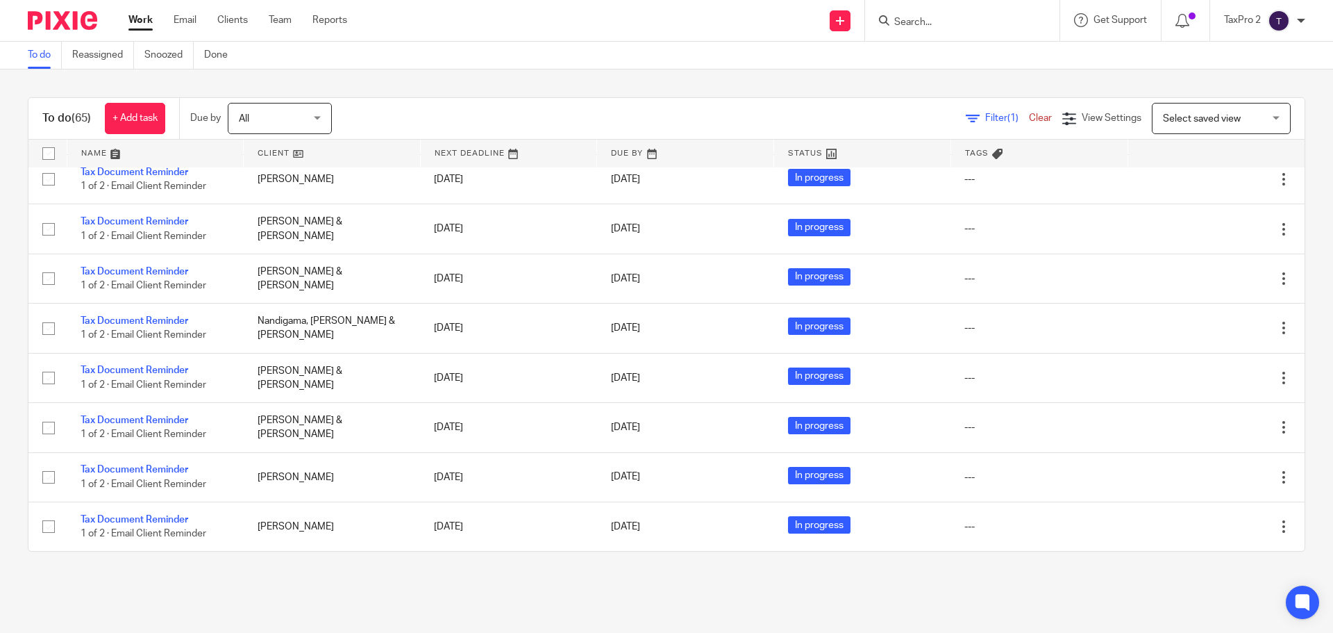
scroll to position [3259, 0]
click at [120, 10] on link "Tax Document Reminder" at bounding box center [135, 5] width 108 height 10
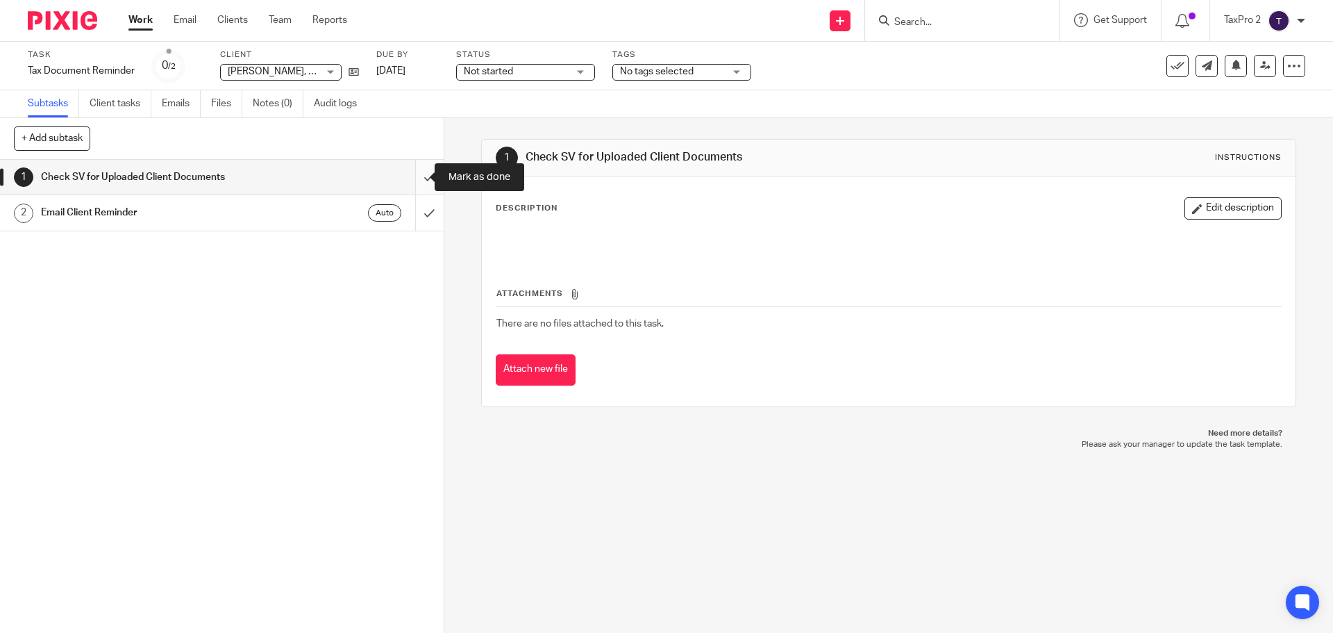
click at [414, 176] on input "submit" at bounding box center [222, 177] width 444 height 35
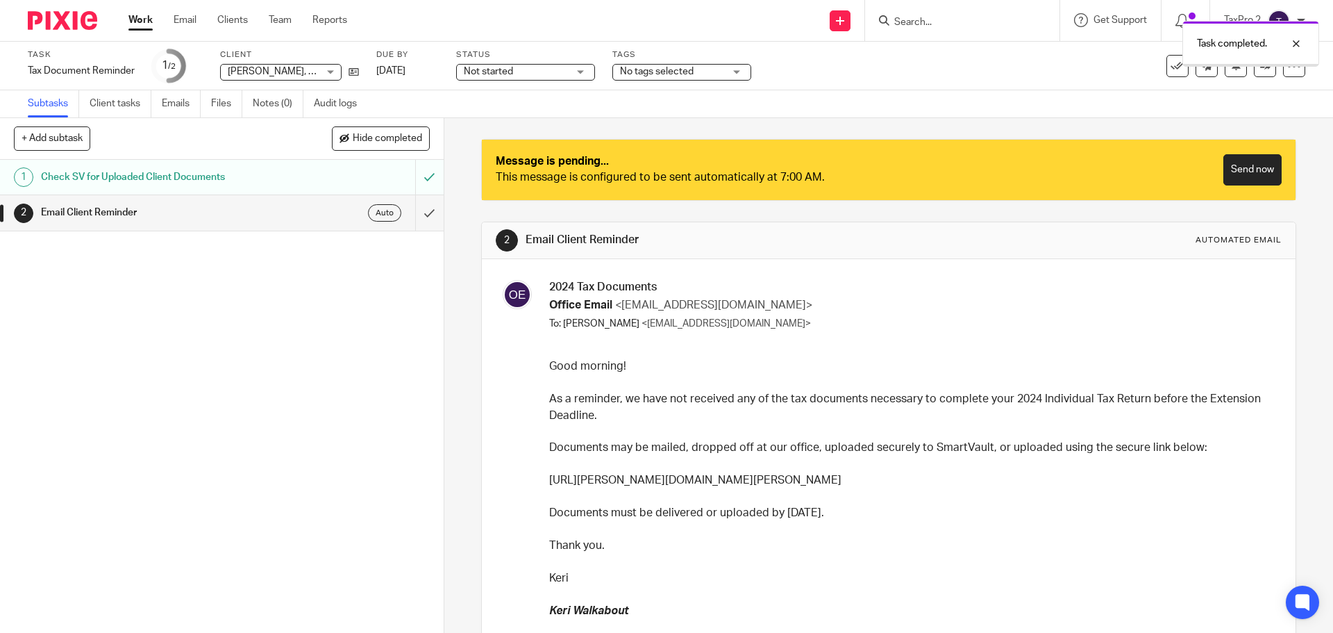
click at [505, 74] on span "Not started" at bounding box center [488, 72] width 49 height 10
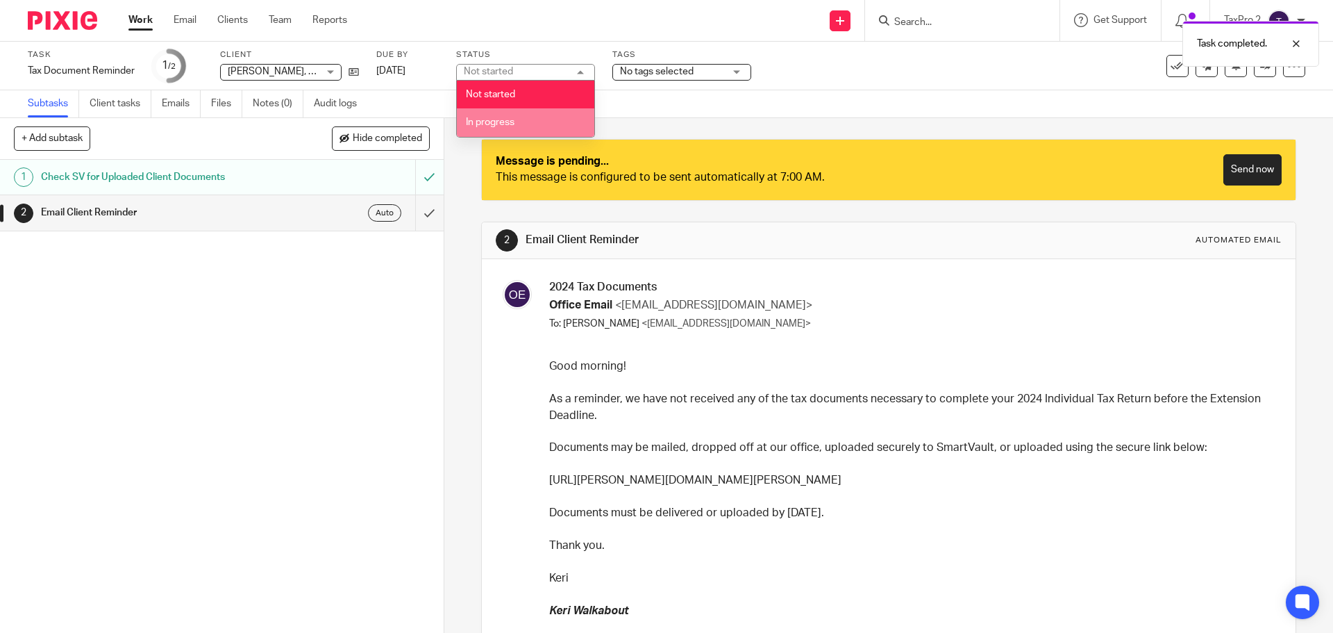
click at [504, 125] on span "In progress" at bounding box center [490, 122] width 49 height 10
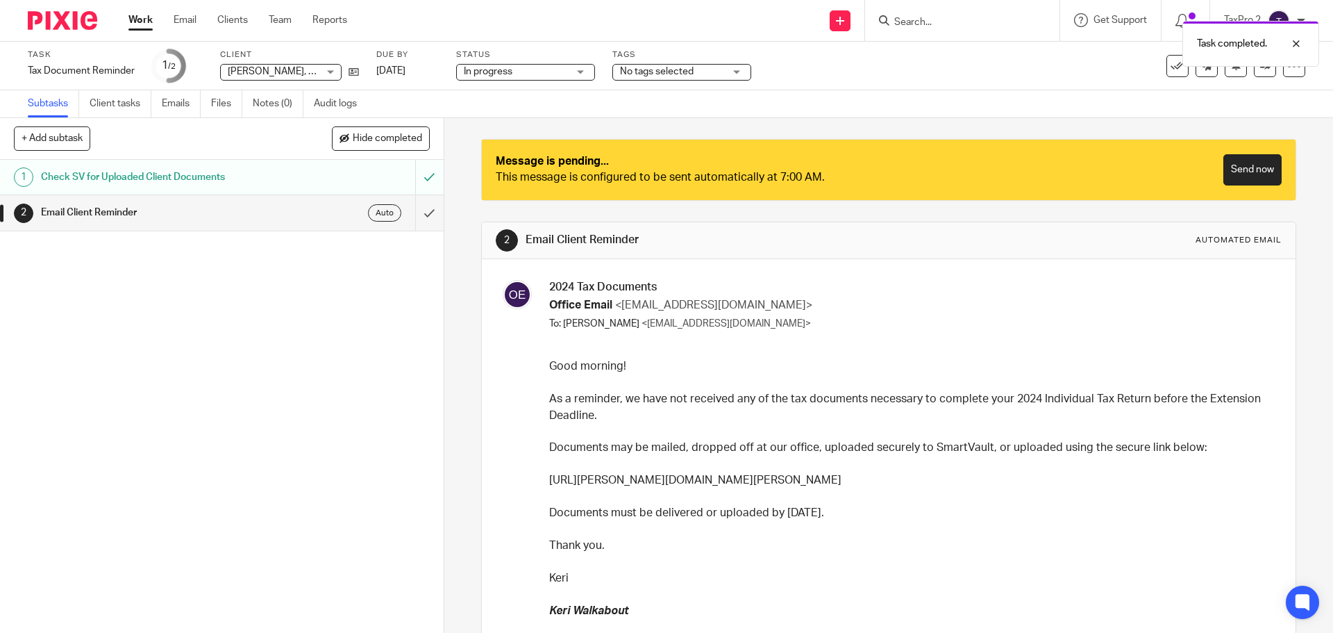
click at [147, 22] on link "Work" at bounding box center [140, 20] width 24 height 14
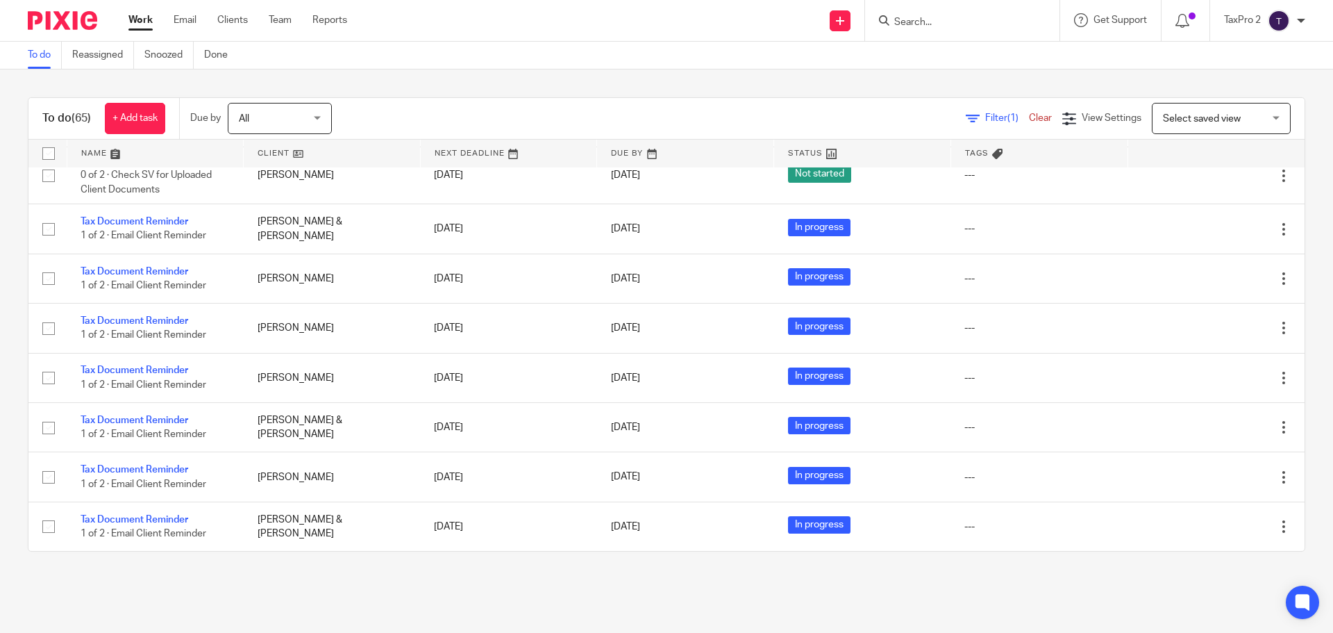
scroll to position [3252, 0]
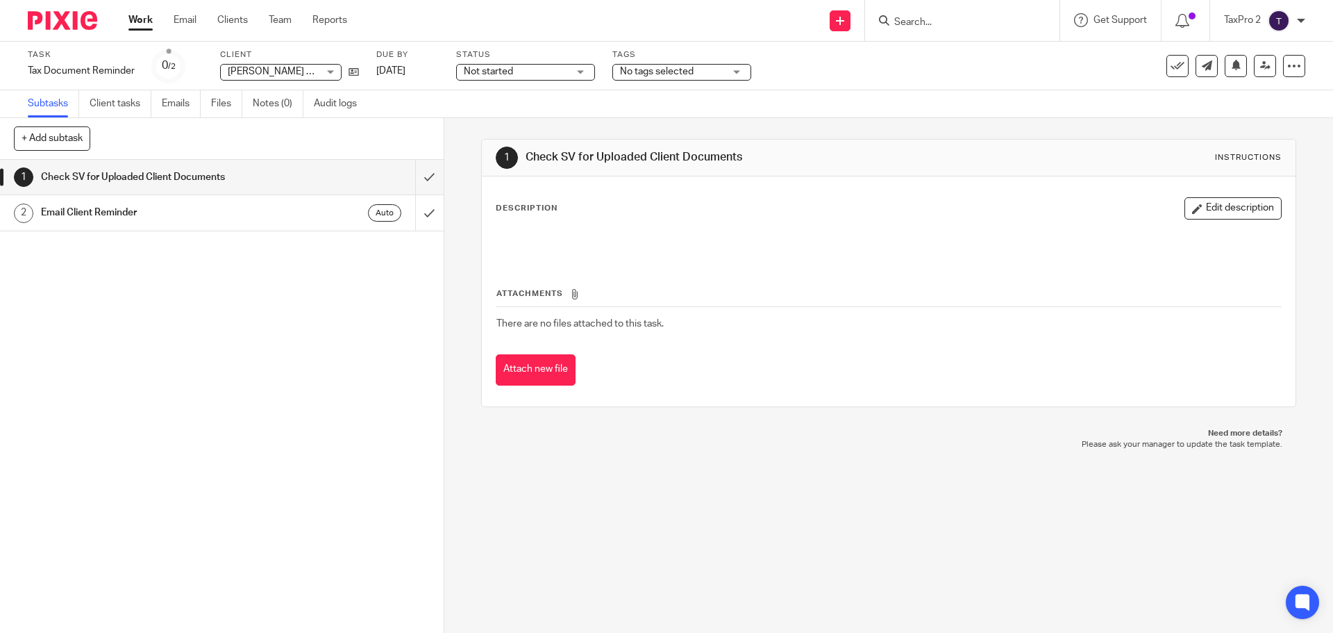
click at [520, 68] on span "Not started" at bounding box center [516, 72] width 104 height 15
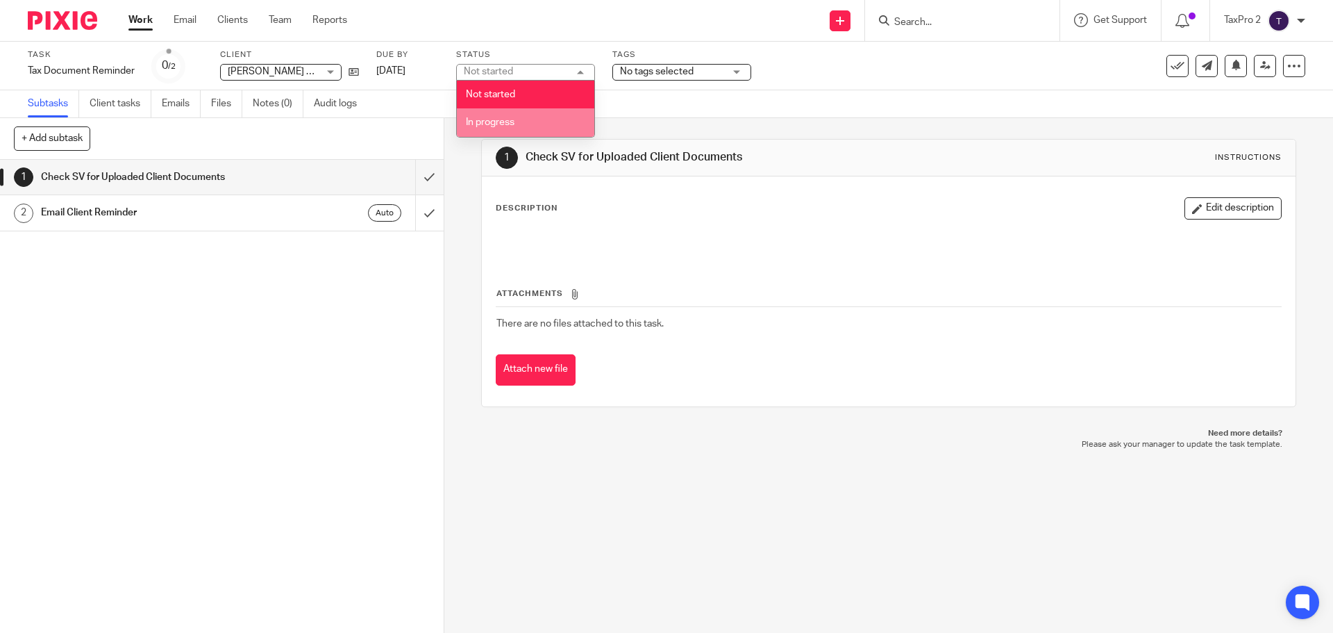
click at [512, 126] on span "In progress" at bounding box center [490, 122] width 49 height 10
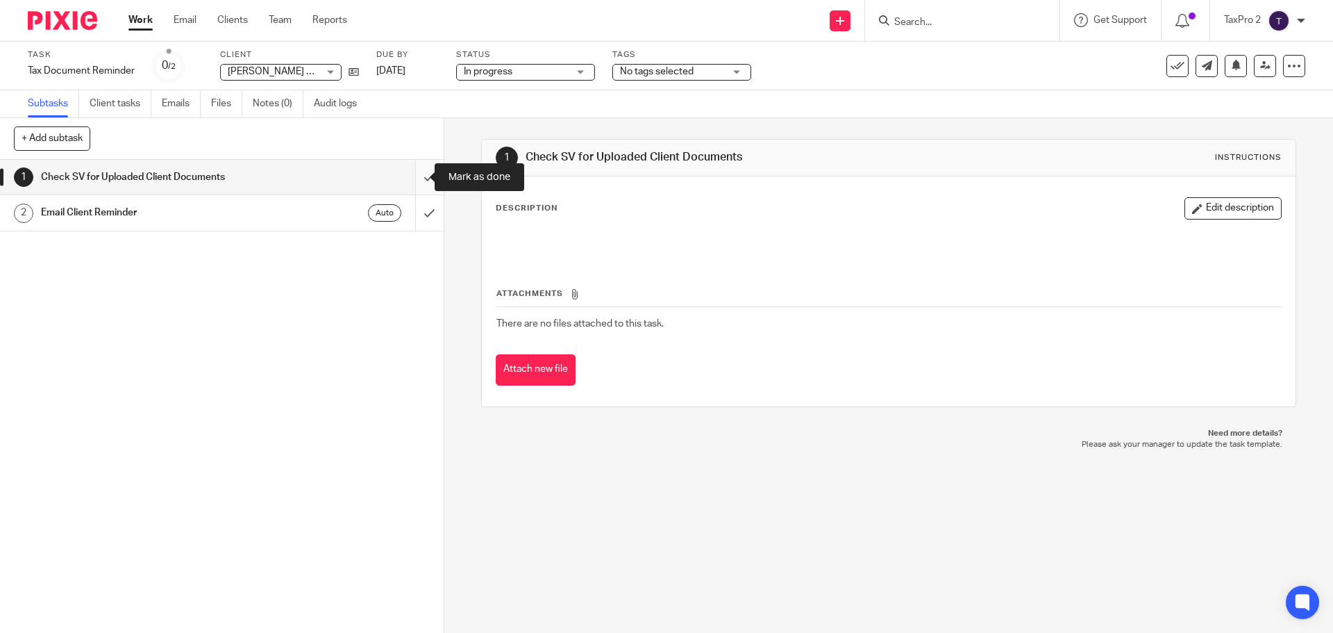
click at [413, 178] on input "submit" at bounding box center [222, 177] width 444 height 35
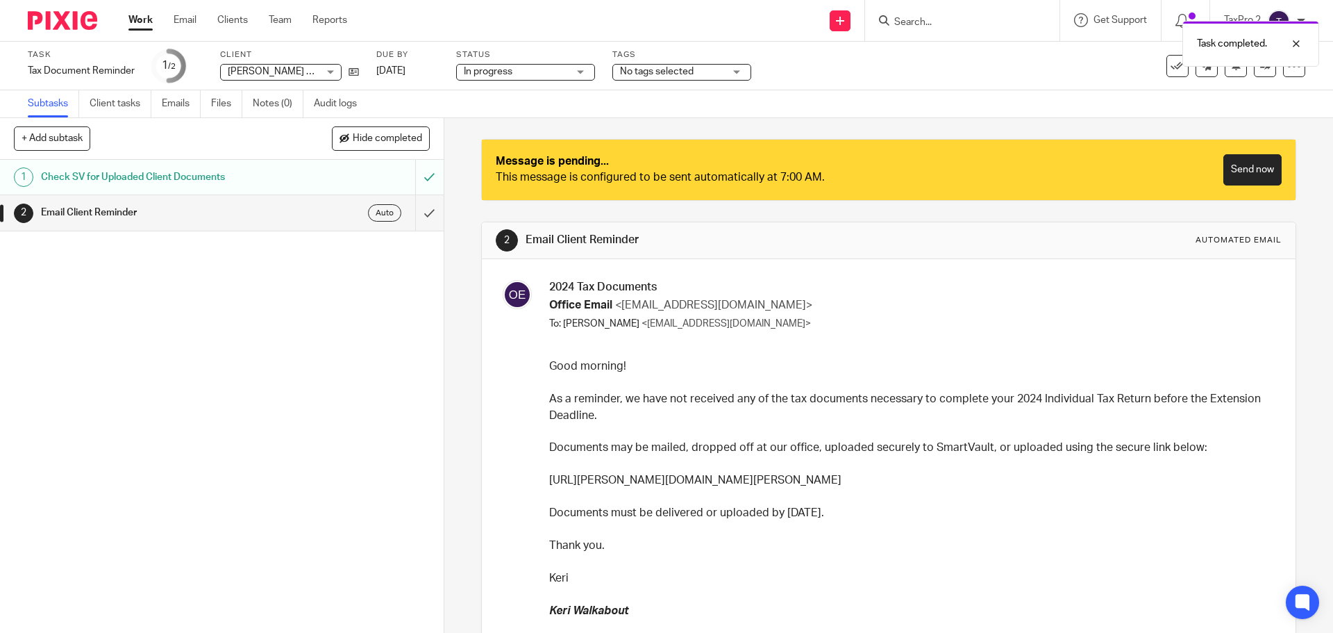
click at [135, 15] on link "Work" at bounding box center [140, 20] width 24 height 14
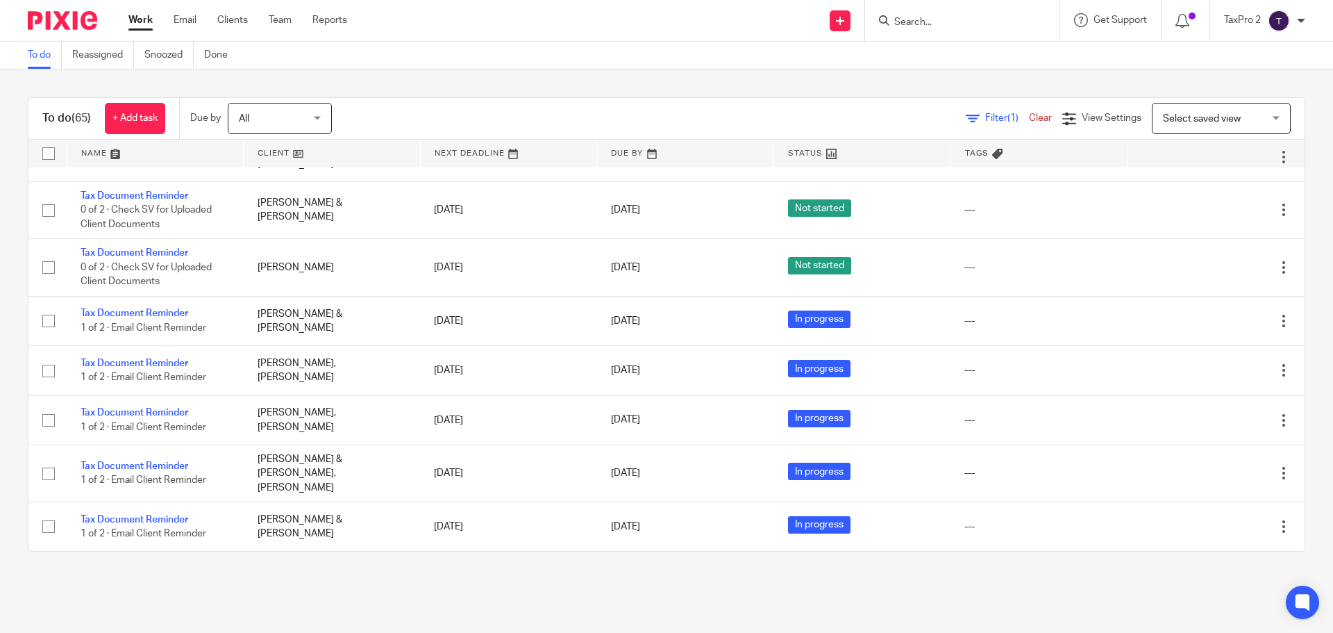
scroll to position [3430, 0]
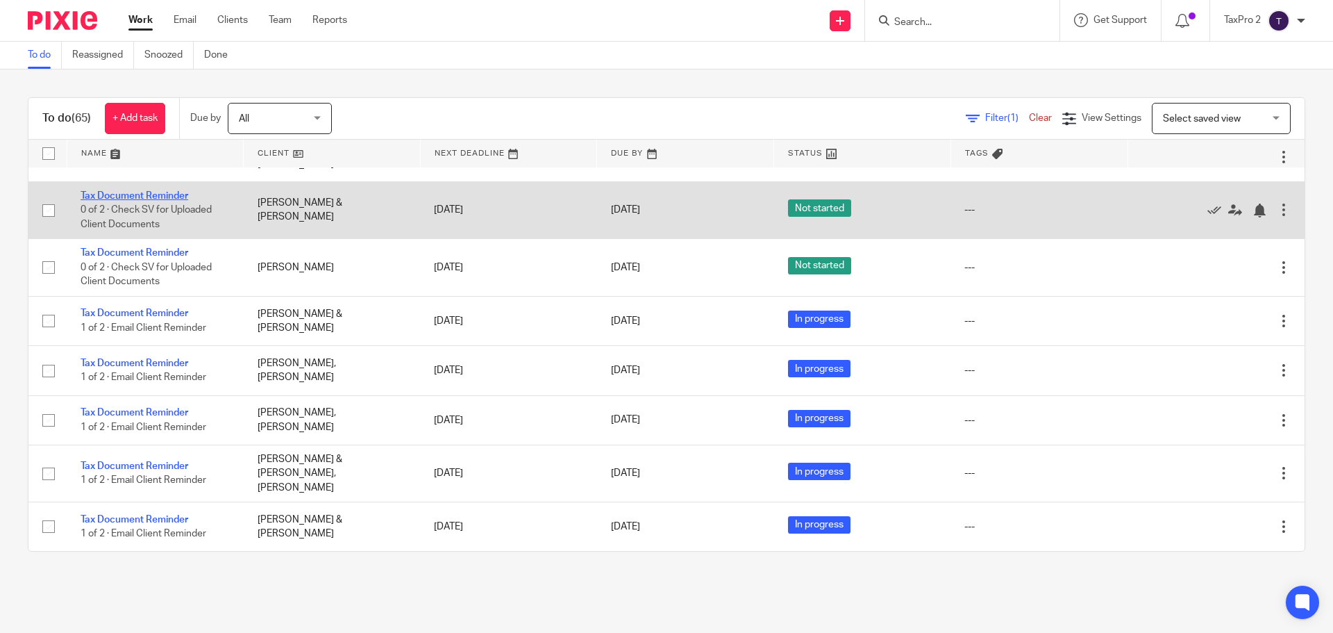
click at [115, 201] on link "Tax Document Reminder" at bounding box center [135, 196] width 108 height 10
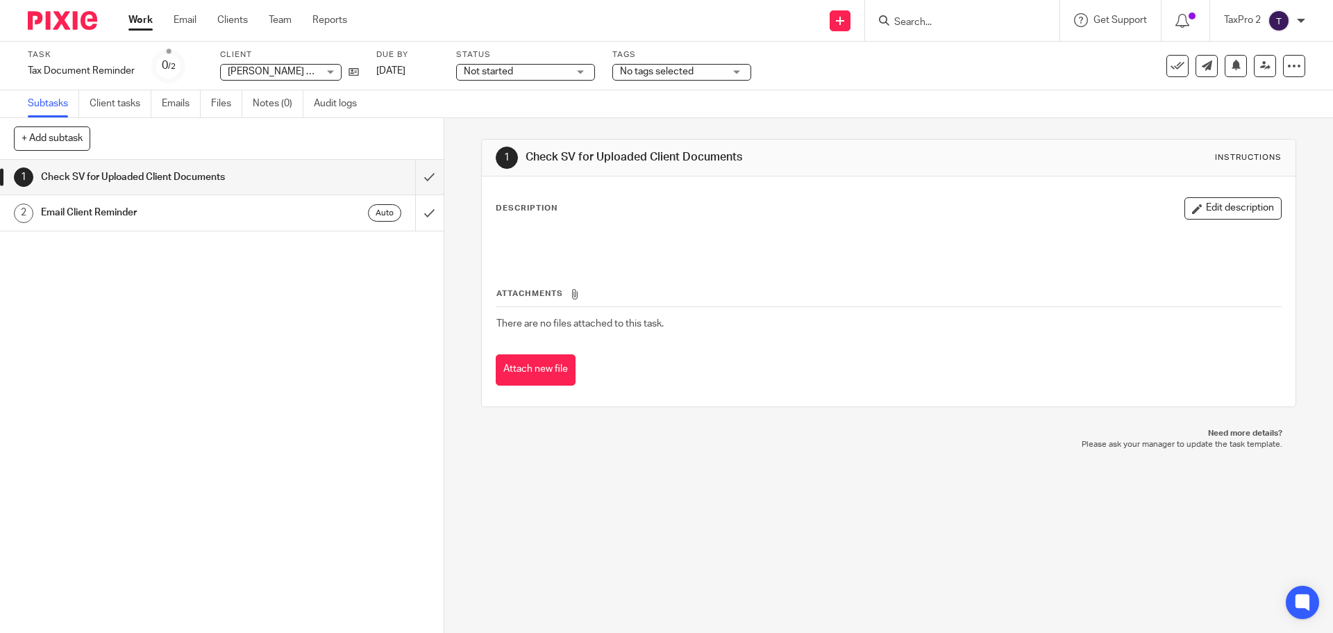
click at [517, 71] on span "Not started" at bounding box center [516, 72] width 104 height 15
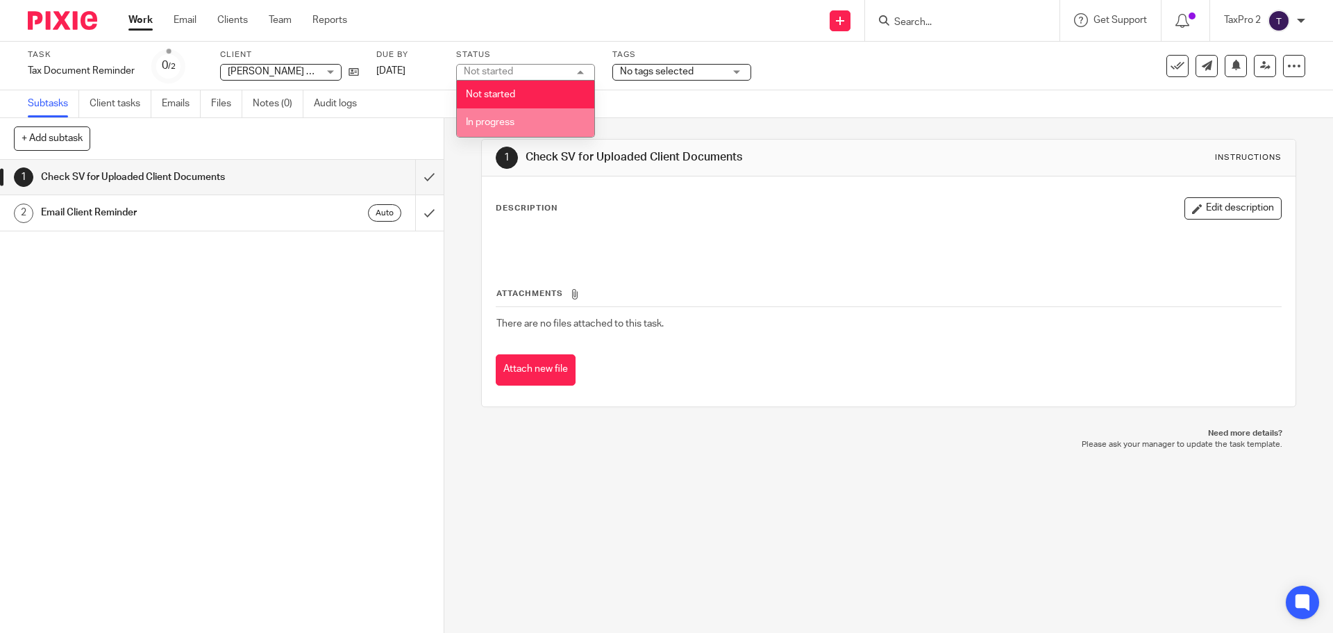
click at [507, 122] on span "In progress" at bounding box center [490, 122] width 49 height 10
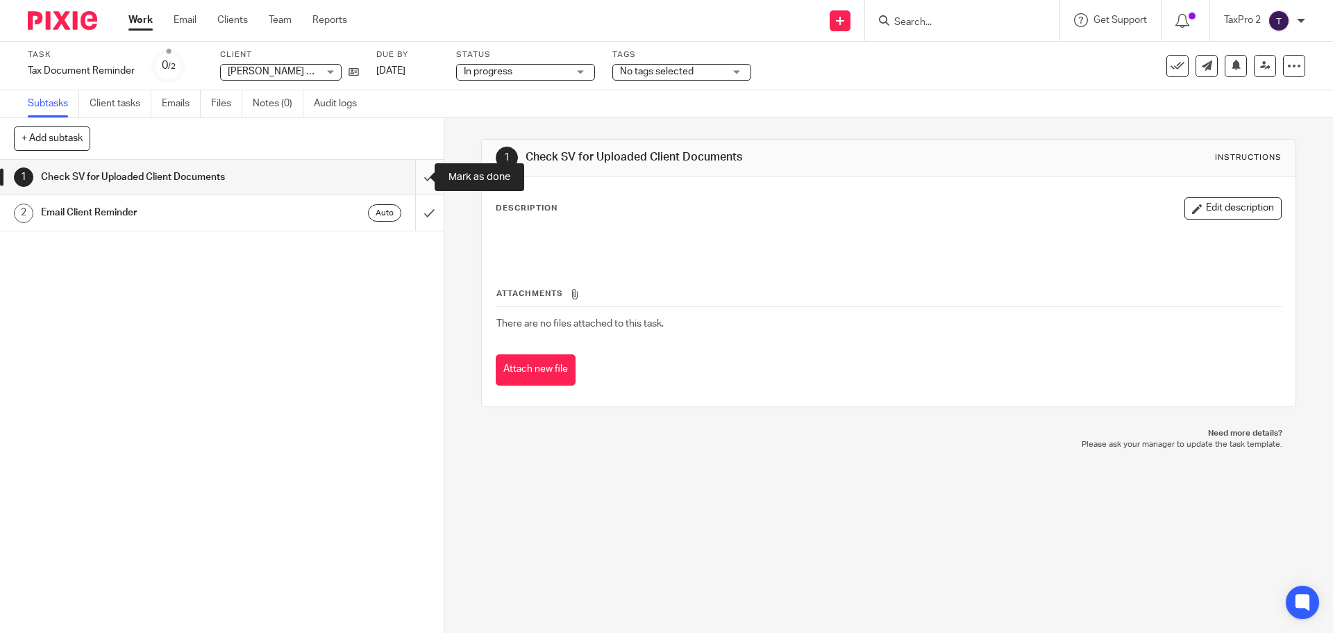
click at [409, 181] on input "submit" at bounding box center [222, 177] width 444 height 35
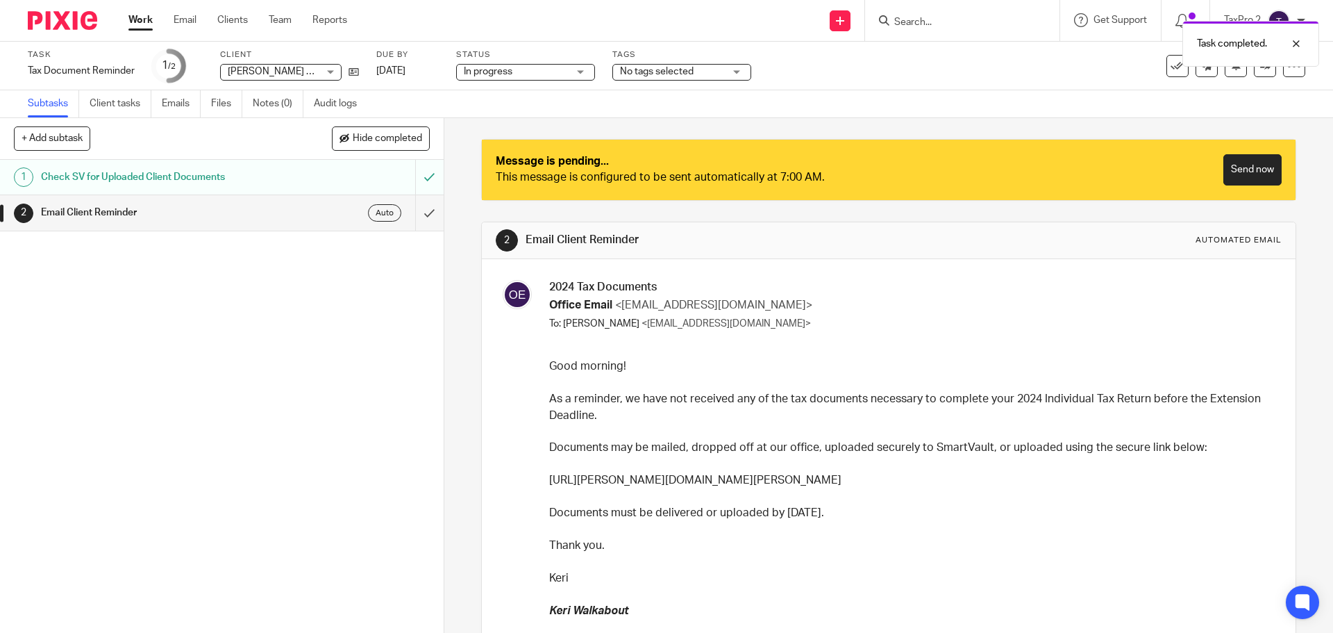
click at [138, 17] on link "Work" at bounding box center [140, 20] width 24 height 14
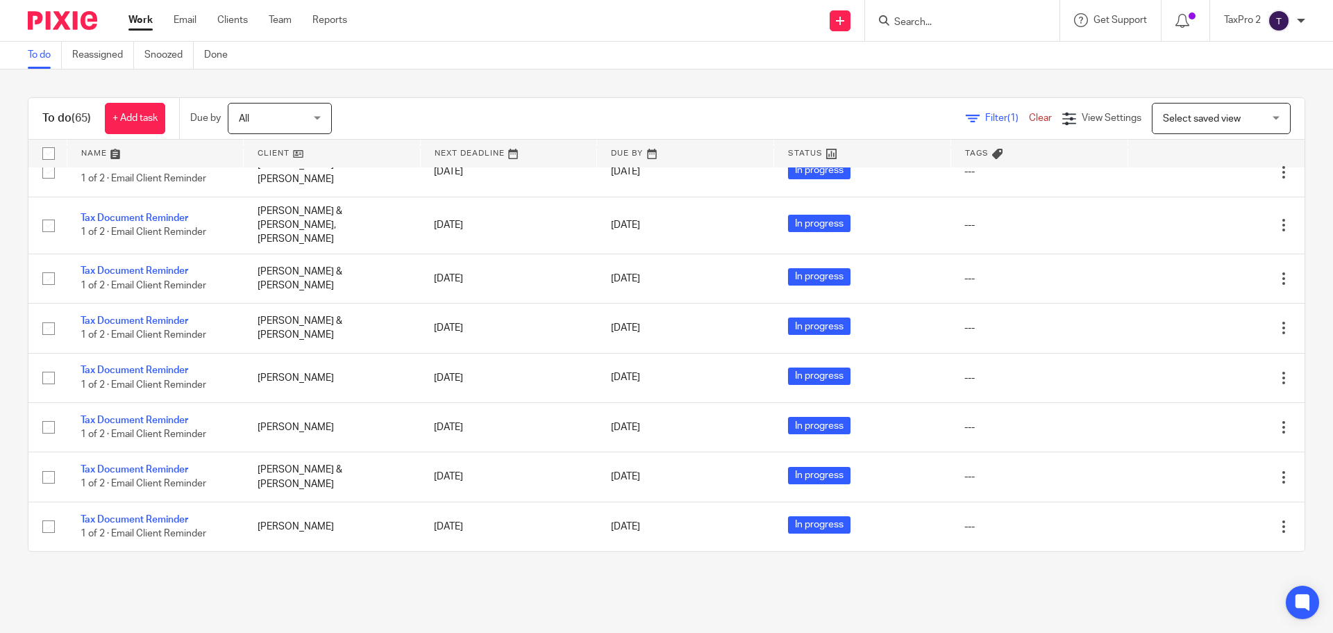
scroll to position [3365, 0]
click at [148, 59] on link "Tax Document Reminder" at bounding box center [135, 54] width 108 height 10
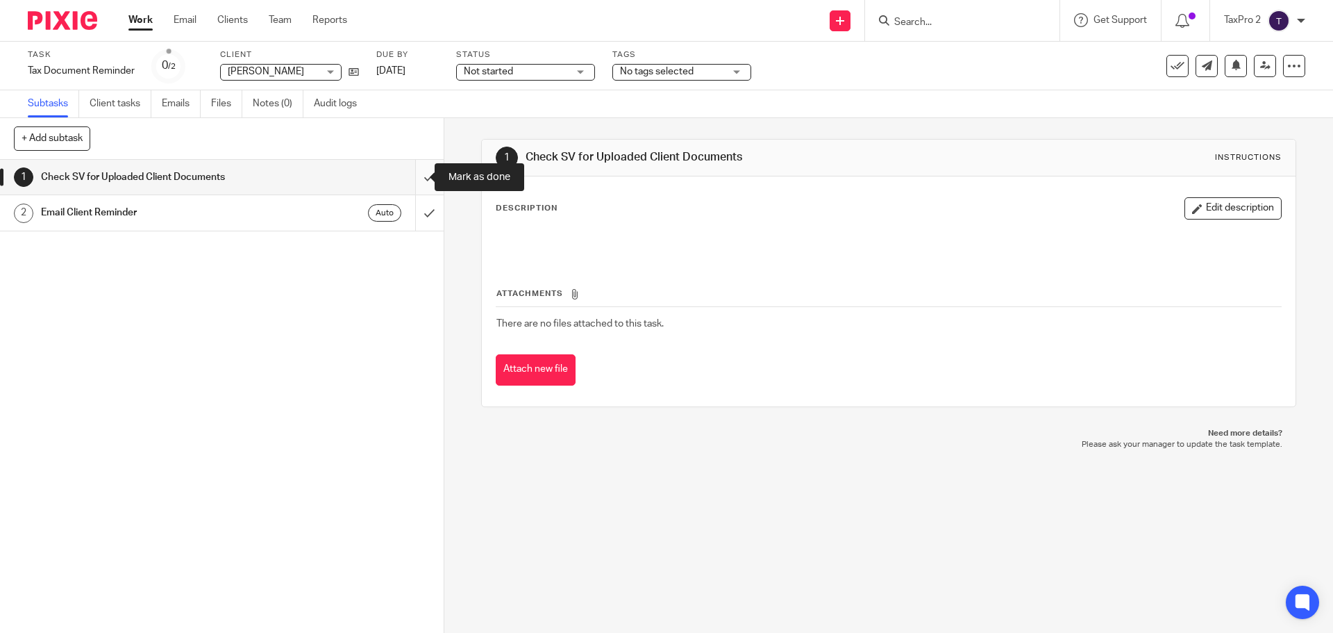
click at [410, 176] on input "submit" at bounding box center [222, 177] width 444 height 35
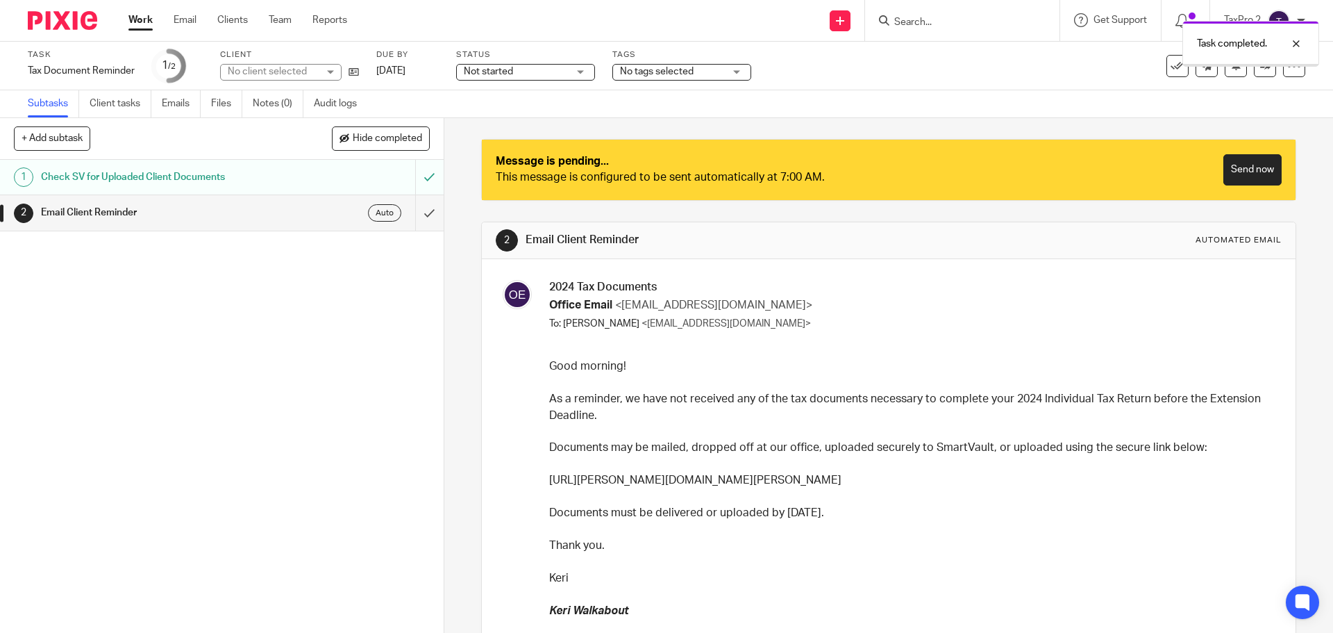
click at [515, 69] on span "Not started" at bounding box center [516, 72] width 104 height 15
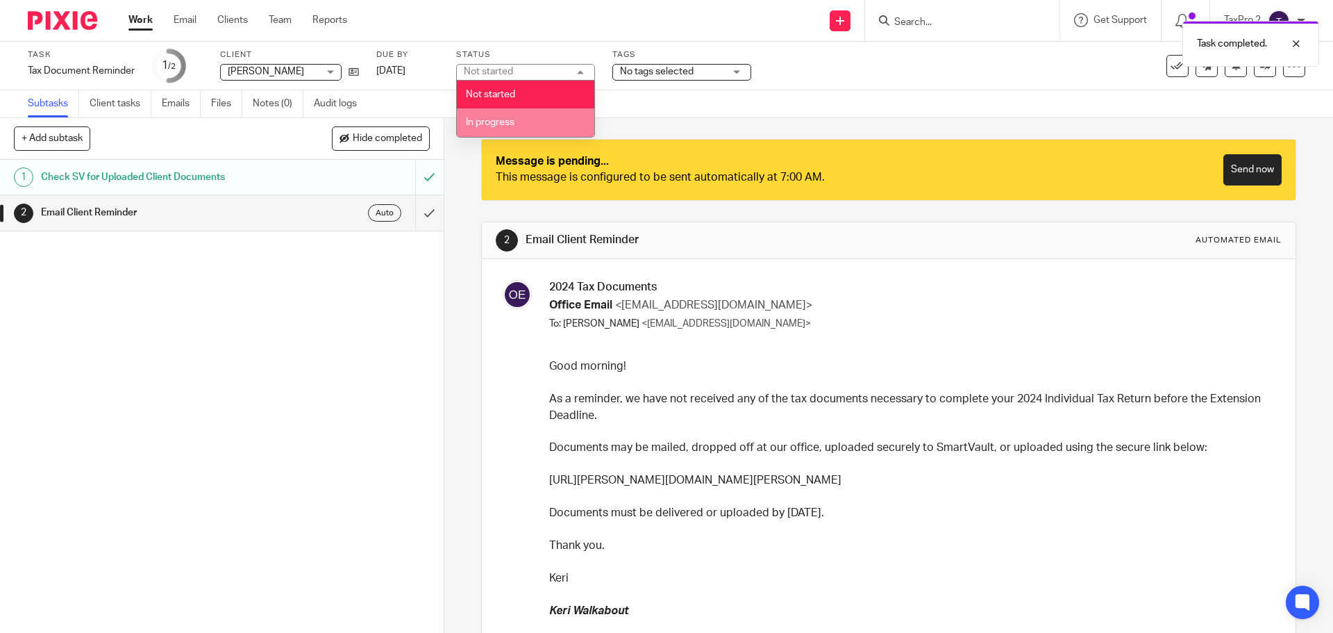
click at [503, 127] on li "In progress" at bounding box center [526, 122] width 138 height 28
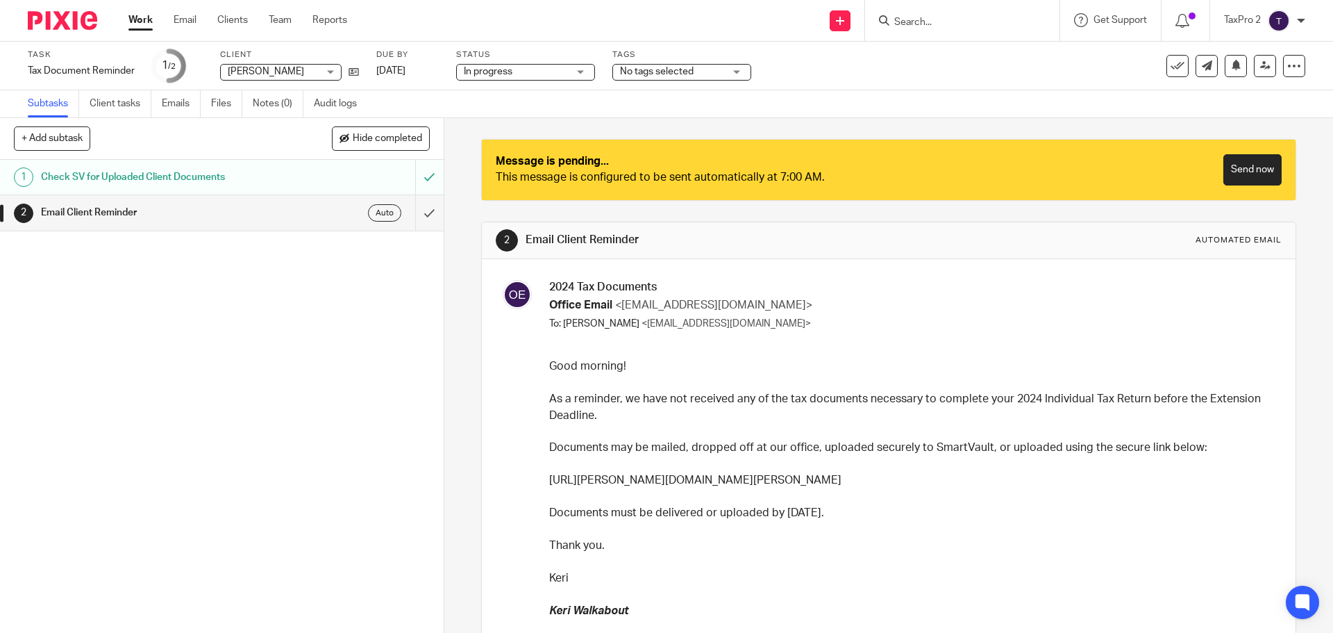
click at [148, 22] on link "Work" at bounding box center [140, 20] width 24 height 14
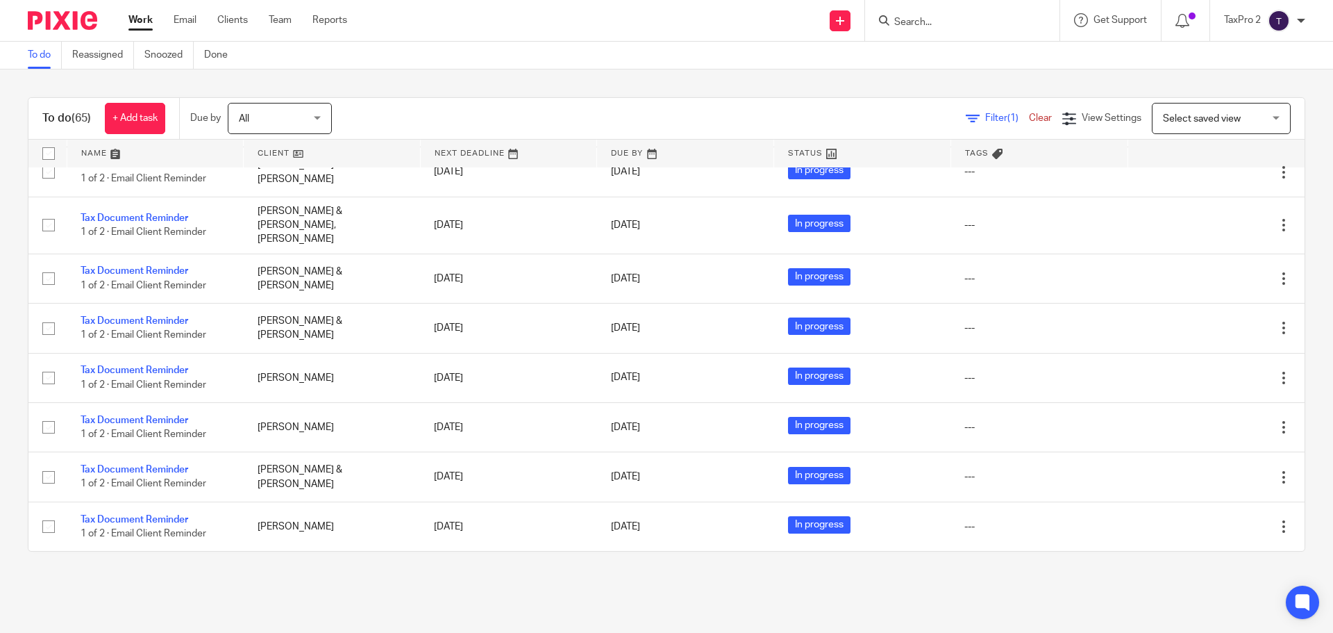
scroll to position [3527, 0]
